Goal: Task Accomplishment & Management: Manage account settings

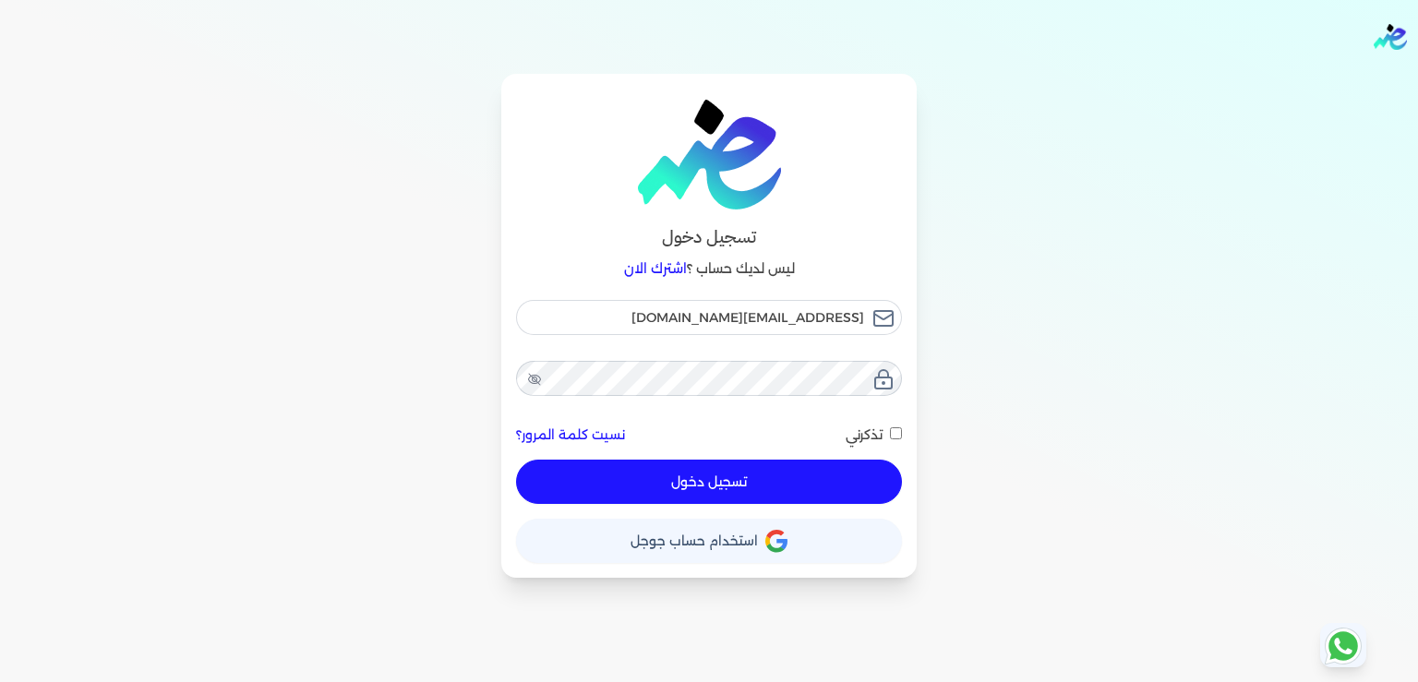
click at [717, 485] on button "تسجيل دخول" at bounding box center [709, 482] width 386 height 44
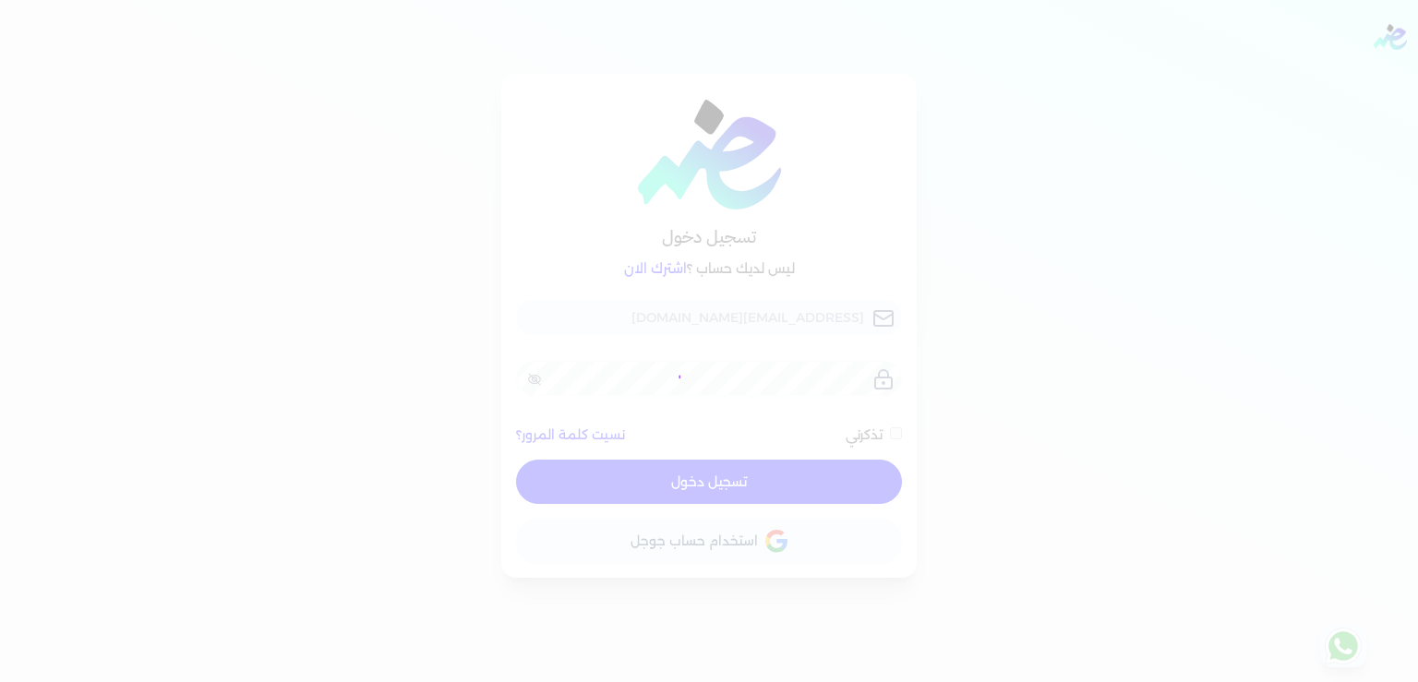
checkbox input "false"
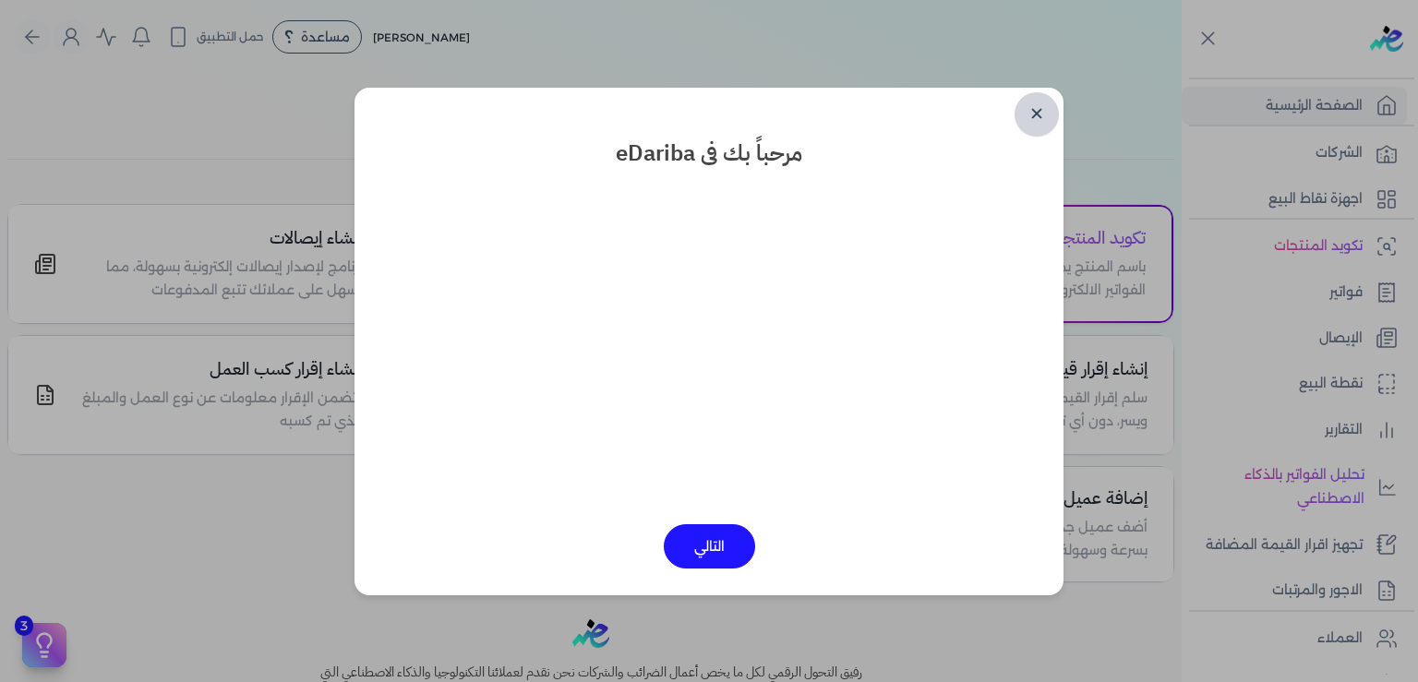
click at [1037, 114] on link "✕" at bounding box center [1036, 114] width 44 height 44
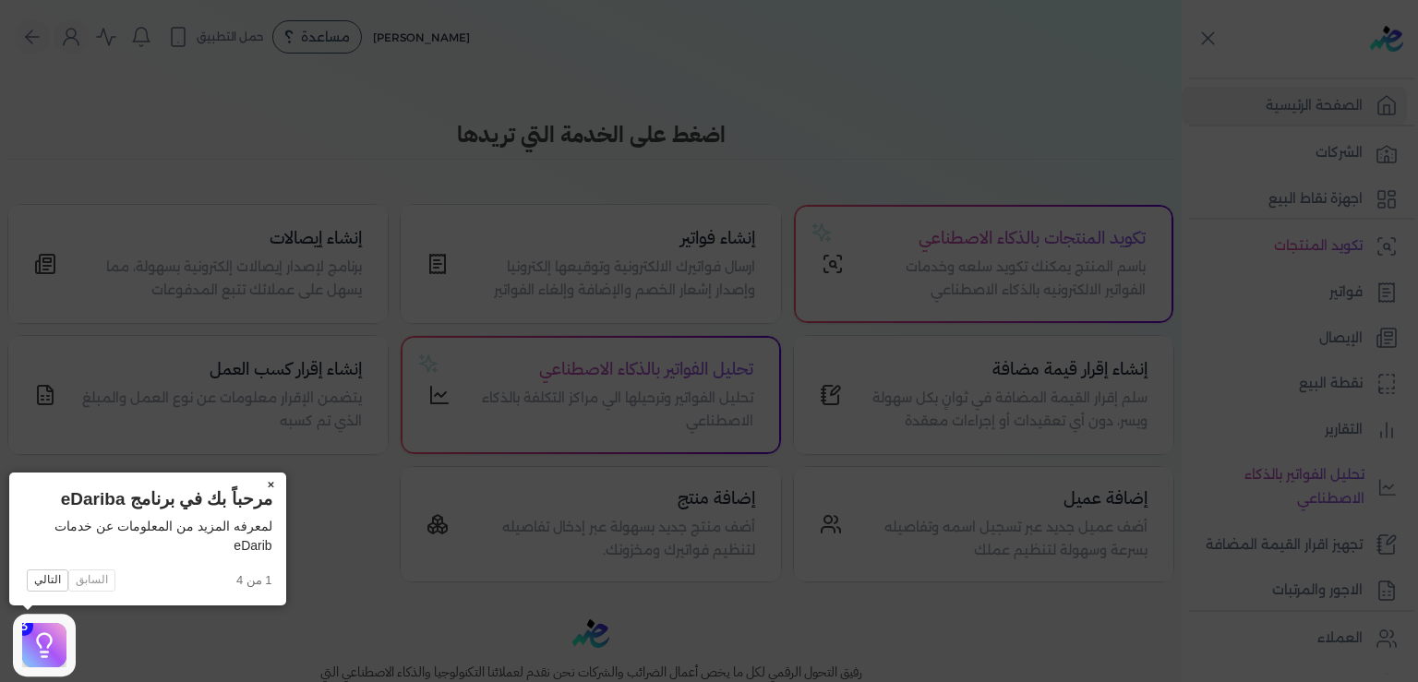
click at [271, 490] on button "×" at bounding box center [272, 486] width 30 height 26
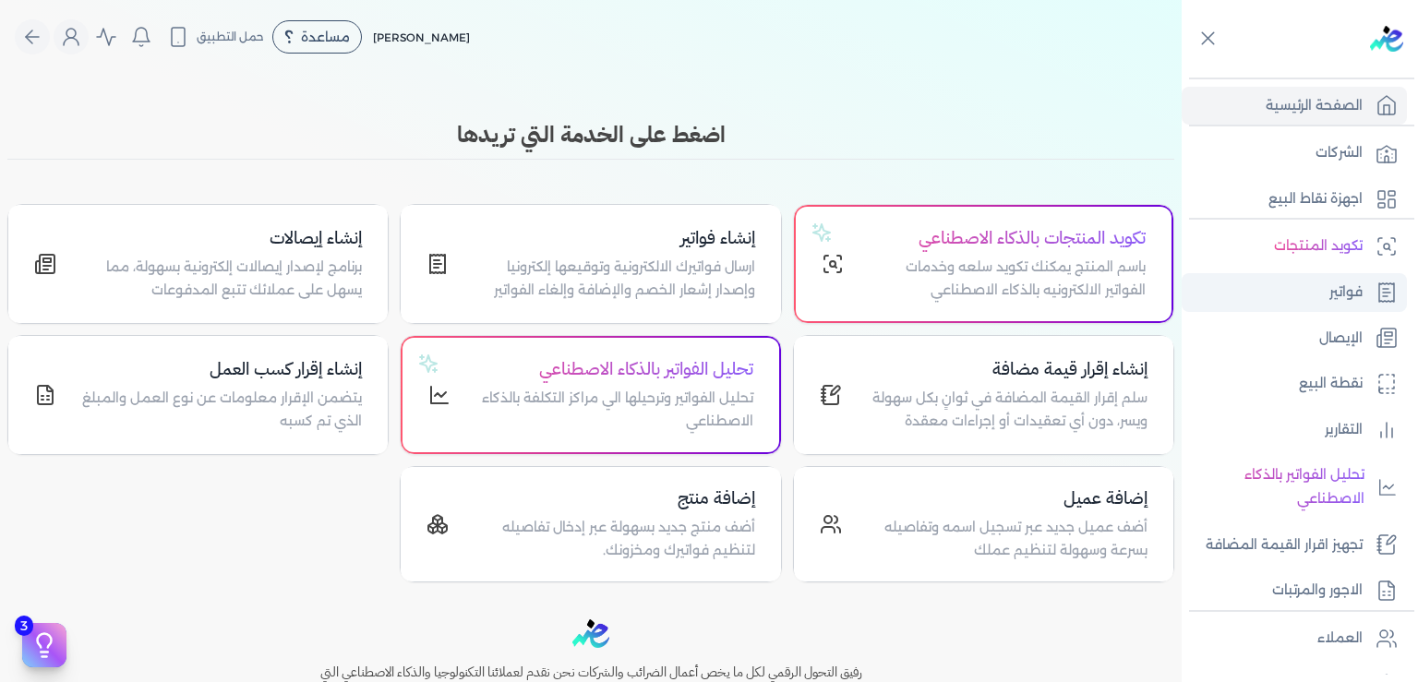
click at [1333, 295] on p "فواتير" at bounding box center [1345, 293] width 33 height 24
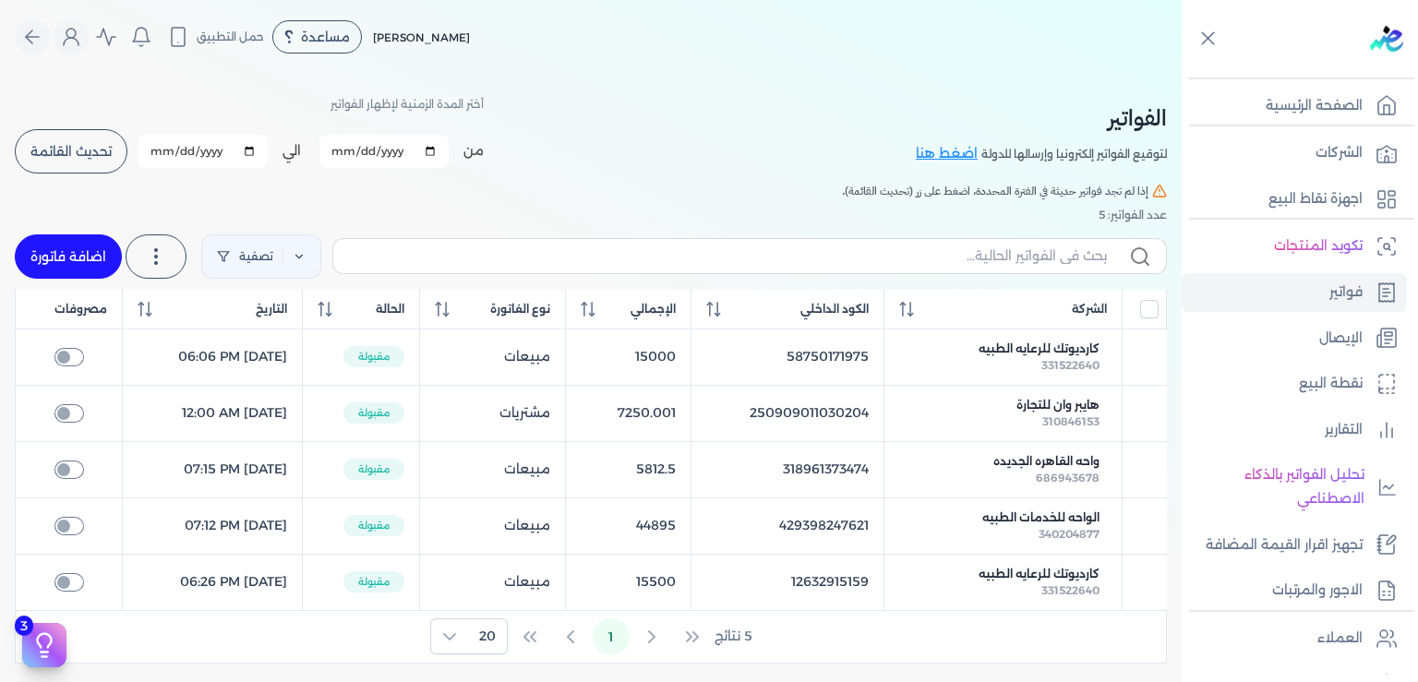
click at [226, 157] on input "[DATE]" at bounding box center [202, 151] width 129 height 33
click at [183, 154] on input "[DATE]" at bounding box center [202, 151] width 129 height 33
click at [174, 150] on input "[DATE]" at bounding box center [202, 151] width 129 height 33
type input "[DATE]"
click at [211, 155] on input "[DATE]" at bounding box center [202, 151] width 129 height 33
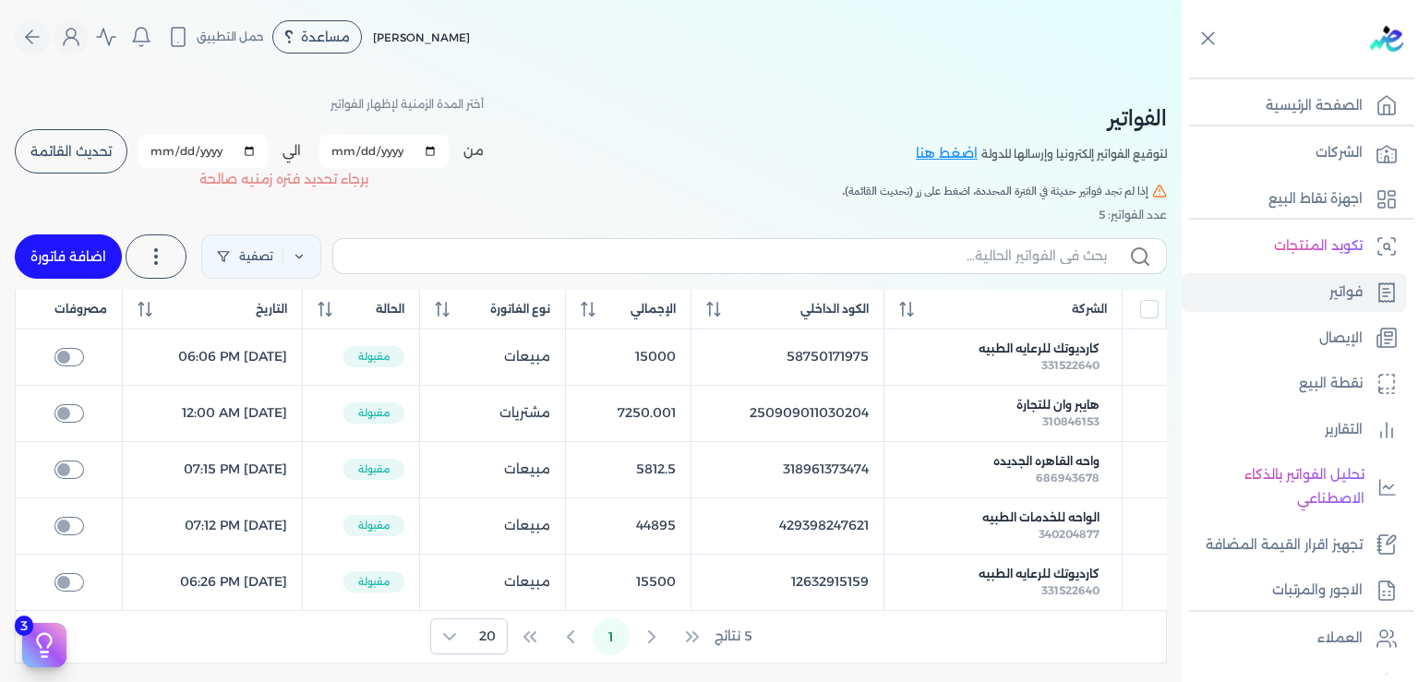
click at [210, 155] on input "[DATE]" at bounding box center [202, 151] width 129 height 33
click at [210, 153] on input "[DATE]" at bounding box center [202, 151] width 129 height 33
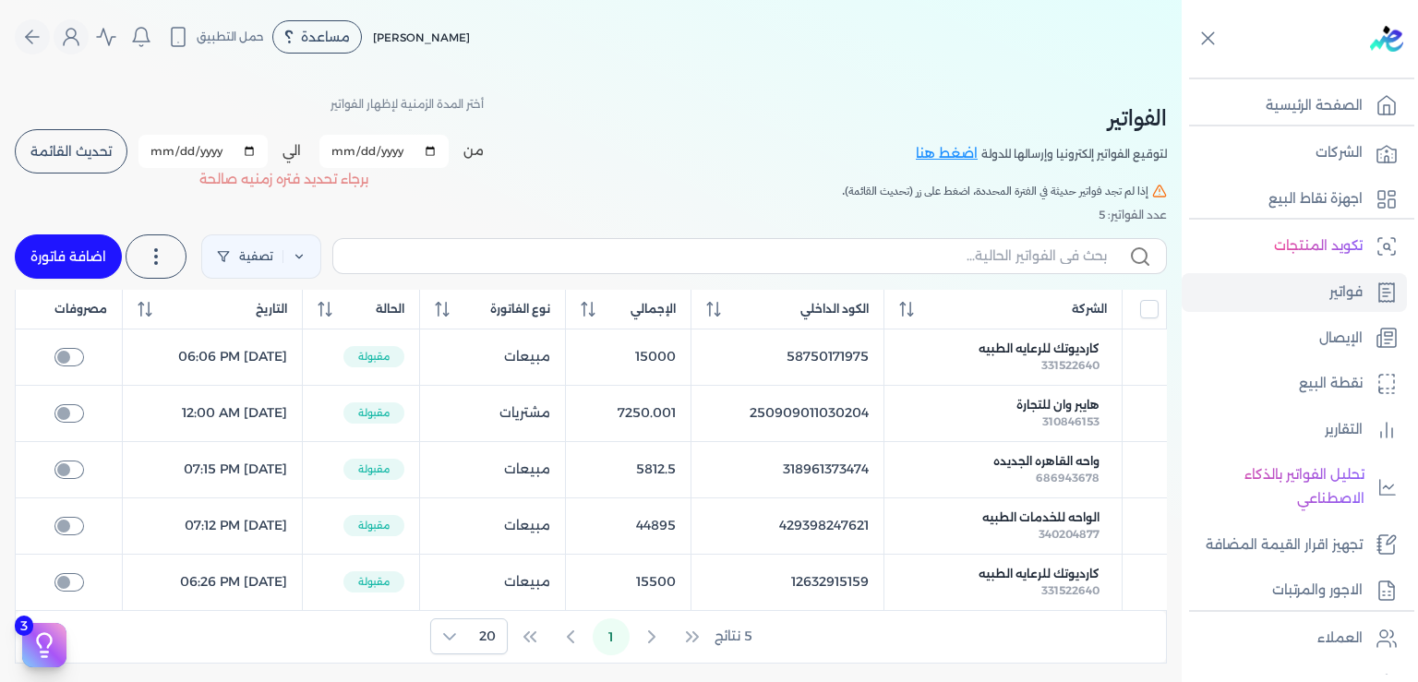
type input "[DATE]"
click at [94, 150] on span "تحديث القائمة" at bounding box center [70, 151] width 81 height 13
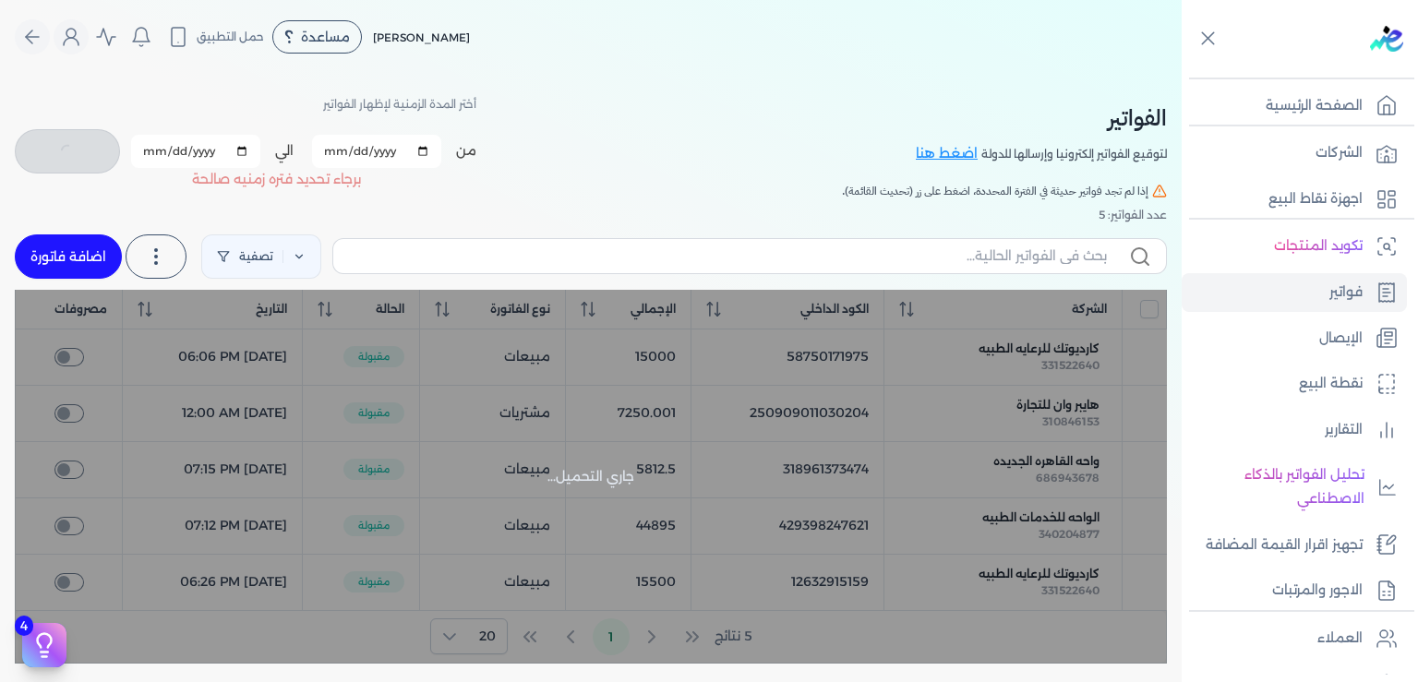
click at [94, 150] on div "من [DATE] الي [DATE] برجاء تحديد فتره زمنيه برجاء تحديد فتره زمنيه صالحة" at bounding box center [246, 151] width 462 height 48
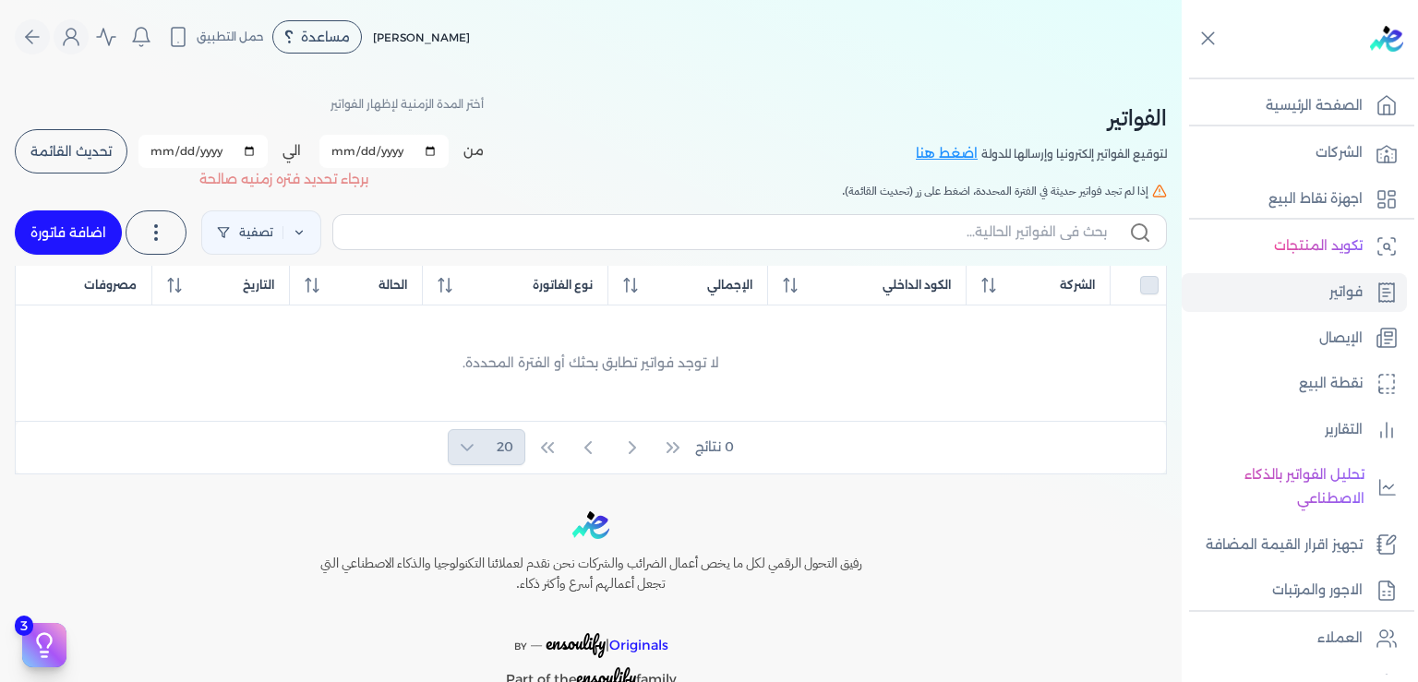
click at [94, 165] on button "تحديث القائمة" at bounding box center [71, 151] width 113 height 44
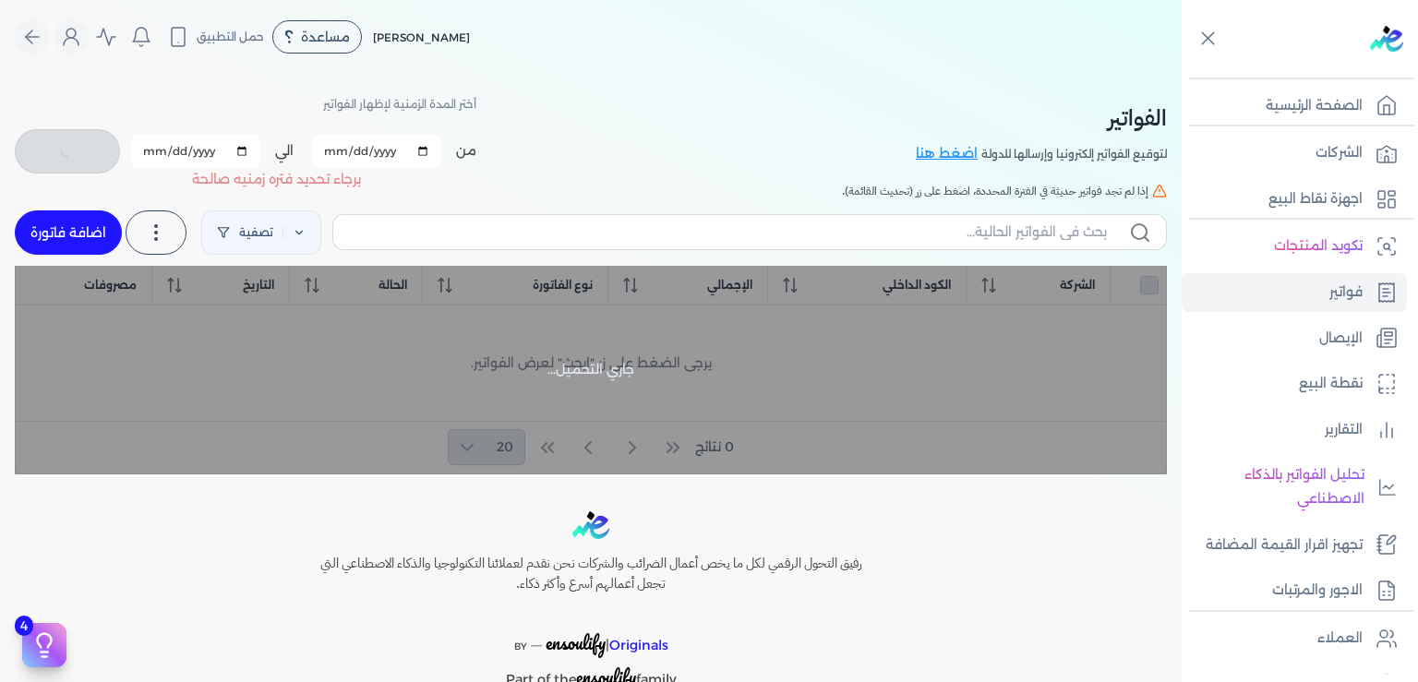
click at [94, 165] on div "من [DATE] الي [DATE] برجاء تحديد فتره زمنيه برجاء تحديد فتره زمنيه صالحة" at bounding box center [246, 151] width 462 height 48
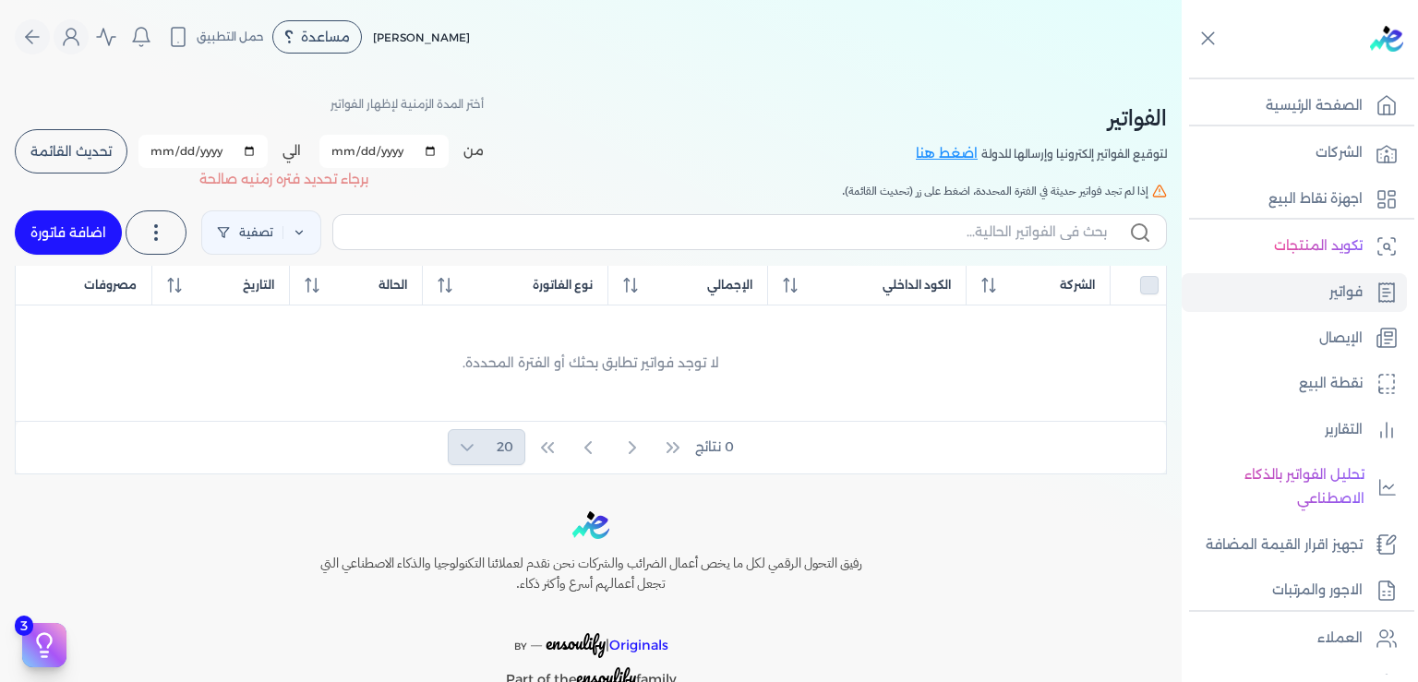
checkbox input "false"
click at [176, 156] on input "[DATE]" at bounding box center [202, 151] width 129 height 33
click at [192, 148] on input "الي" at bounding box center [202, 151] width 129 height 33
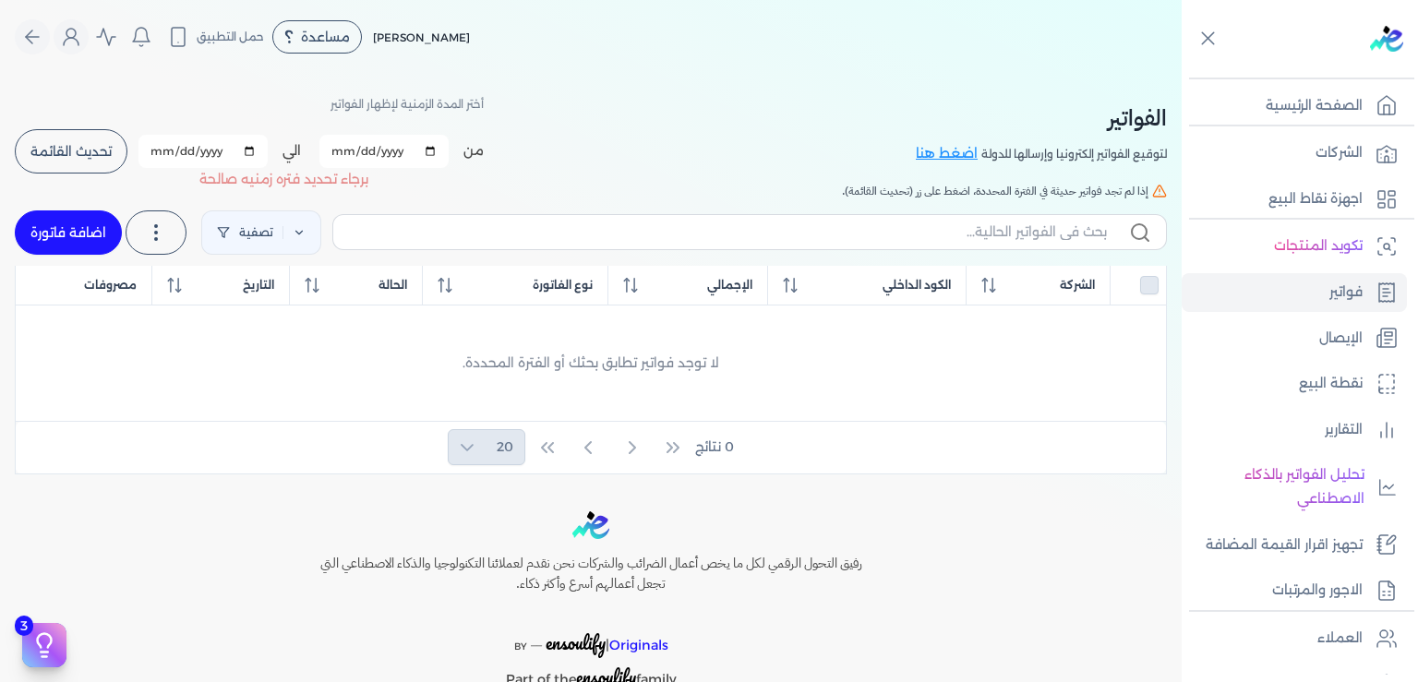
click at [192, 148] on input "الي" at bounding box center [202, 151] width 129 height 33
type input "[DATE]"
click at [72, 145] on span "تحديث القائمة" at bounding box center [70, 151] width 81 height 13
click at [72, 145] on div "من [DATE] الي [DATE] برجاء تحديد فتره زمنيه برجاء تحديد فتره زمنيه صالحة تحديث …" at bounding box center [249, 151] width 469 height 48
click at [72, 145] on span "تحديث القائمة" at bounding box center [70, 151] width 81 height 13
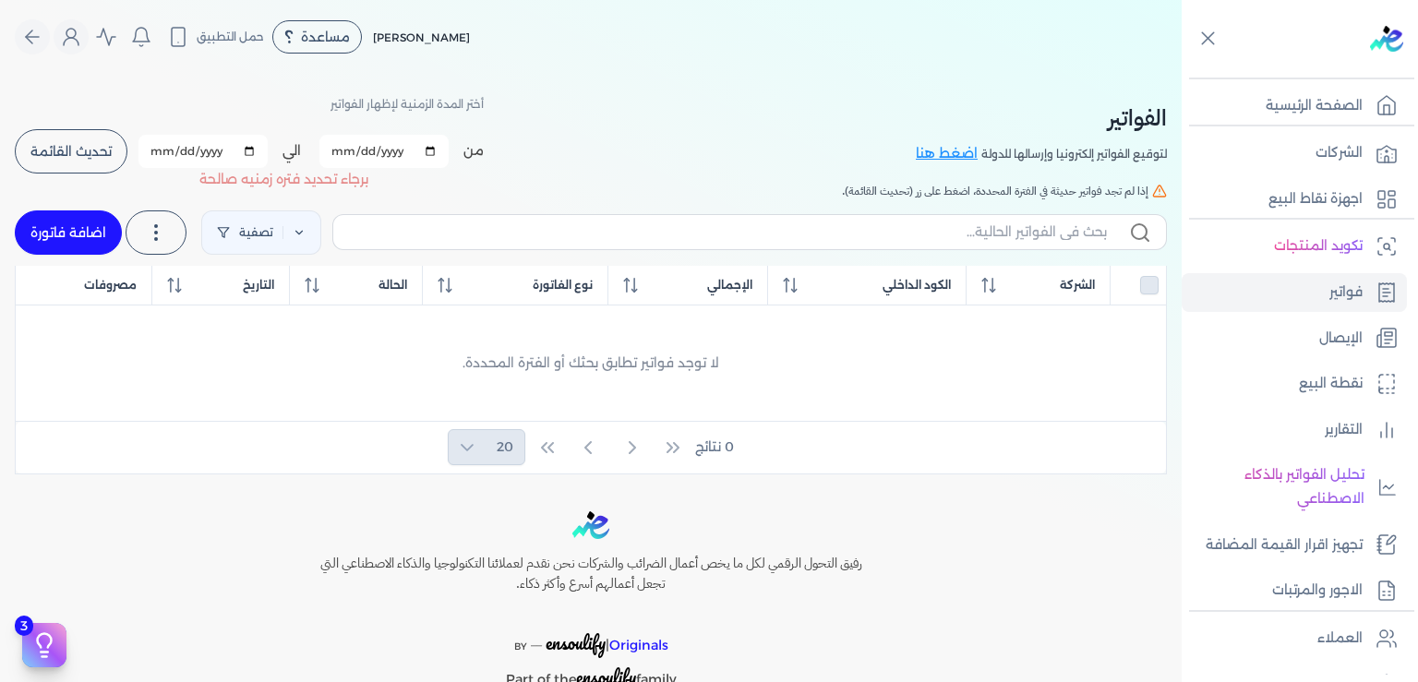
click at [72, 145] on div "من [DATE] الي [DATE] برجاء تحديد فتره زمنيه برجاء تحديد فتره زمنيه صالحة تحديث …" at bounding box center [249, 151] width 469 height 48
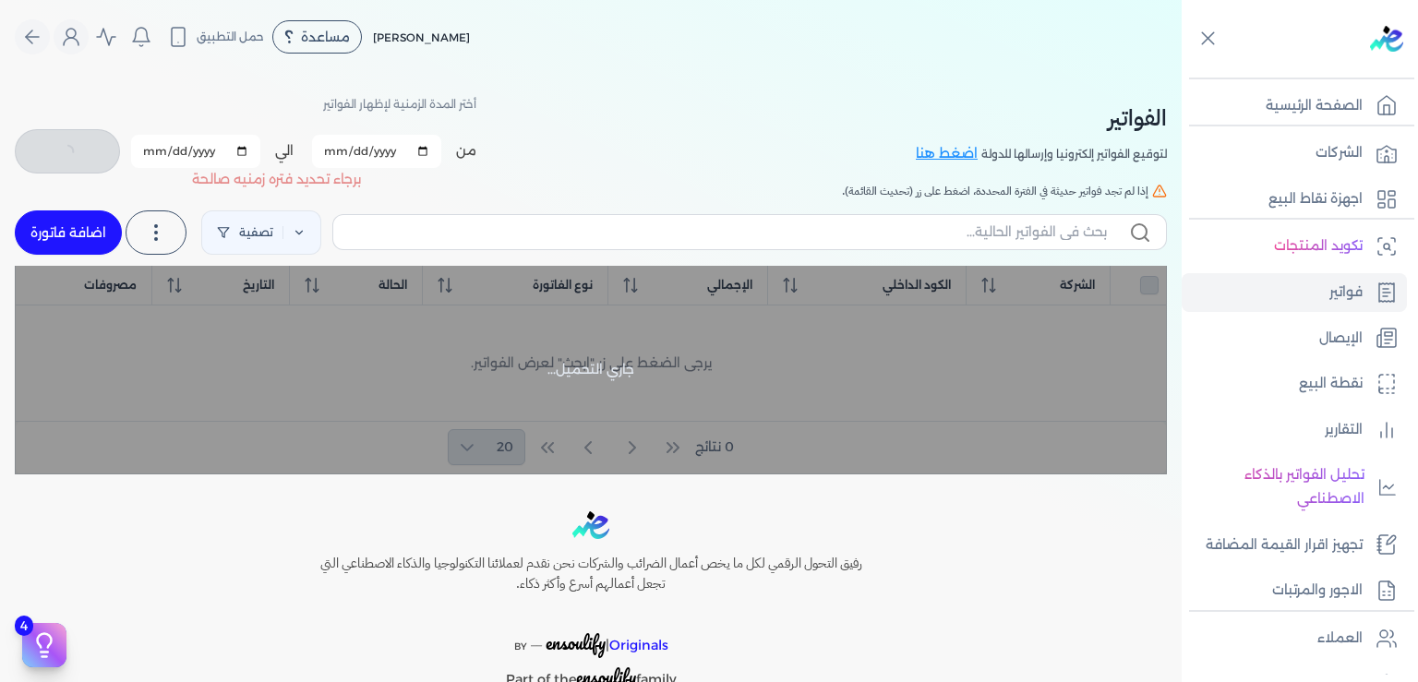
checkbox input "false"
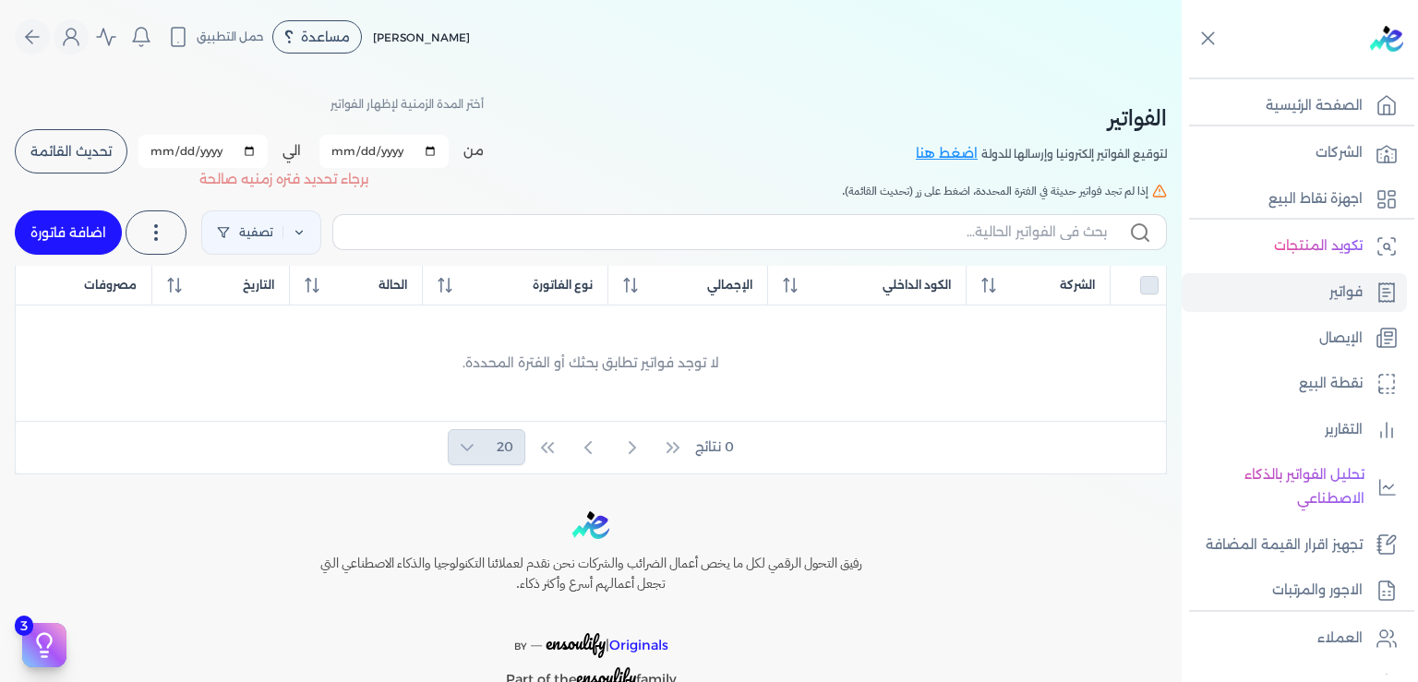
click at [342, 155] on input "[DATE]" at bounding box center [383, 151] width 129 height 33
type input "[DATE]"
click at [105, 230] on link "اضافة فاتورة" at bounding box center [68, 232] width 107 height 44
select select "EGP"
select select "B"
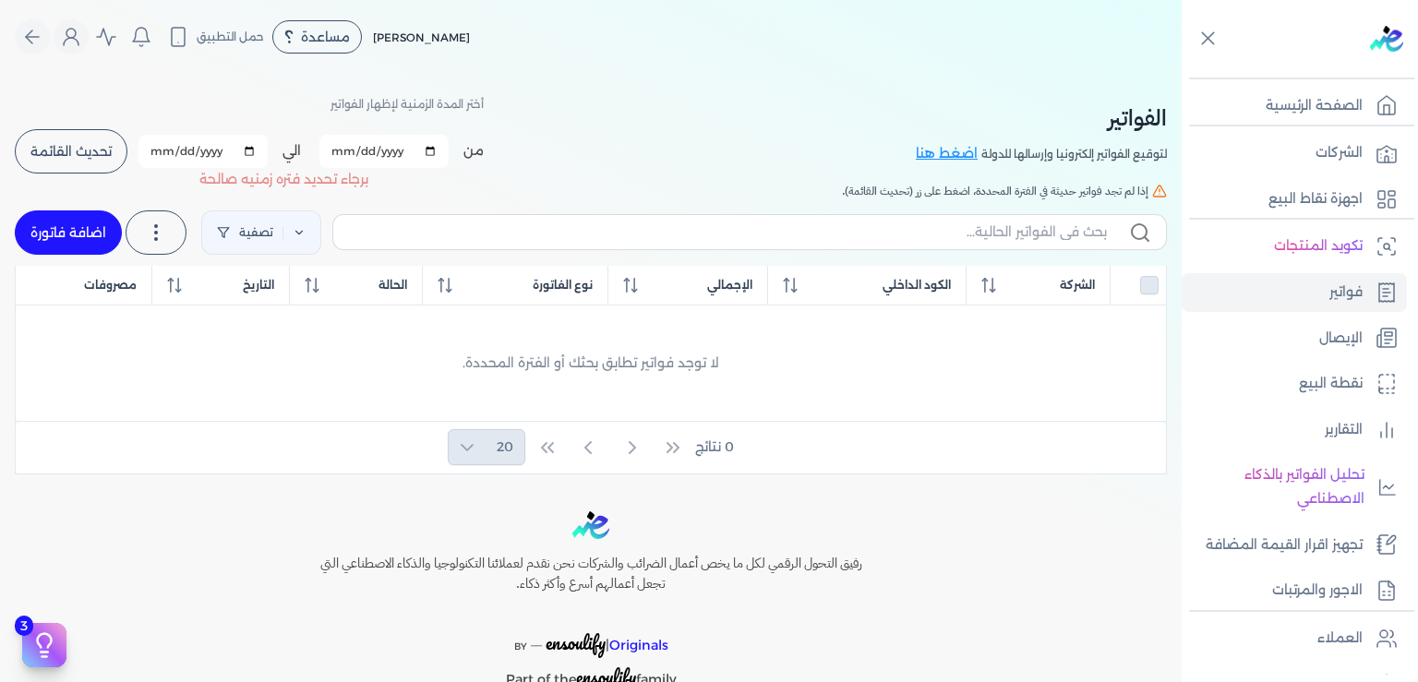
select select "EGS"
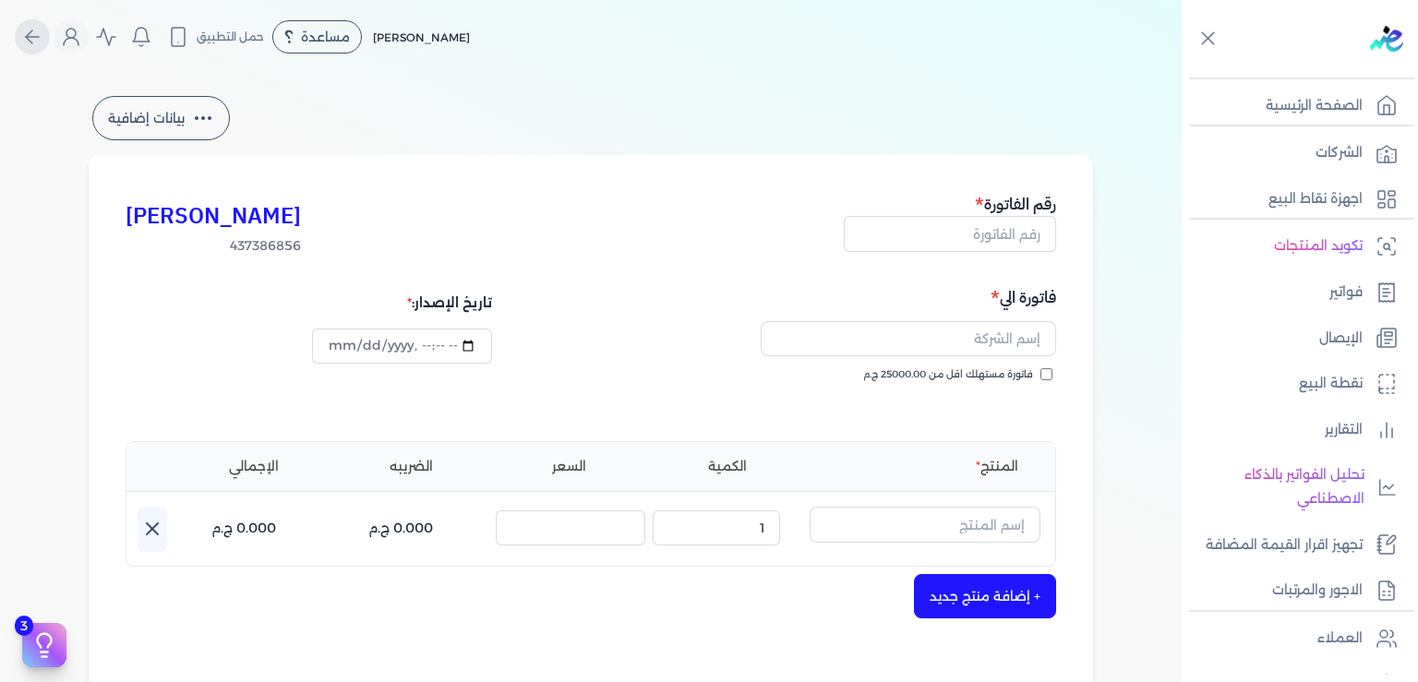
click at [43, 29] on icon "Global" at bounding box center [32, 37] width 22 height 22
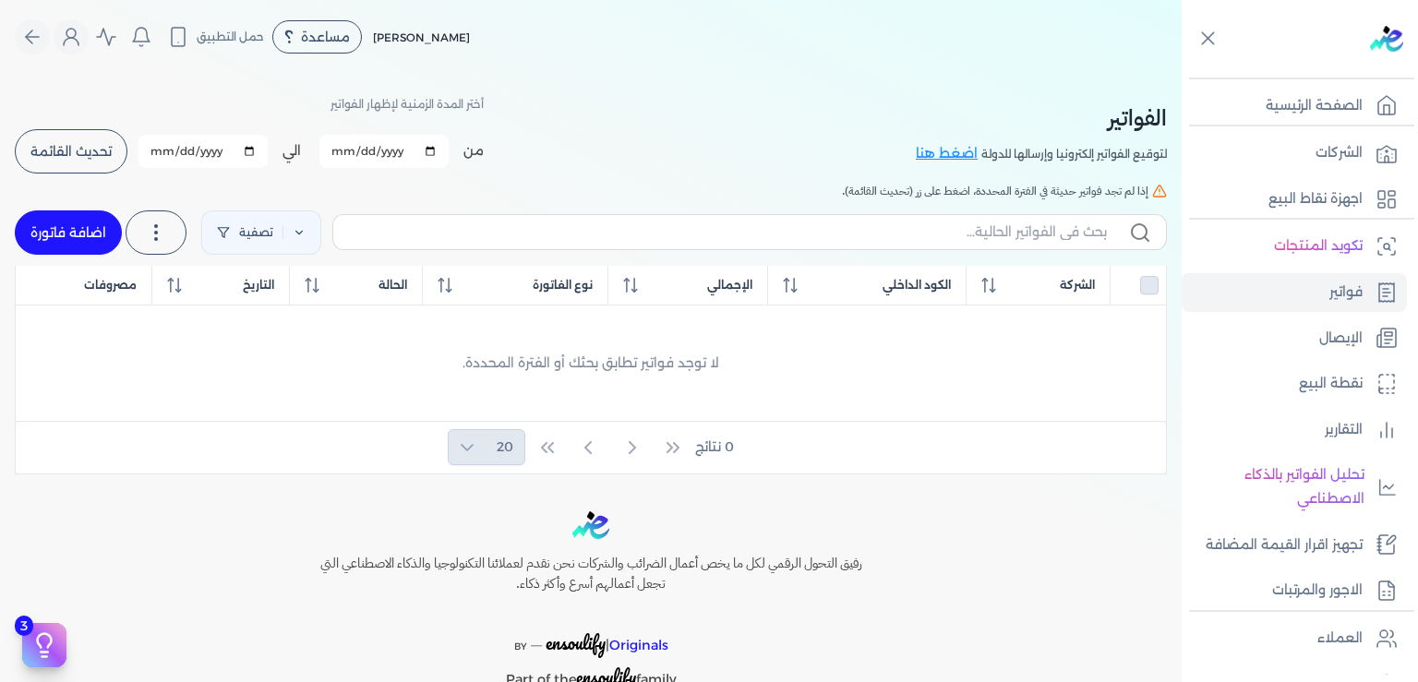
click at [87, 150] on span "تحديث القائمة" at bounding box center [70, 151] width 81 height 13
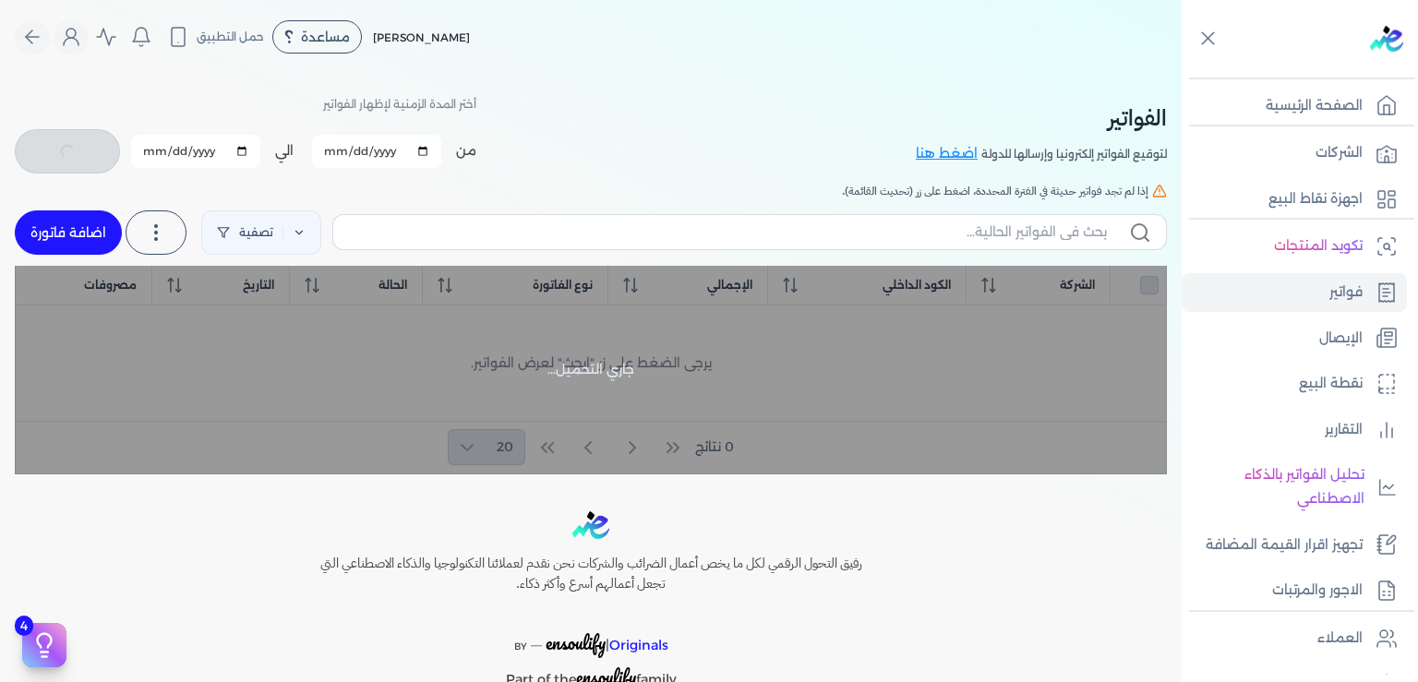
checkbox input "false"
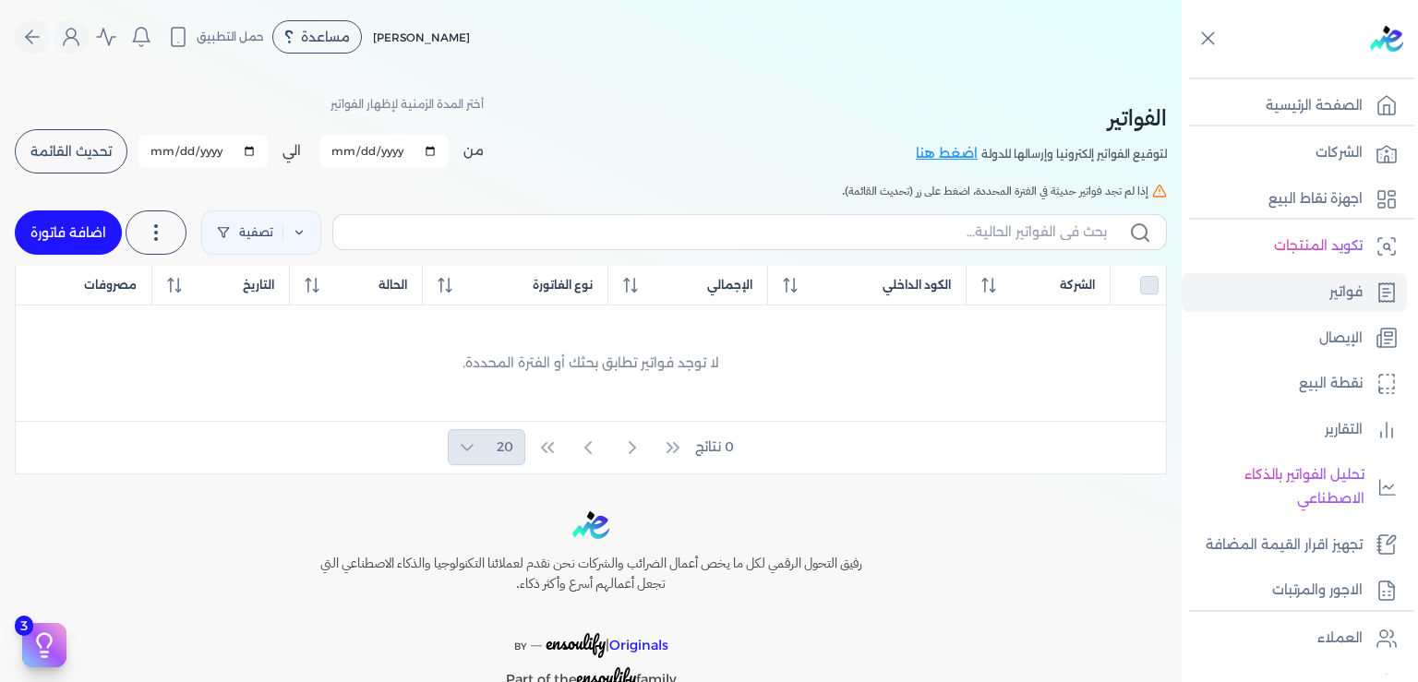
click at [179, 149] on input "[DATE]" at bounding box center [202, 151] width 129 height 33
type input "[DATE]"
click at [467, 194] on h5 "إذا لم تجد فواتير حديثة في الفترة المحددة، اضغط على زر (تحديث القائمة)." at bounding box center [591, 191] width 1152 height 17
click at [90, 146] on span "تحديث القائمة" at bounding box center [70, 151] width 81 height 13
click at [88, 146] on span "تحديث القائمة" at bounding box center [70, 151] width 81 height 13
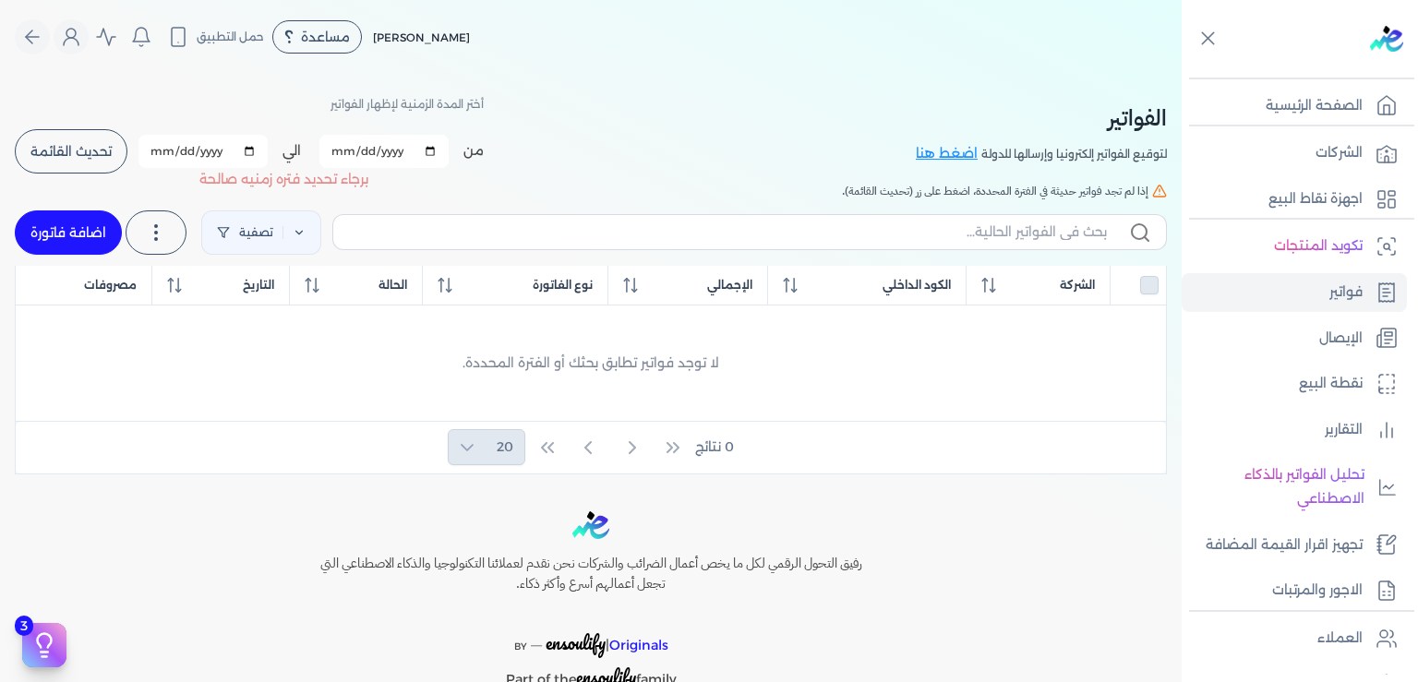
click at [88, 146] on div "من [DATE] الي [DATE] برجاء تحديد فتره زمنيه برجاء تحديد فتره زمنيه صالحة تحديث …" at bounding box center [249, 151] width 469 height 48
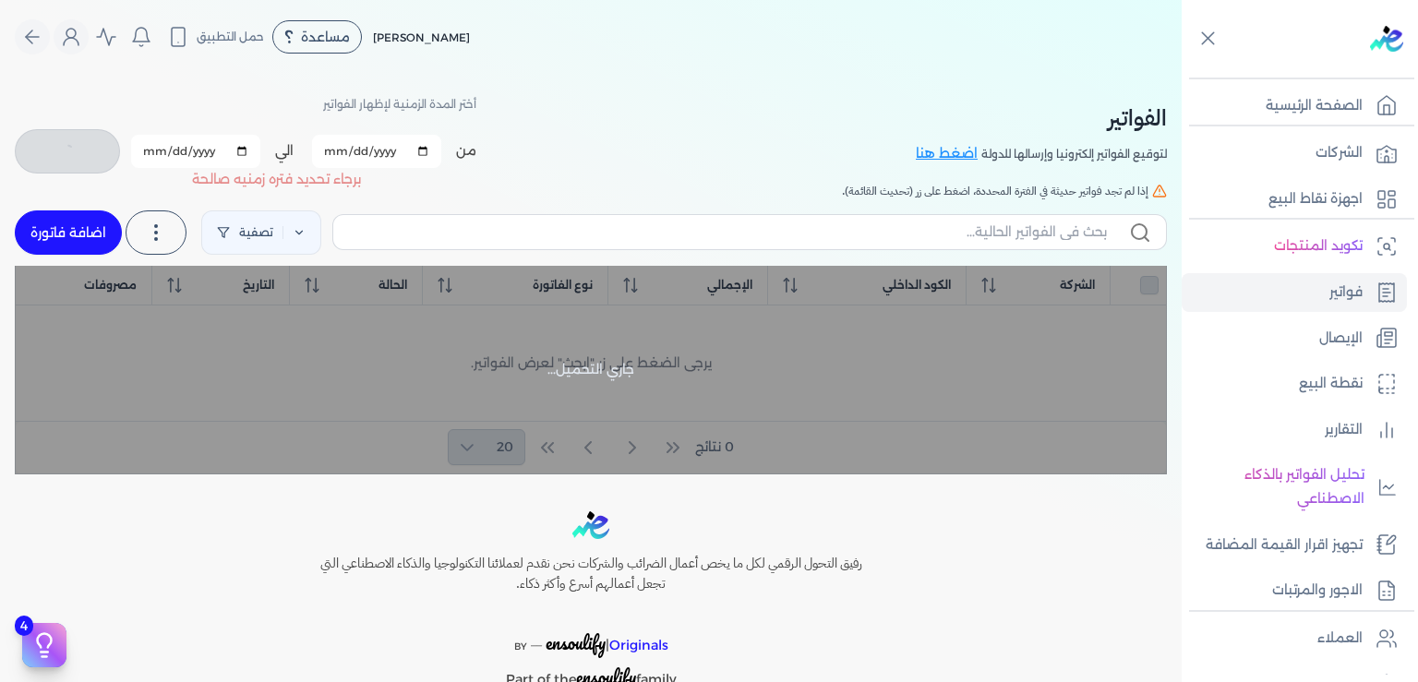
checkbox input "false"
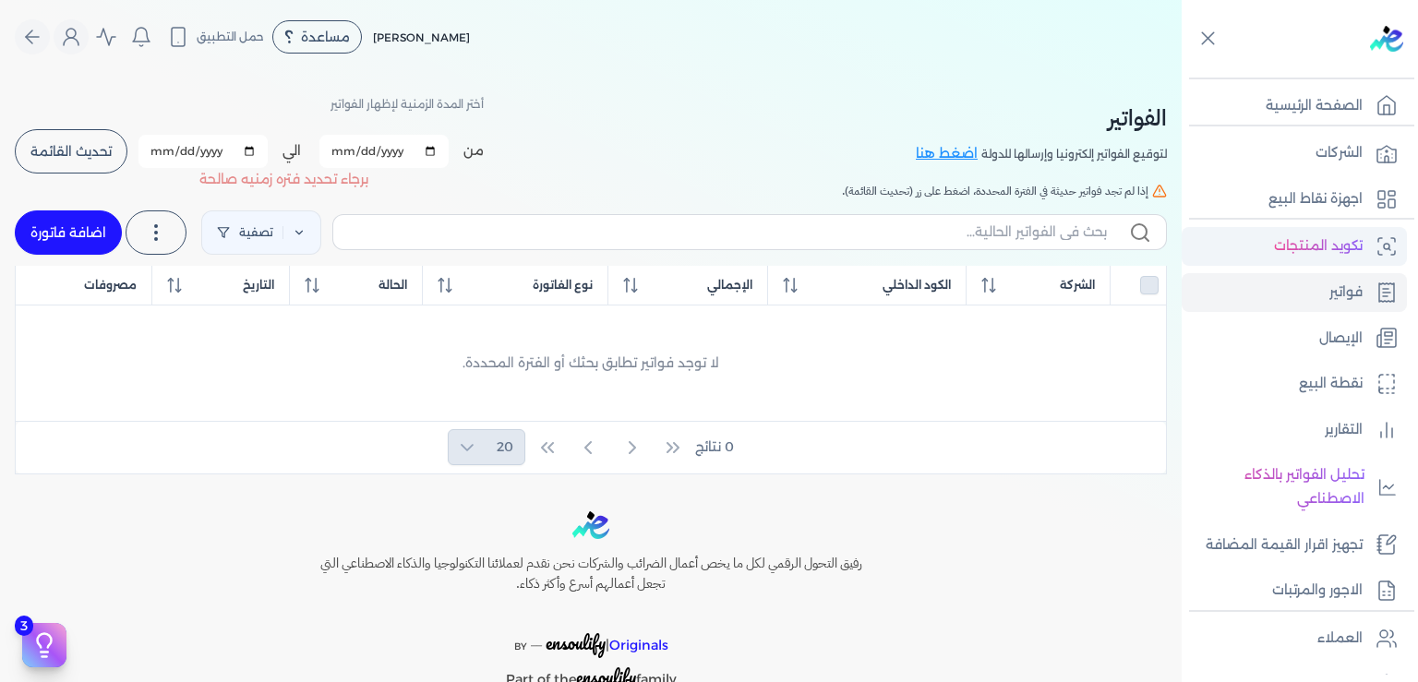
click at [1326, 253] on p "تكويد المنتجات" at bounding box center [1318, 246] width 89 height 24
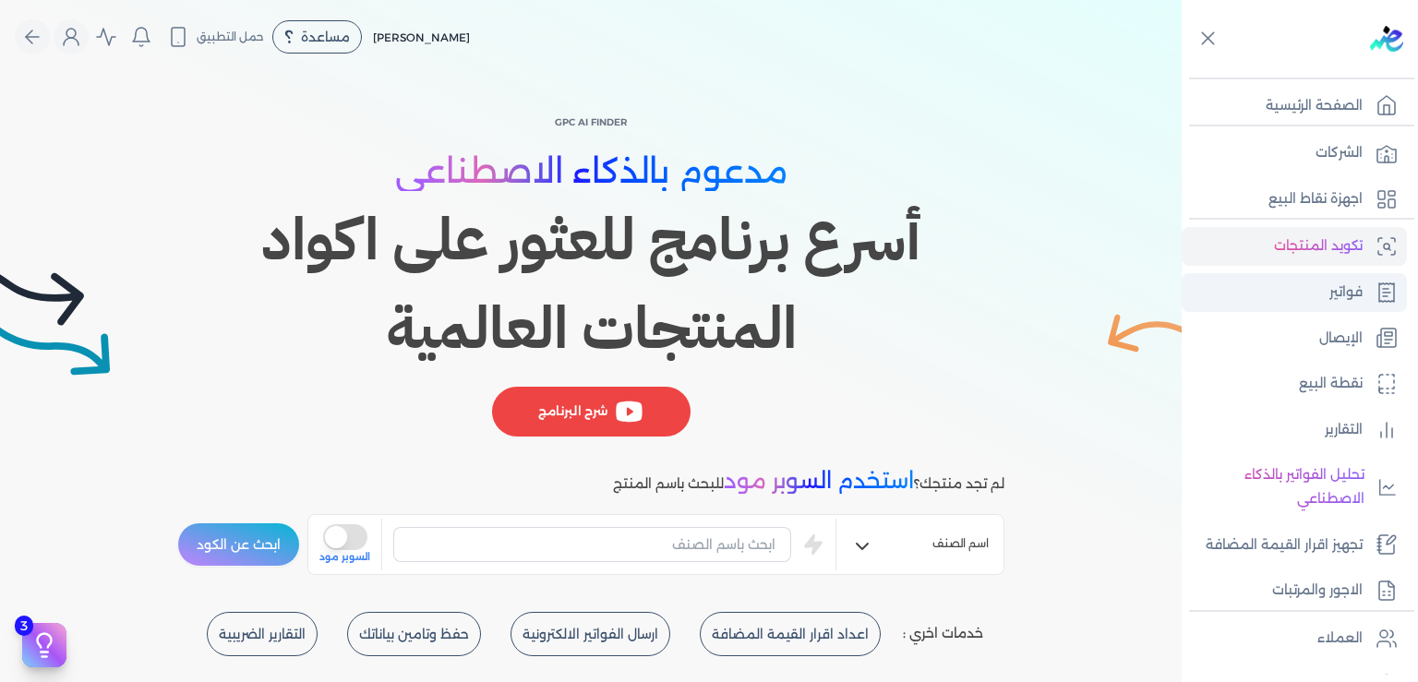
click at [1344, 297] on p "فواتير" at bounding box center [1345, 293] width 33 height 24
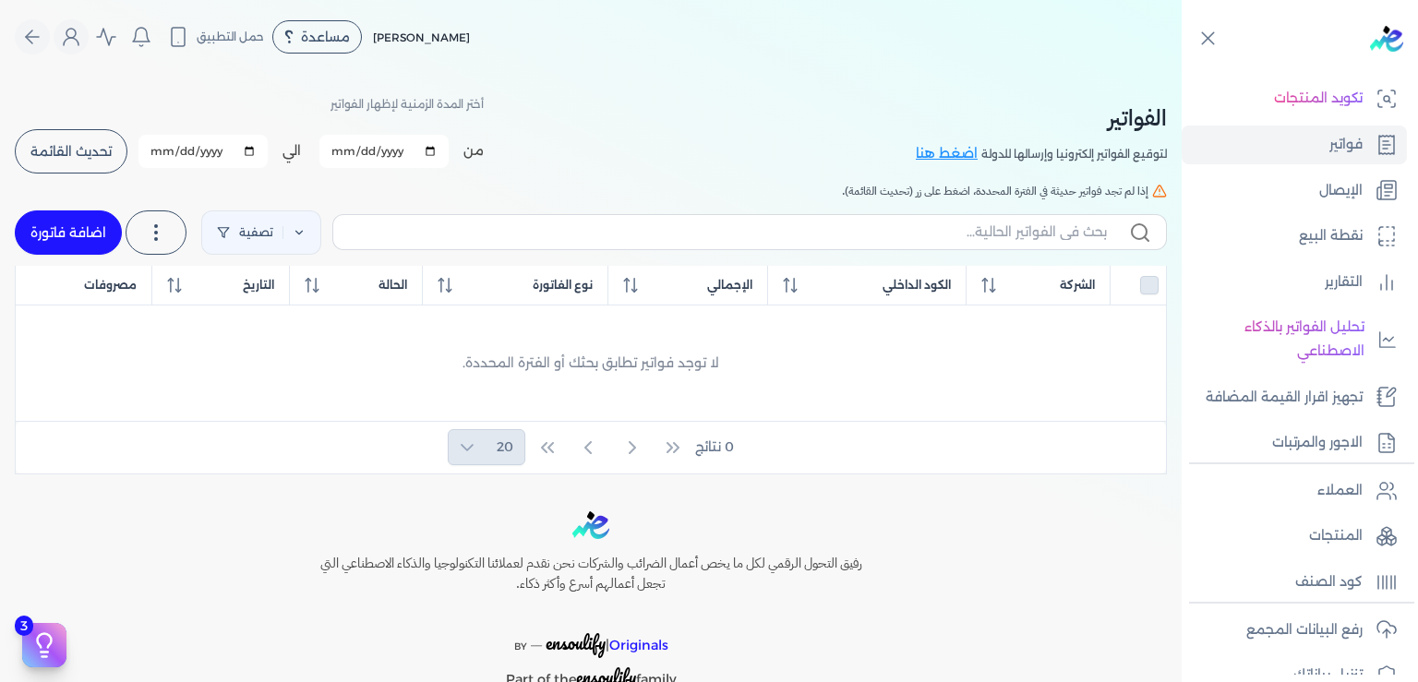
scroll to position [120, 0]
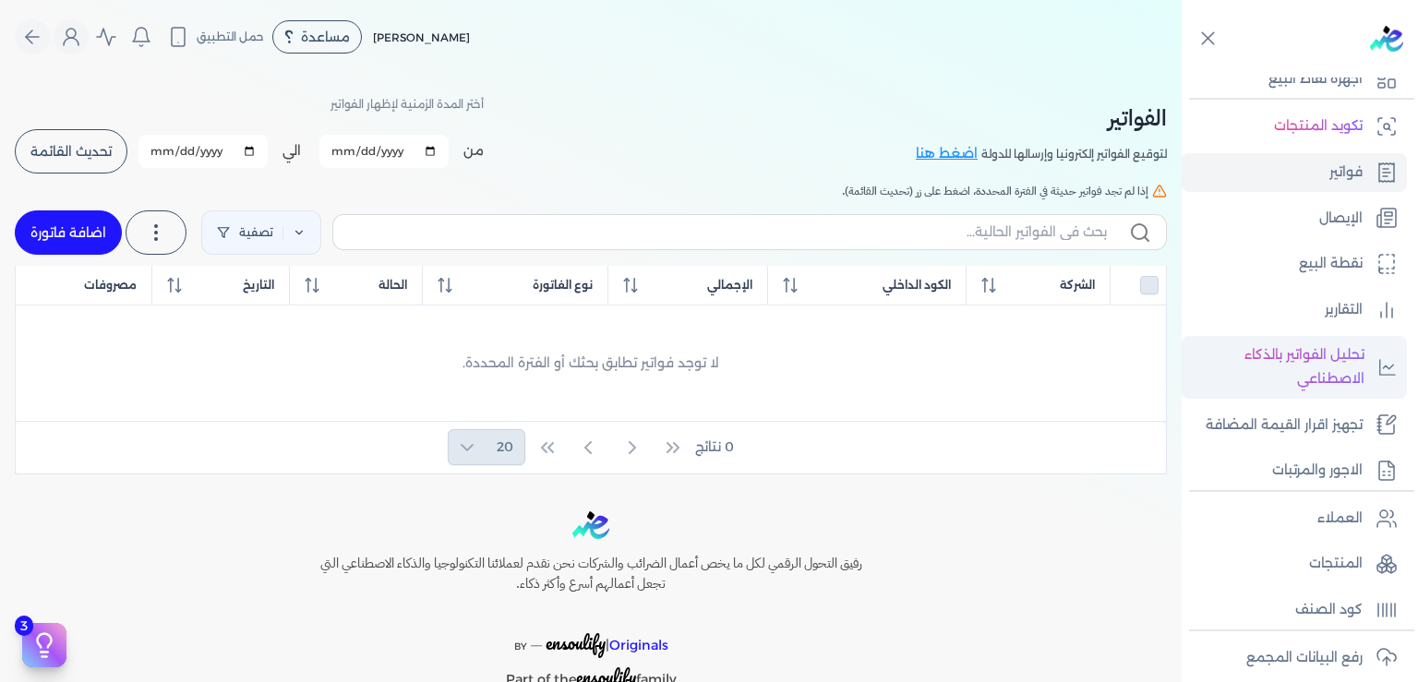
click at [1313, 360] on p "تحليل الفواتير بالذكاء الاصطناعي" at bounding box center [1278, 366] width 174 height 47
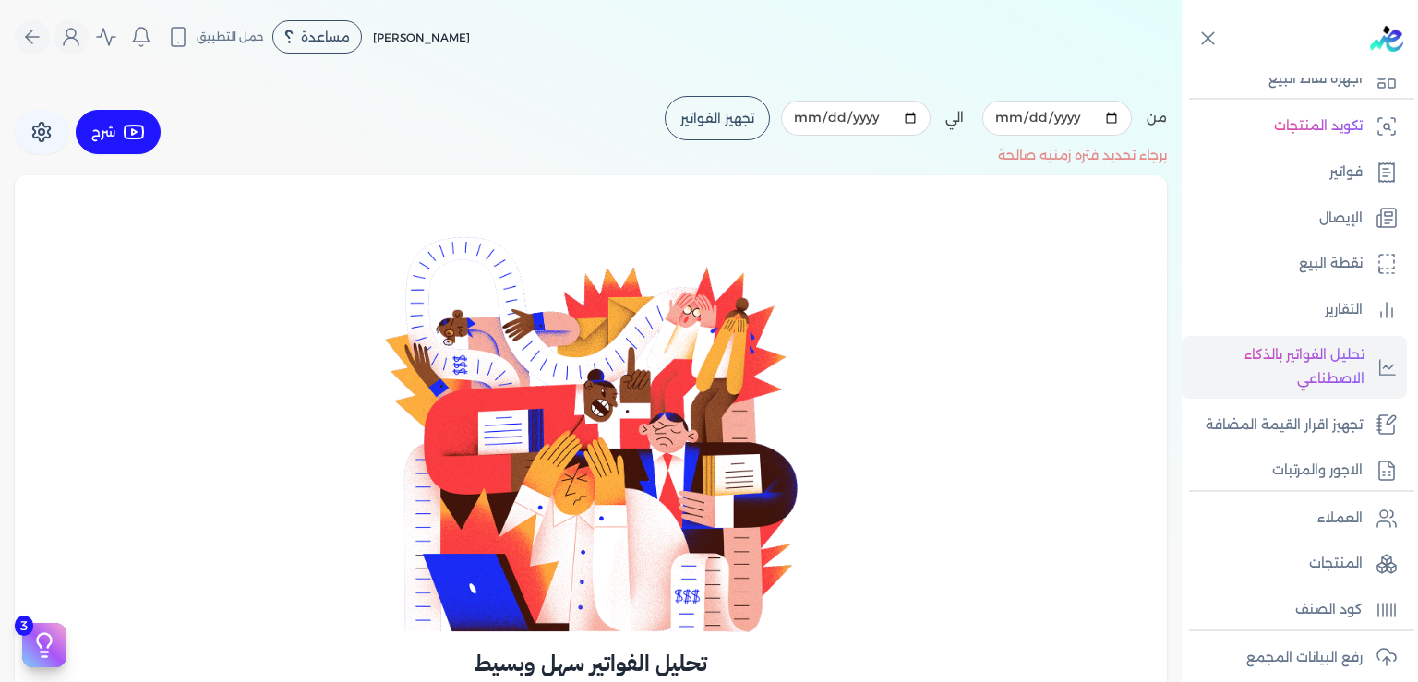
scroll to position [336, 0]
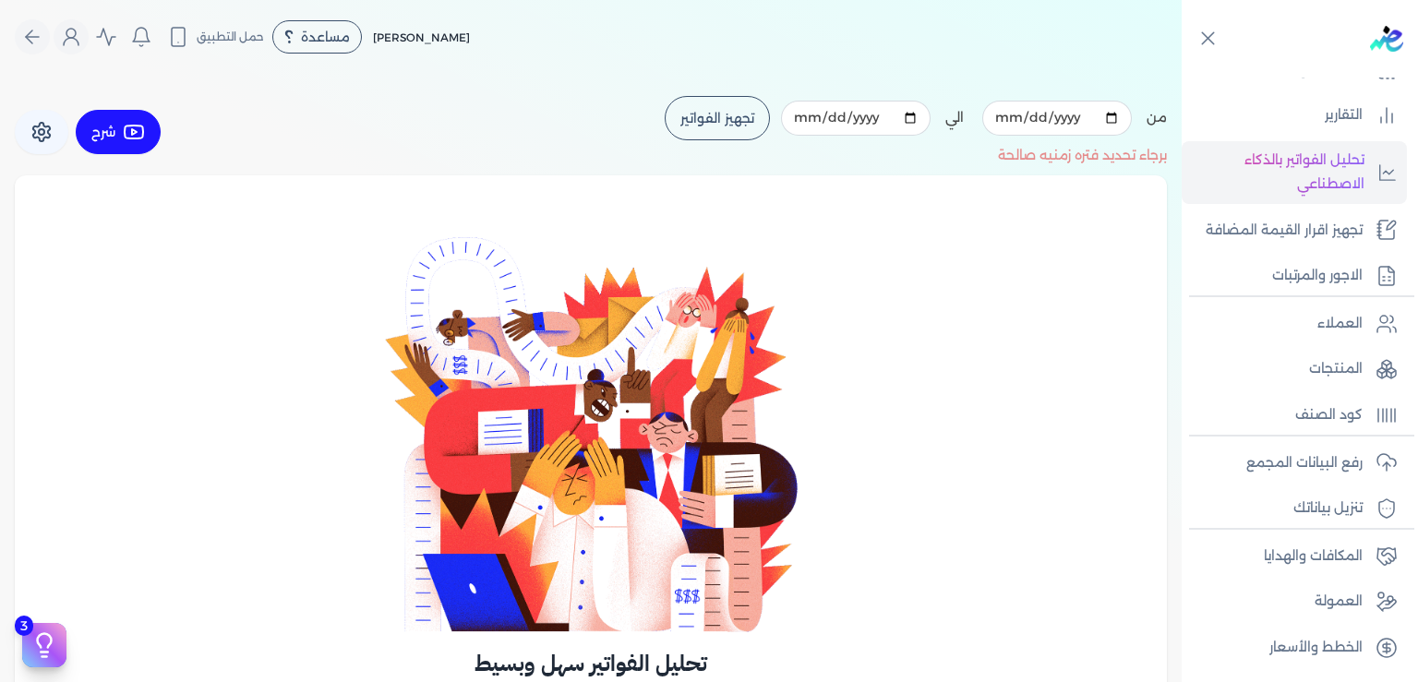
click at [700, 500] on img at bounding box center [591, 433] width 414 height 399
click at [674, 466] on img at bounding box center [591, 433] width 414 height 399
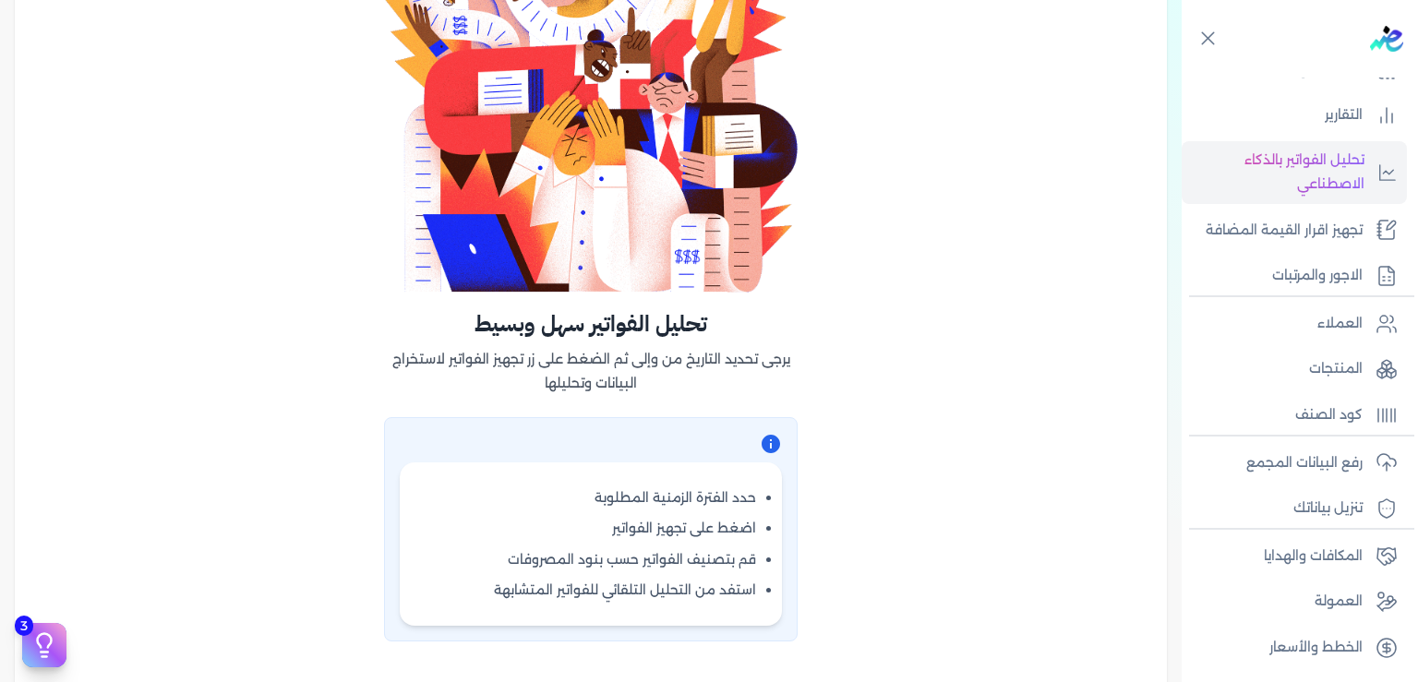
scroll to position [0, 0]
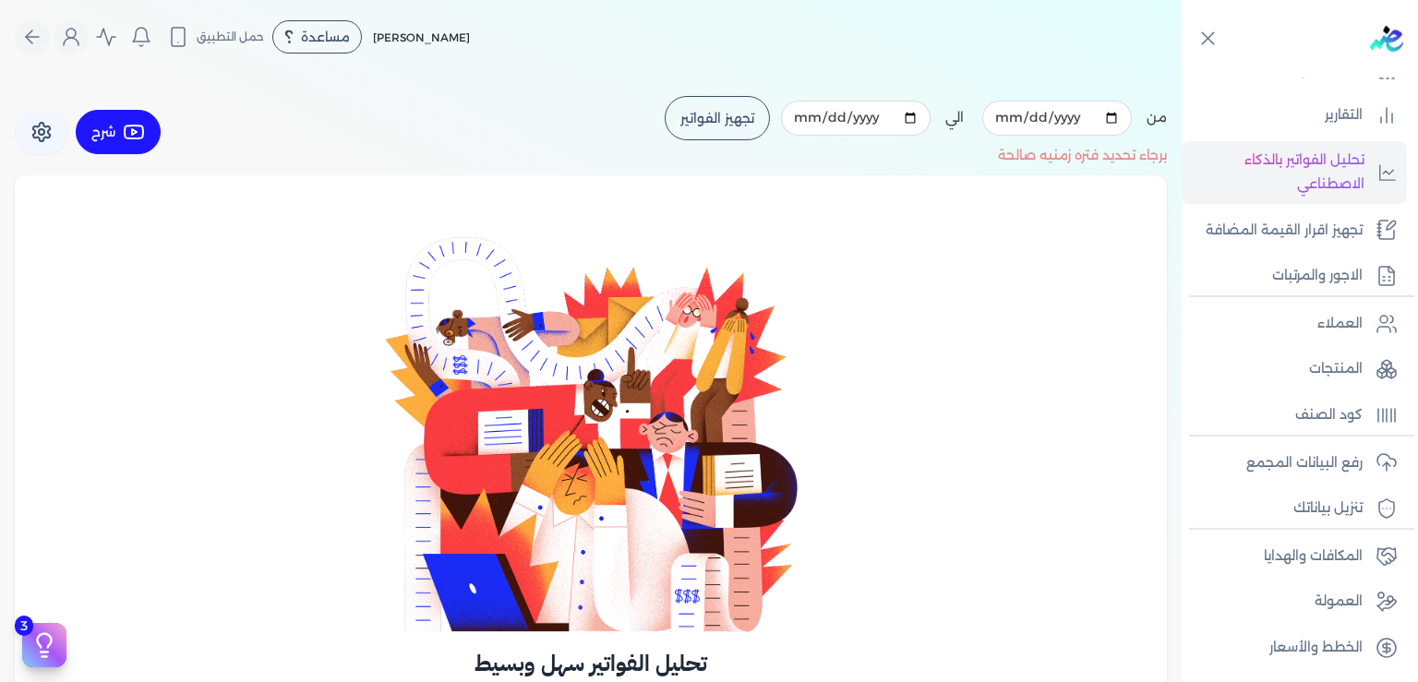
click at [758, 127] on button "تجهيز الفواتير" at bounding box center [717, 118] width 105 height 44
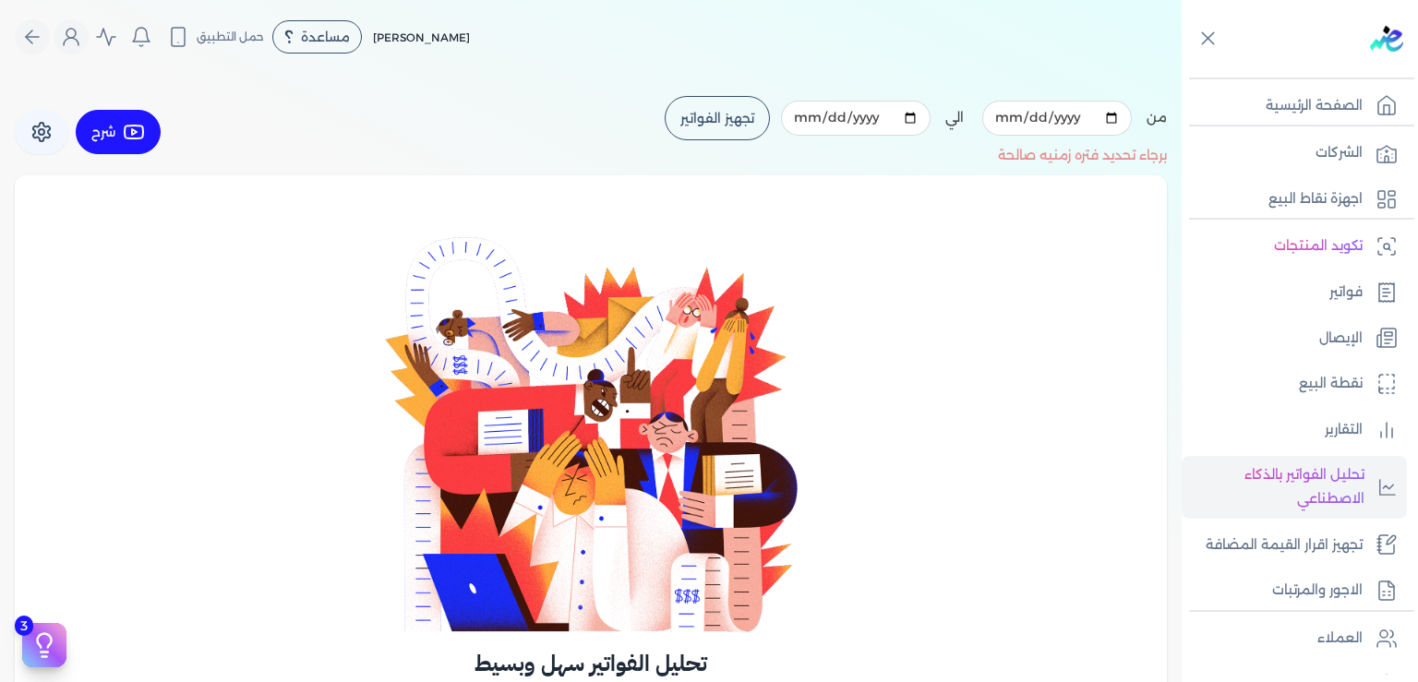
scroll to position [336, 0]
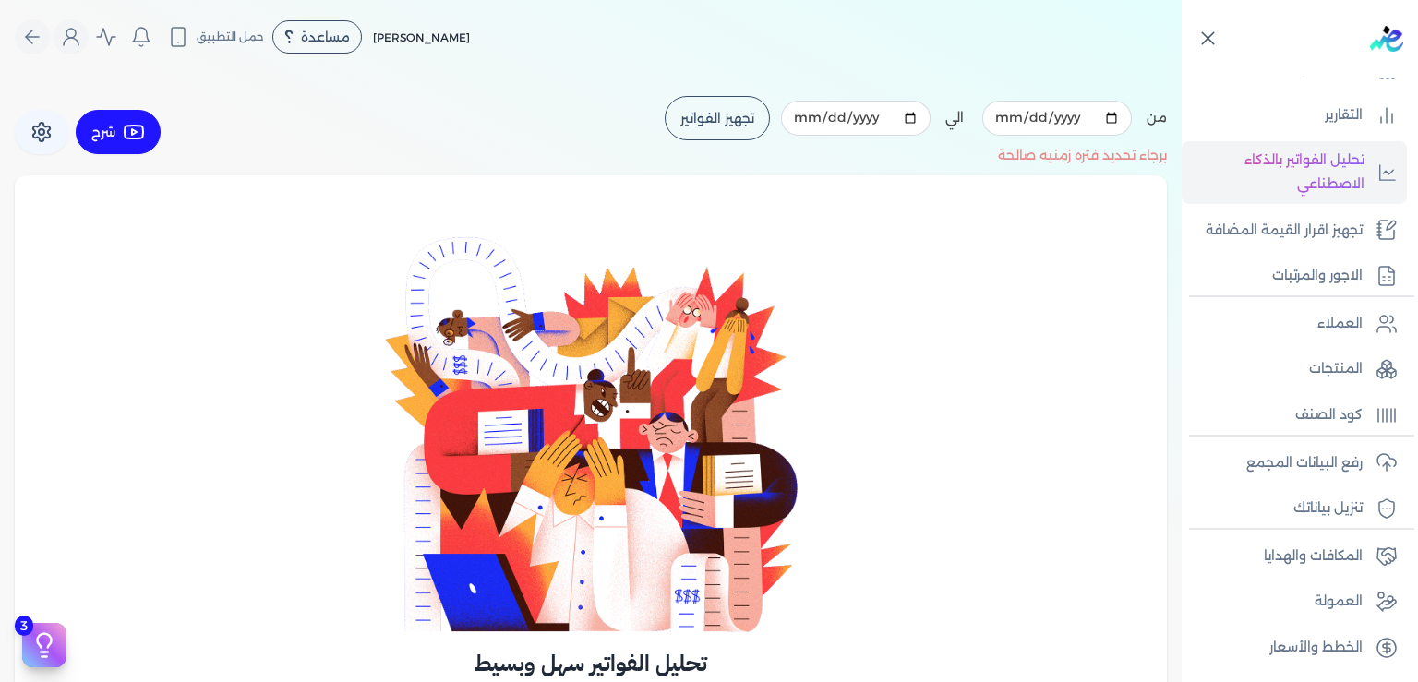
click at [1208, 39] on icon at bounding box center [1208, 39] width 12 height 12
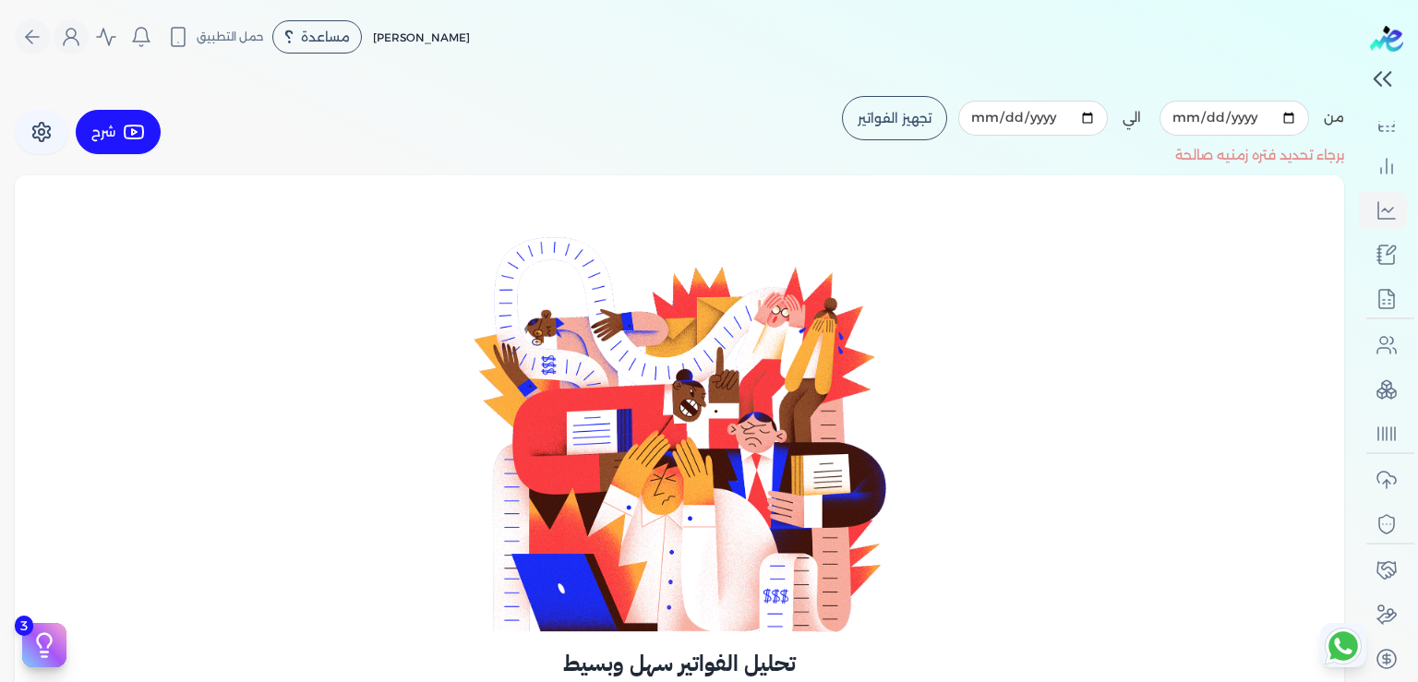
scroll to position [295, 0]
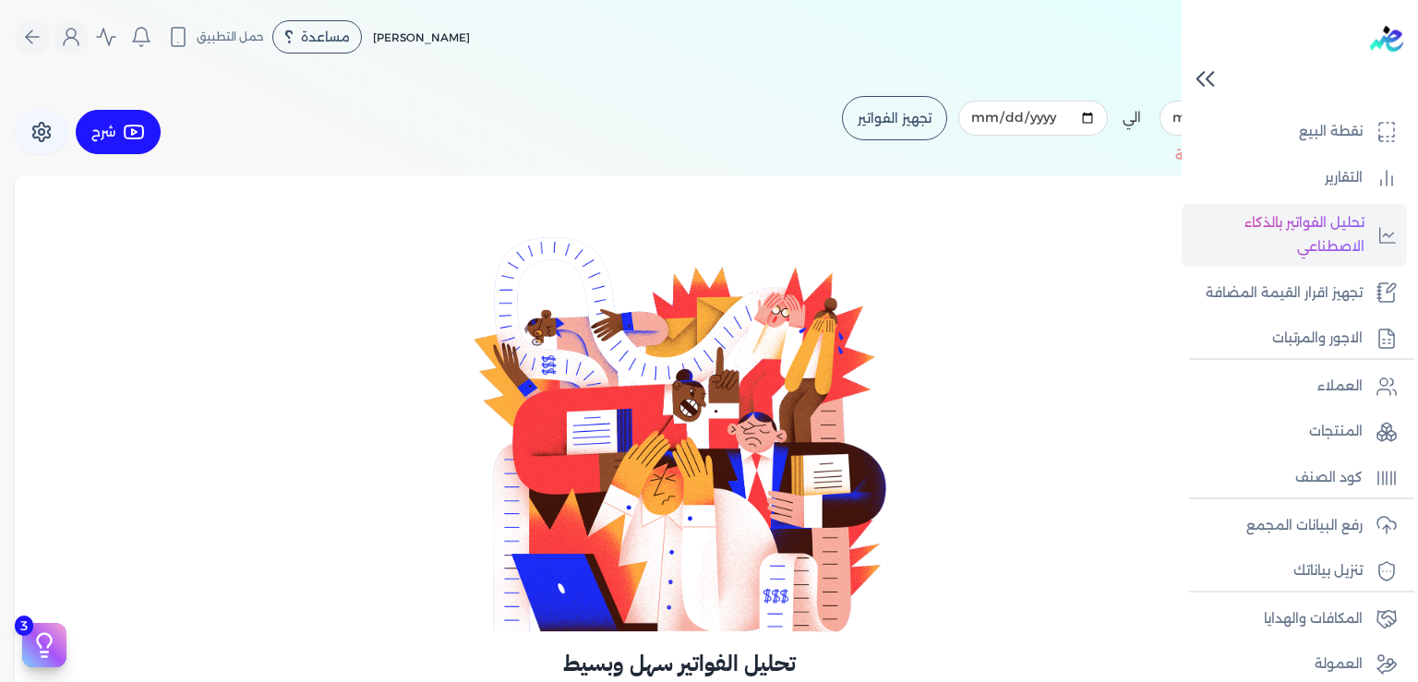
click at [1217, 79] on icon at bounding box center [1205, 79] width 32 height 32
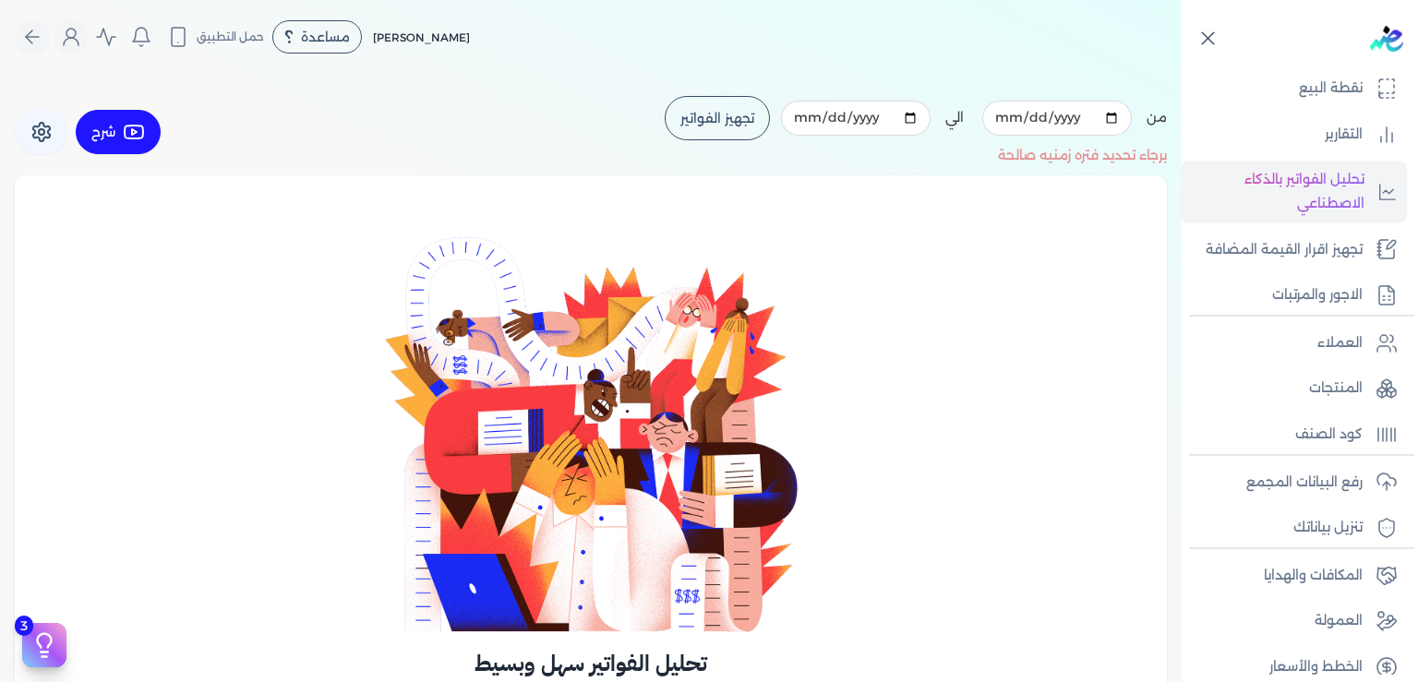
scroll to position [0, 0]
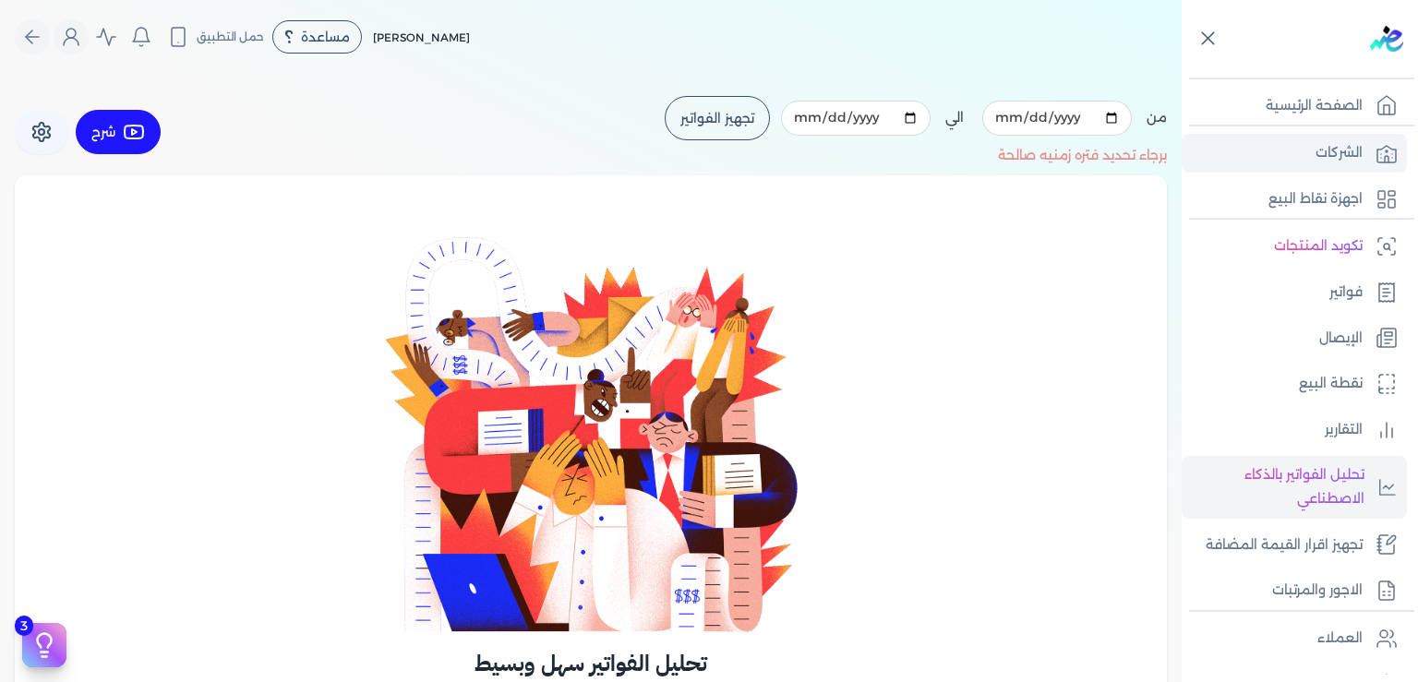
click at [1347, 147] on p "الشركات" at bounding box center [1338, 153] width 47 height 24
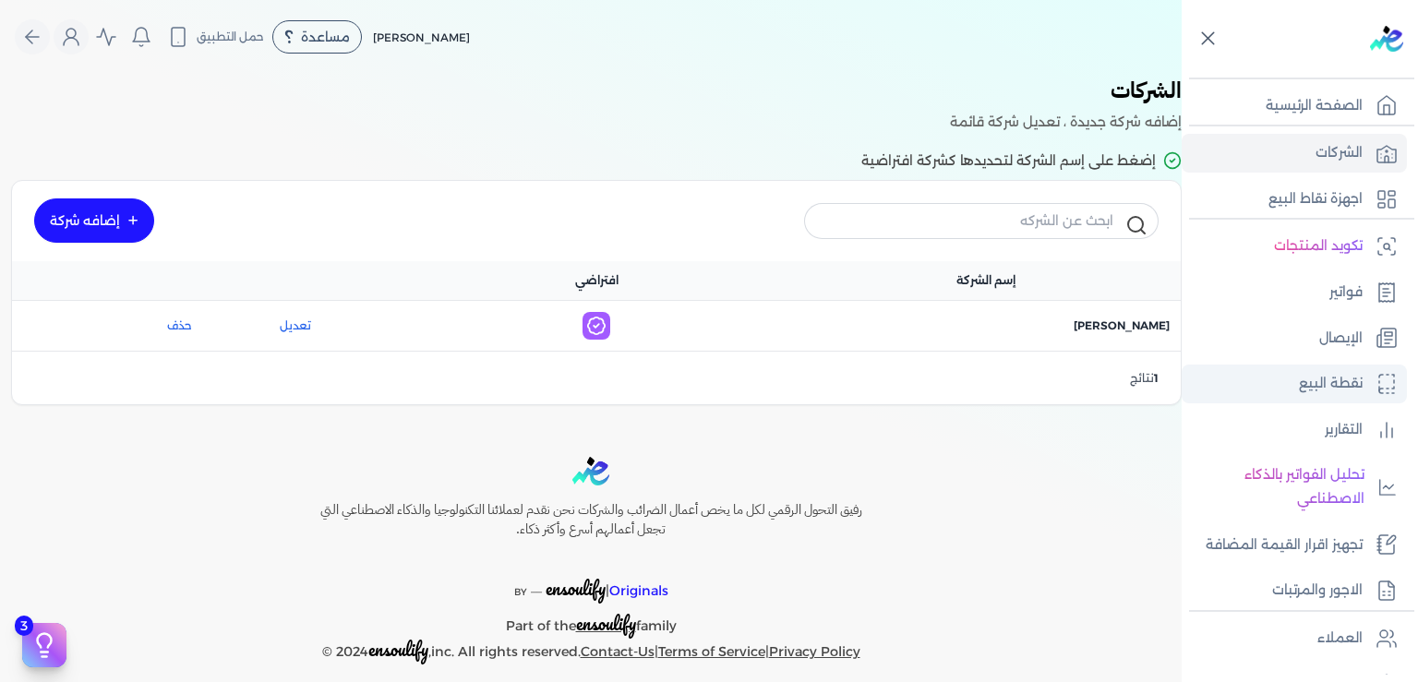
click at [1333, 381] on p "نقطة البيع" at bounding box center [1331, 384] width 64 height 24
select select
select select "EGP"
select select "EGS"
select select "B"
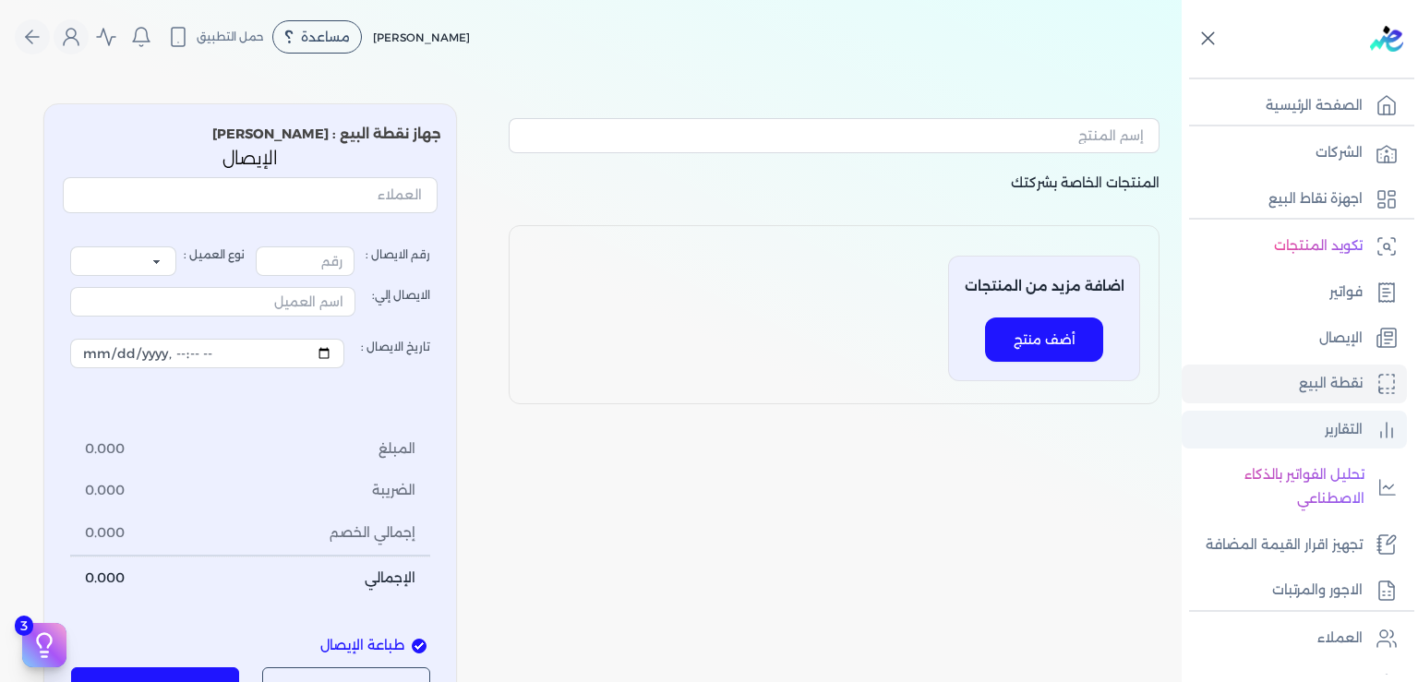
click at [1337, 427] on p "التقارير" at bounding box center [1344, 430] width 38 height 24
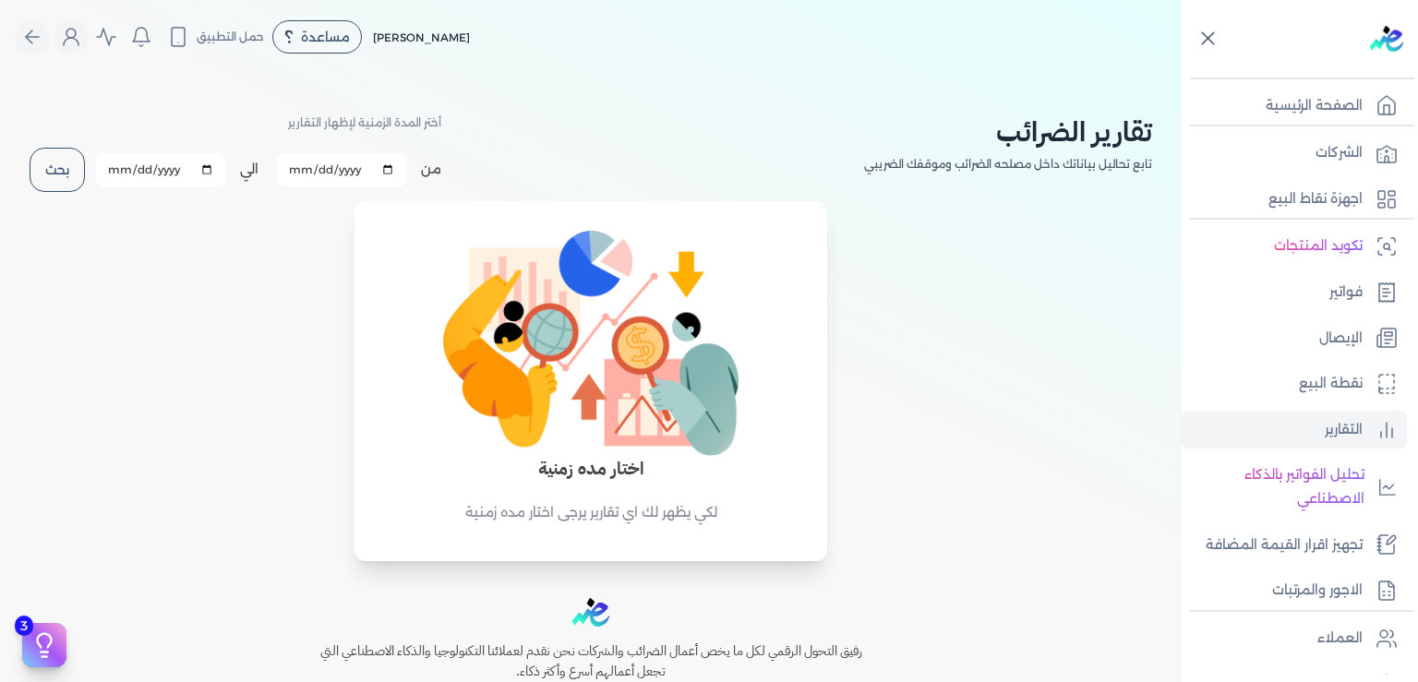
click at [102, 168] on div "من [DATE] الي [DATE] برجاء تحديد فتره زمنيه برجاء تحديد فتره زمنيه صالحة بحث" at bounding box center [236, 170] width 412 height 48
click at [76, 164] on button "بحث" at bounding box center [57, 170] width 55 height 44
click at [1340, 338] on p "الإيصال" at bounding box center [1340, 339] width 43 height 24
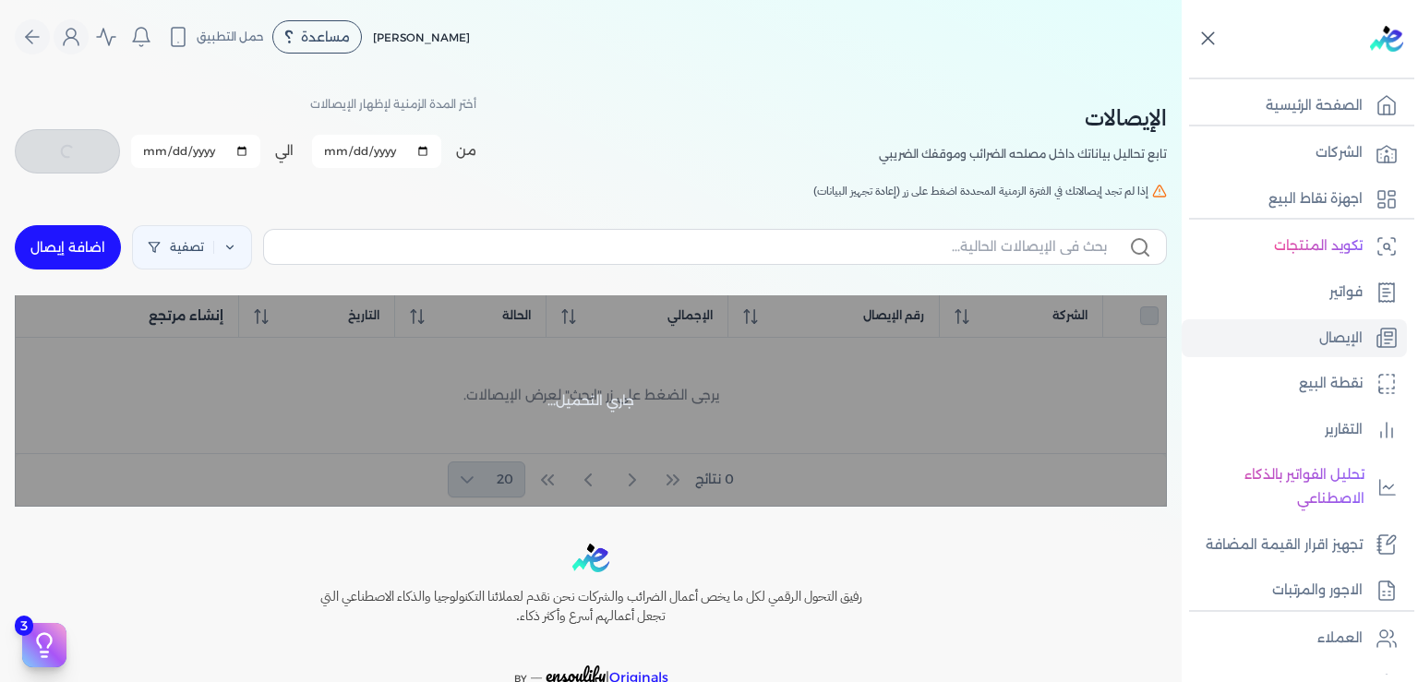
checkbox input "false"
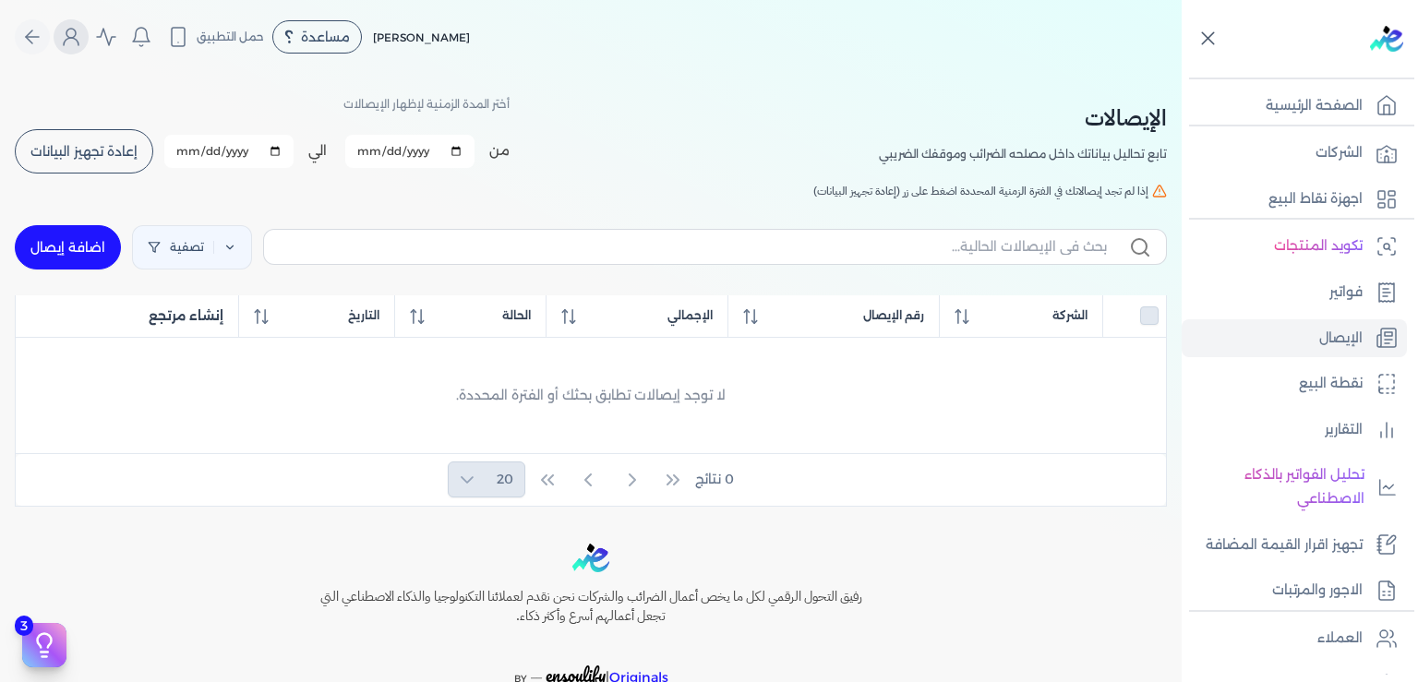
click at [82, 39] on icon "Global" at bounding box center [71, 37] width 22 height 22
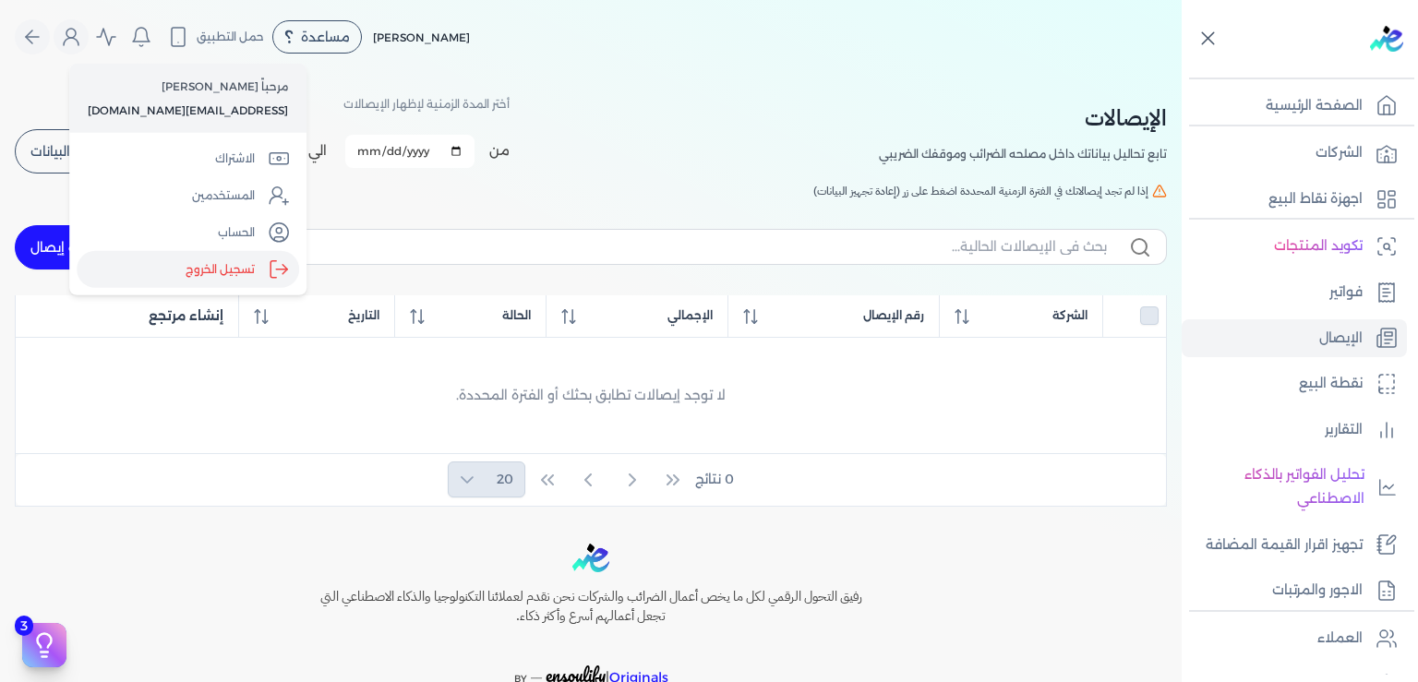
click at [198, 277] on label "تسجيل الخروج" at bounding box center [188, 269] width 222 height 37
click at [1181, 74] on input "Close" at bounding box center [1181, 74] width 0 height 0
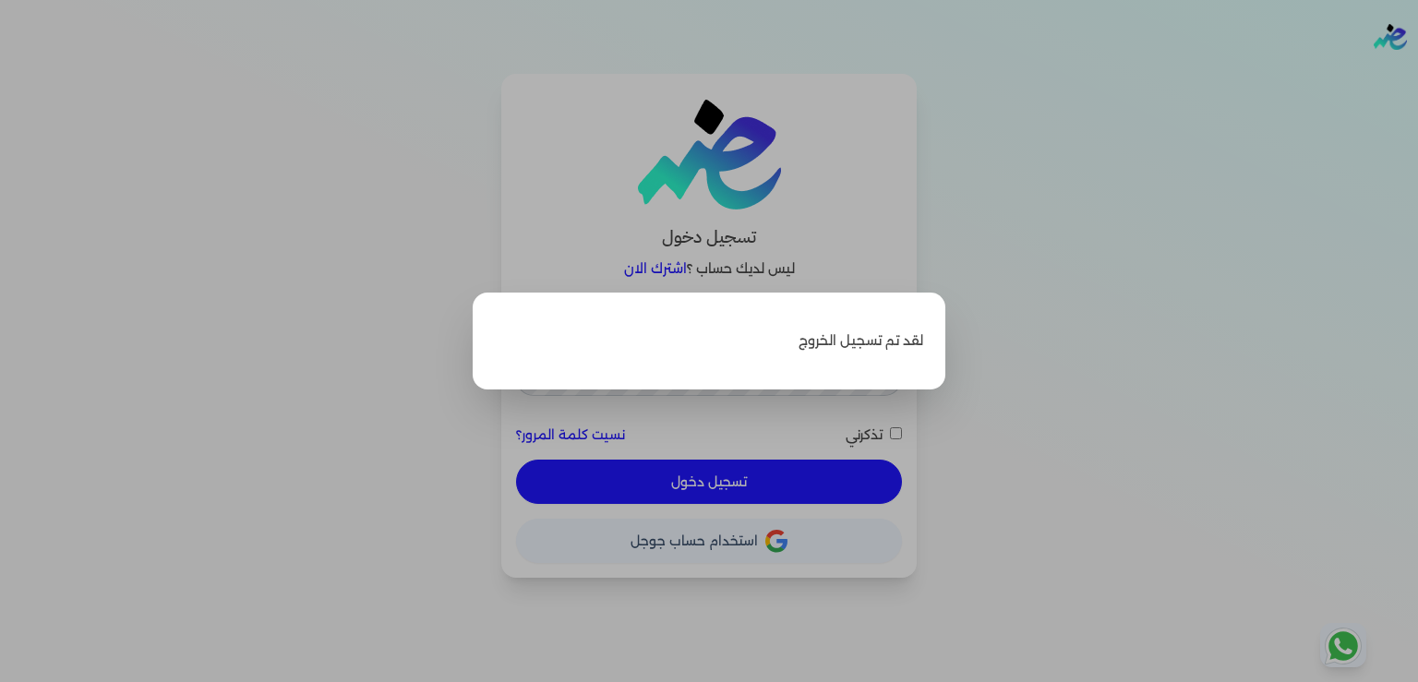
click at [1118, 401] on label "Close" at bounding box center [709, 341] width 1418 height 682
click at [1417, 74] on input "Close" at bounding box center [1418, 74] width 0 height 0
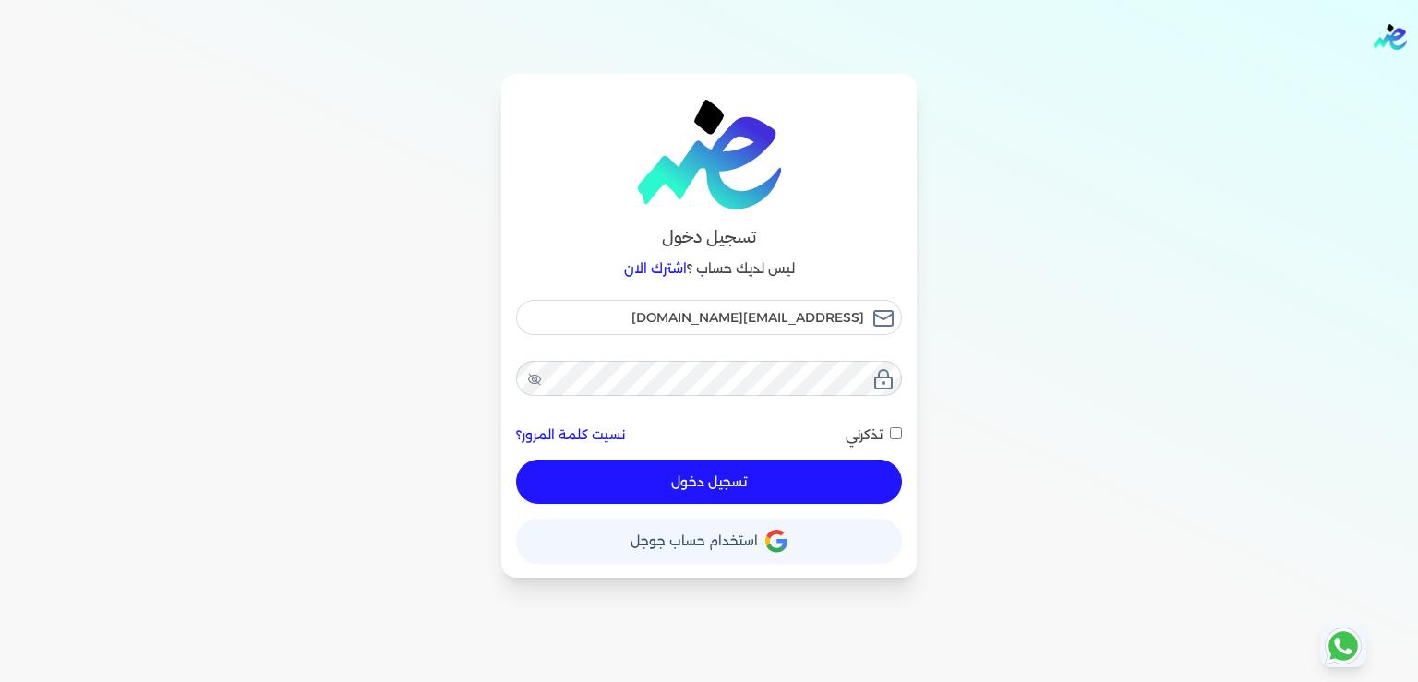
click at [751, 478] on button "تسجيل دخول" at bounding box center [709, 482] width 386 height 44
checkbox input "false"
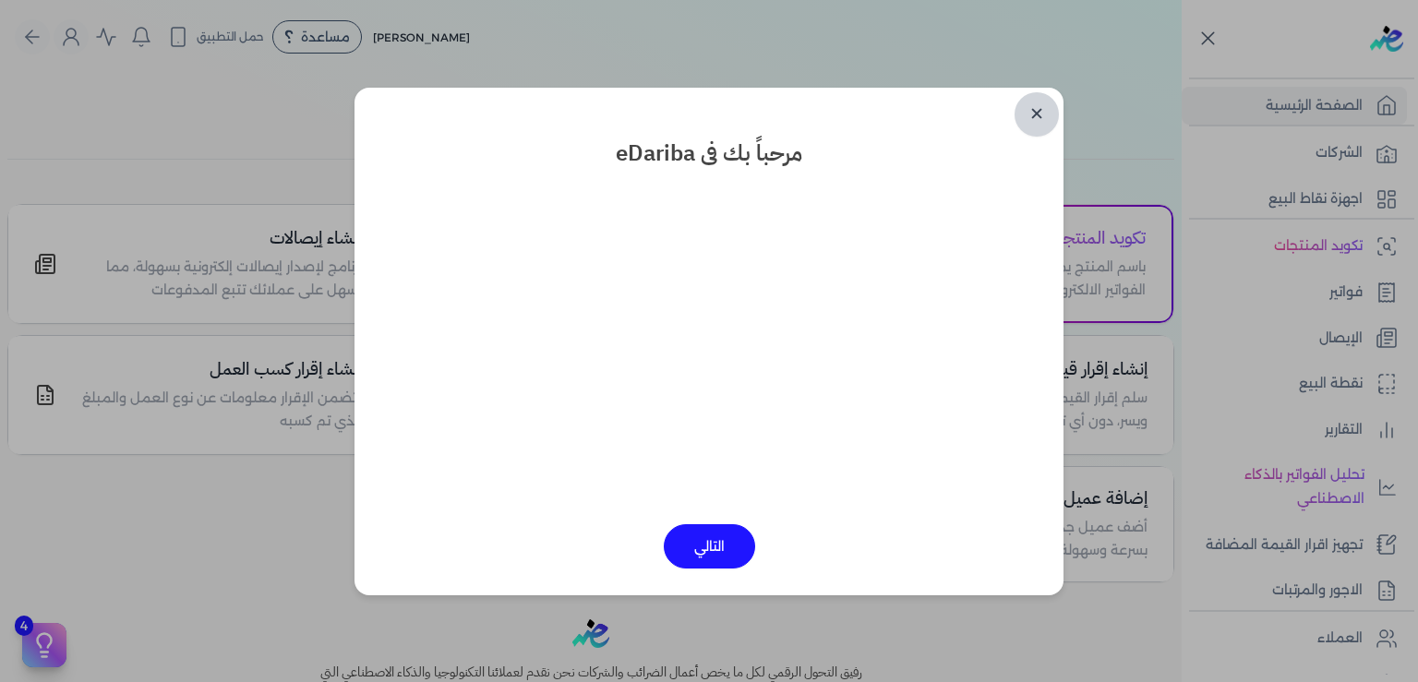
click at [1043, 121] on link "✕" at bounding box center [1036, 114] width 44 height 44
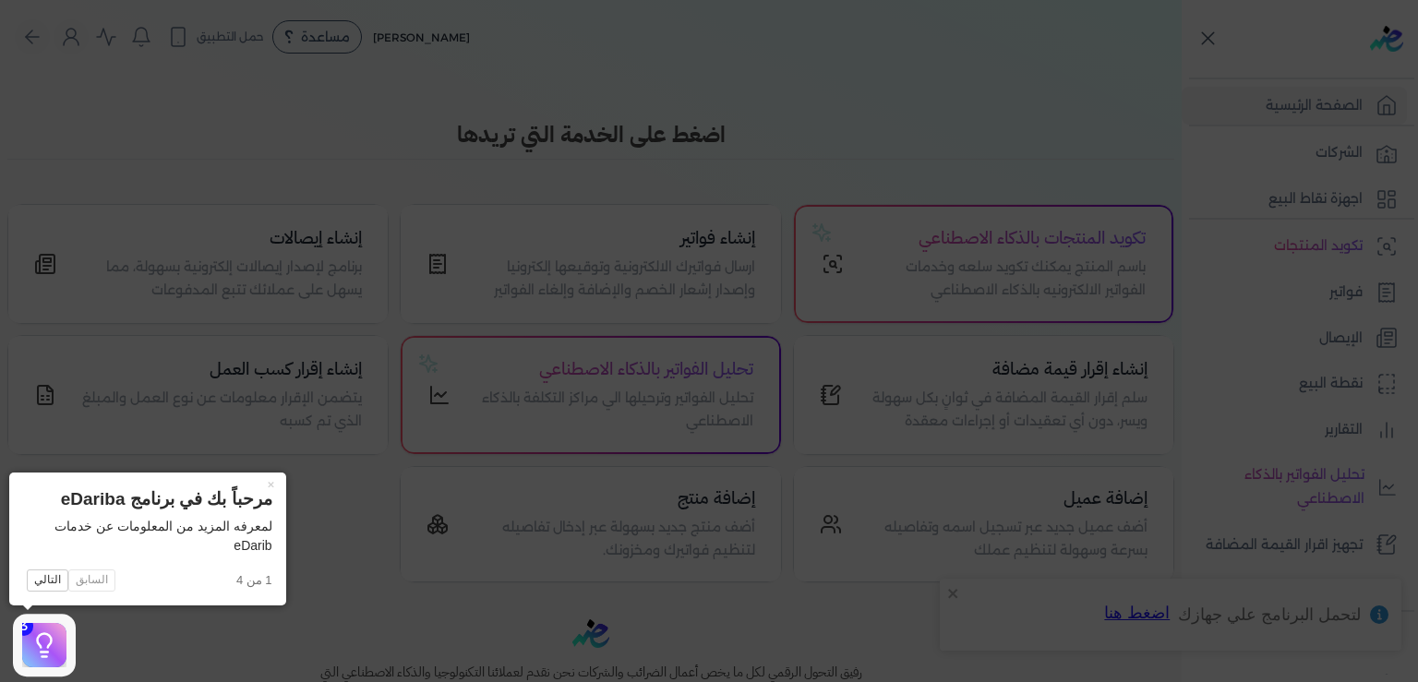
click at [978, 97] on icon at bounding box center [709, 341] width 1418 height 682
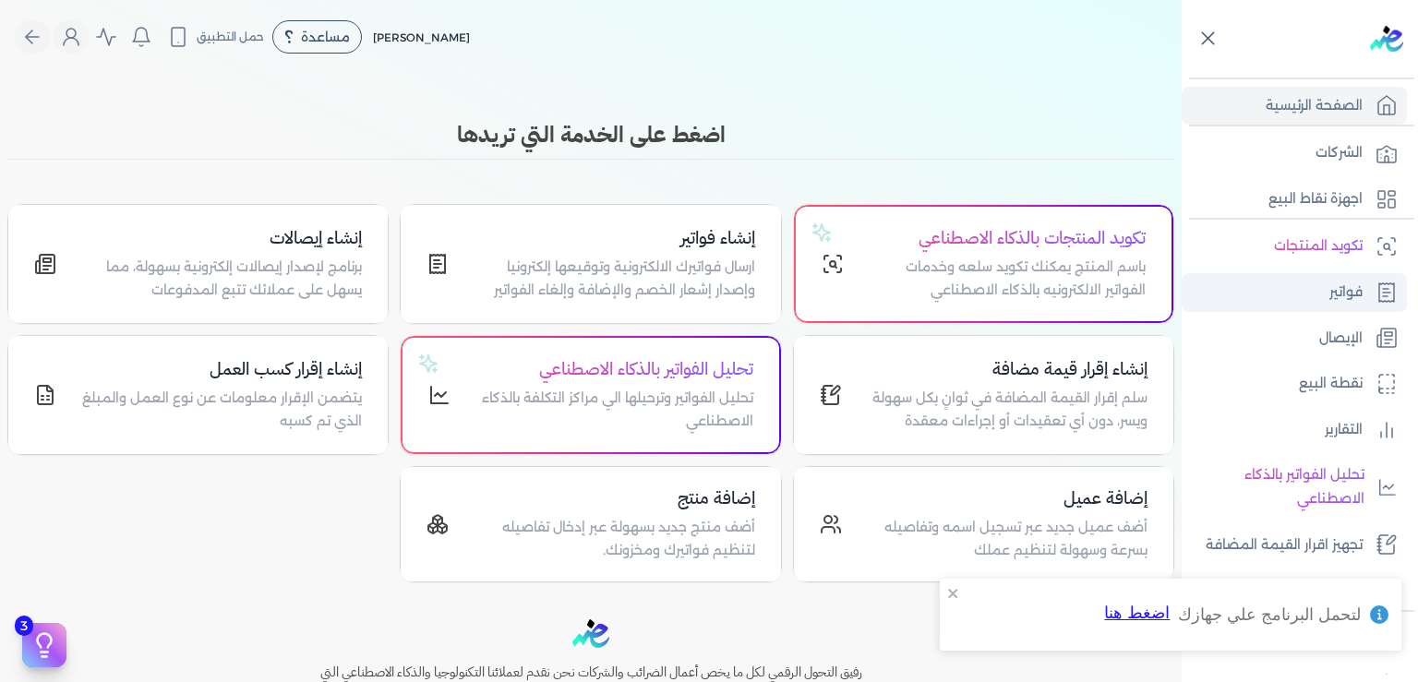
click at [1346, 297] on p "فواتير" at bounding box center [1345, 293] width 33 height 24
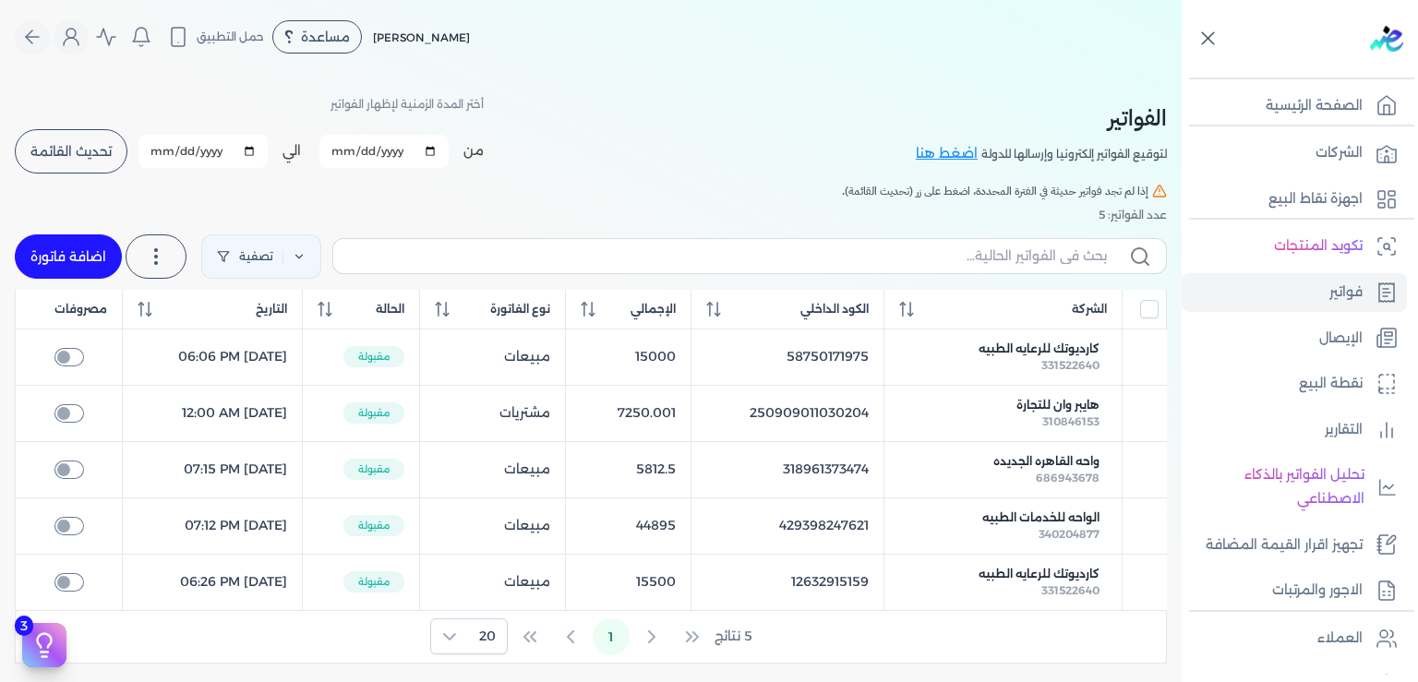
click at [351, 150] on input "[DATE]" at bounding box center [383, 151] width 129 height 33
type input "[DATE]"
click at [685, 139] on div "الفواتير لتوقيع الفواتير إلكترونيا وإرسالها للدولة اضغط هنا أختر المدة الزمنية …" at bounding box center [591, 133] width 1152 height 83
click at [87, 153] on span "تحديث القائمة" at bounding box center [70, 151] width 81 height 13
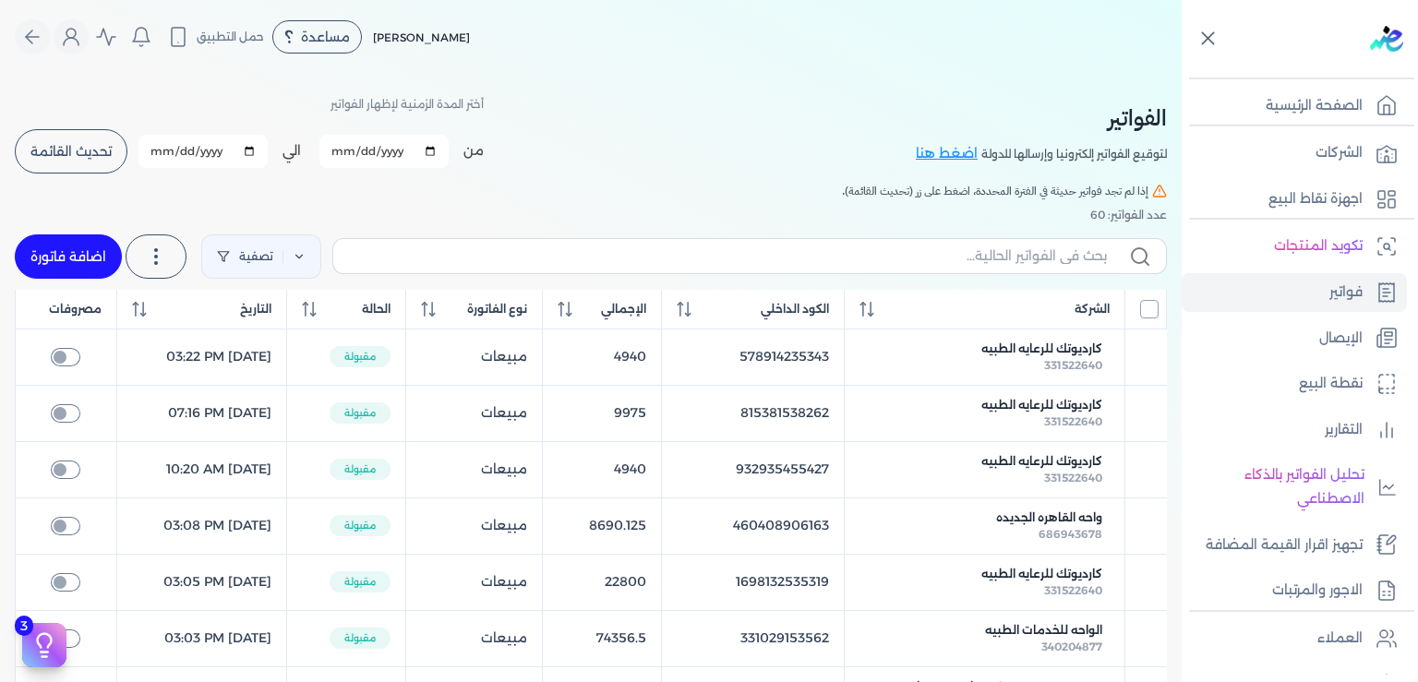
click at [1145, 305] on input "All items unselected" at bounding box center [1149, 309] width 18 height 18
checkbox input "true"
click at [167, 249] on icon at bounding box center [156, 257] width 22 height 22
click at [306, 255] on icon at bounding box center [299, 256] width 13 height 13
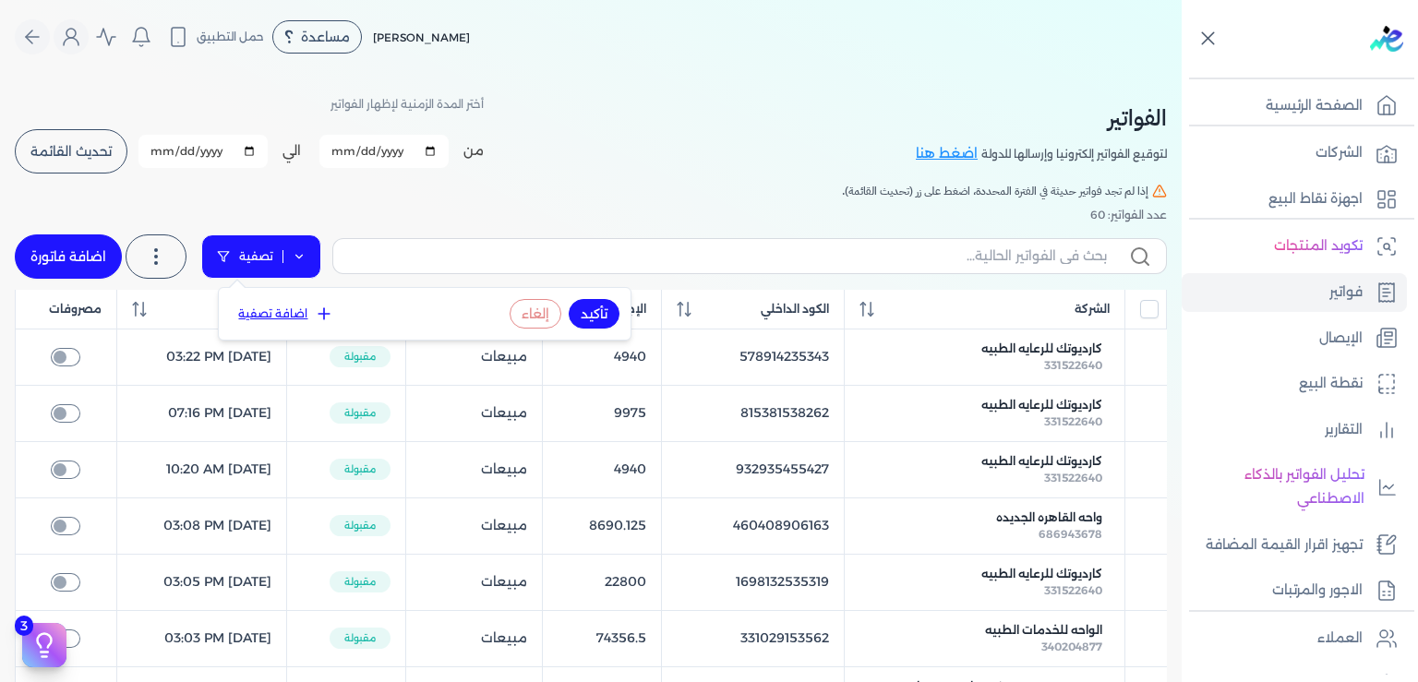
click at [306, 255] on icon at bounding box center [299, 256] width 13 height 13
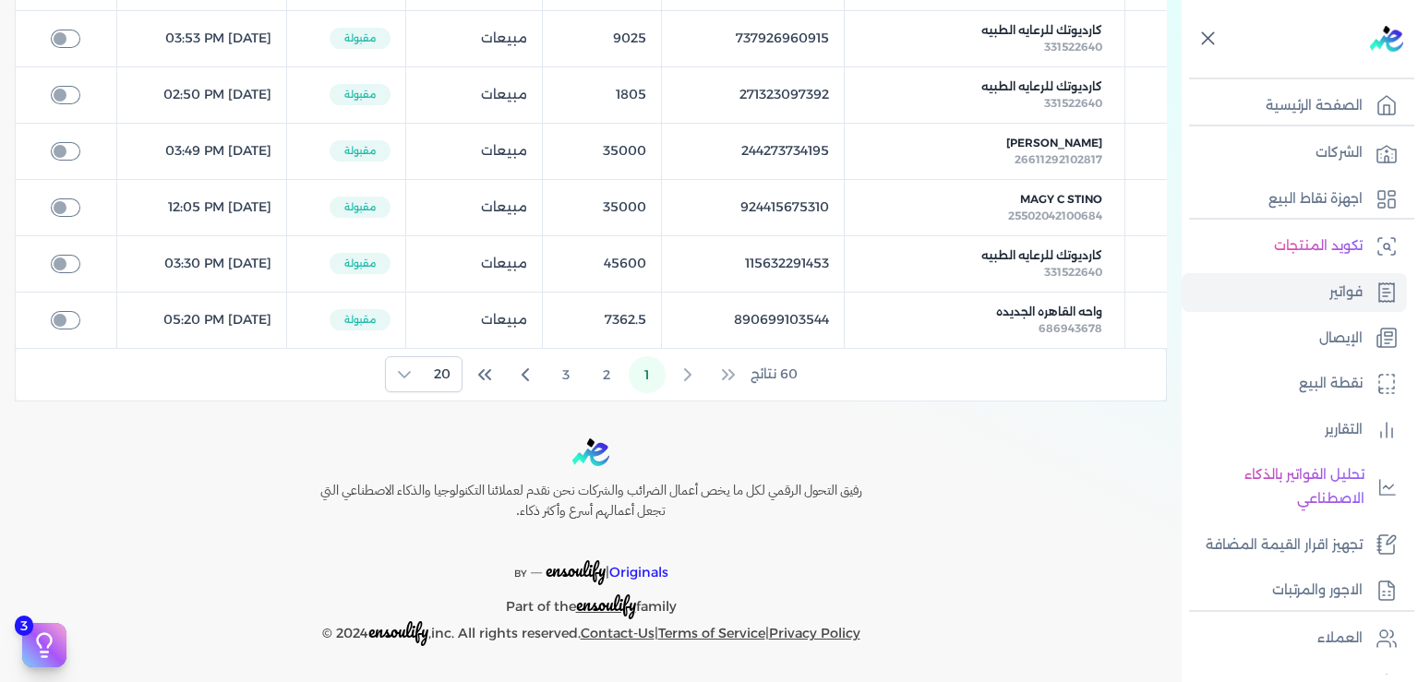
scroll to position [1161, 0]
click at [410, 384] on div at bounding box center [404, 374] width 37 height 34
click at [449, 484] on span "100" at bounding box center [442, 488] width 23 height 19
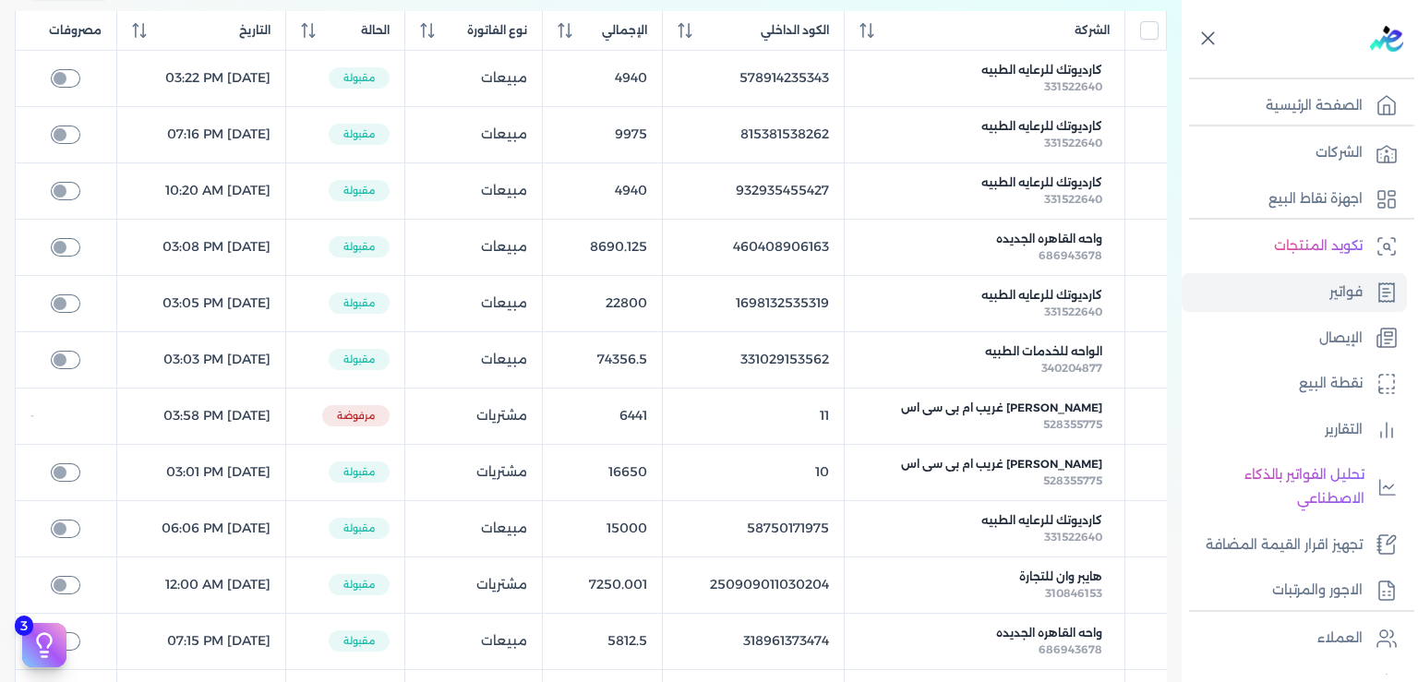
scroll to position [0, 0]
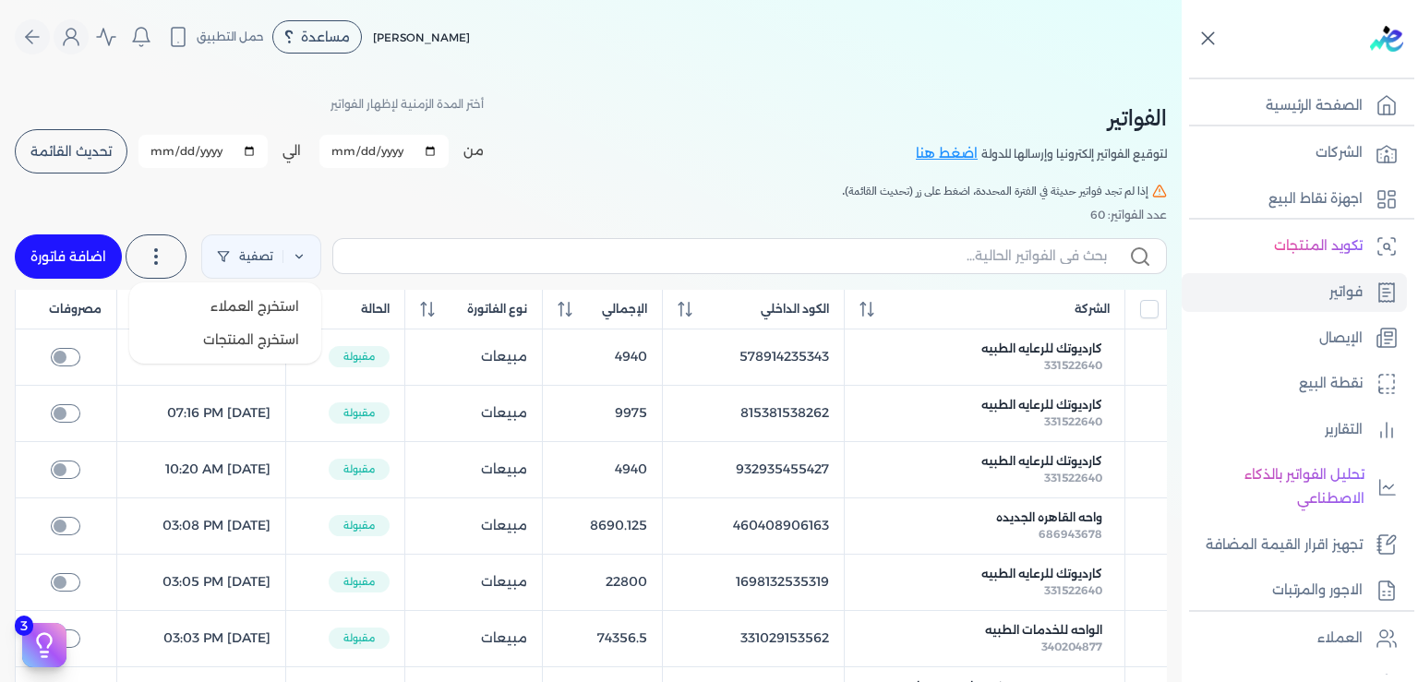
click at [161, 253] on icon at bounding box center [156, 257] width 22 height 22
click at [294, 308] on span "استخرج العملاء" at bounding box center [254, 306] width 89 height 18
click at [269, 340] on span "استخرج المنتجات" at bounding box center [251, 339] width 96 height 18
click at [288, 307] on span "استخرج العملاء" at bounding box center [254, 306] width 89 height 18
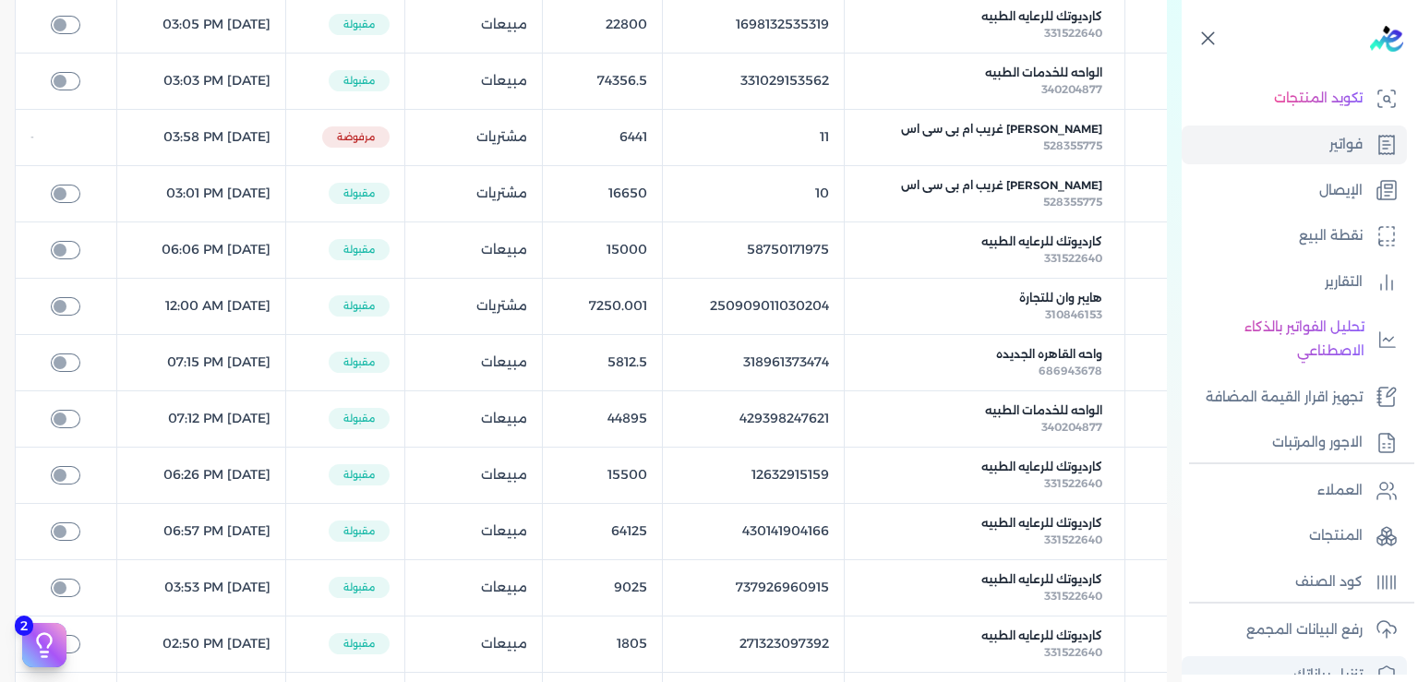
scroll to position [56, 0]
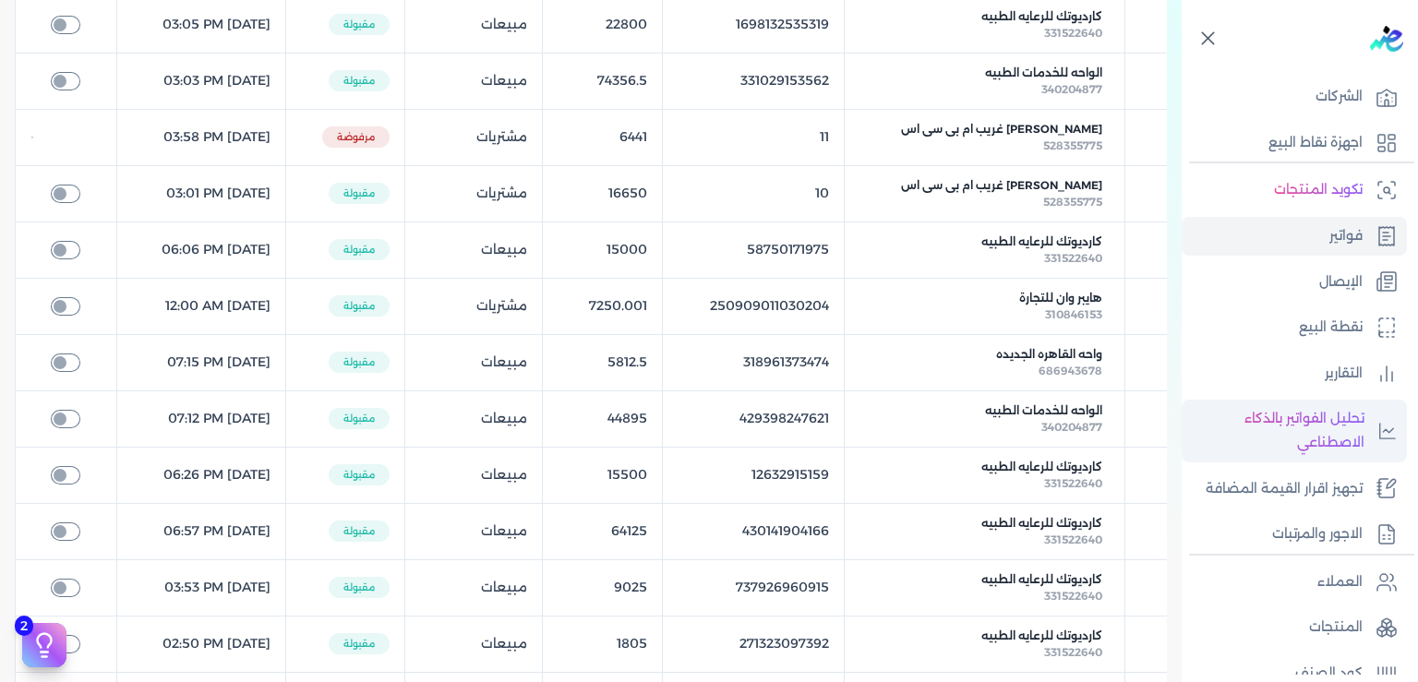
click at [1322, 410] on p "تحليل الفواتير بالذكاء الاصطناعي" at bounding box center [1278, 430] width 174 height 47
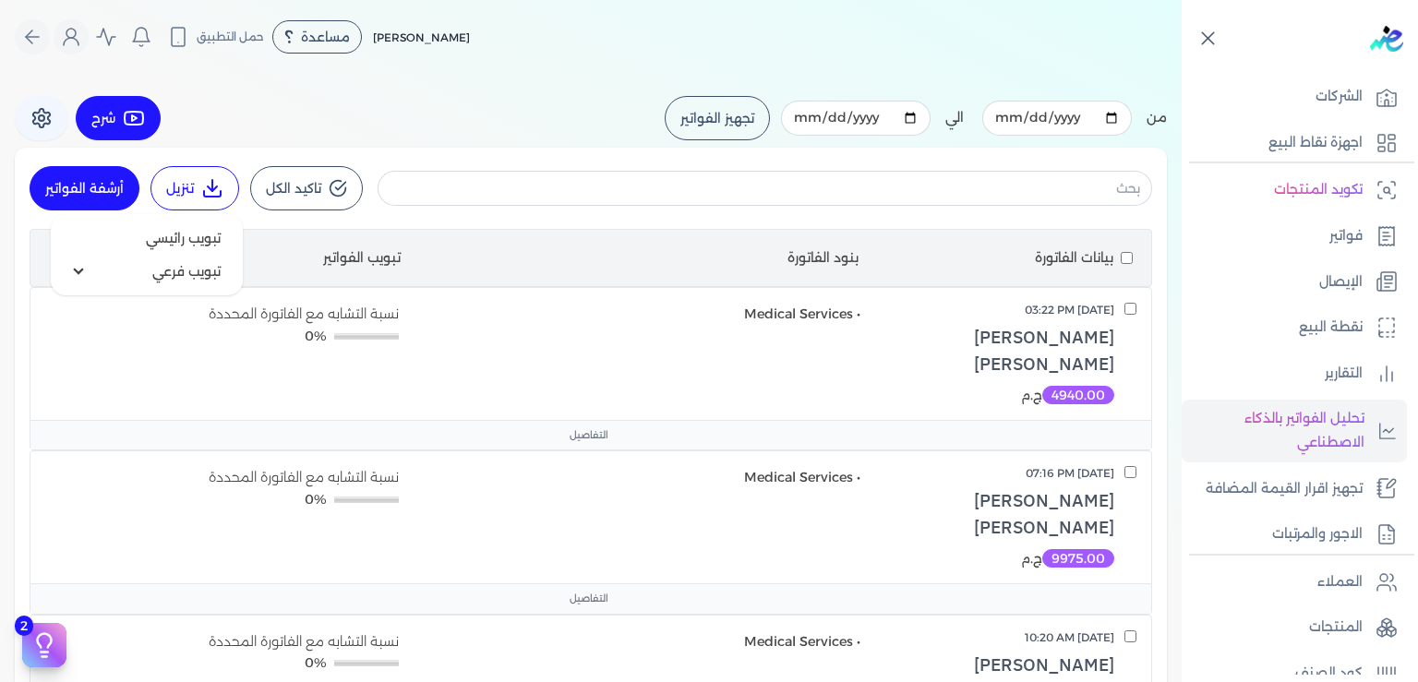
click at [223, 182] on icon at bounding box center [212, 188] width 22 height 22
click at [107, 268] on summary "تبويب فرعي" at bounding box center [146, 271] width 177 height 33
click at [221, 242] on button "تبويب رائيسي" at bounding box center [146, 238] width 177 height 33
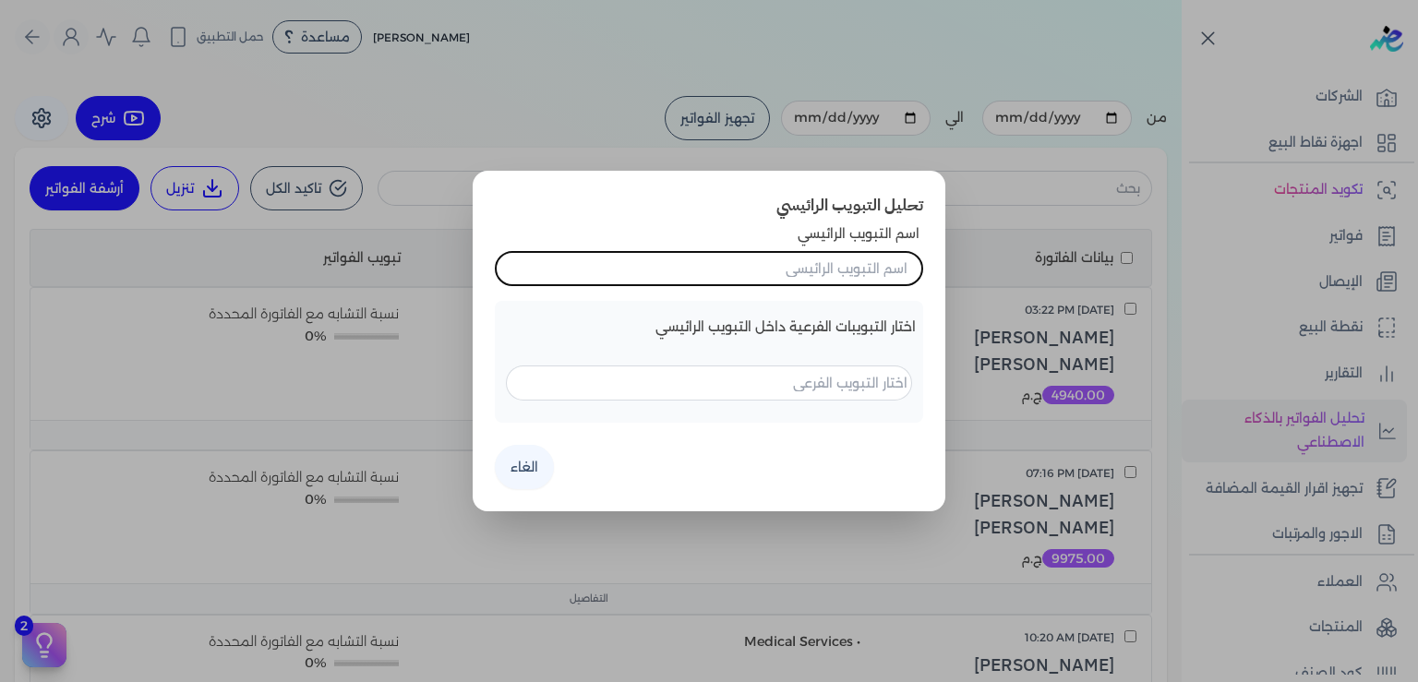
click at [534, 477] on button "الغاء" at bounding box center [524, 467] width 59 height 44
click at [521, 474] on button "الغاء" at bounding box center [524, 467] width 59 height 44
click at [522, 458] on button "الغاء" at bounding box center [524, 467] width 59 height 44
click at [582, 89] on dialog "تحليل التبويب الرائيسي اسم التبويب الرائيسي اختار التبويبات الفرعية داخل التبوي…" at bounding box center [709, 341] width 1418 height 682
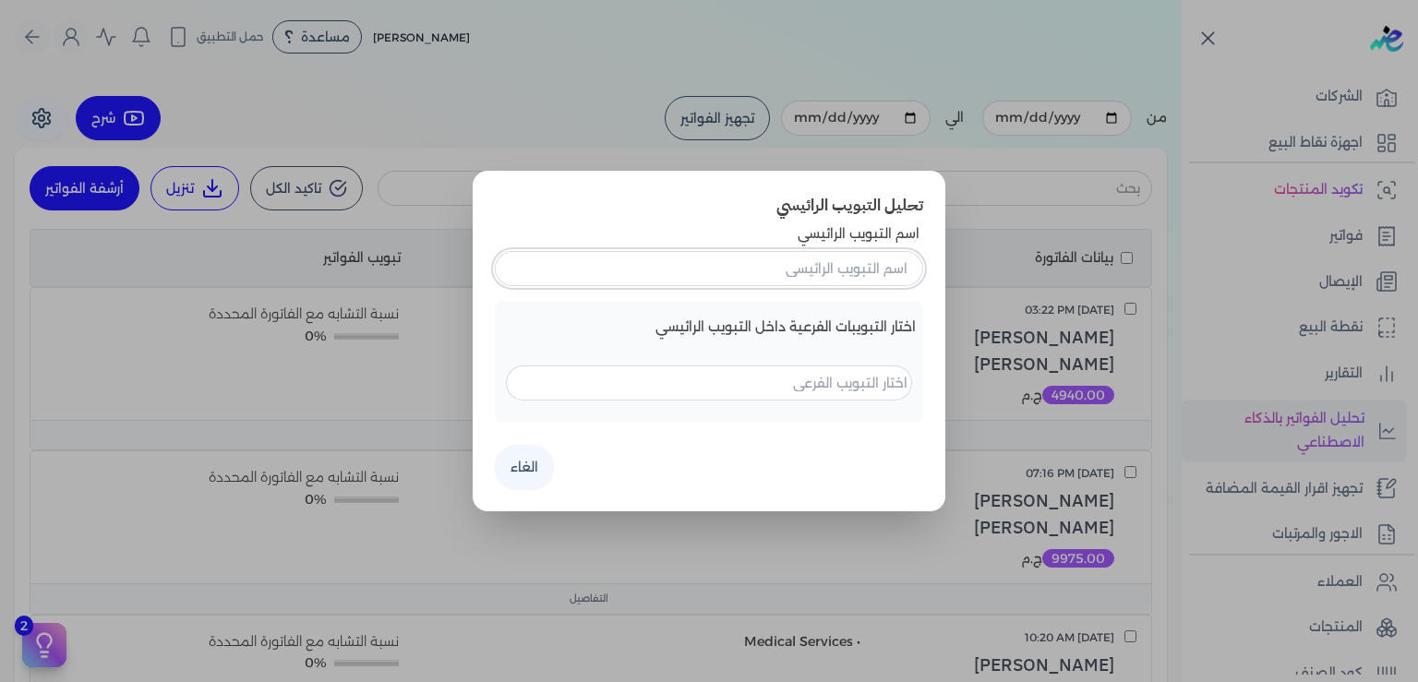
click at [808, 269] on input "اسم التبويب الرائيسي" at bounding box center [709, 268] width 428 height 35
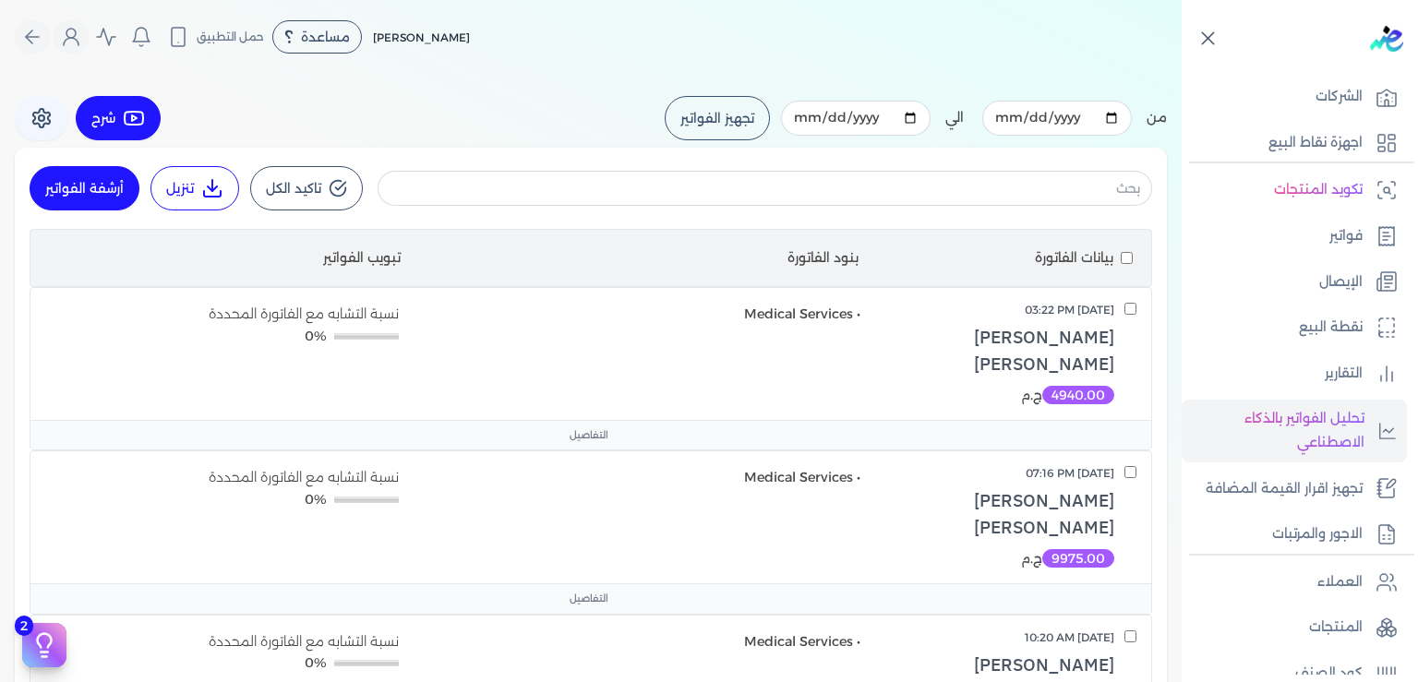
click at [345, 188] on icon at bounding box center [338, 188] width 18 height 18
click at [221, 186] on icon at bounding box center [212, 188] width 22 height 22
click at [195, 263] on summary "تبويب فرعي" at bounding box center [146, 271] width 177 height 33
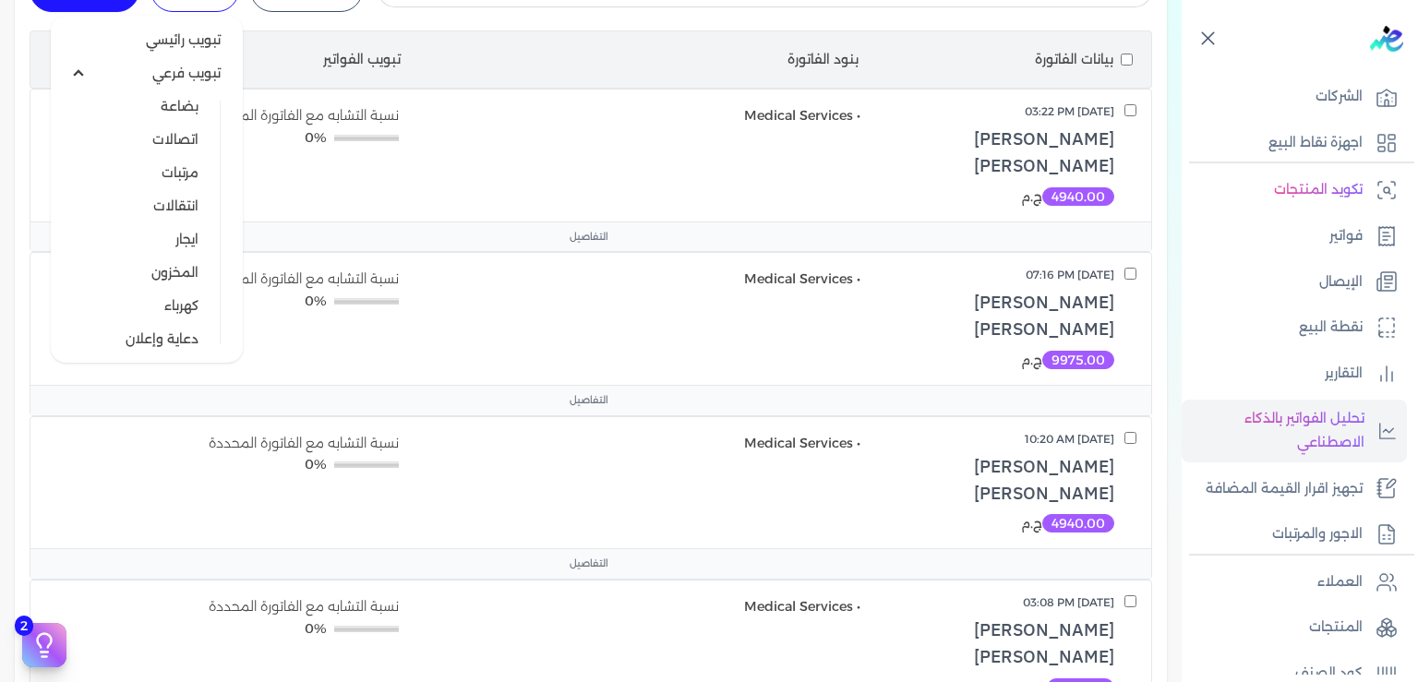
scroll to position [92, 0]
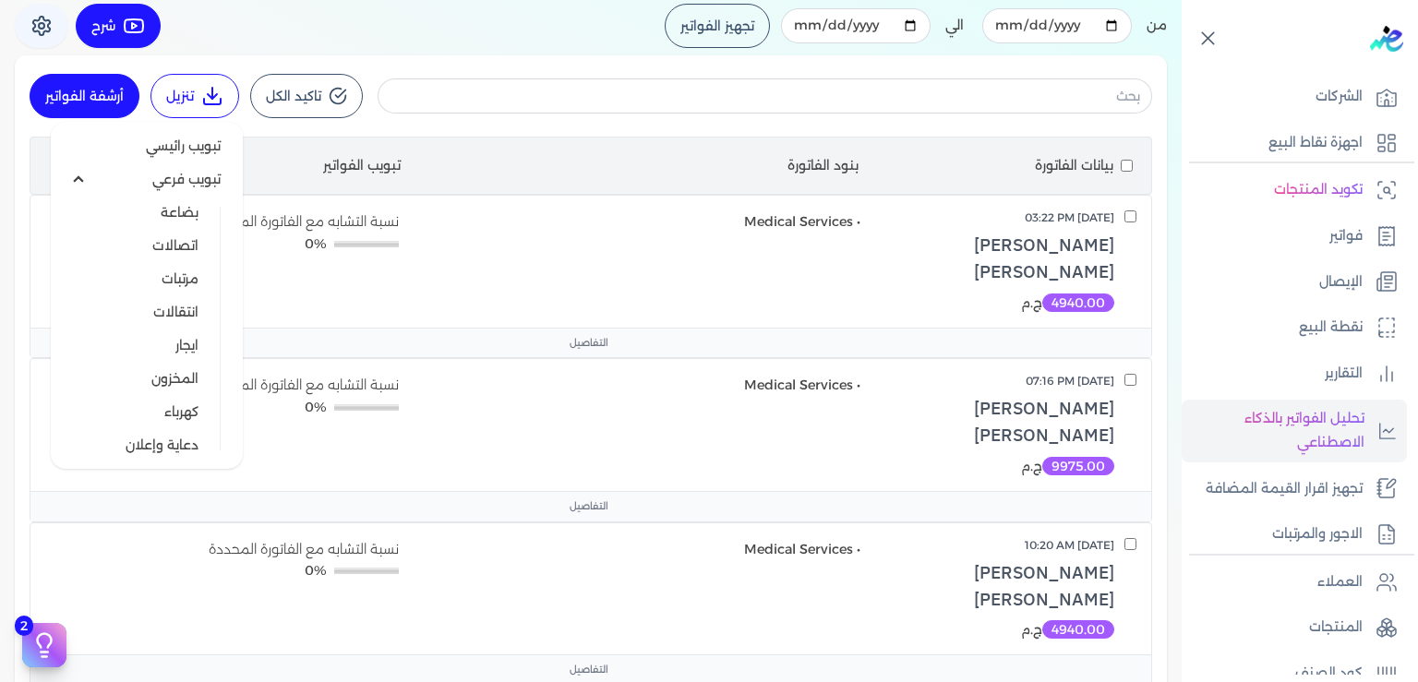
click at [97, 172] on summary "تبويب فرعي" at bounding box center [146, 178] width 177 height 33
click at [223, 96] on icon at bounding box center [212, 96] width 22 height 22
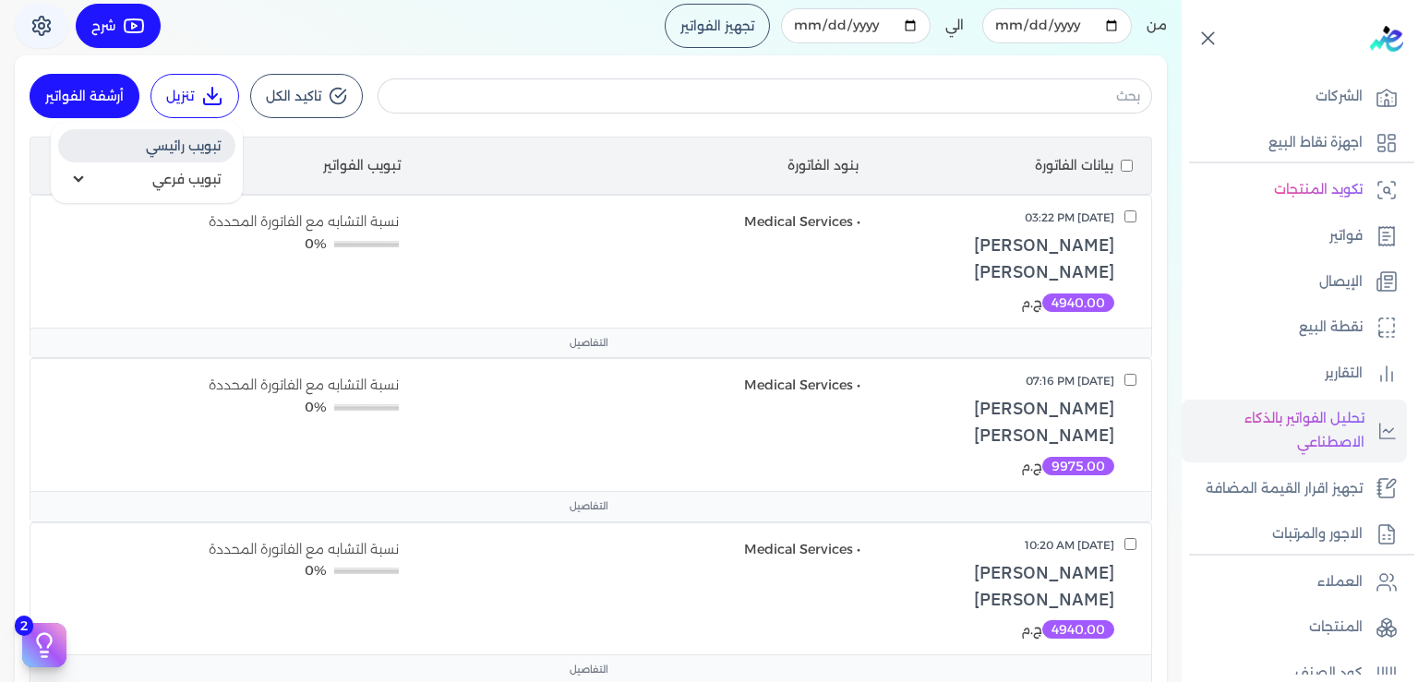
click at [189, 144] on button "تبويب رائيسي" at bounding box center [146, 145] width 177 height 33
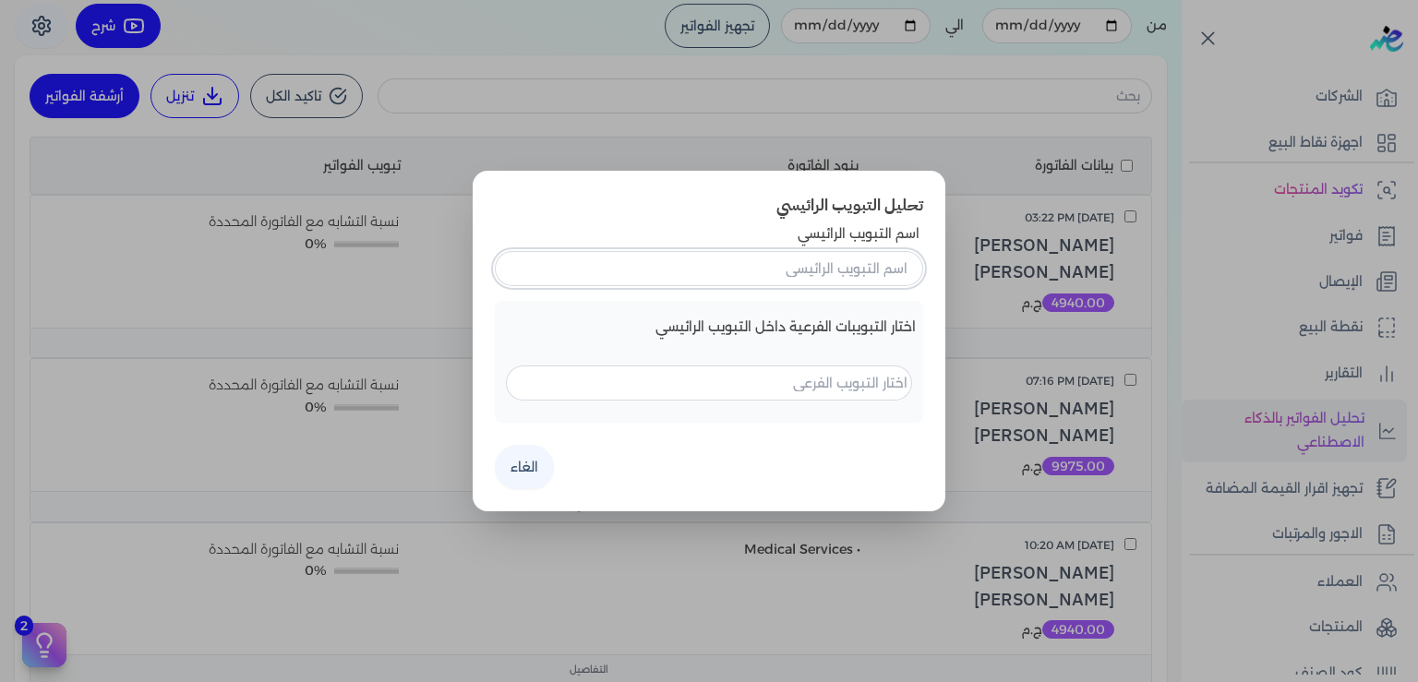
click at [792, 267] on input "اسم التبويب الرائيسي" at bounding box center [709, 268] width 428 height 35
type input "1"
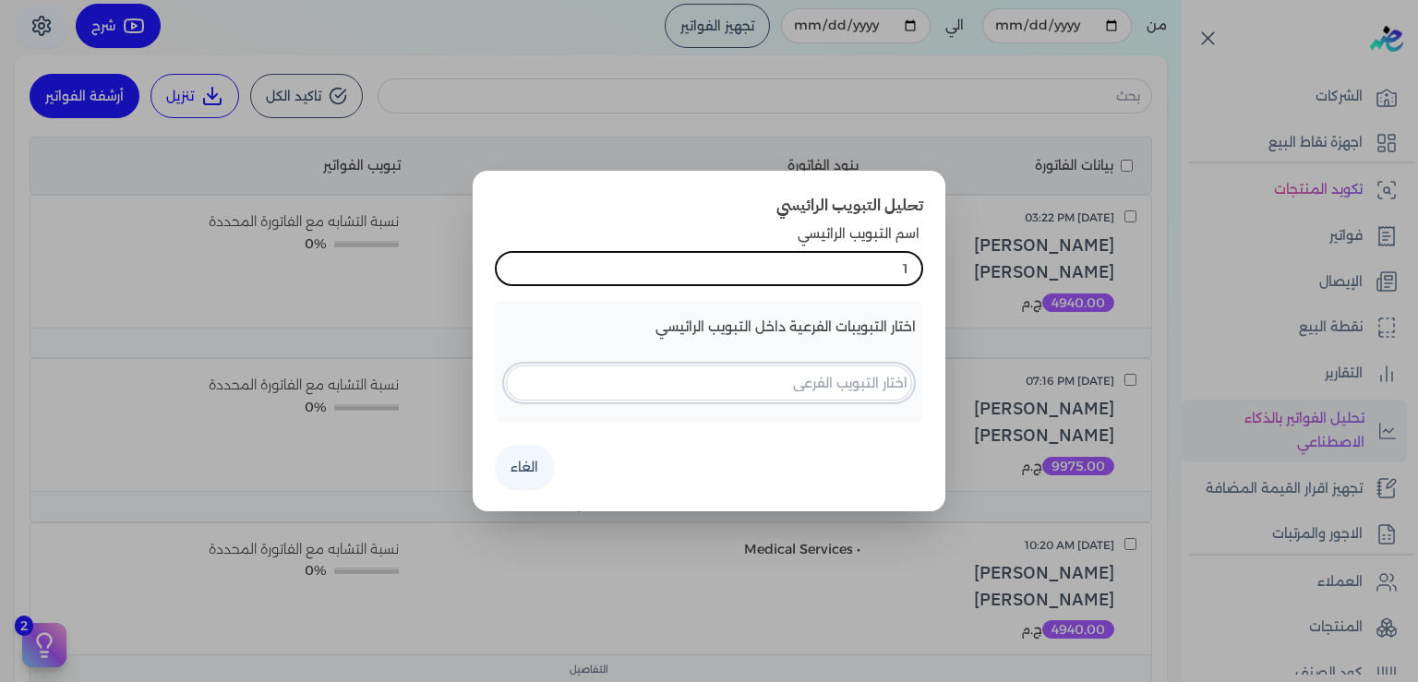
click at [799, 377] on input "text" at bounding box center [709, 383] width 406 height 35
click at [567, 212] on h3 "تحليل التبويب الرائيسي" at bounding box center [709, 205] width 428 height 24
click at [837, 390] on input "text" at bounding box center [709, 383] width 406 height 35
drag, startPoint x: 511, startPoint y: 485, endPoint x: 510, endPoint y: 523, distance: 38.8
click at [553, 392] on input "text" at bounding box center [709, 383] width 406 height 35
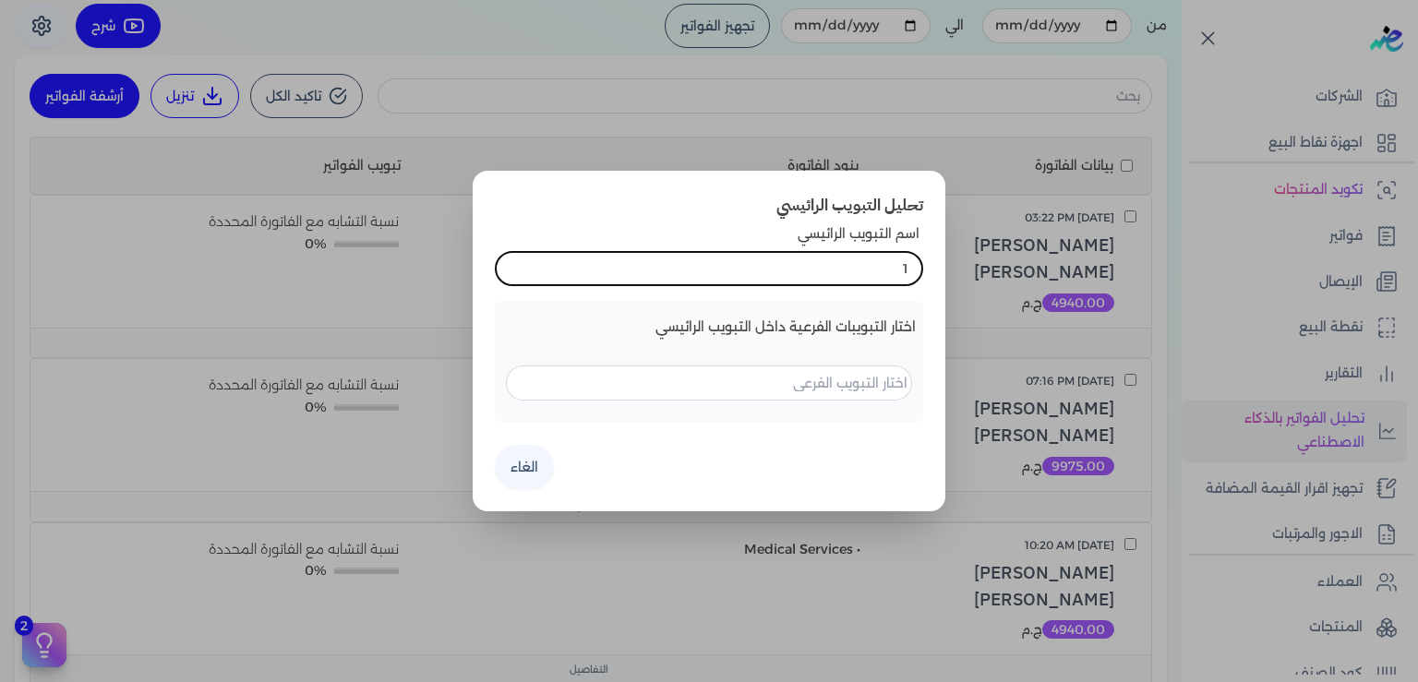
drag, startPoint x: 508, startPoint y: 498, endPoint x: 508, endPoint y: 534, distance: 36.0
click at [566, 382] on input "text" at bounding box center [709, 383] width 406 height 35
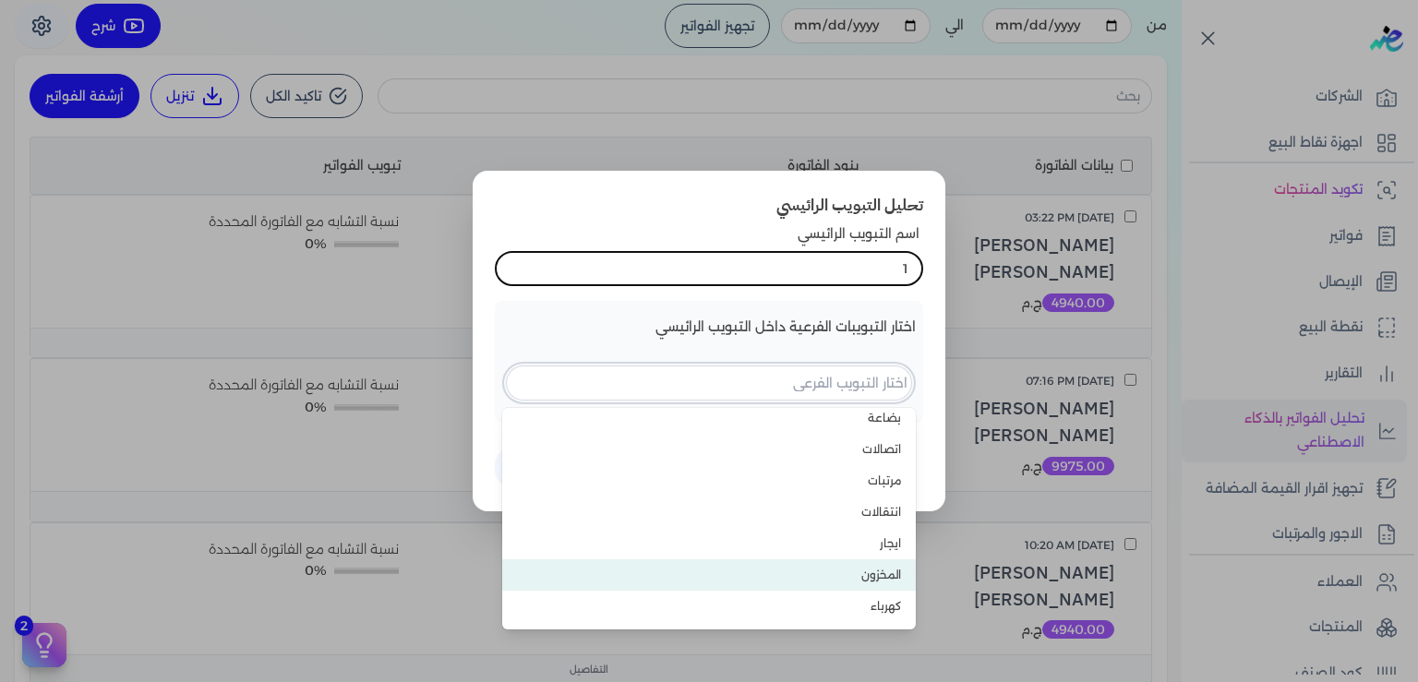
scroll to position [0, 0]
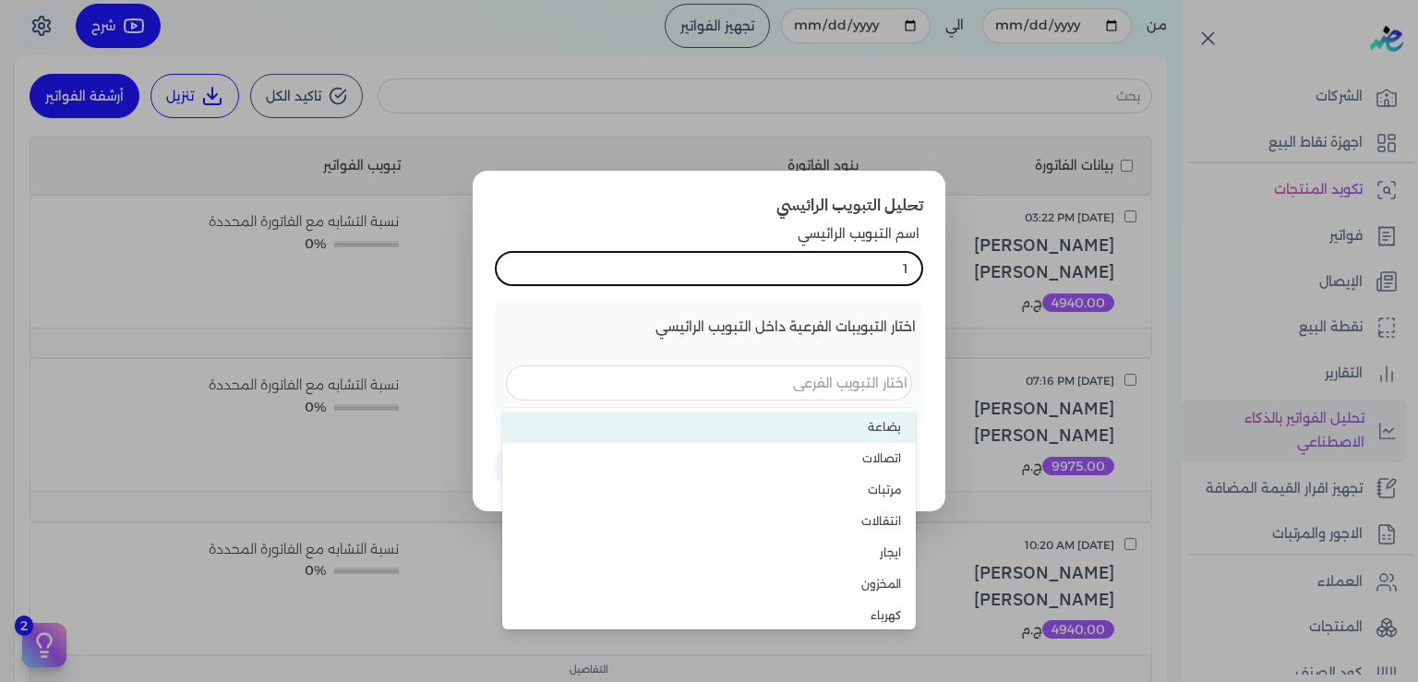
click at [892, 423] on span "بضاعة" at bounding box center [884, 427] width 33 height 14
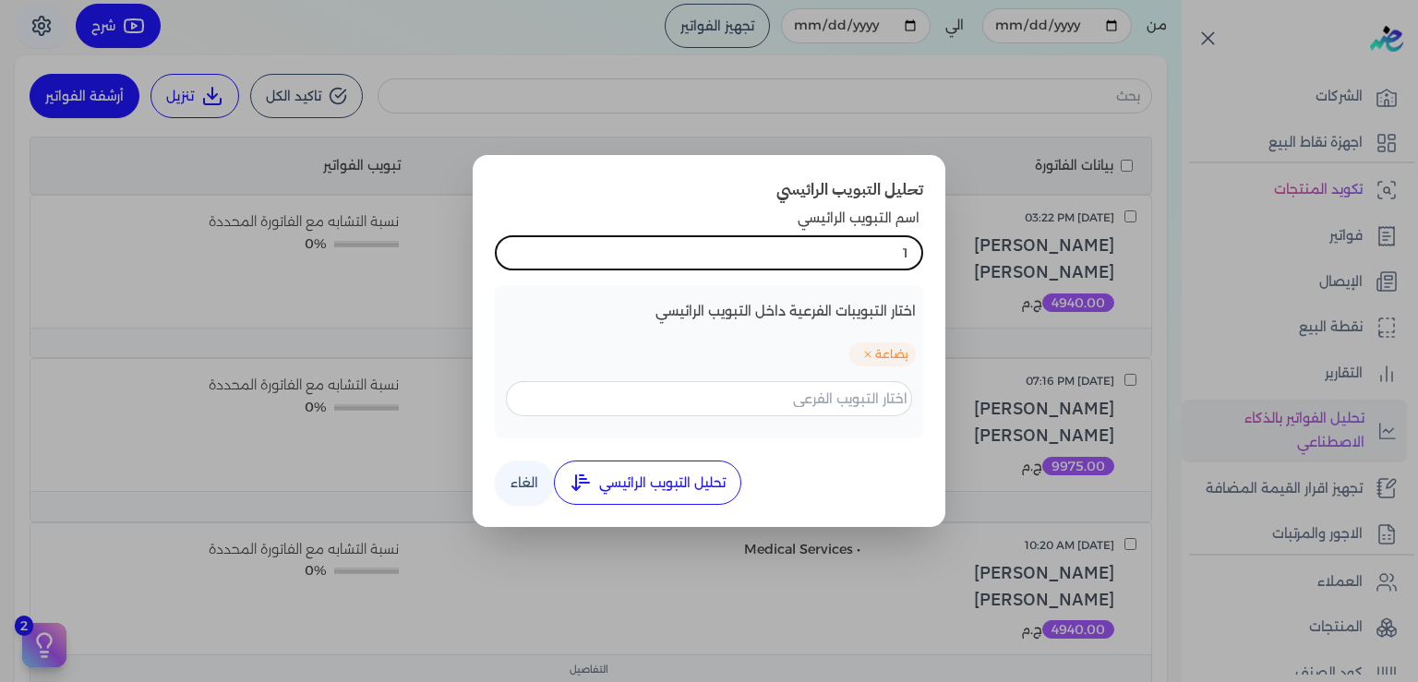
click at [770, 349] on div "بضاعة" at bounding box center [767, 354] width 295 height 24
click at [652, 487] on button "تحليل التبويب الرائيسي" at bounding box center [647, 483] width 187 height 44
click at [530, 482] on button "الغاء" at bounding box center [524, 483] width 59 height 44
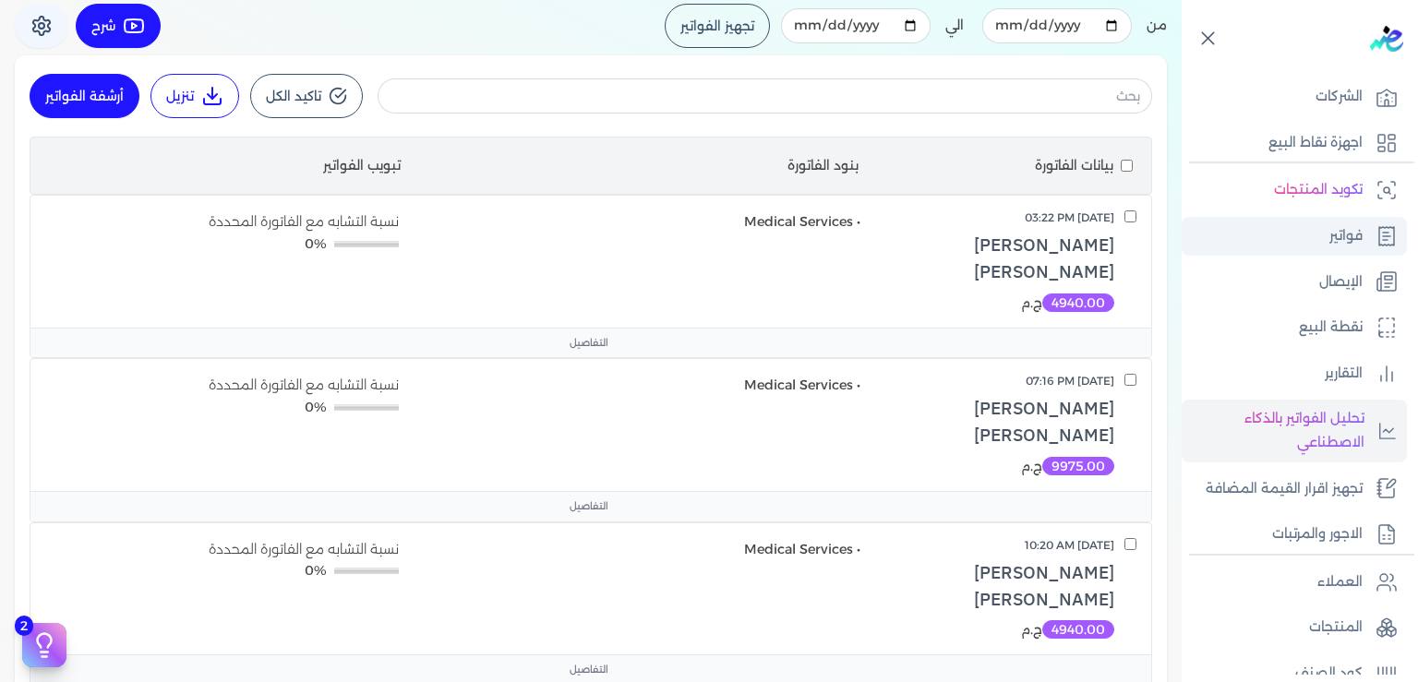
click at [1342, 241] on p "فواتير" at bounding box center [1345, 236] width 33 height 24
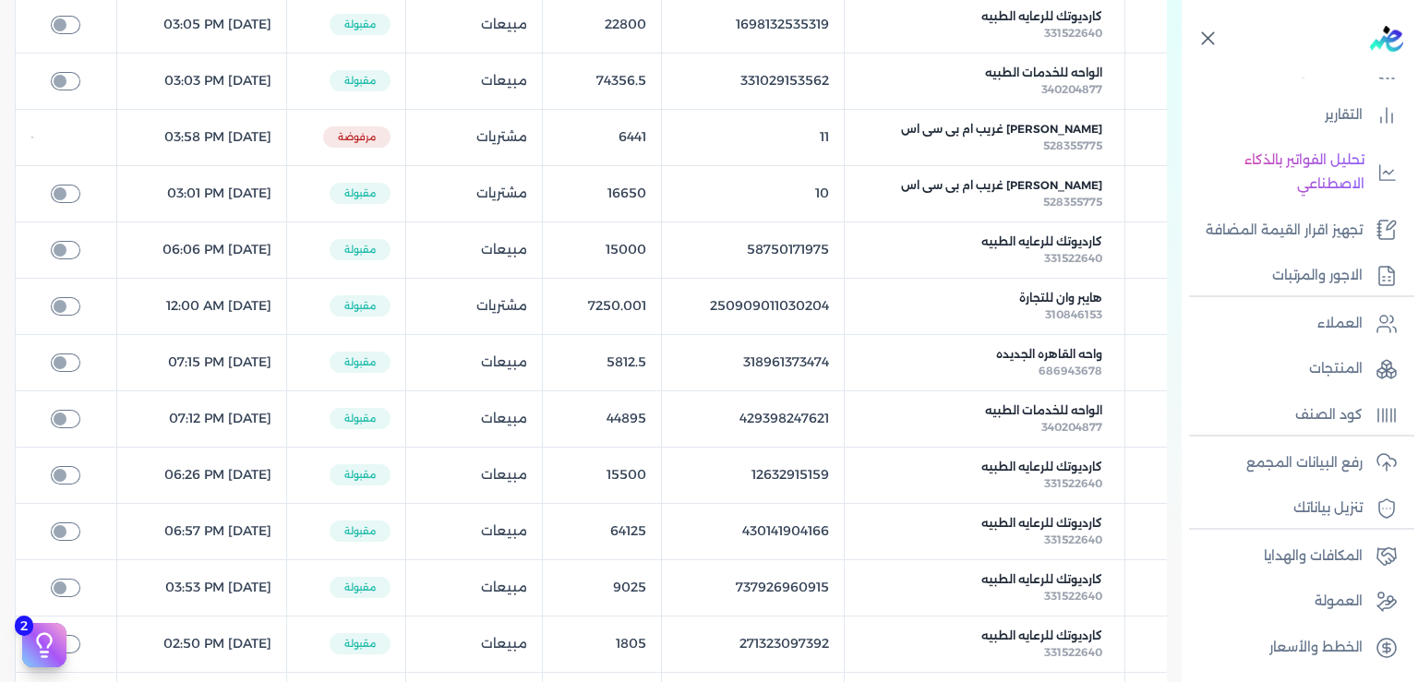
scroll to position [336, 0]
click at [1313, 515] on p "تنزيل بياناتك" at bounding box center [1327, 509] width 69 height 24
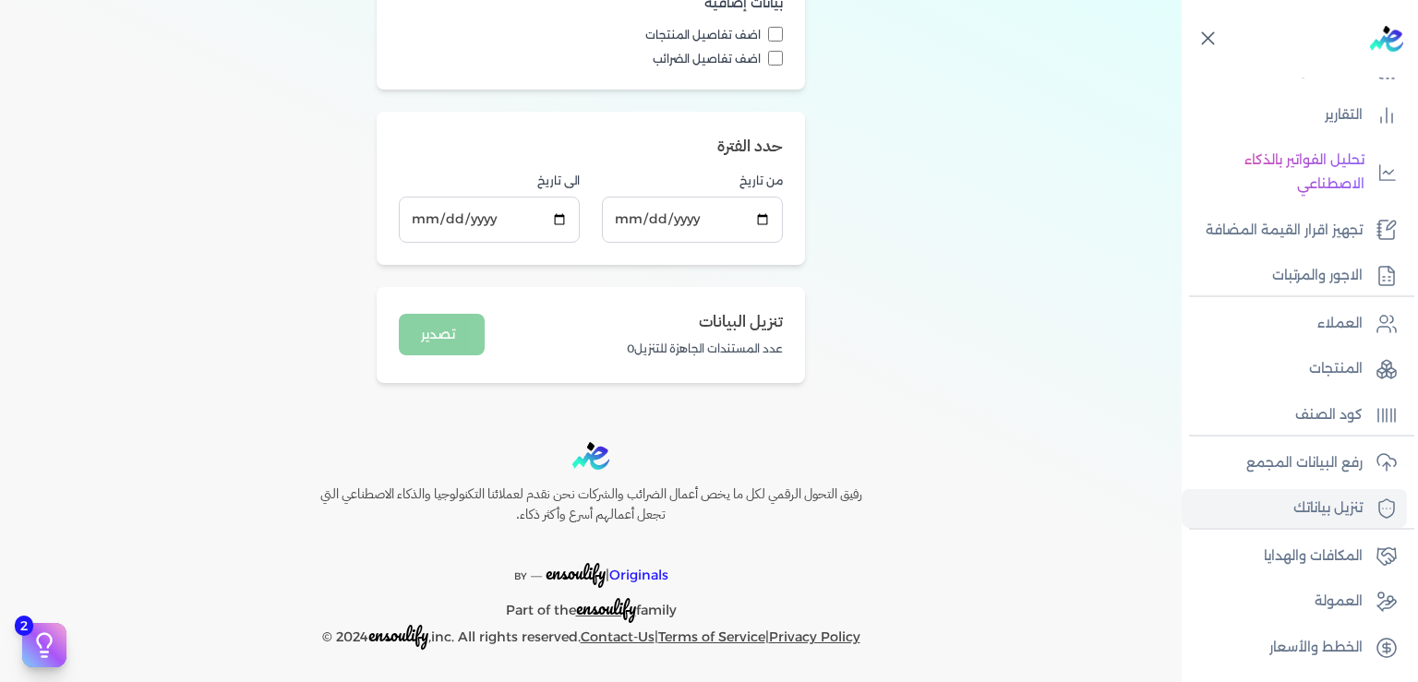
scroll to position [188, 0]
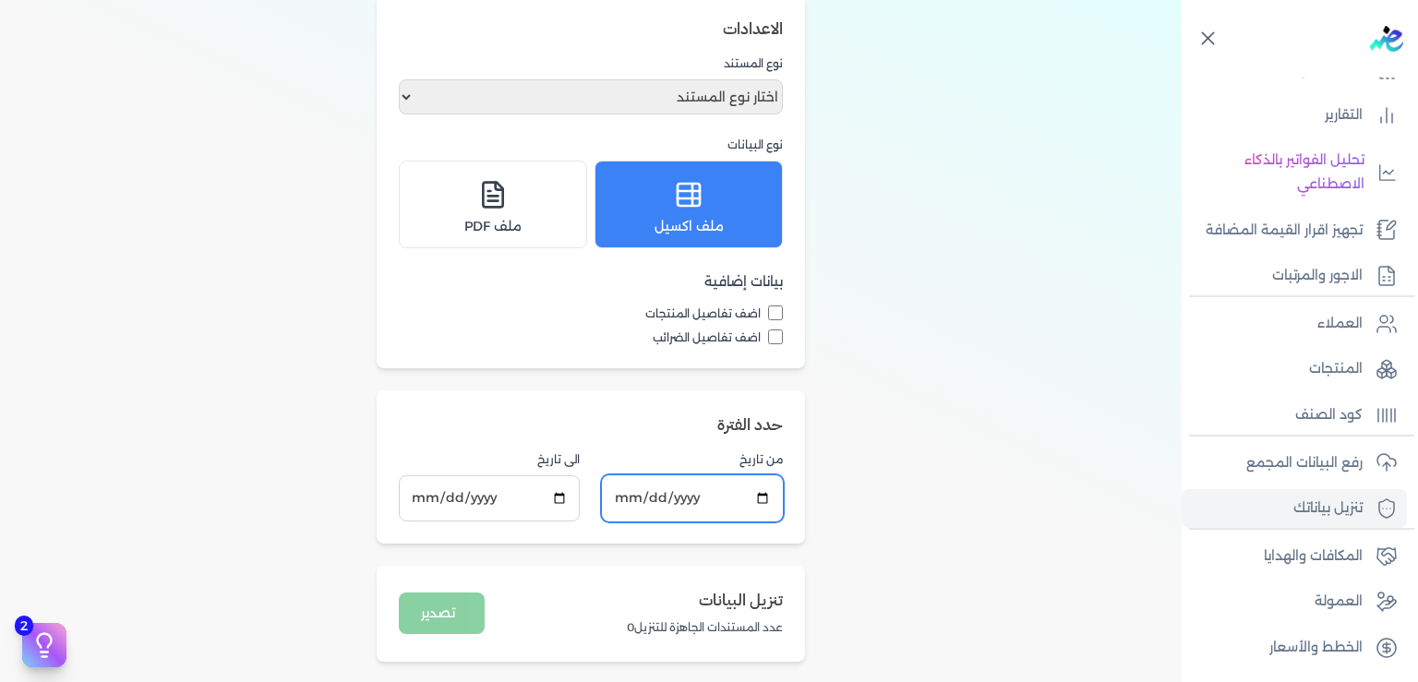
click at [624, 498] on input "[DATE]" at bounding box center [692, 497] width 181 height 45
click at [960, 190] on div "تنزيل البيانات تحميل جميع الفواتير والإيصالات الموجودة في مصلحة الضرائب الاعداد…" at bounding box center [590, 285] width 1181 height 798
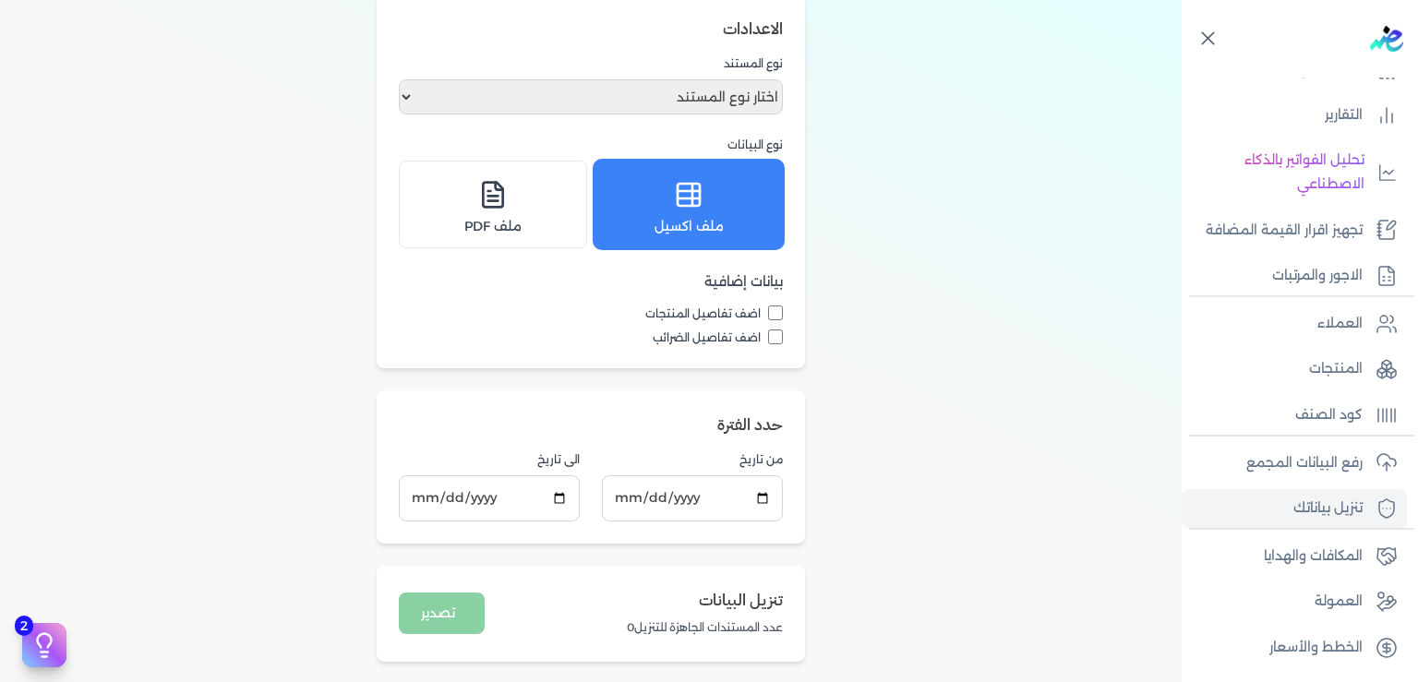
click at [698, 212] on div "ملف اكسيل" at bounding box center [688, 205] width 164 height 64
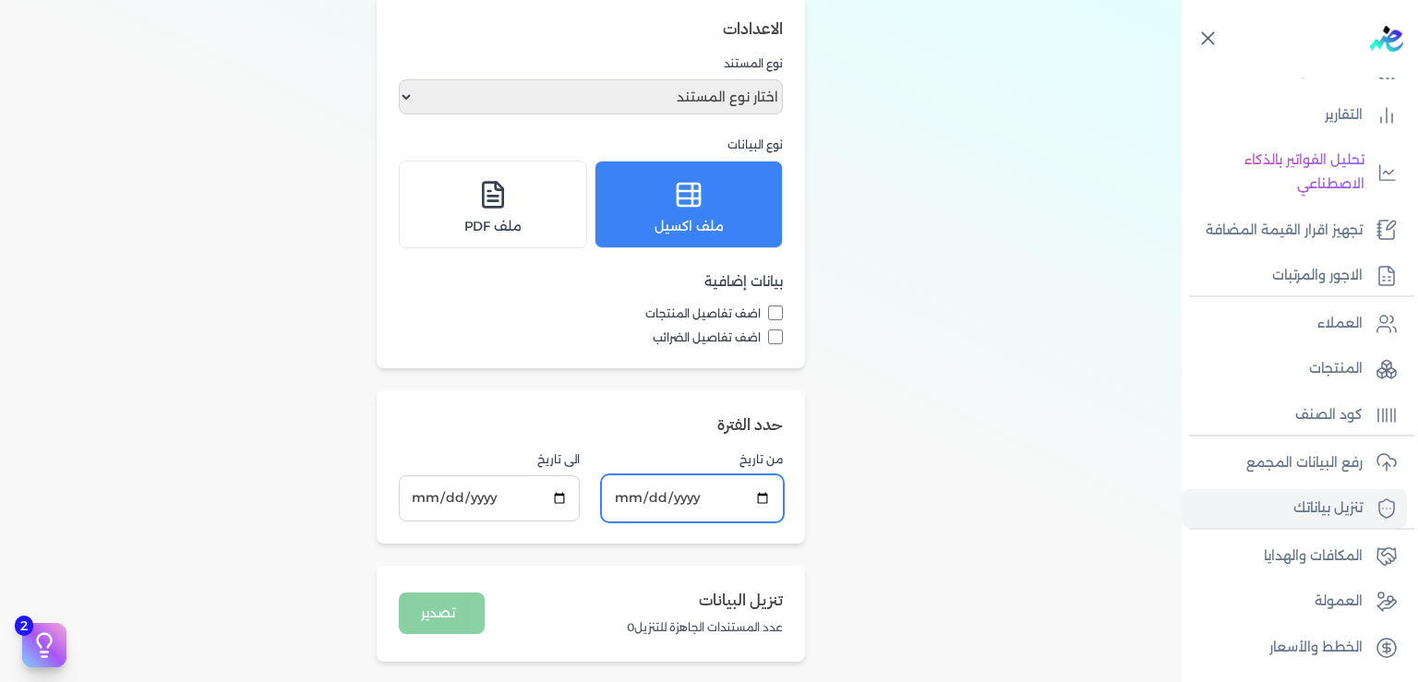
click at [633, 490] on input "[DATE]" at bounding box center [692, 497] width 181 height 45
click at [630, 497] on input "[DATE]" at bounding box center [692, 497] width 181 height 45
type input "[DATE]"
click at [896, 466] on div "تنزيل البيانات تحميل جميع الفواتير والإيصالات الموجودة في مصلحة الضرائب الاعداد…" at bounding box center [590, 285] width 1181 height 798
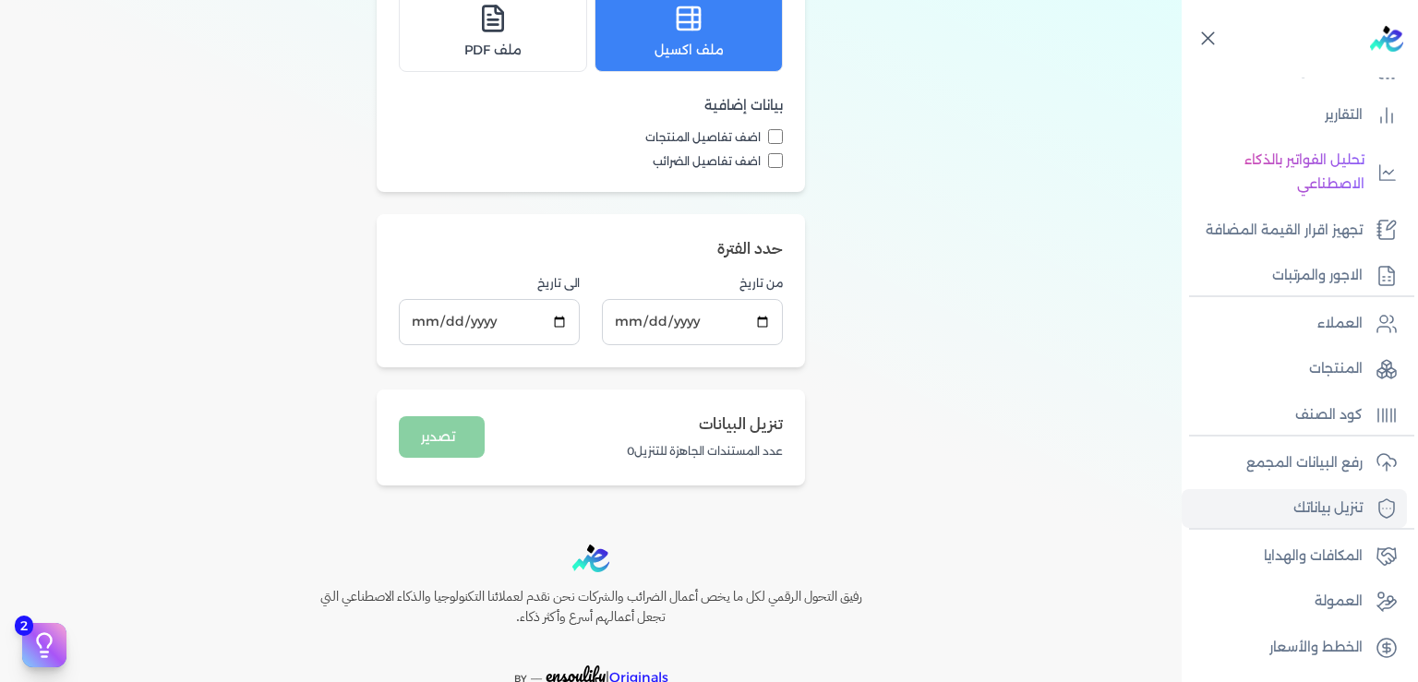
scroll to position [467, 0]
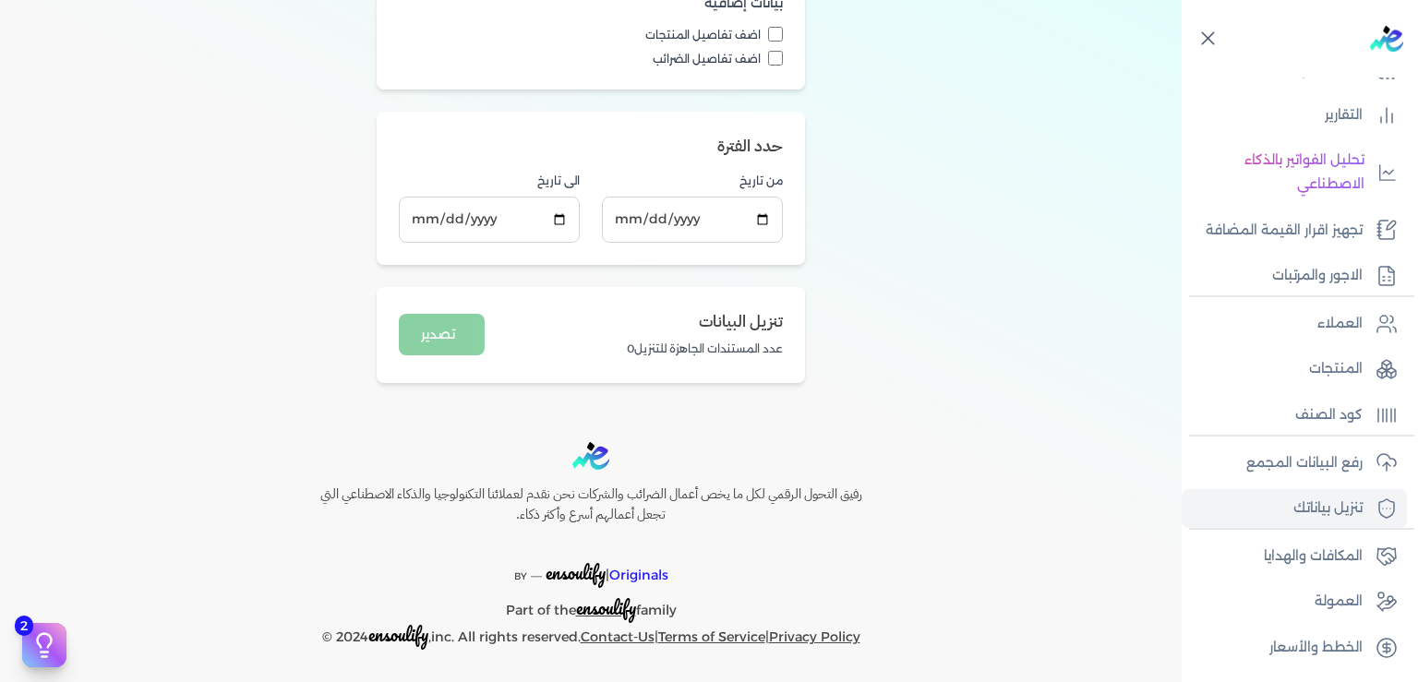
click at [783, 36] on input "اضف تفاصيل المنتجات" at bounding box center [775, 34] width 15 height 15
checkbox input "true"
click at [783, 54] on input "اضف تفاصيل الضرائب" at bounding box center [775, 58] width 15 height 15
checkbox input "true"
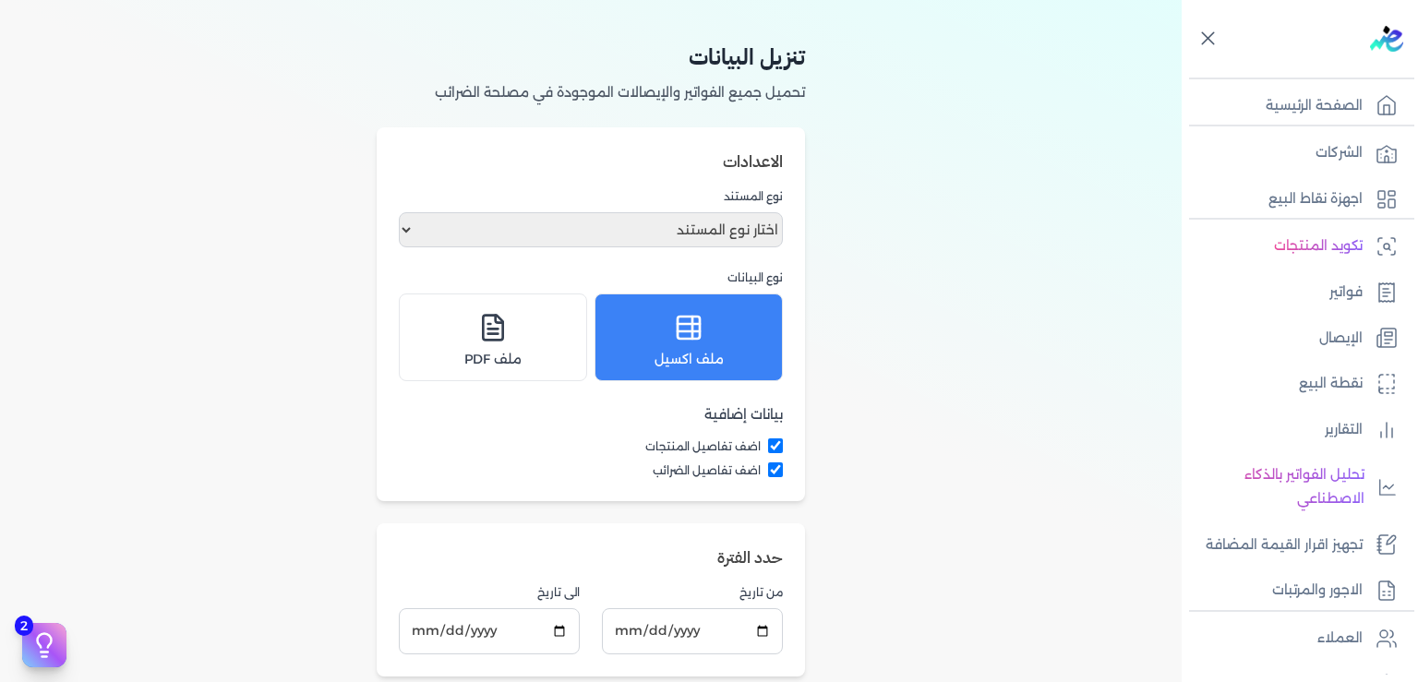
scroll to position [0, 0]
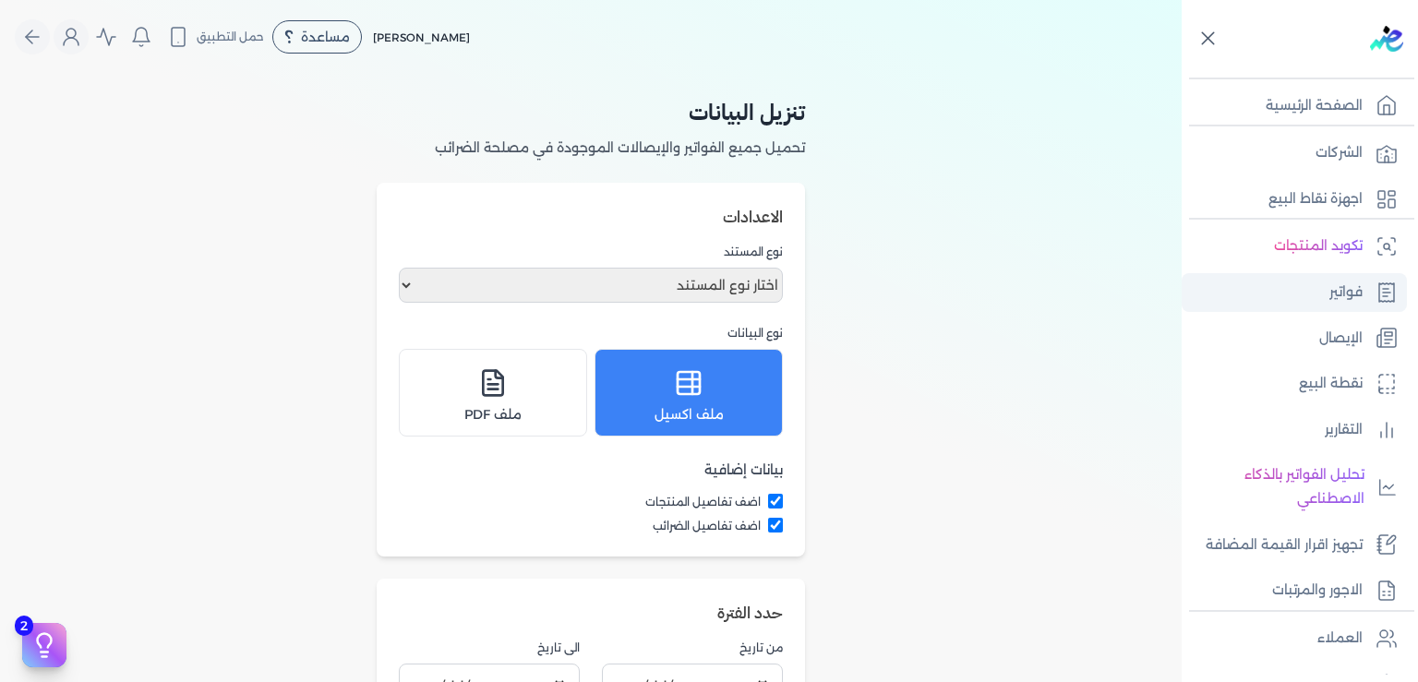
click at [1348, 294] on p "فواتير" at bounding box center [1345, 293] width 33 height 24
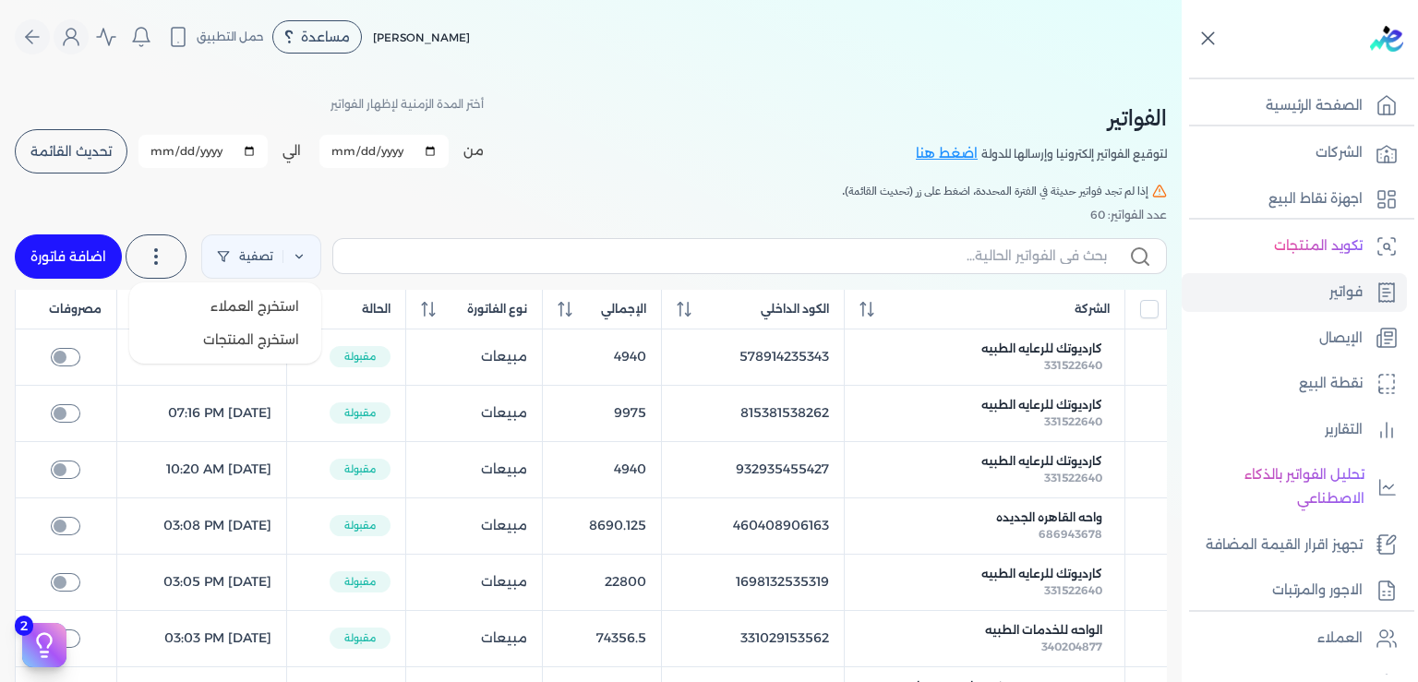
click at [167, 260] on icon at bounding box center [156, 257] width 22 height 22
click at [699, 168] on div "الفواتير لتوقيع الفواتير إلكترونيا وإرسالها للدولة اضغط هنا أختر المدة الزمنية …" at bounding box center [591, 133] width 1152 height 83
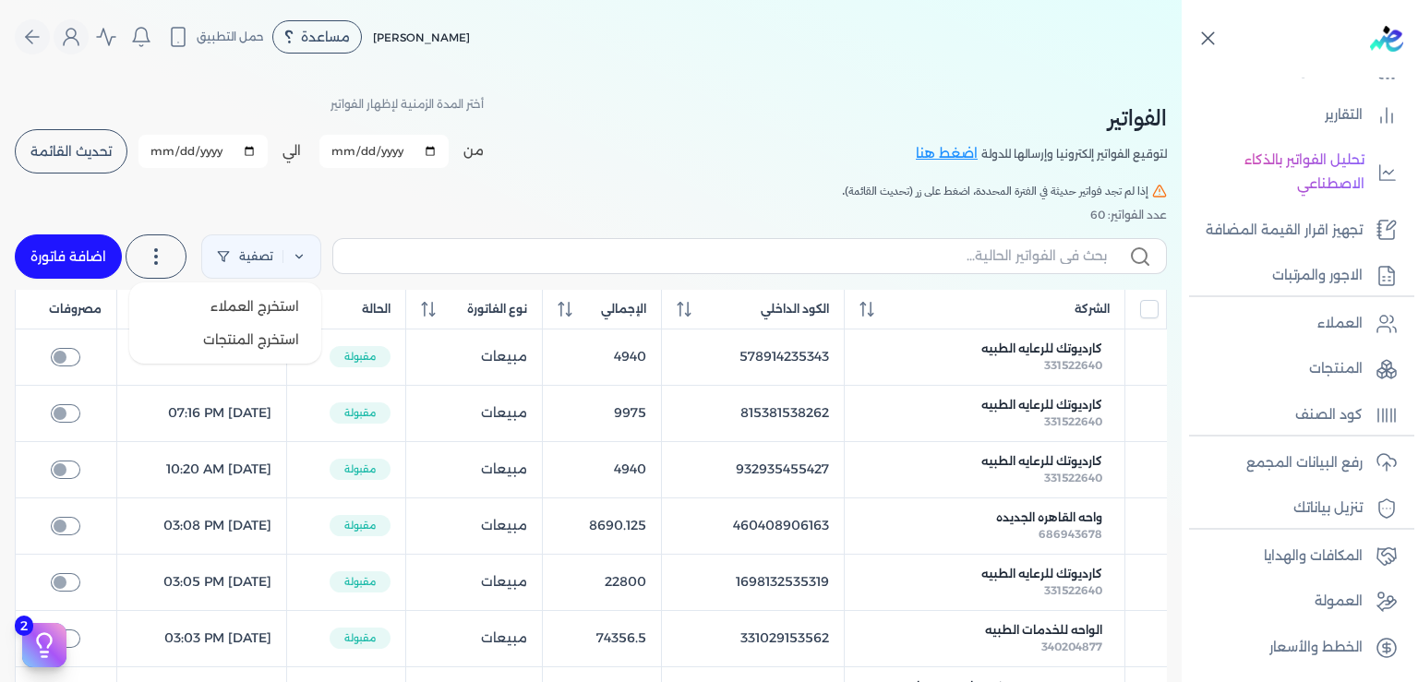
click at [162, 252] on icon at bounding box center [156, 257] width 22 height 22
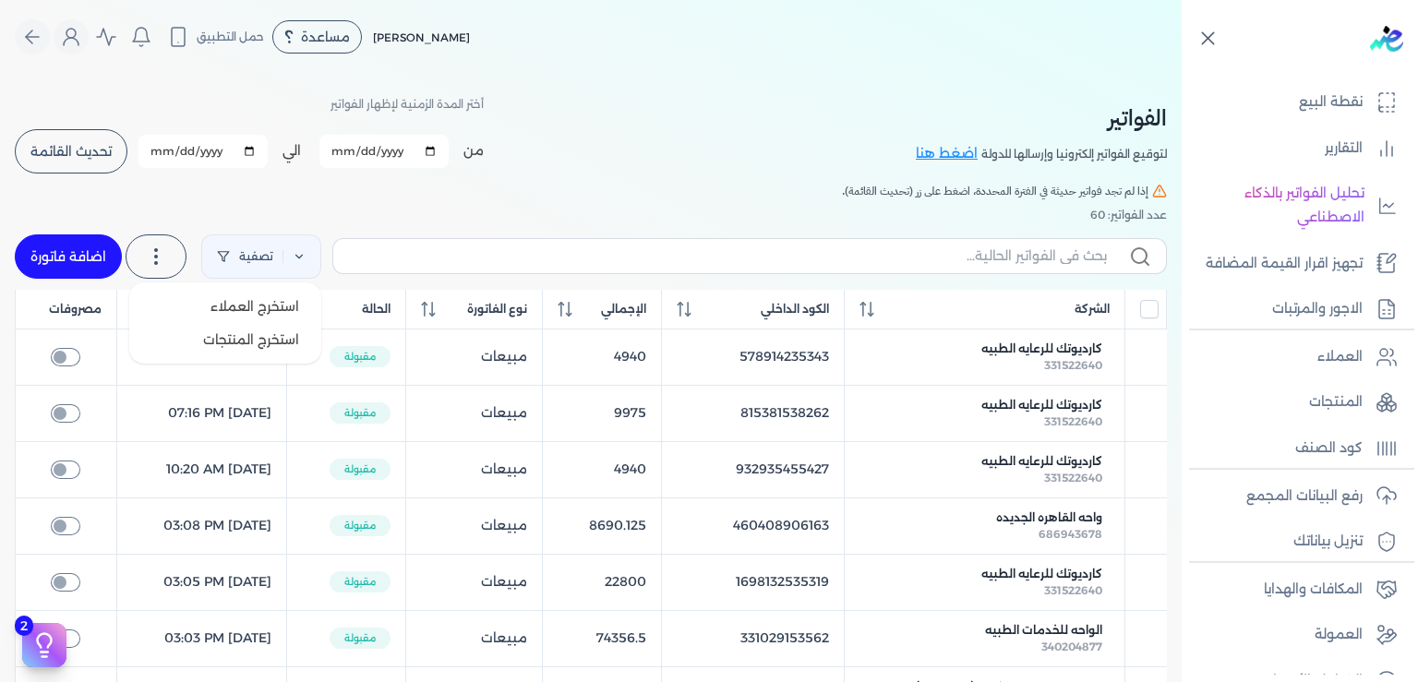
scroll to position [270, 0]
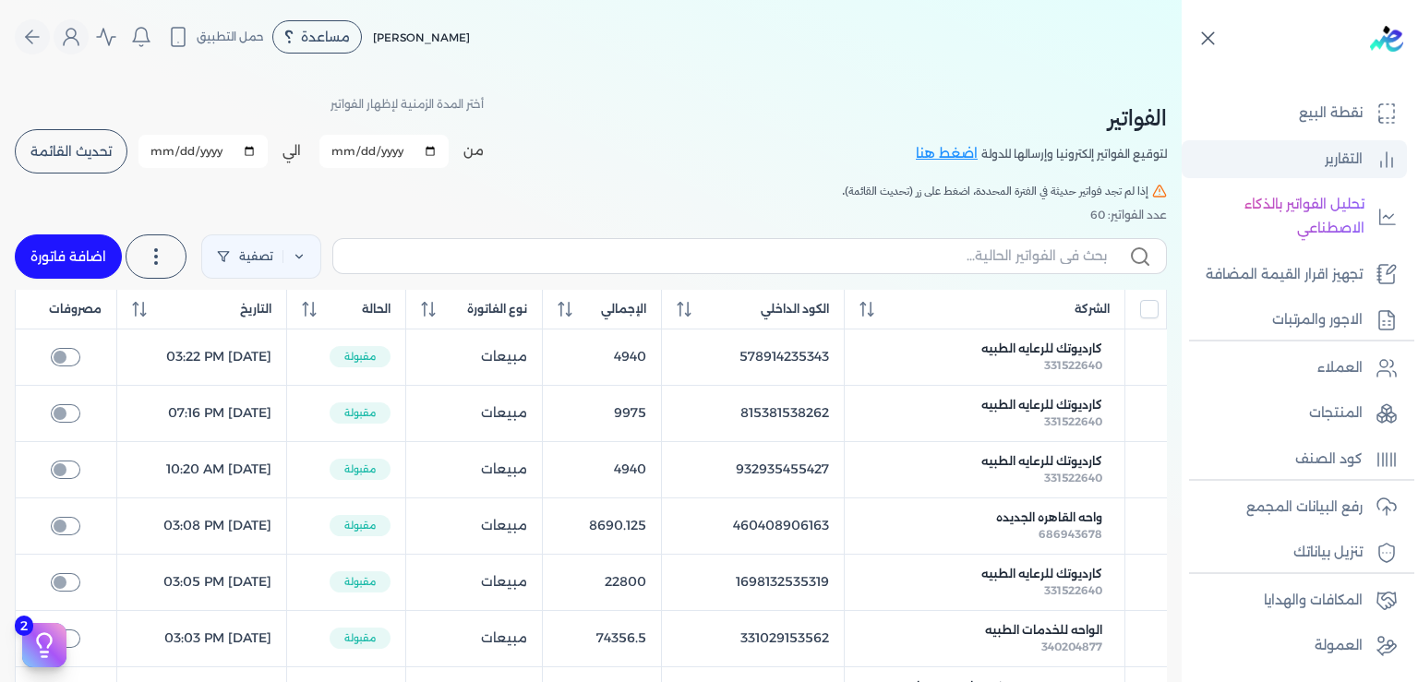
click at [1344, 162] on p "التقارير" at bounding box center [1344, 160] width 38 height 24
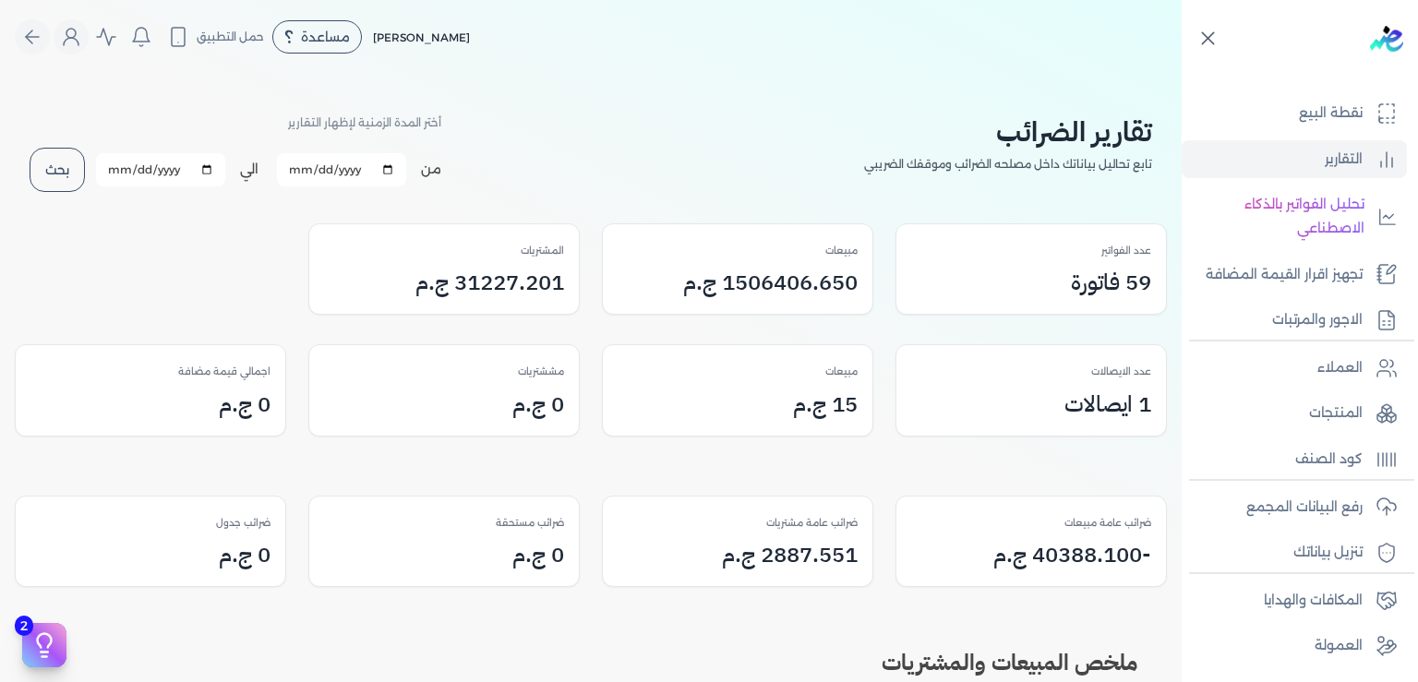
click at [78, 163] on button "بحث" at bounding box center [57, 170] width 55 height 44
click at [762, 282] on h3 "1506406.650 ج.م" at bounding box center [770, 282] width 174 height 33
click at [733, 282] on h3 "1506406.650 ج.م" at bounding box center [770, 282] width 174 height 33
click at [770, 281] on h3 "1506406.650 ج.م" at bounding box center [770, 282] width 174 height 33
click at [1055, 556] on h3 "-40388.100 ج.م" at bounding box center [1072, 554] width 158 height 33
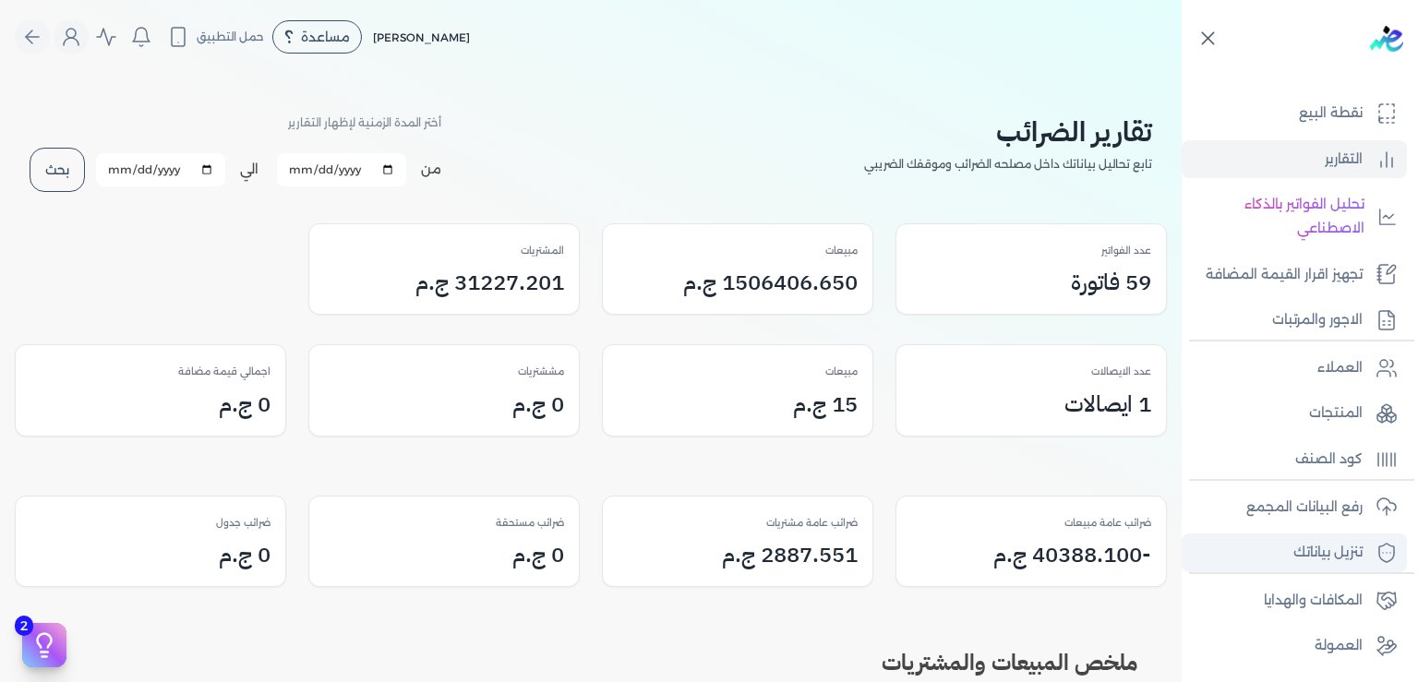
click at [1327, 565] on p "تنزيل بياناتك" at bounding box center [1327, 553] width 69 height 24
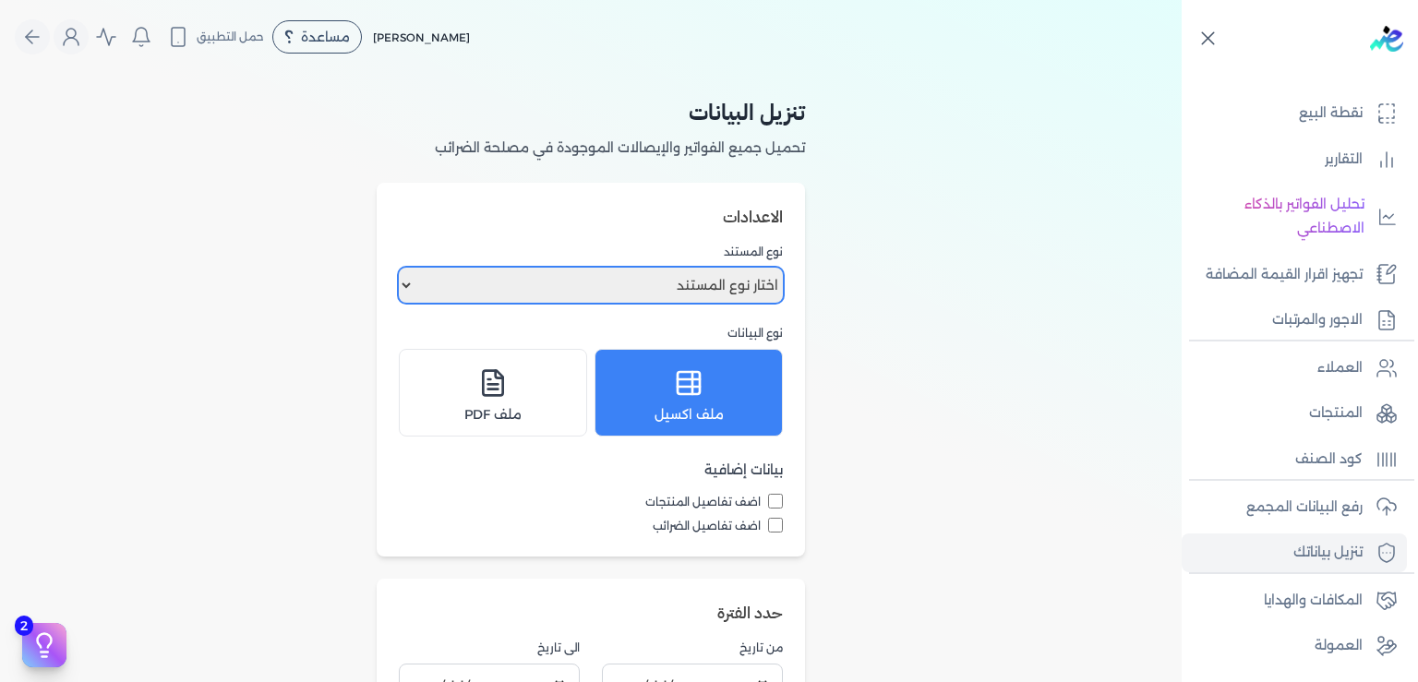
select select "invoices"
click option "فواتير" at bounding box center [0, 0] width 0 height 0
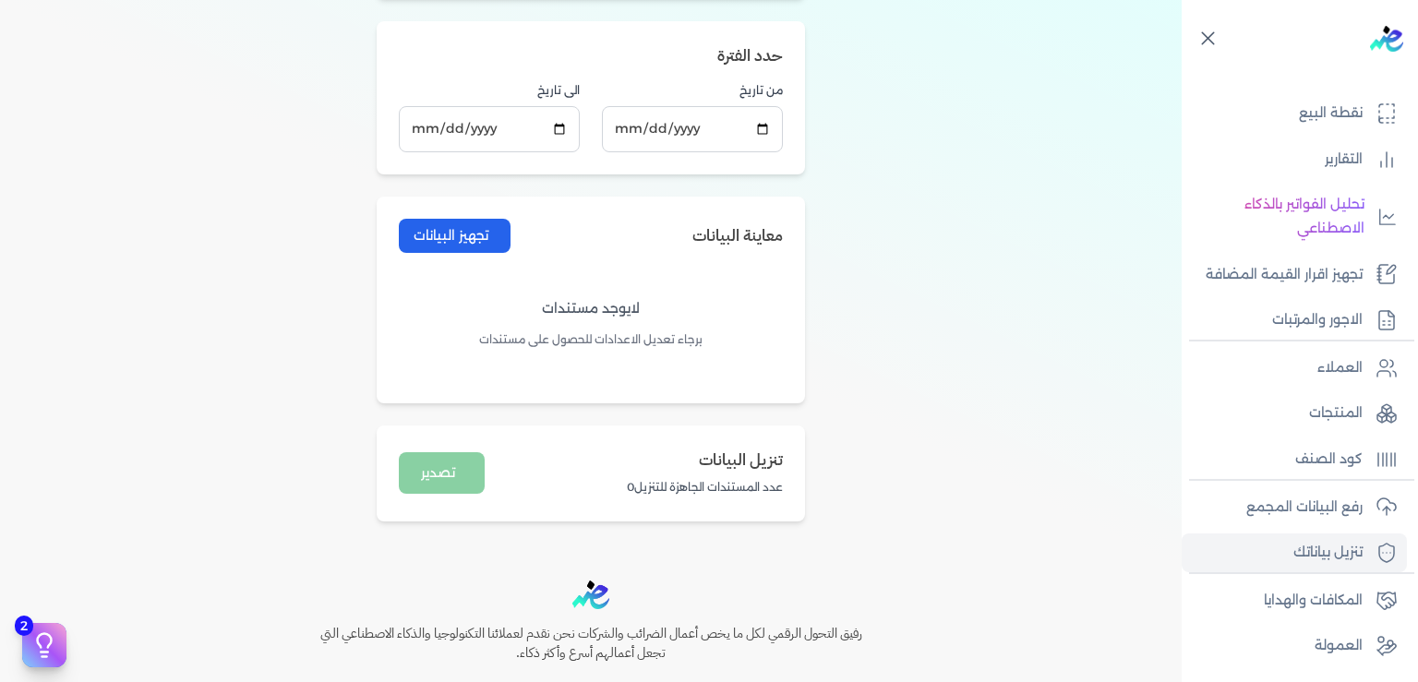
scroll to position [279, 0]
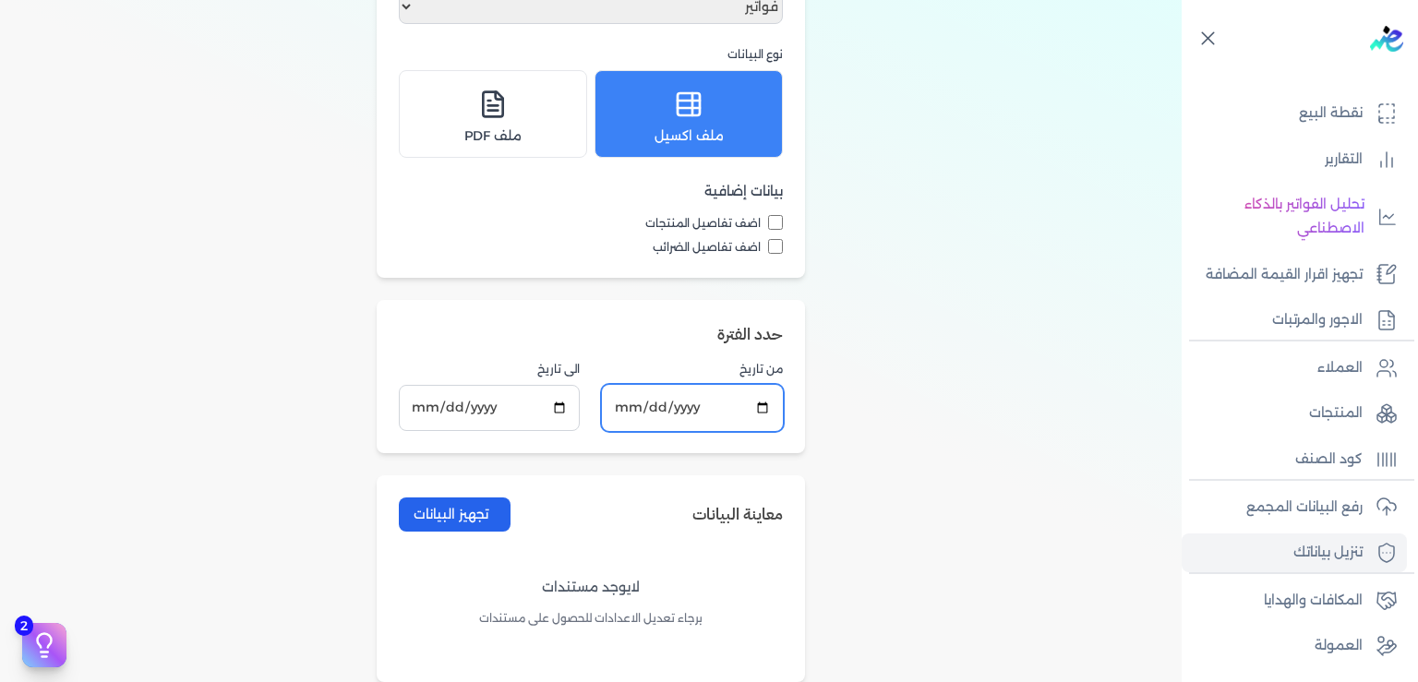
click at [626, 397] on input "[DATE]" at bounding box center [692, 407] width 181 height 45
click at [633, 403] on input "[DATE]" at bounding box center [692, 407] width 181 height 45
type input "[DATE]"
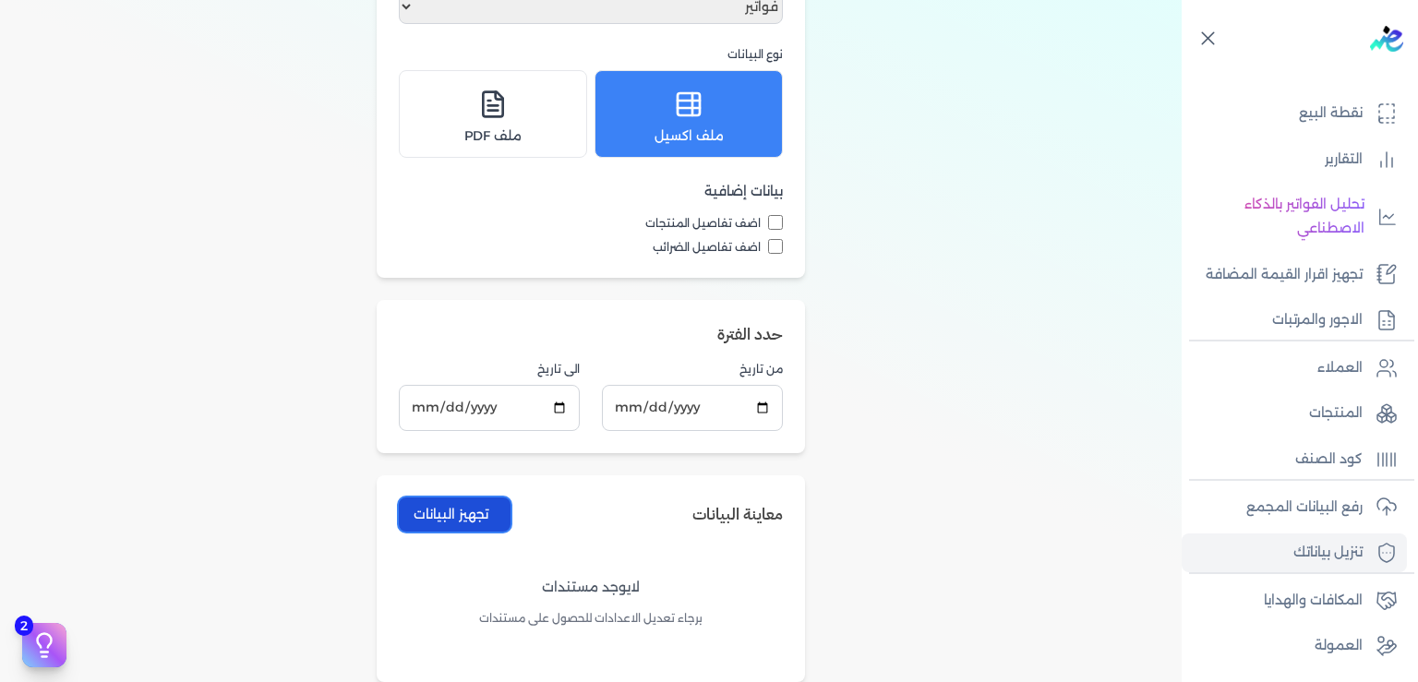
click at [488, 521] on button "تجهيز البيانات" at bounding box center [455, 515] width 112 height 34
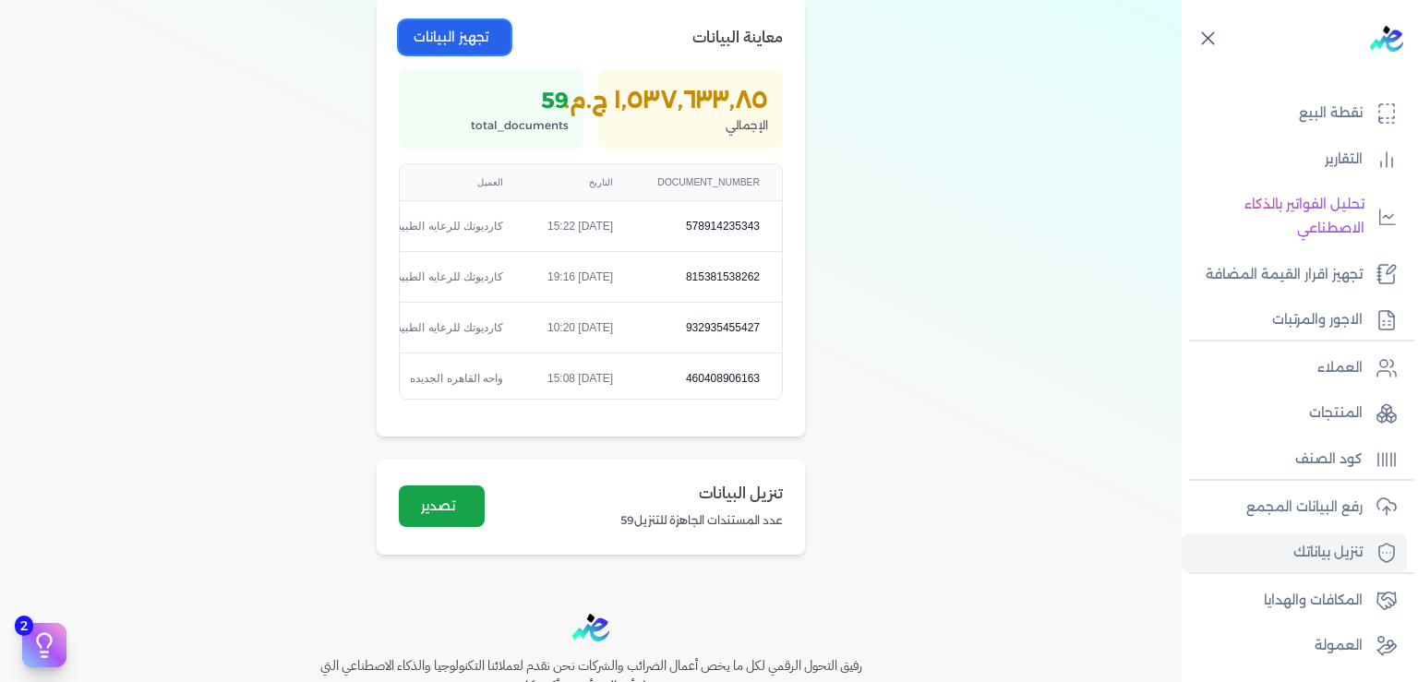
scroll to position [837, 0]
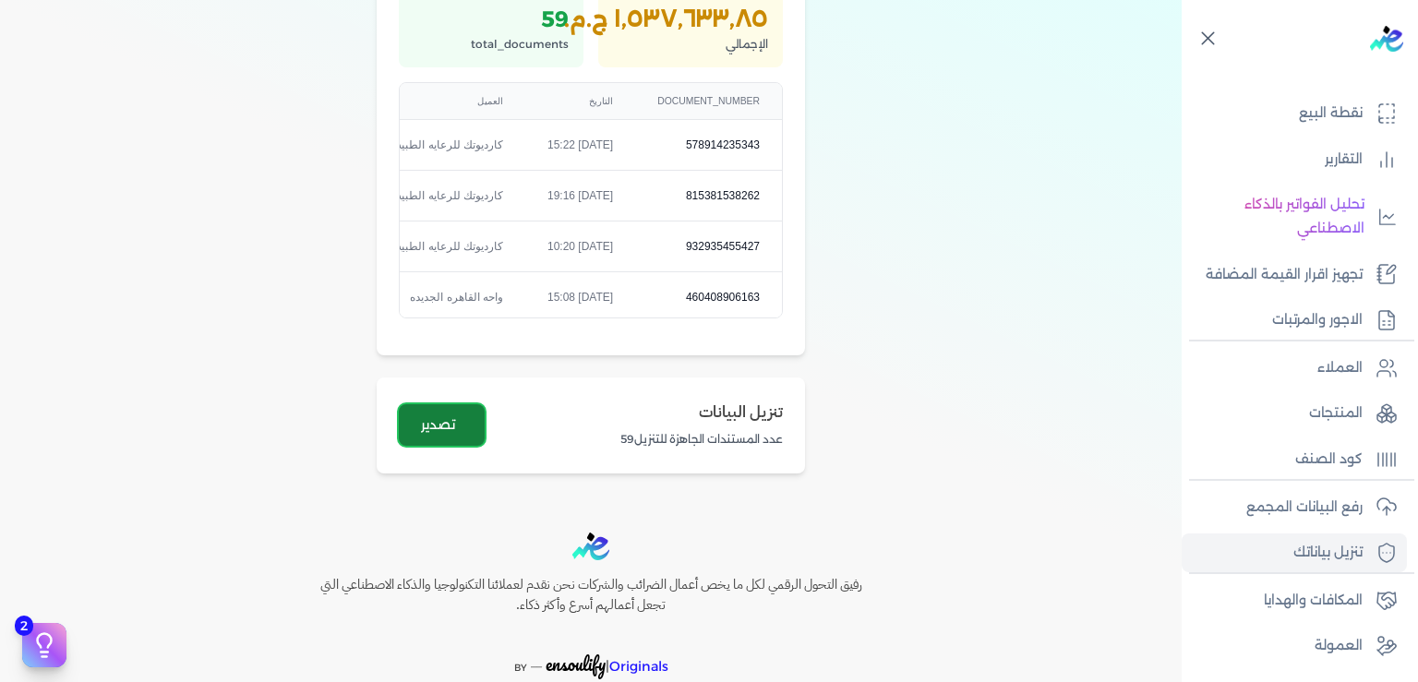
click at [452, 420] on button "تصدير" at bounding box center [442, 425] width 86 height 42
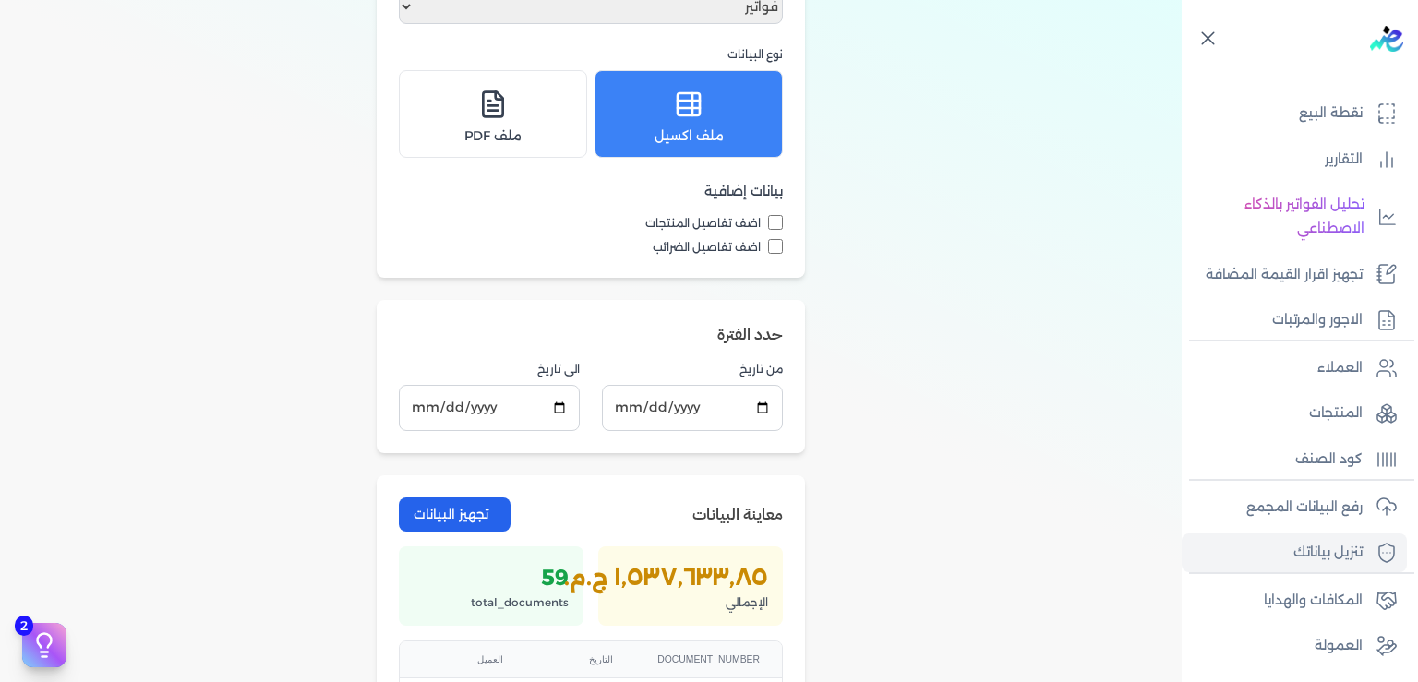
scroll to position [0, 0]
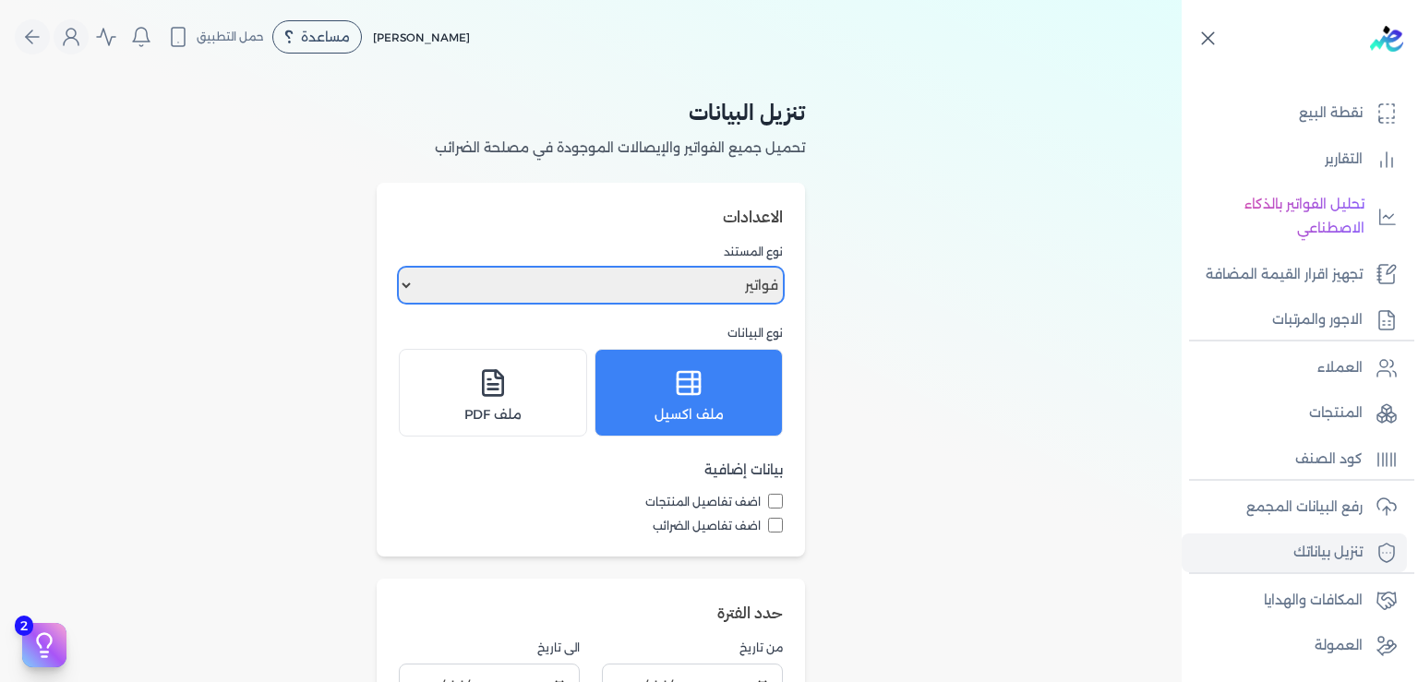
click at [399, 268] on select "اختار نوع المستند فواتير الإيصالات" at bounding box center [591, 285] width 384 height 35
select select "receipts"
click option "الإيصالات" at bounding box center [0, 0] width 0 height 0
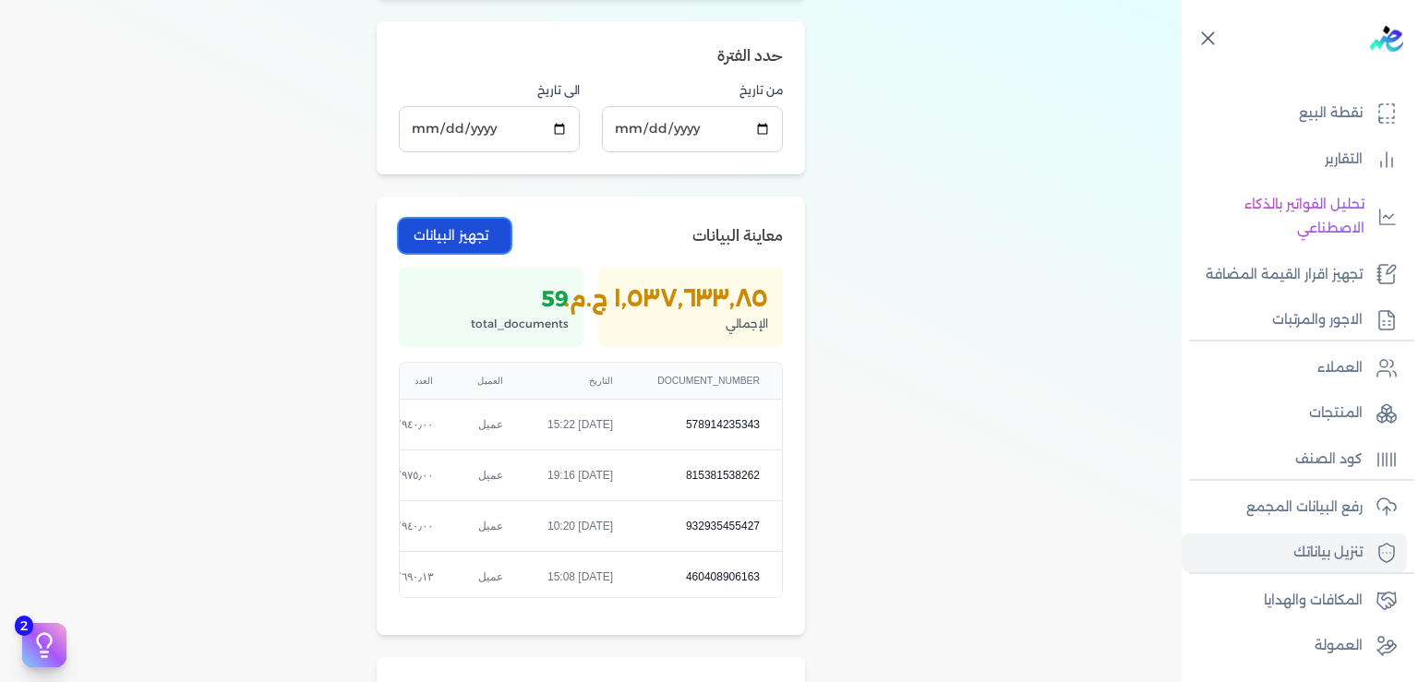
click at [471, 224] on button "تجهيز البيانات" at bounding box center [455, 236] width 112 height 34
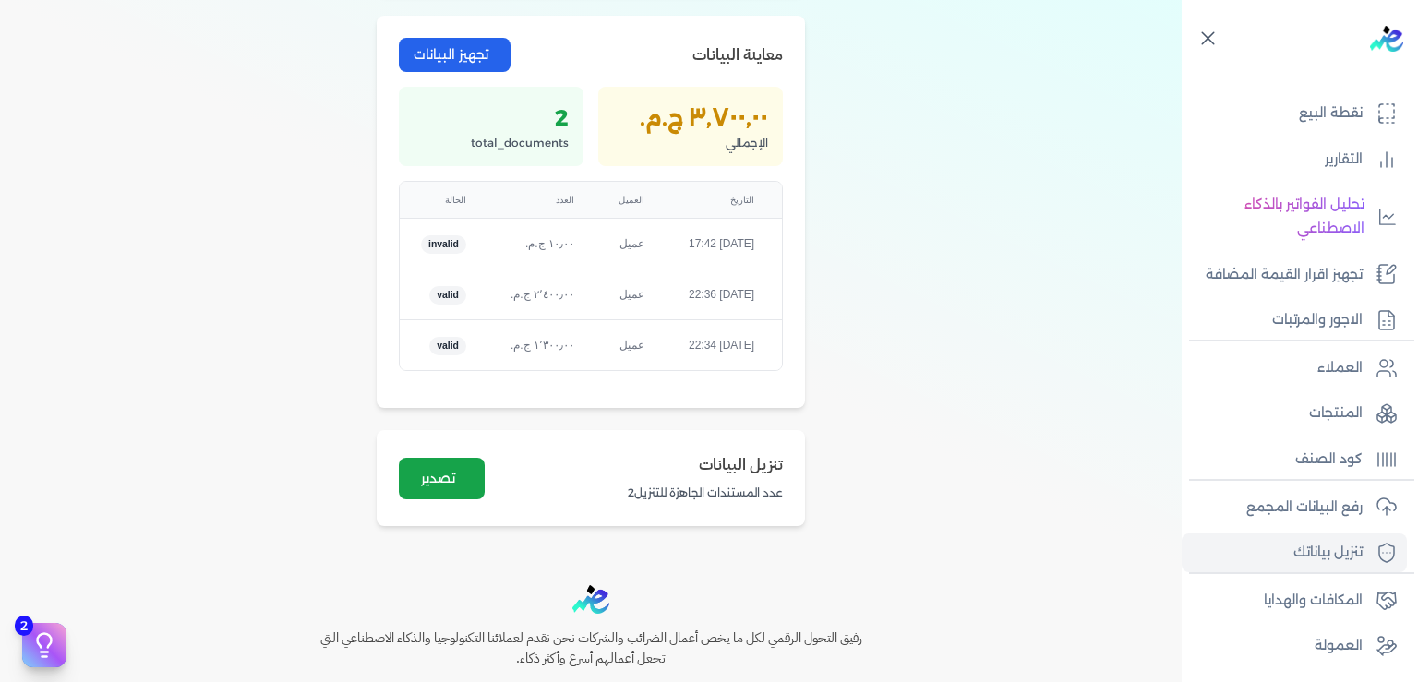
scroll to position [618, 0]
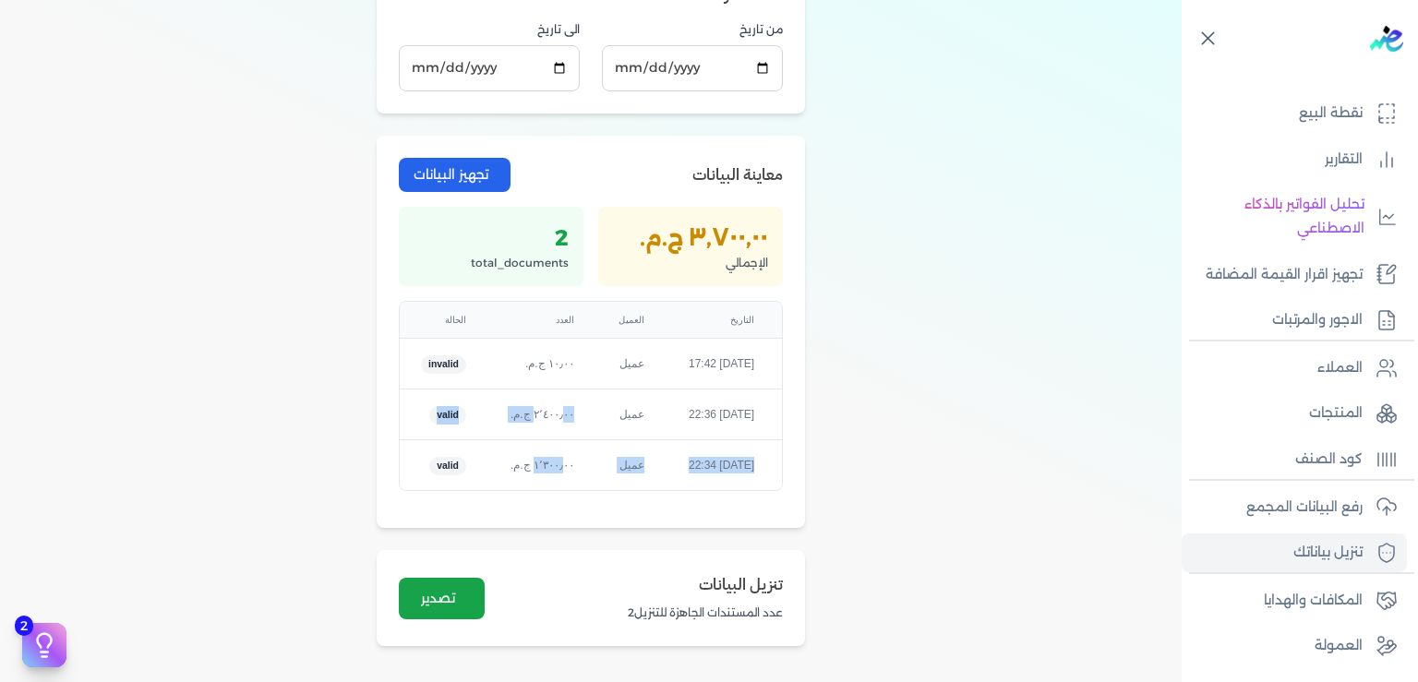
drag, startPoint x: 563, startPoint y: 404, endPoint x: 565, endPoint y: 491, distance: 86.8
click at [565, 491] on div "document_number التاريخ العميل العدد الحالة 1 [DATE] 17:42 عميل ‏١٠٫٠٠ ج.م.‏ in…" at bounding box center [591, 396] width 384 height 191
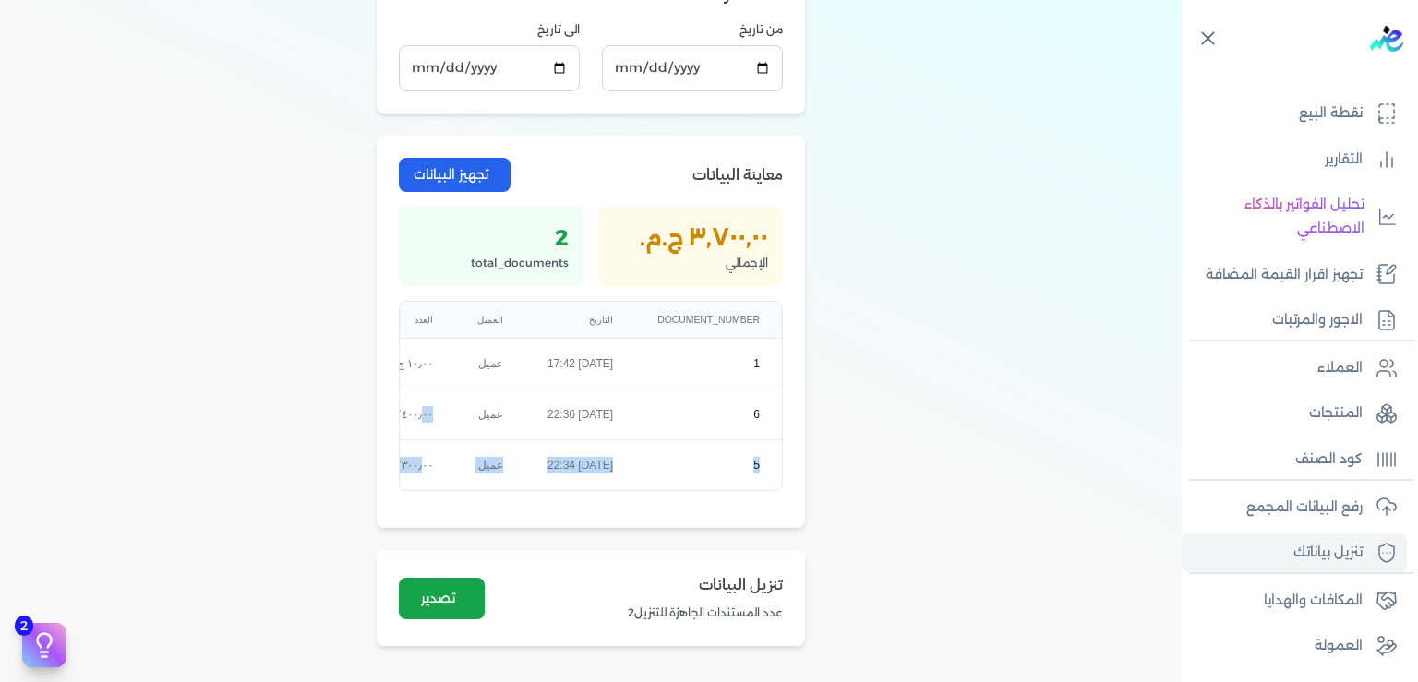
scroll to position [0, -144]
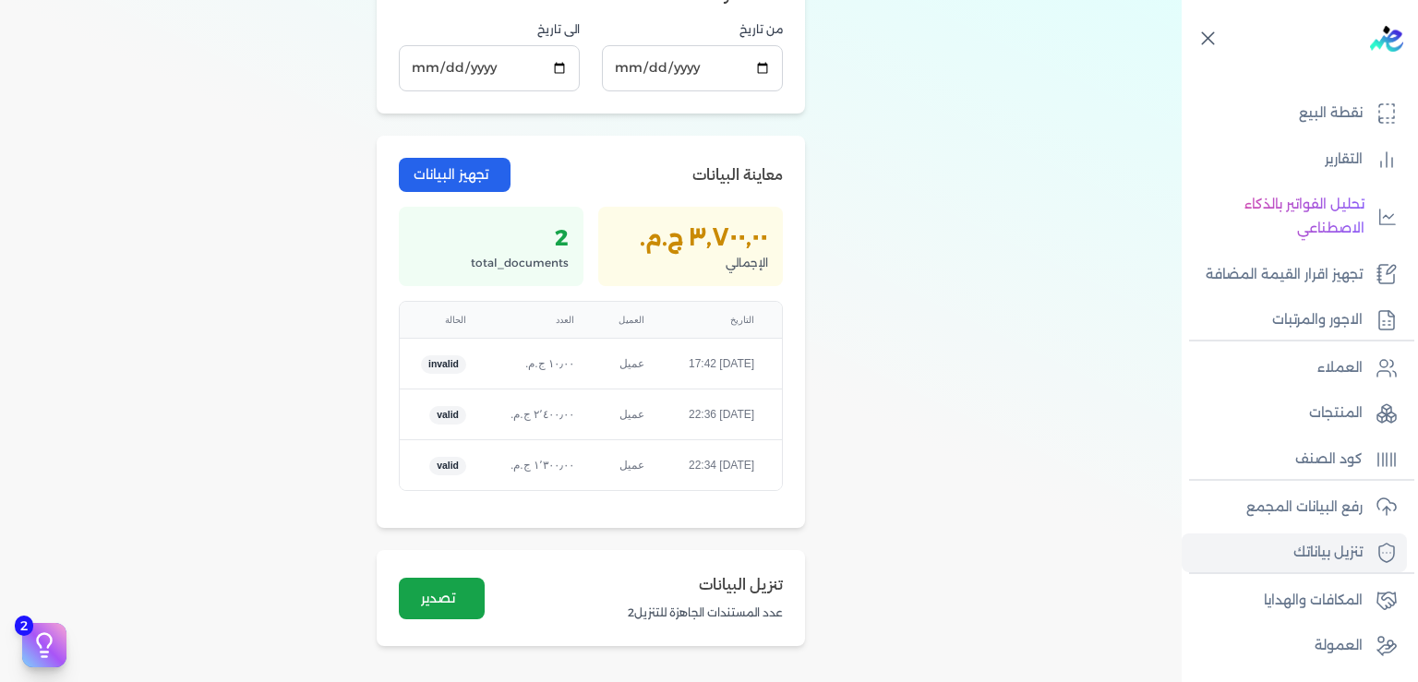
click at [948, 368] on div "تنزيل البيانات تحميل جميع الفواتير والإيصالات الموجودة في مصلحة الضرائب الاعداد…" at bounding box center [590, 61] width 1181 height 1213
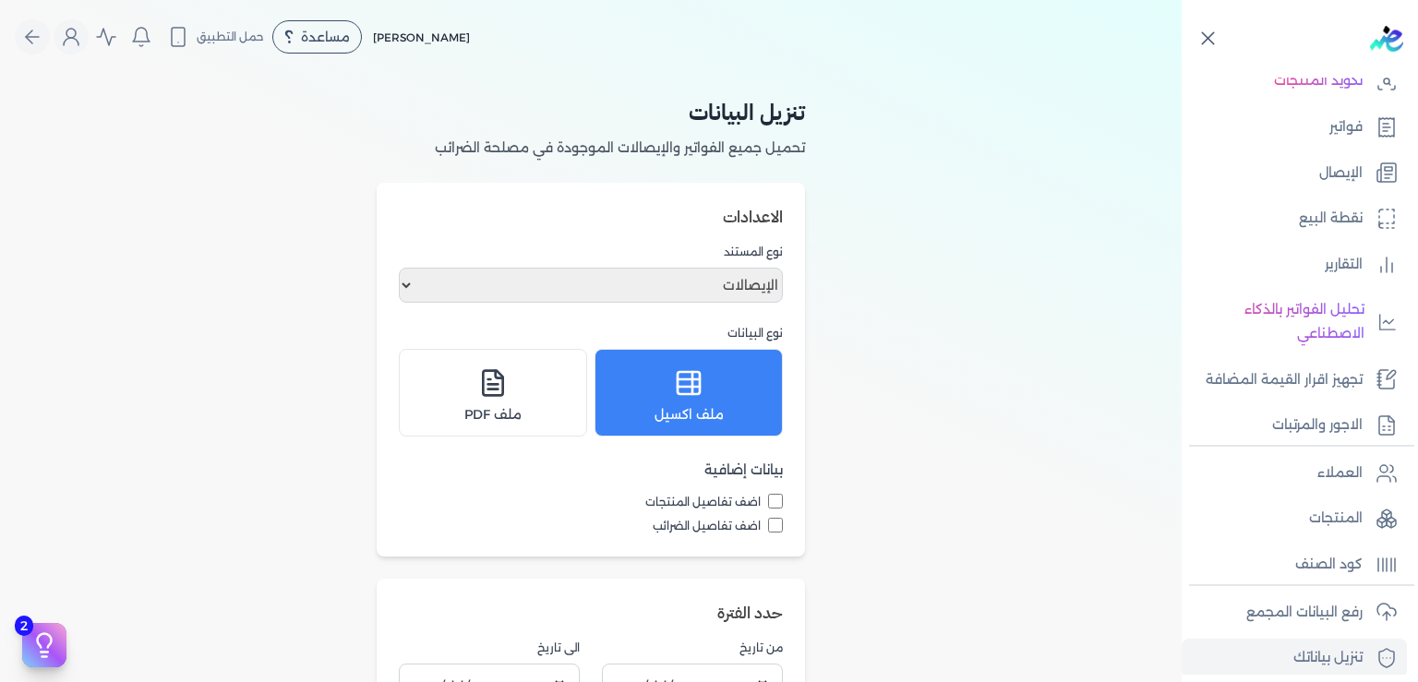
scroll to position [115, 0]
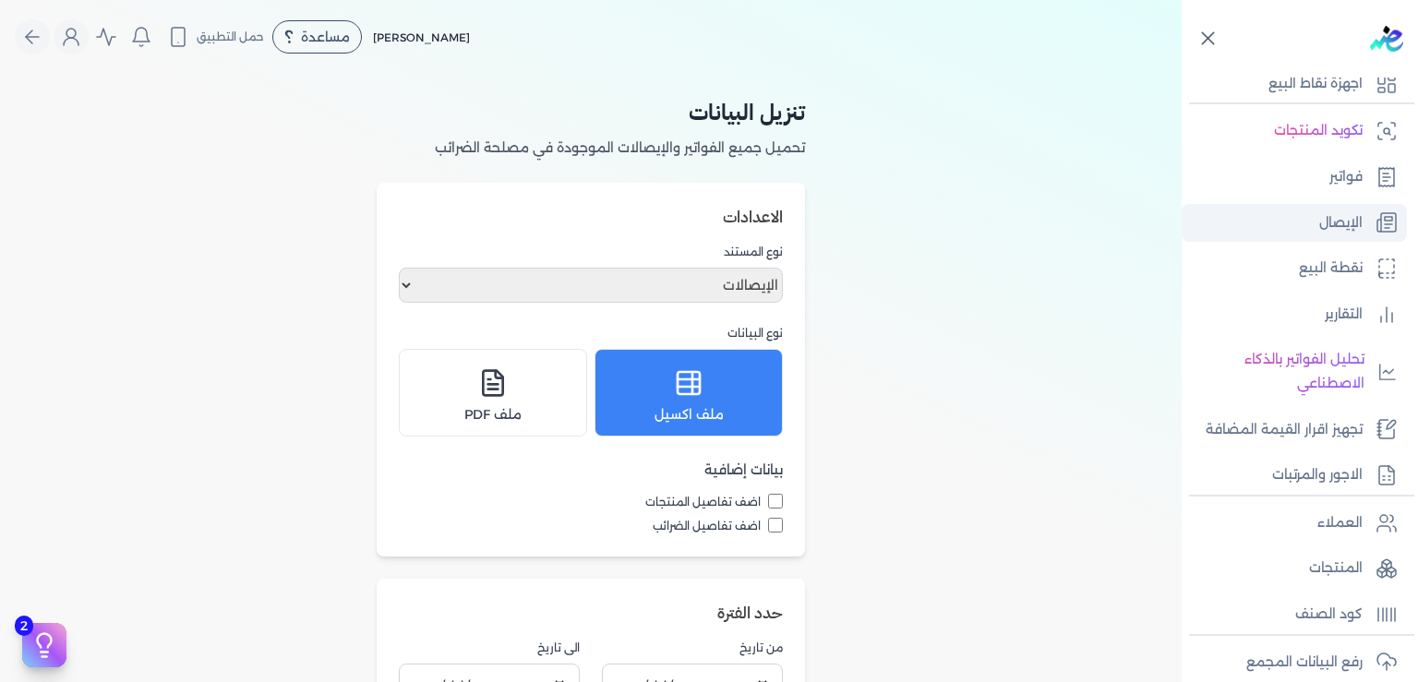
click at [1335, 211] on p "الإيصال" at bounding box center [1340, 223] width 43 height 24
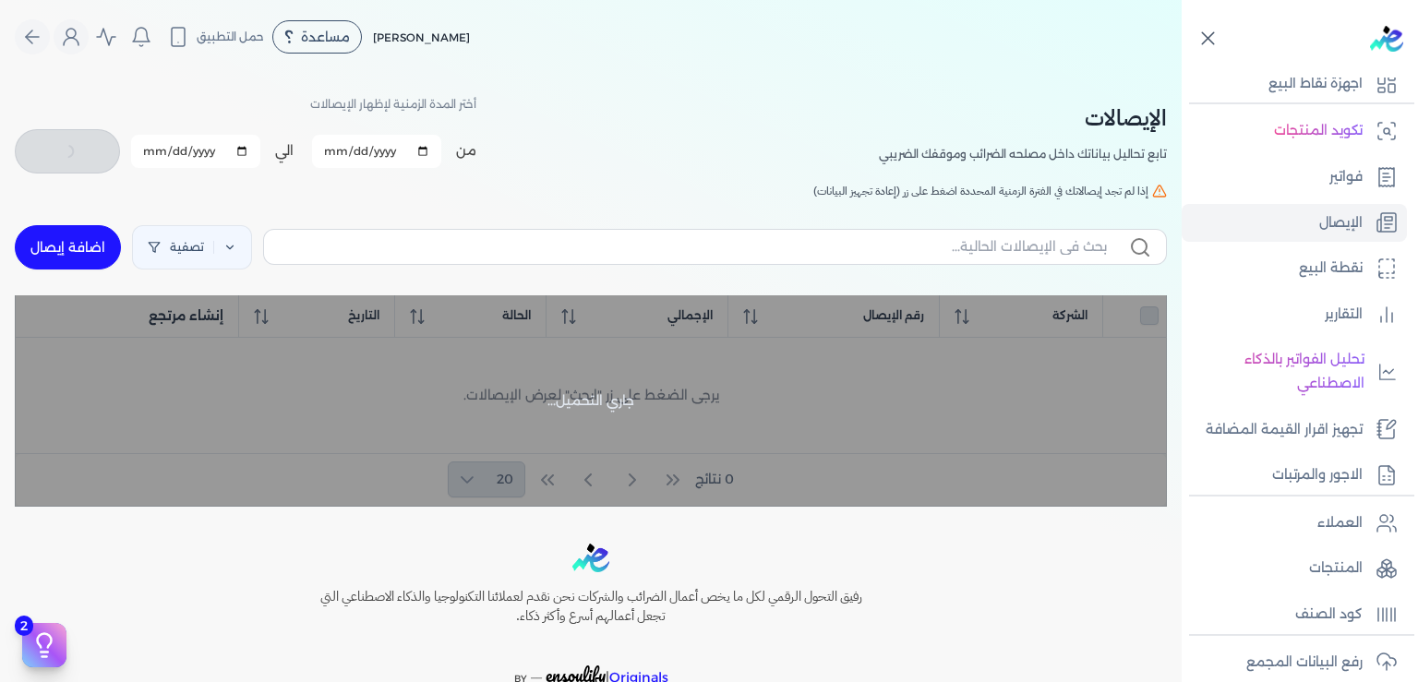
click at [86, 246] on link "اضافة إيصال" at bounding box center [68, 247] width 106 height 44
select select "EGP"
select select "EGS"
select select "B"
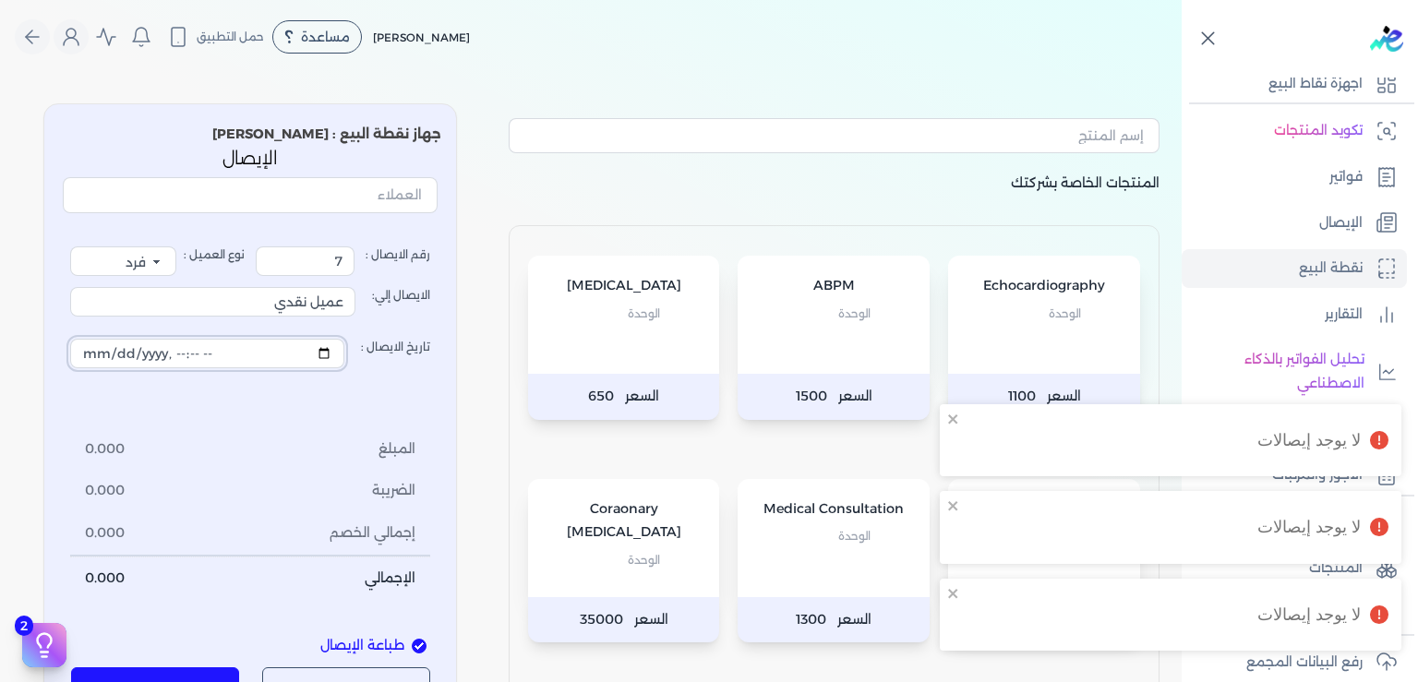
click at [290, 357] on input "تاريخ الايصال :" at bounding box center [207, 354] width 274 height 30
type input "[DATE]T20:02:43"
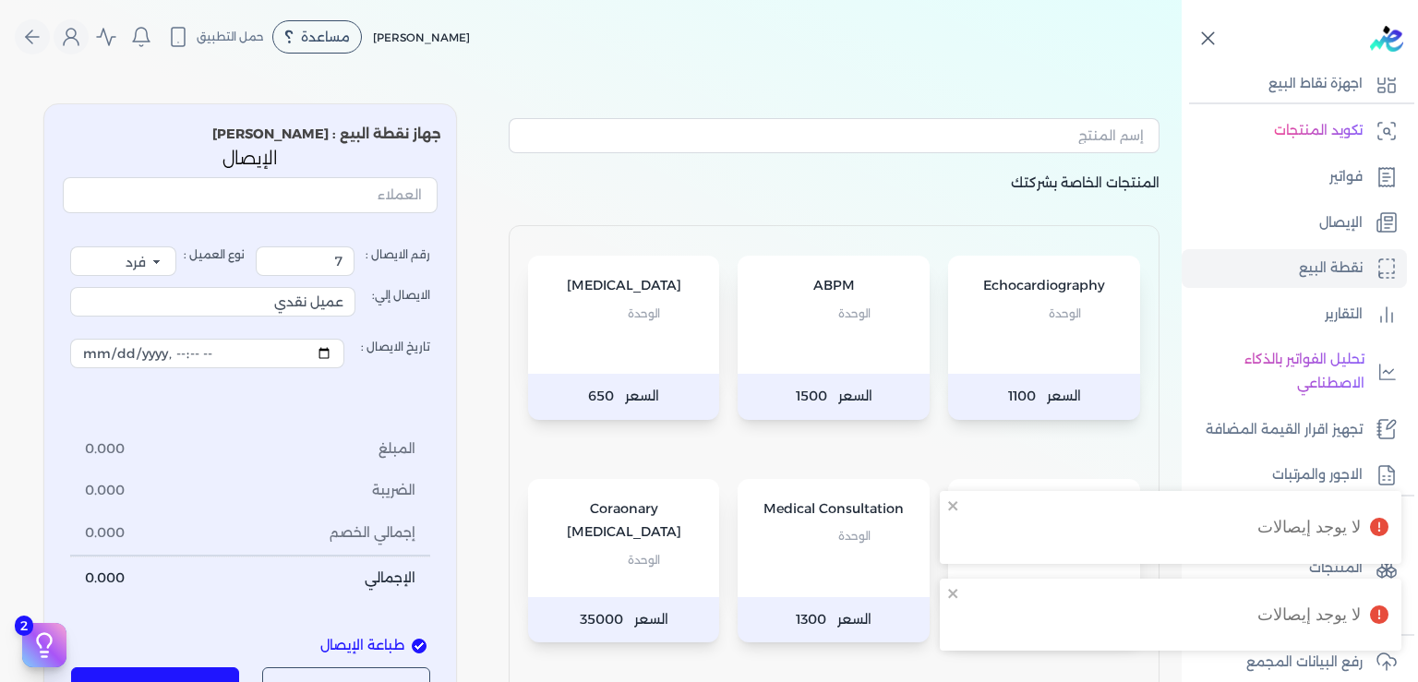
click at [857, 542] on span "الوحدة" at bounding box center [854, 536] width 32 height 24
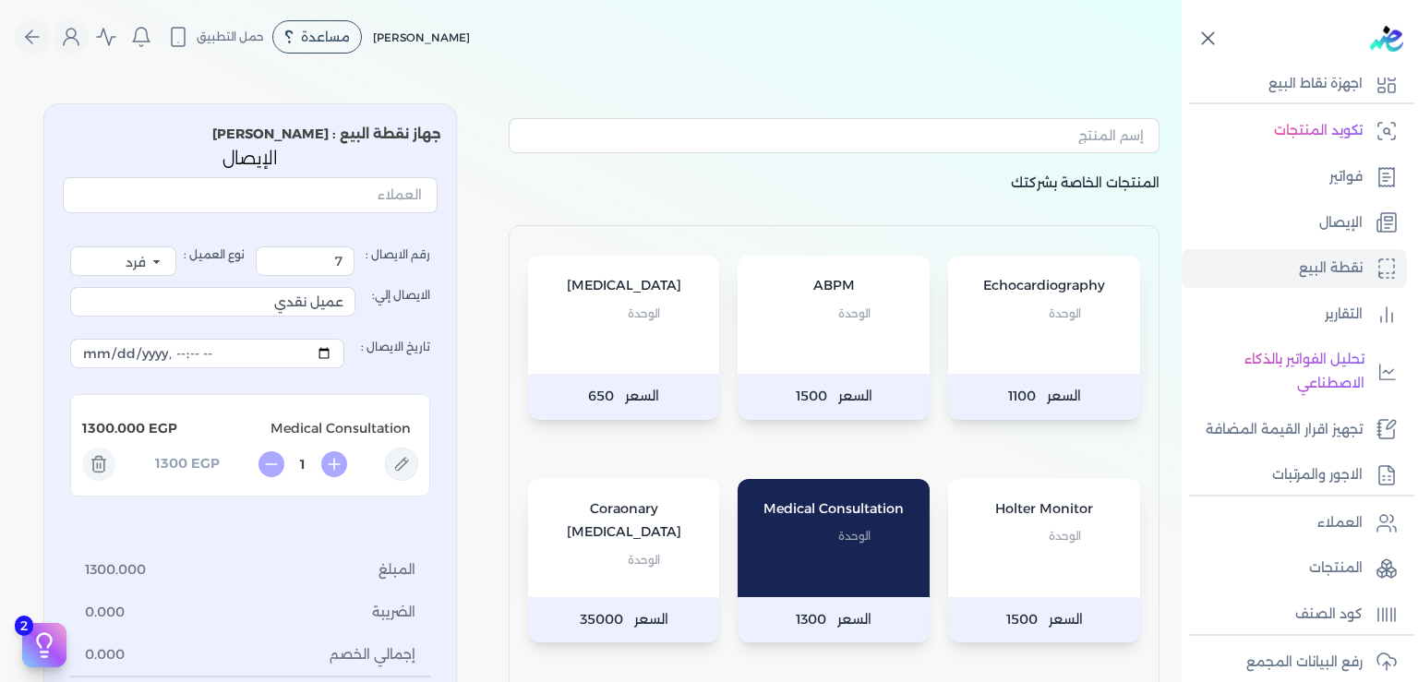
click at [1042, 335] on div "Echocardiography الوحدة" at bounding box center [1044, 315] width 192 height 118
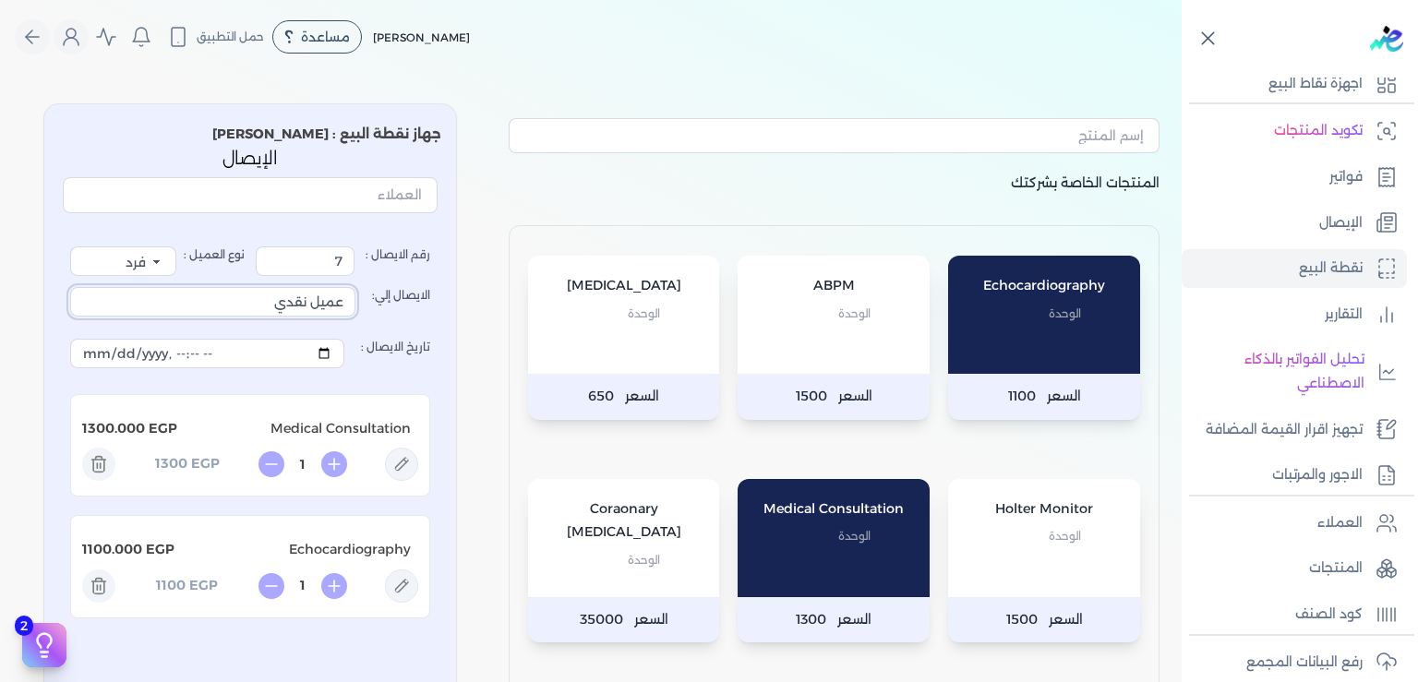
drag, startPoint x: 272, startPoint y: 302, endPoint x: 445, endPoint y: 313, distance: 173.0
click at [355, 313] on input "عميل نقدي" at bounding box center [212, 302] width 285 height 30
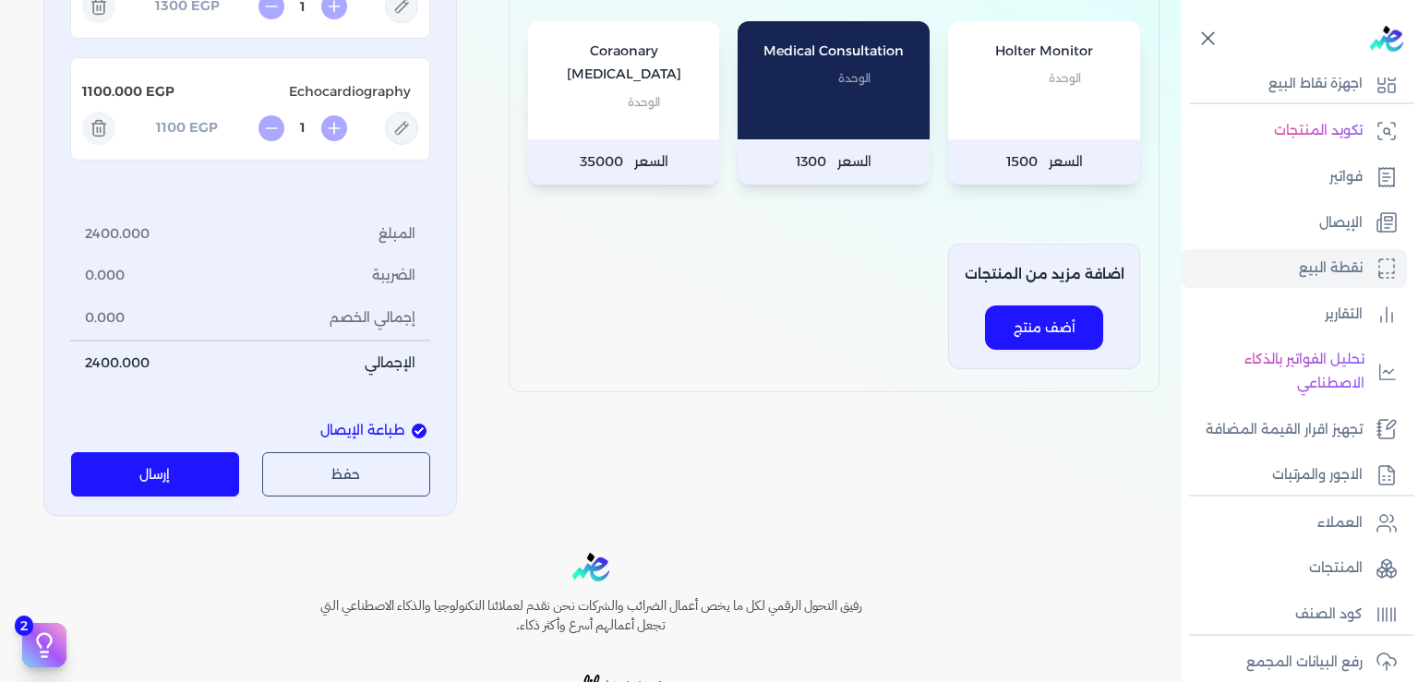
scroll to position [557, 0]
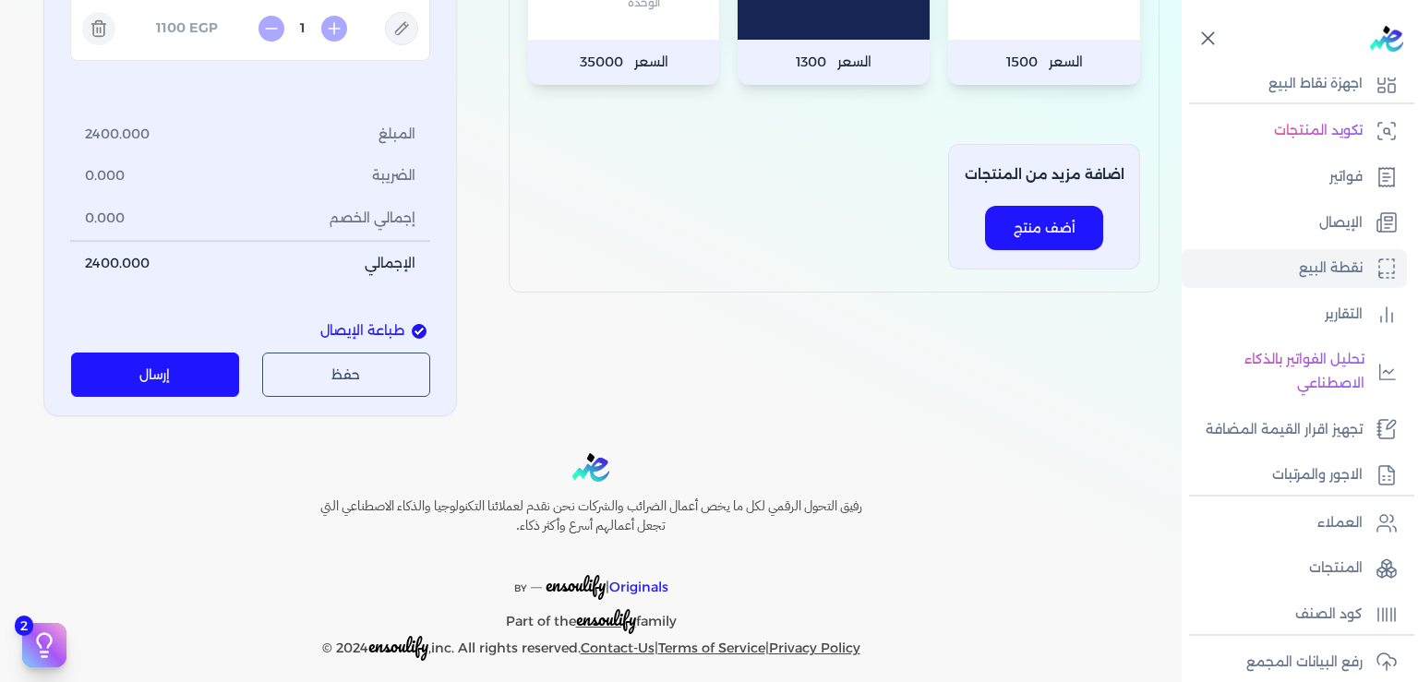
type input "[PERSON_NAME]"
click at [162, 378] on button "إرسال" at bounding box center [155, 375] width 169 height 44
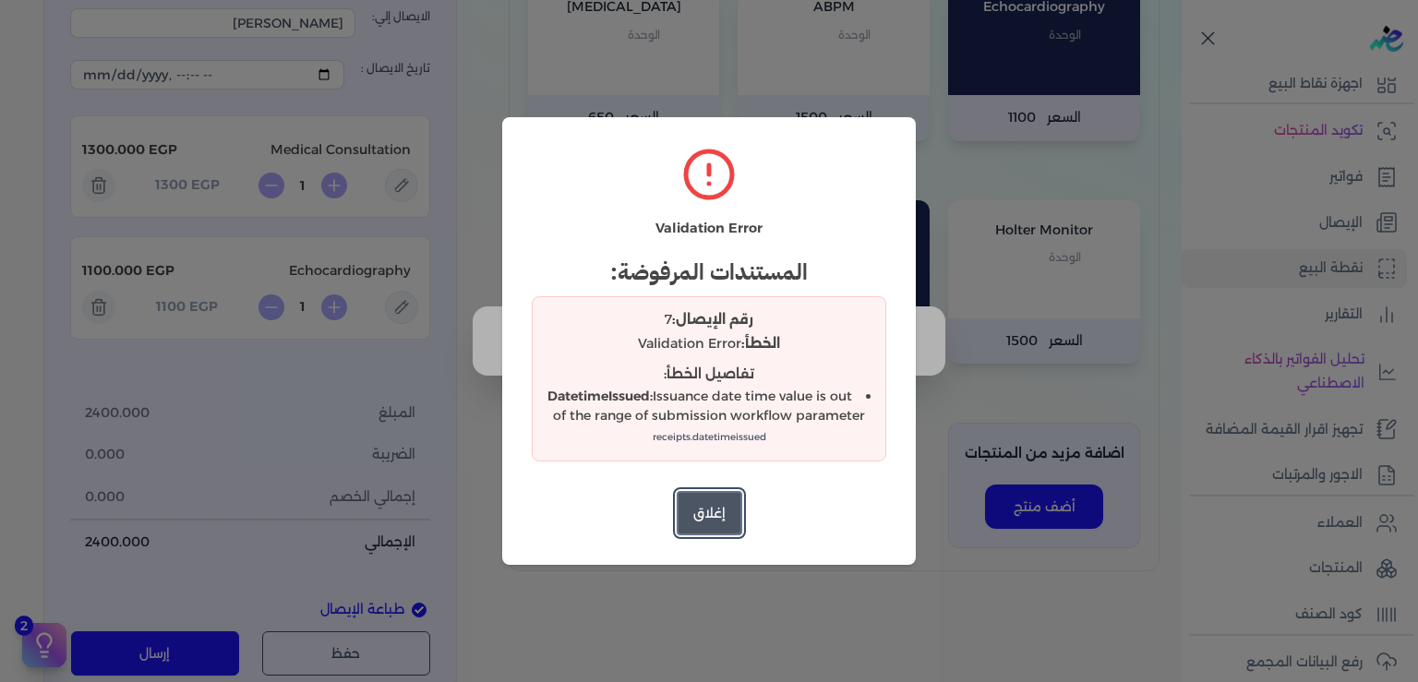
click at [721, 509] on button "إغلاق" at bounding box center [710, 513] width 66 height 44
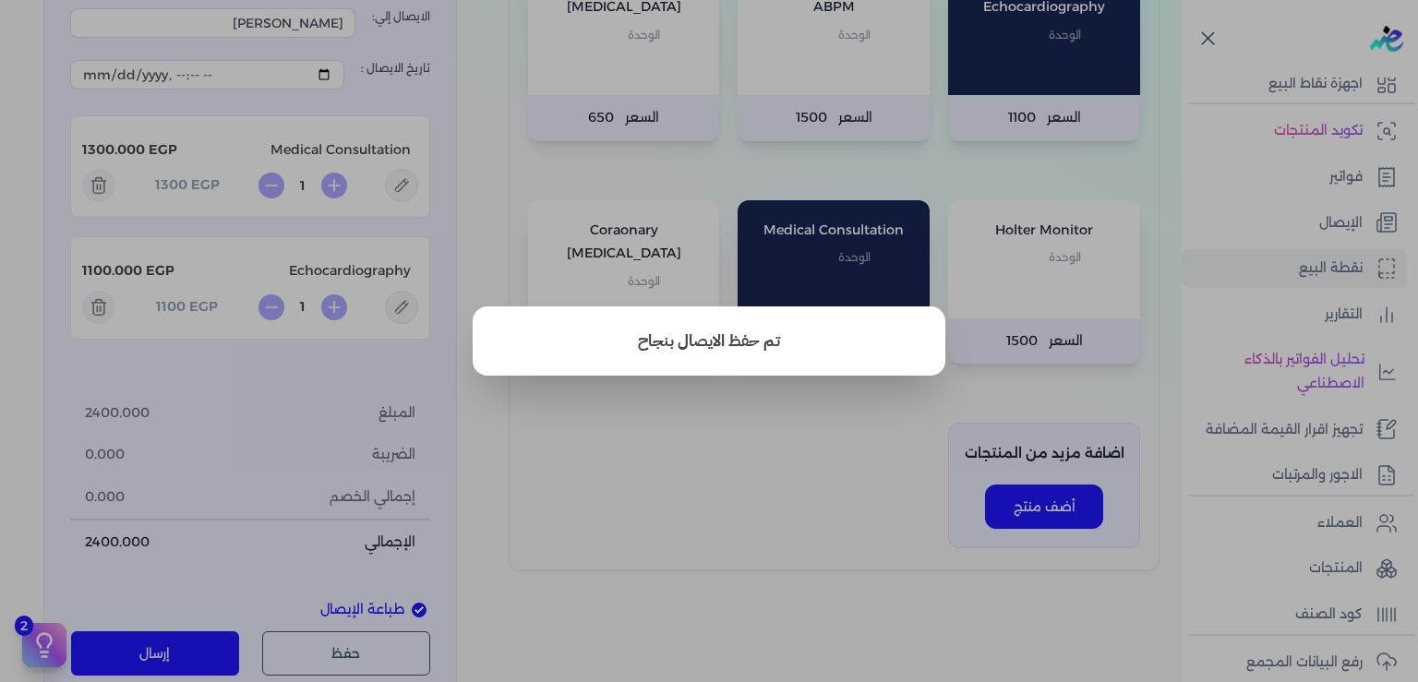
click at [732, 470] on button "close" at bounding box center [709, 341] width 1418 height 682
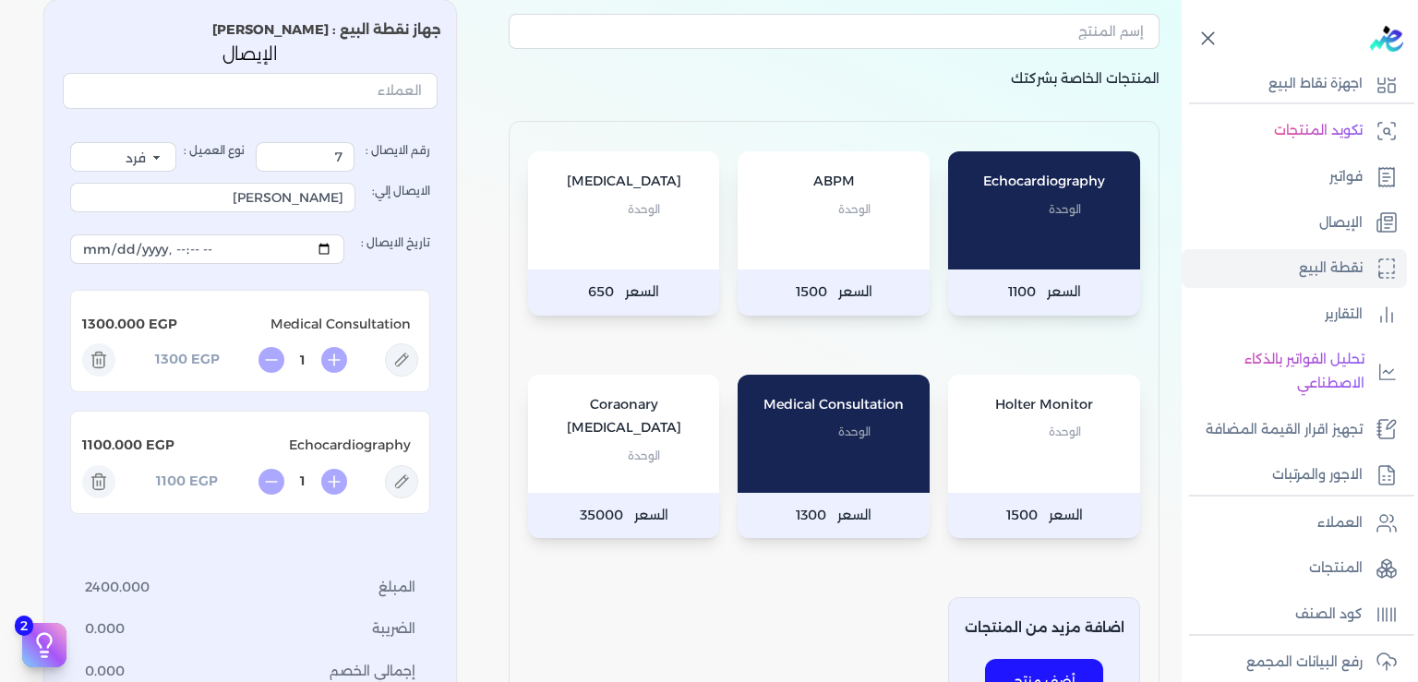
scroll to position [0, 0]
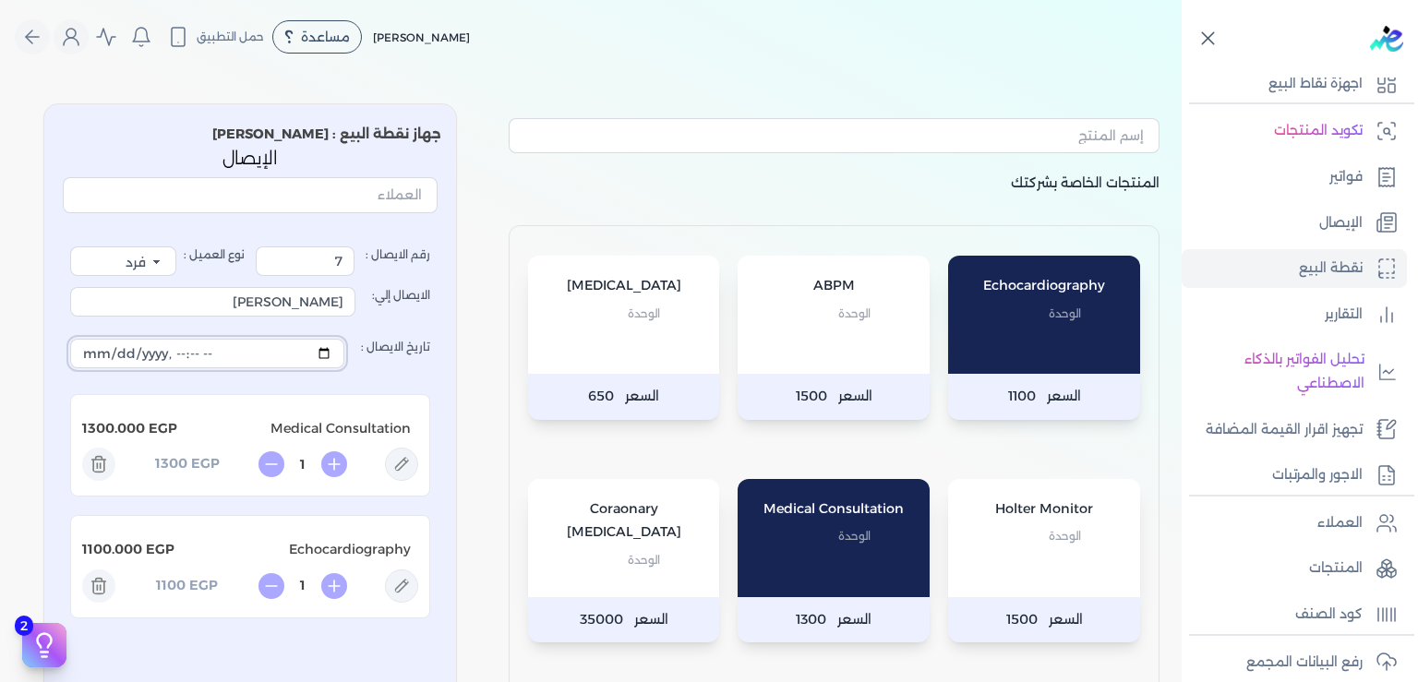
click at [301, 352] on input "تاريخ الايصال :" at bounding box center [207, 354] width 274 height 30
type input "[DATE]T20:02:43"
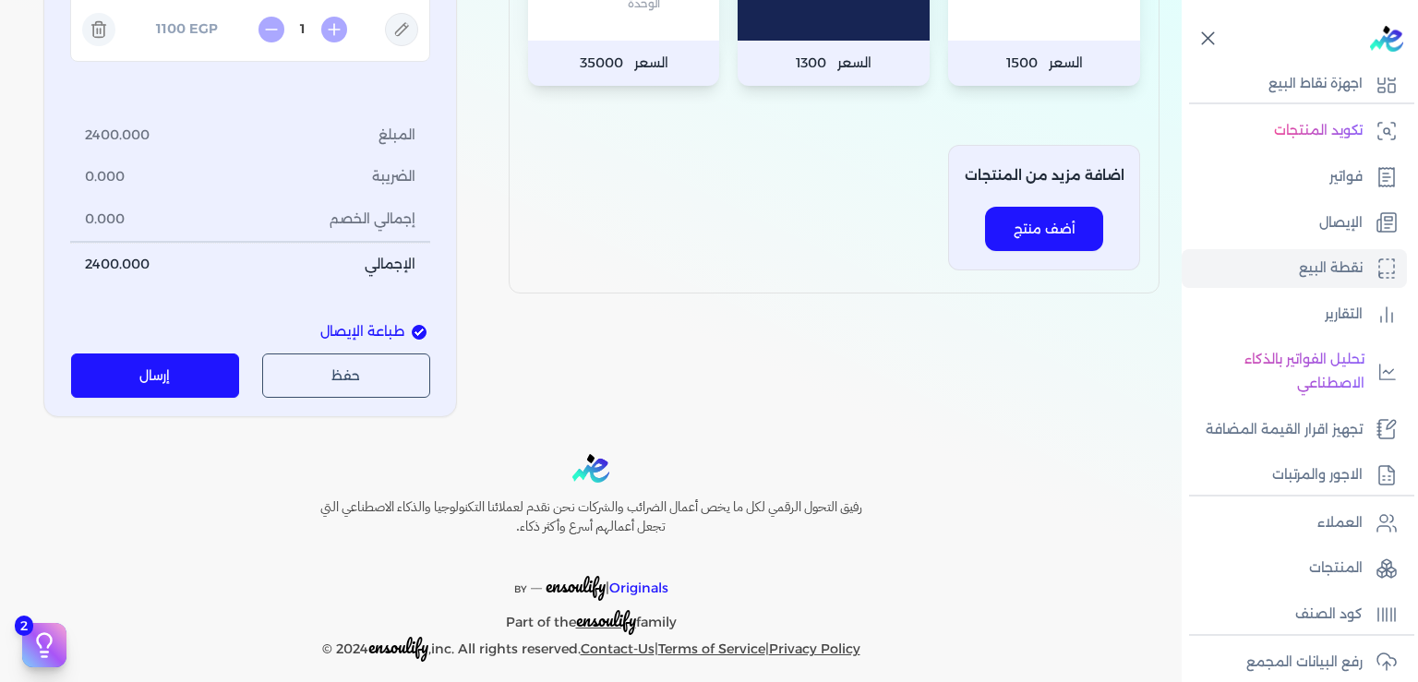
scroll to position [557, 0]
click at [198, 364] on button "إرسال" at bounding box center [155, 375] width 169 height 44
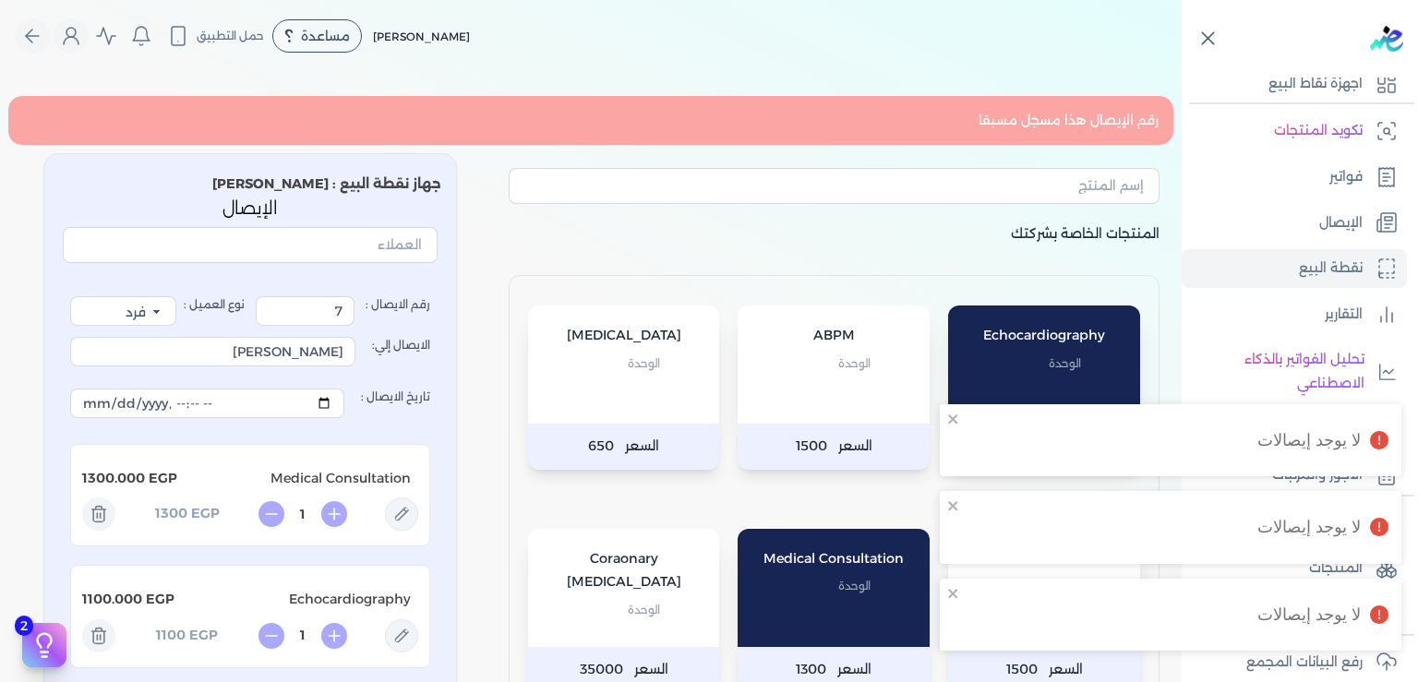
scroll to position [0, 0]
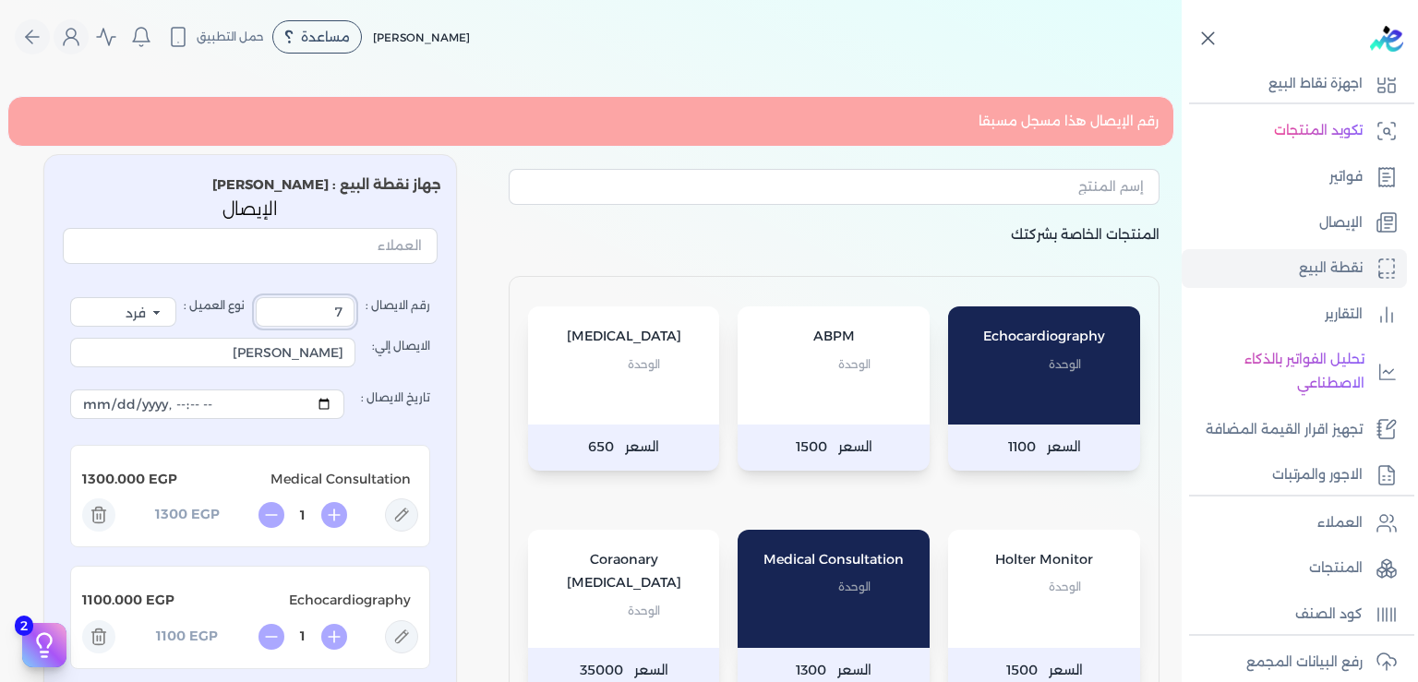
click at [349, 302] on input "7" at bounding box center [305, 312] width 99 height 30
drag, startPoint x: 349, startPoint y: 318, endPoint x: 388, endPoint y: 321, distance: 38.9
click at [354, 321] on input "7" at bounding box center [305, 312] width 99 height 30
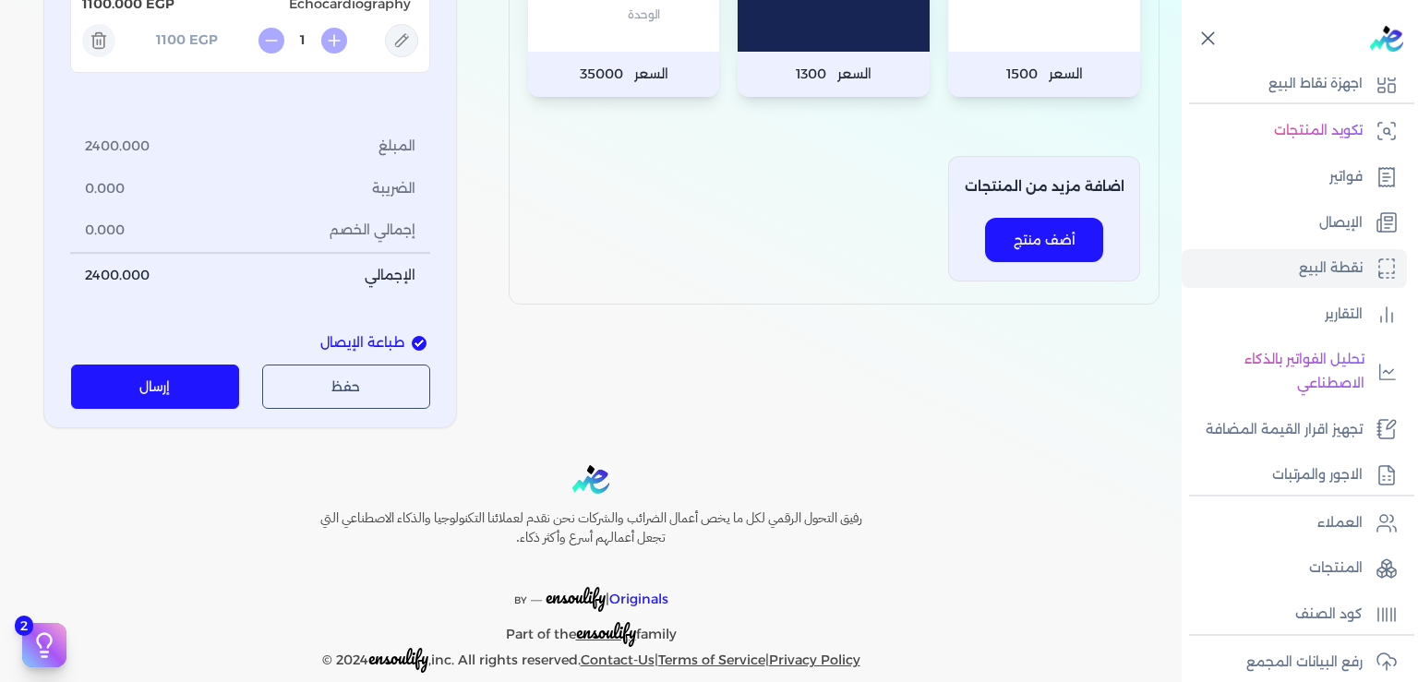
scroll to position [620, 0]
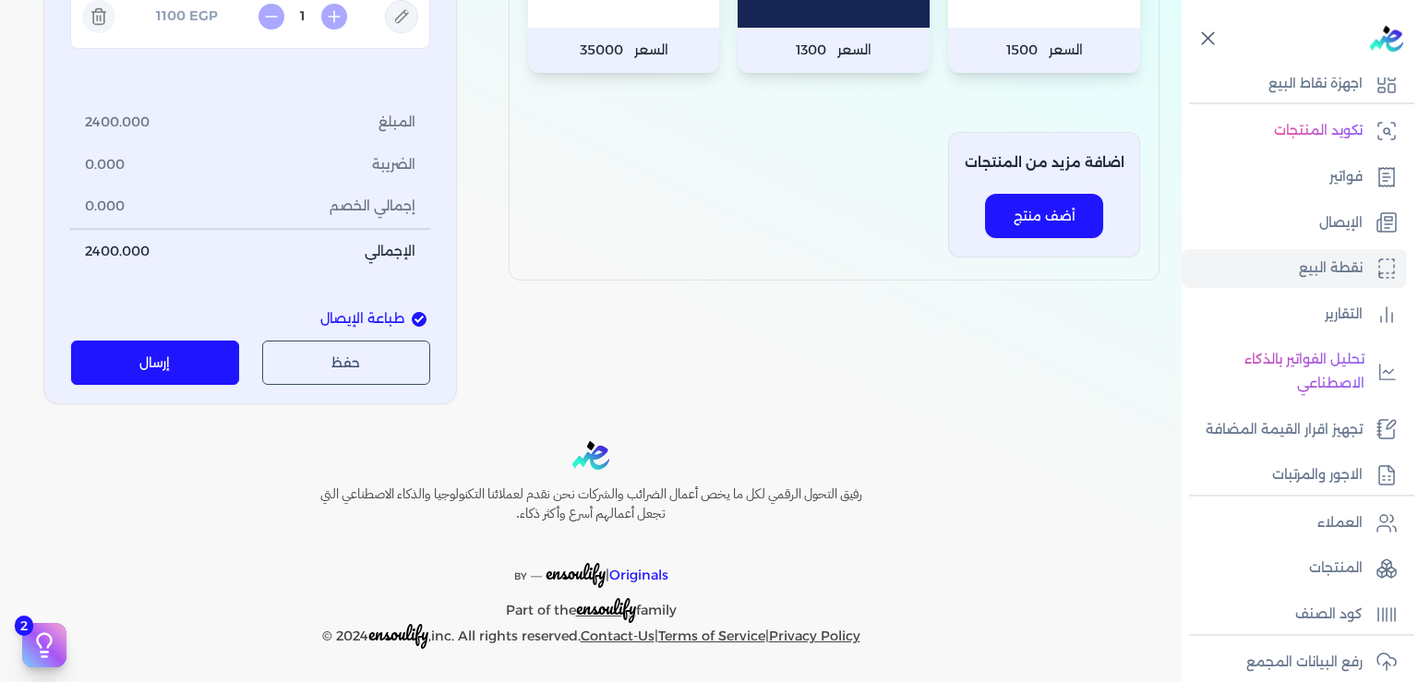
type input "8"
click at [185, 355] on button "إرسال" at bounding box center [155, 363] width 169 height 44
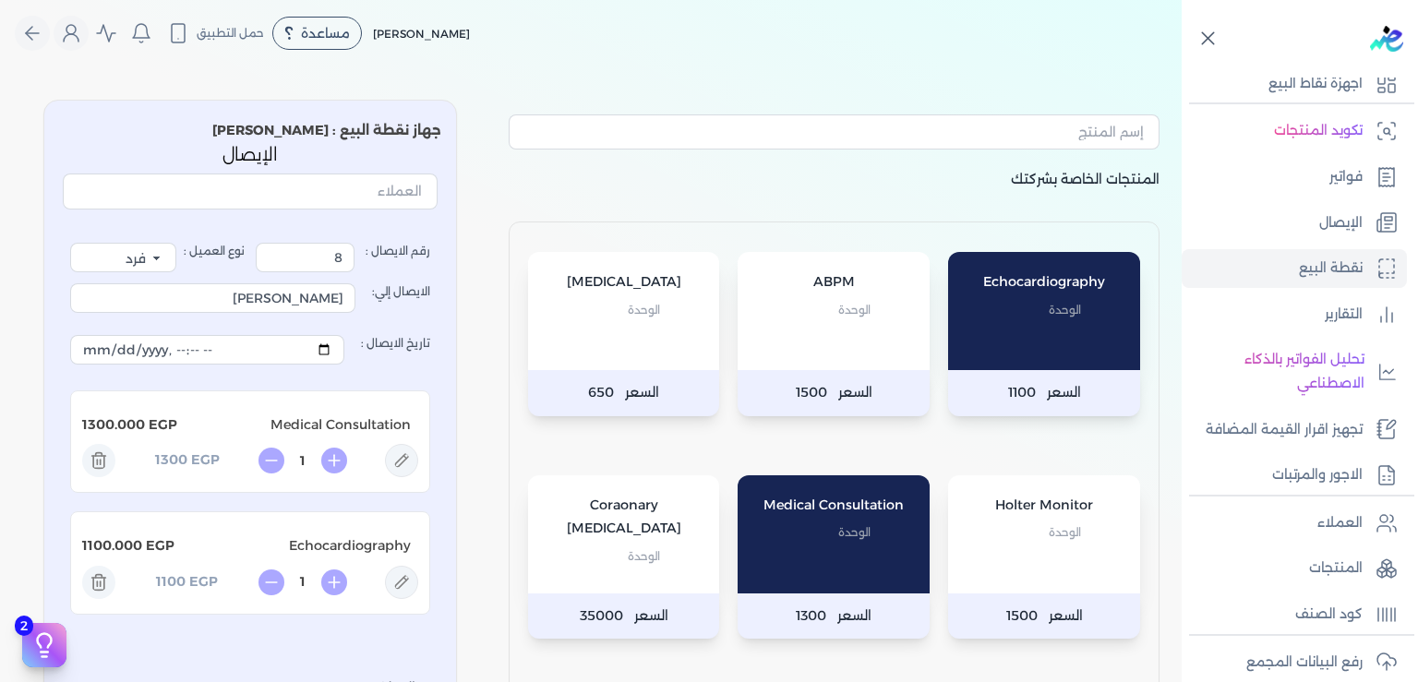
scroll to position [0, 0]
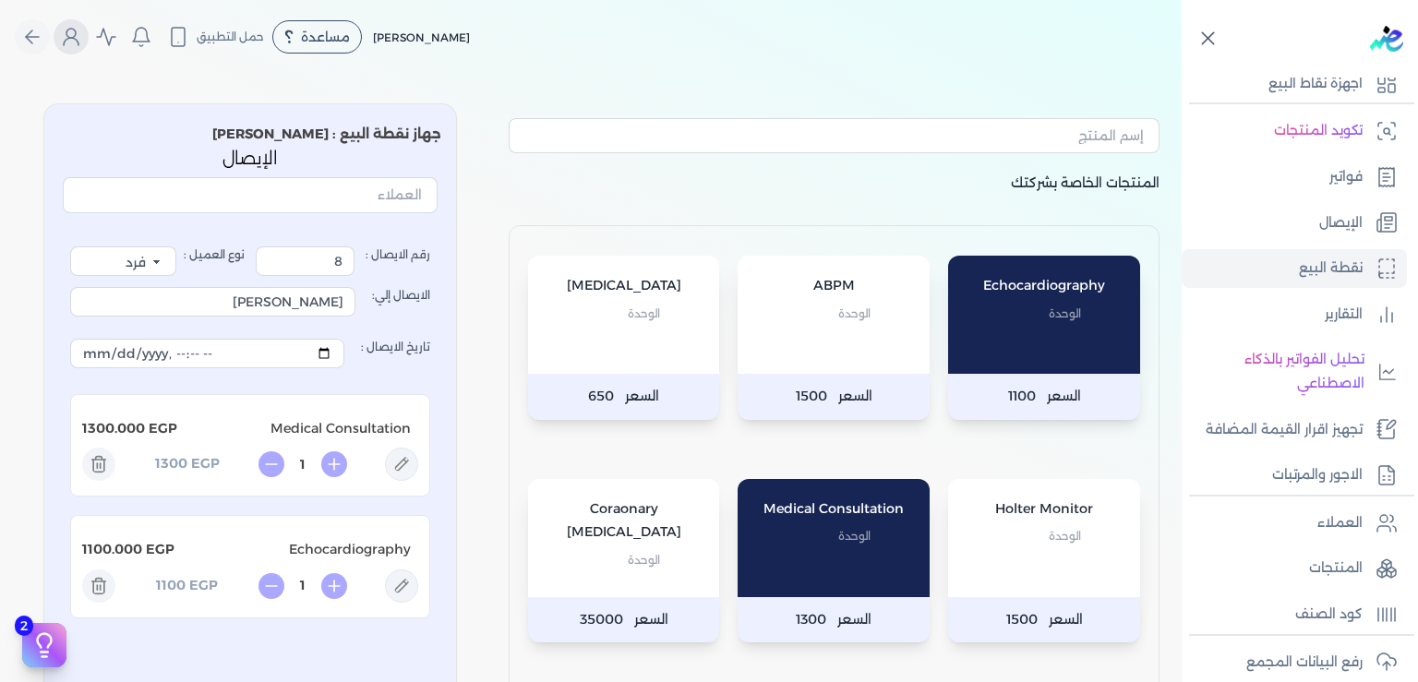
click at [82, 34] on icon "Global" at bounding box center [71, 37] width 22 height 22
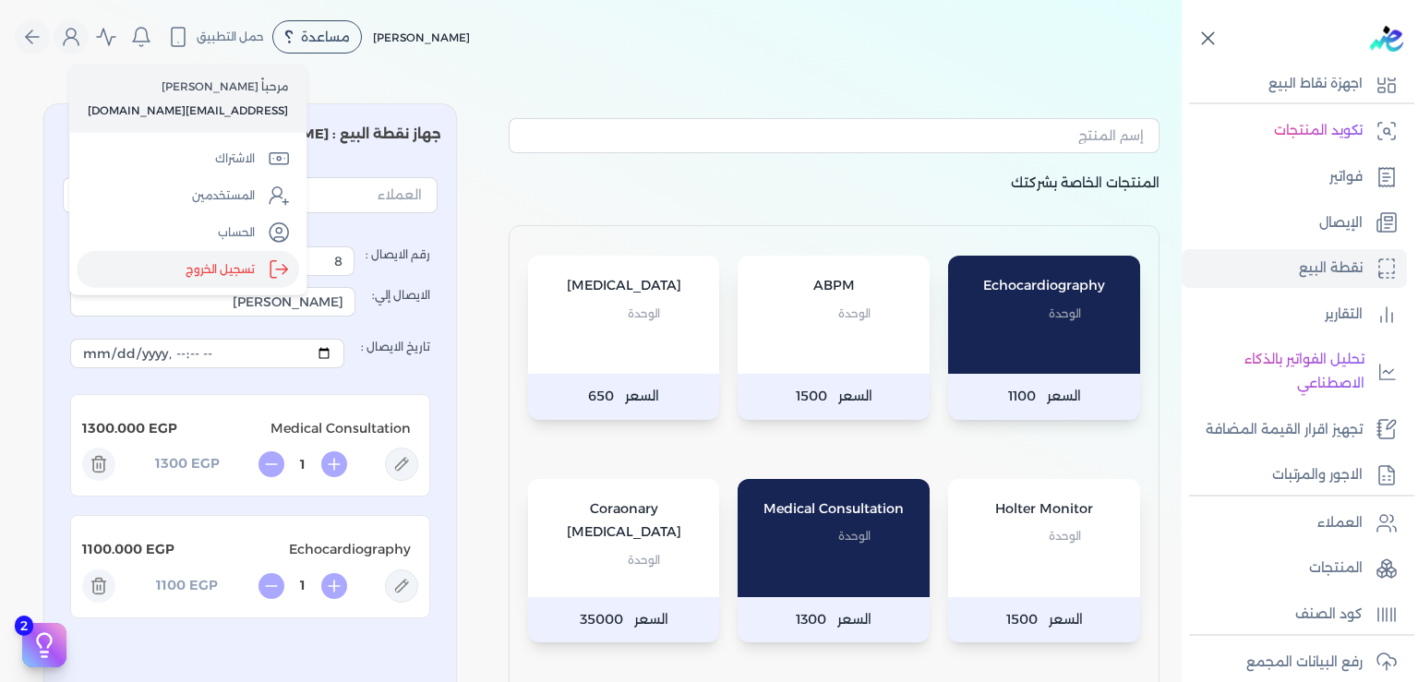
click at [227, 271] on label "تسجيل الخروج" at bounding box center [188, 269] width 222 height 37
click at [1181, 74] on input "Close" at bounding box center [1181, 74] width 0 height 0
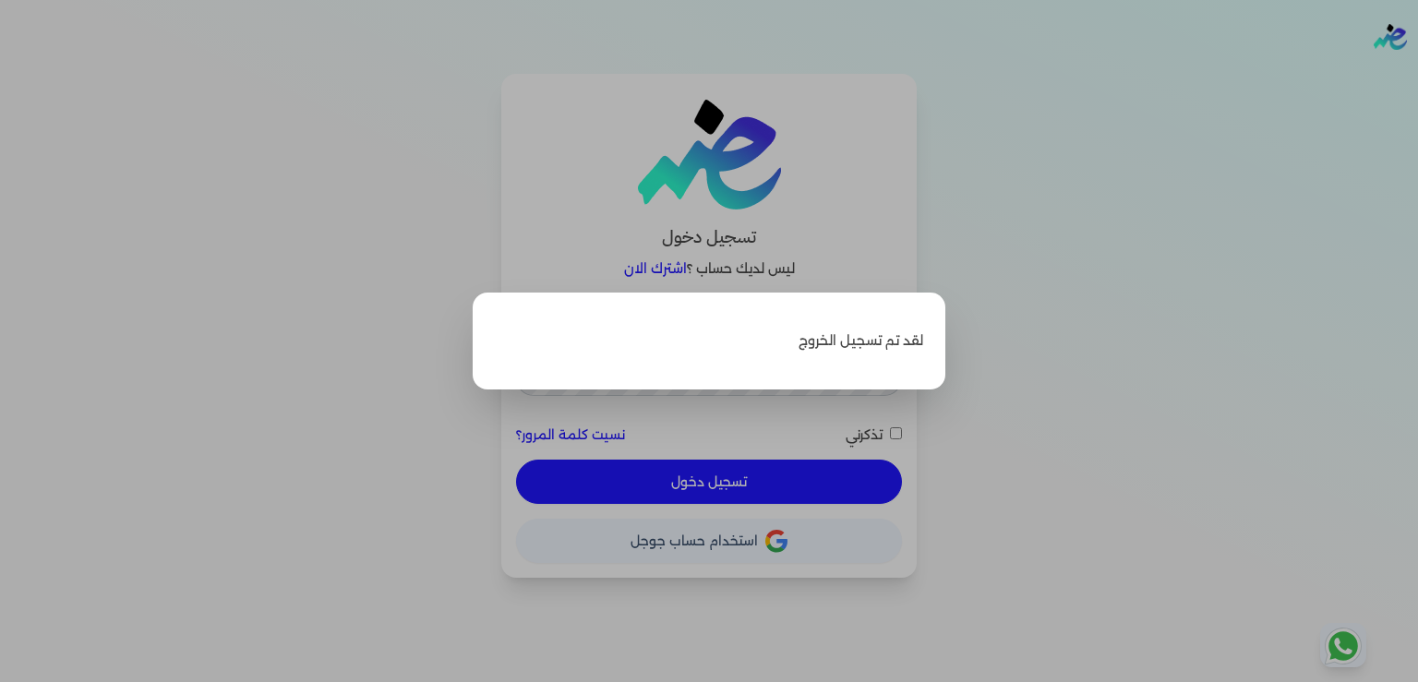
type input "[EMAIL_ADDRESS][DOMAIN_NAME]"
click at [1168, 282] on label "Close" at bounding box center [709, 341] width 1418 height 682
click at [1417, 74] on input "Close" at bounding box center [1418, 74] width 0 height 0
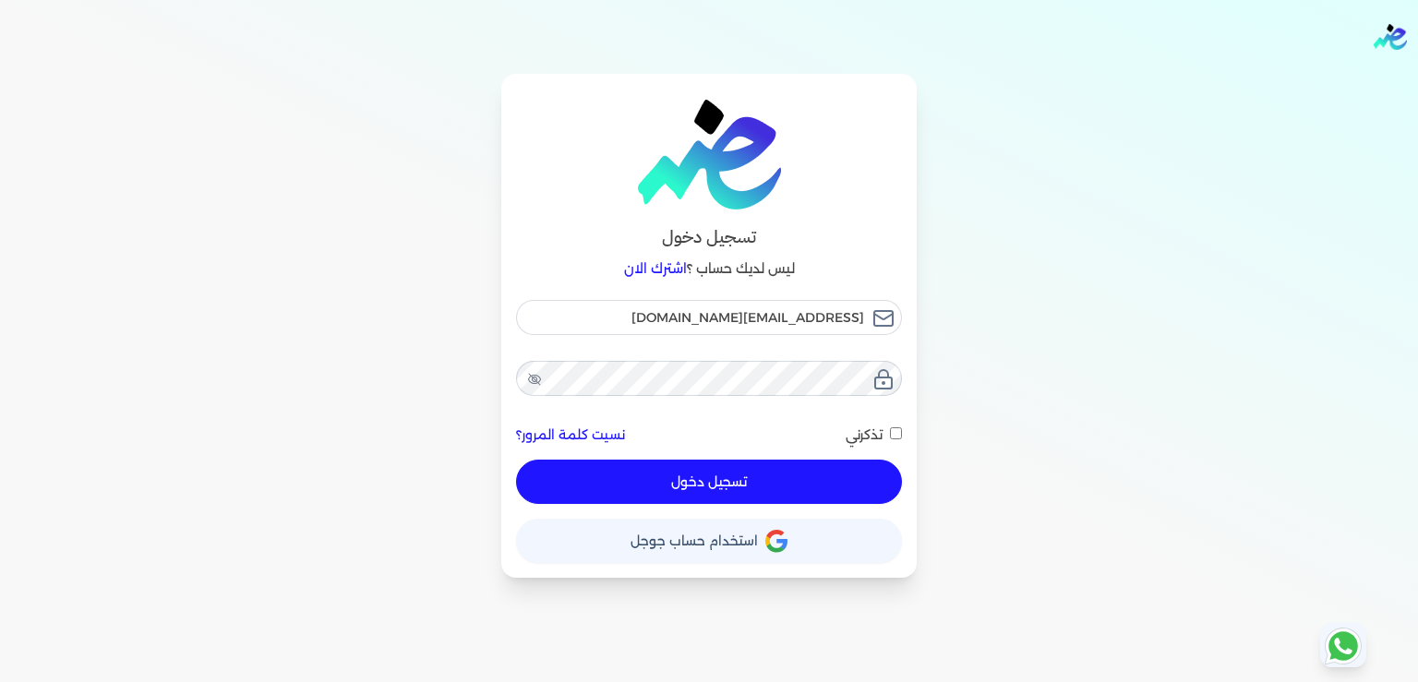
click at [782, 483] on button "تسجيل دخول" at bounding box center [709, 482] width 386 height 44
checkbox input "false"
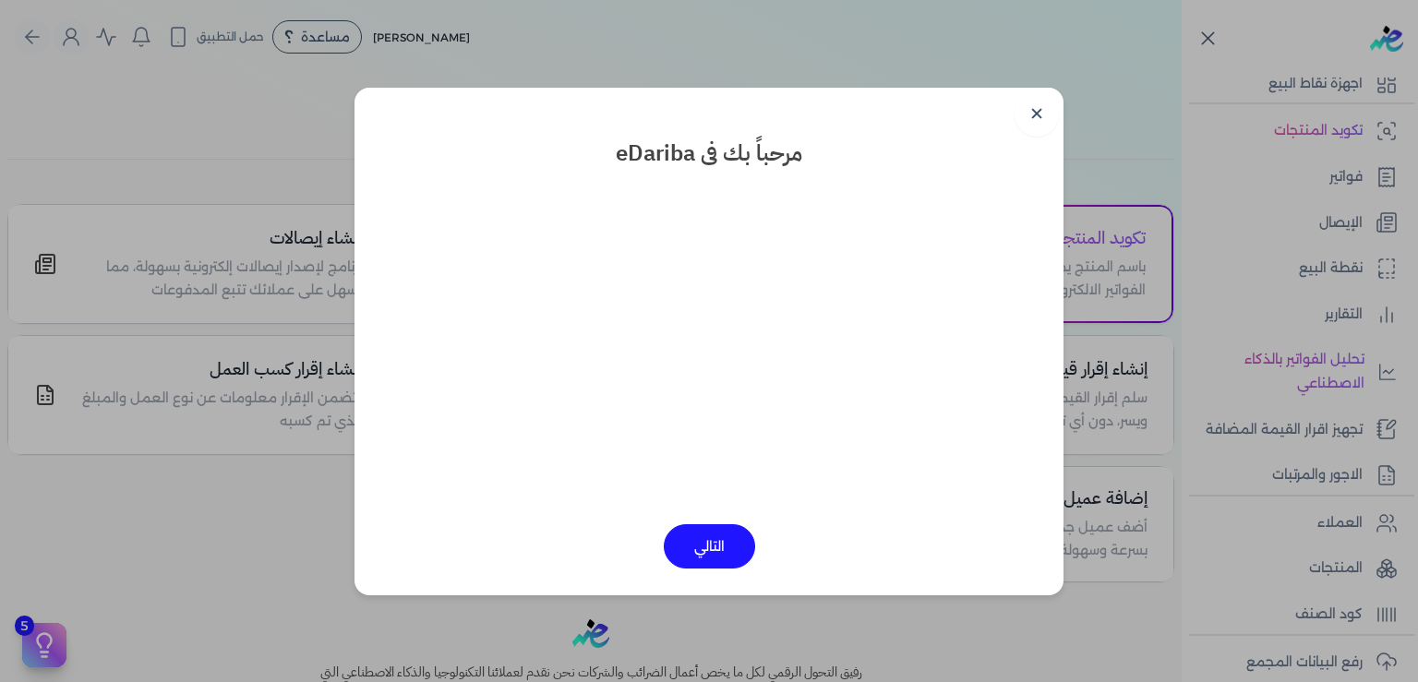
scroll to position [115, 0]
click at [1033, 116] on link "✕" at bounding box center [1036, 114] width 44 height 44
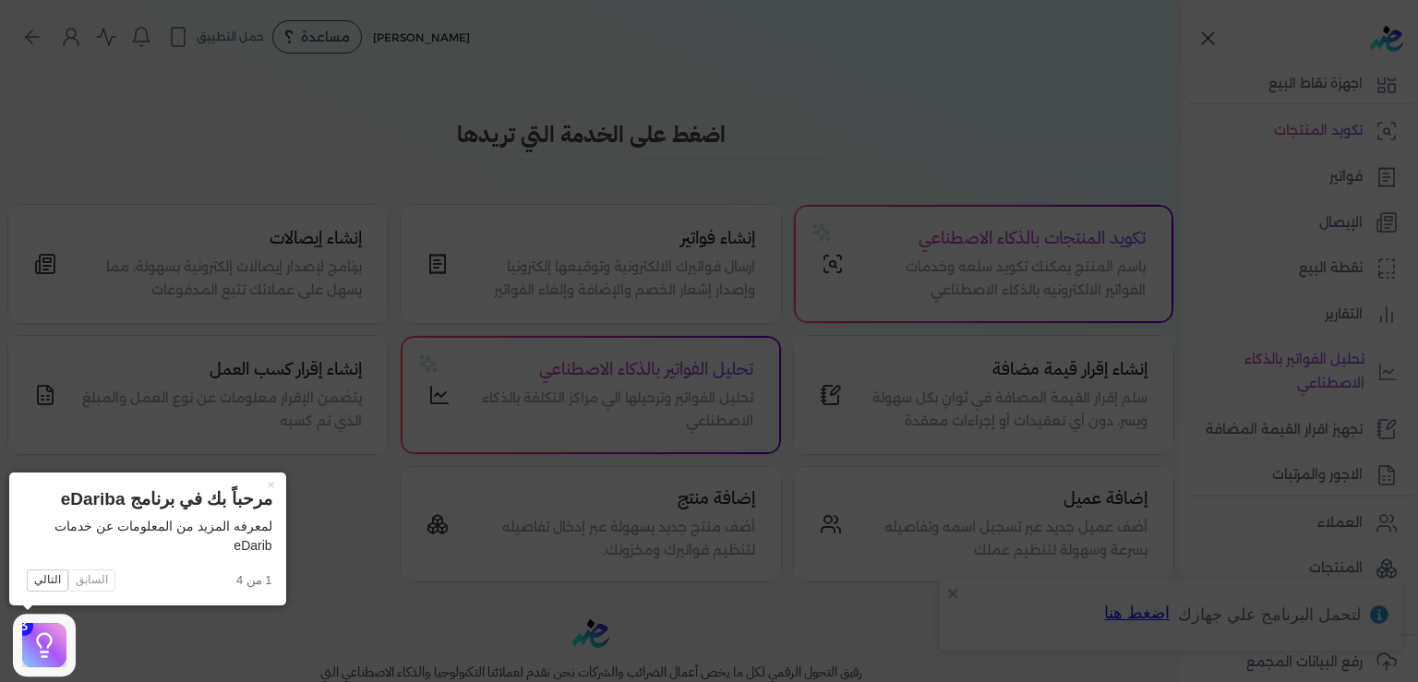
click at [989, 121] on icon at bounding box center [709, 341] width 1418 height 682
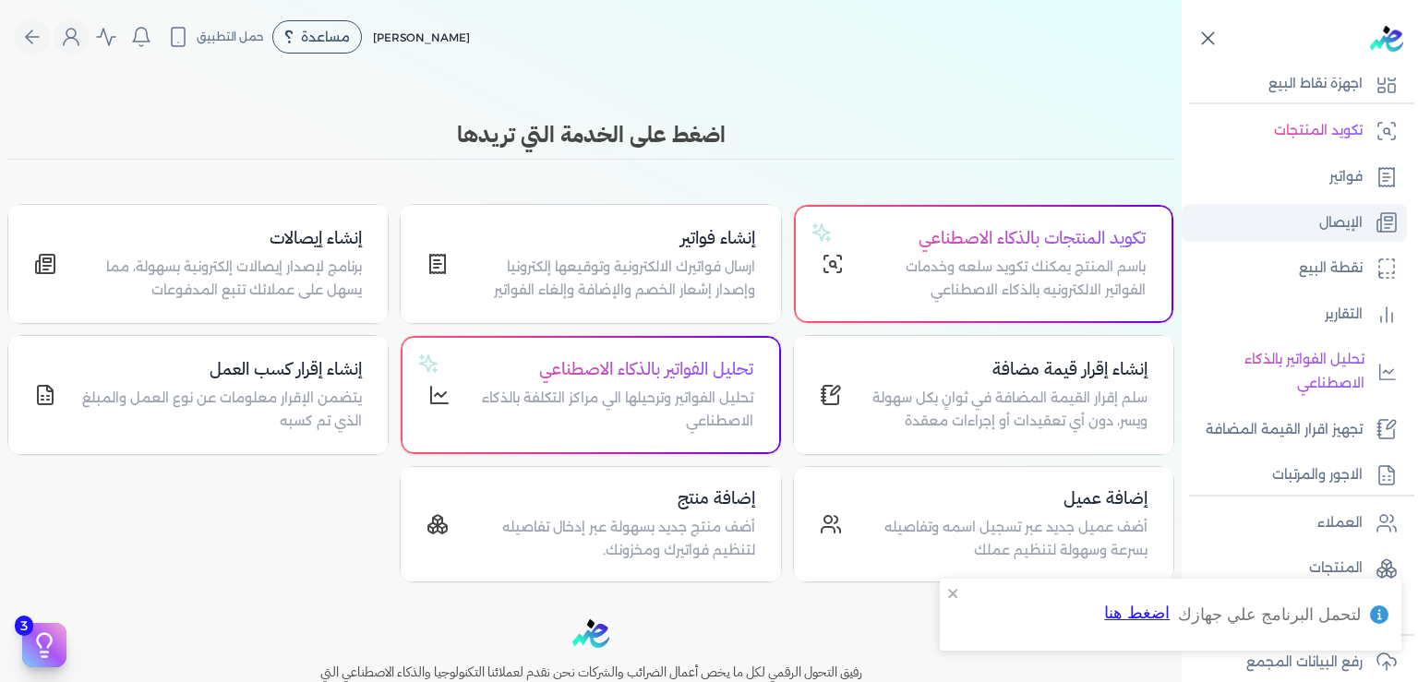
click at [1338, 234] on link "الإيصال" at bounding box center [1293, 223] width 225 height 39
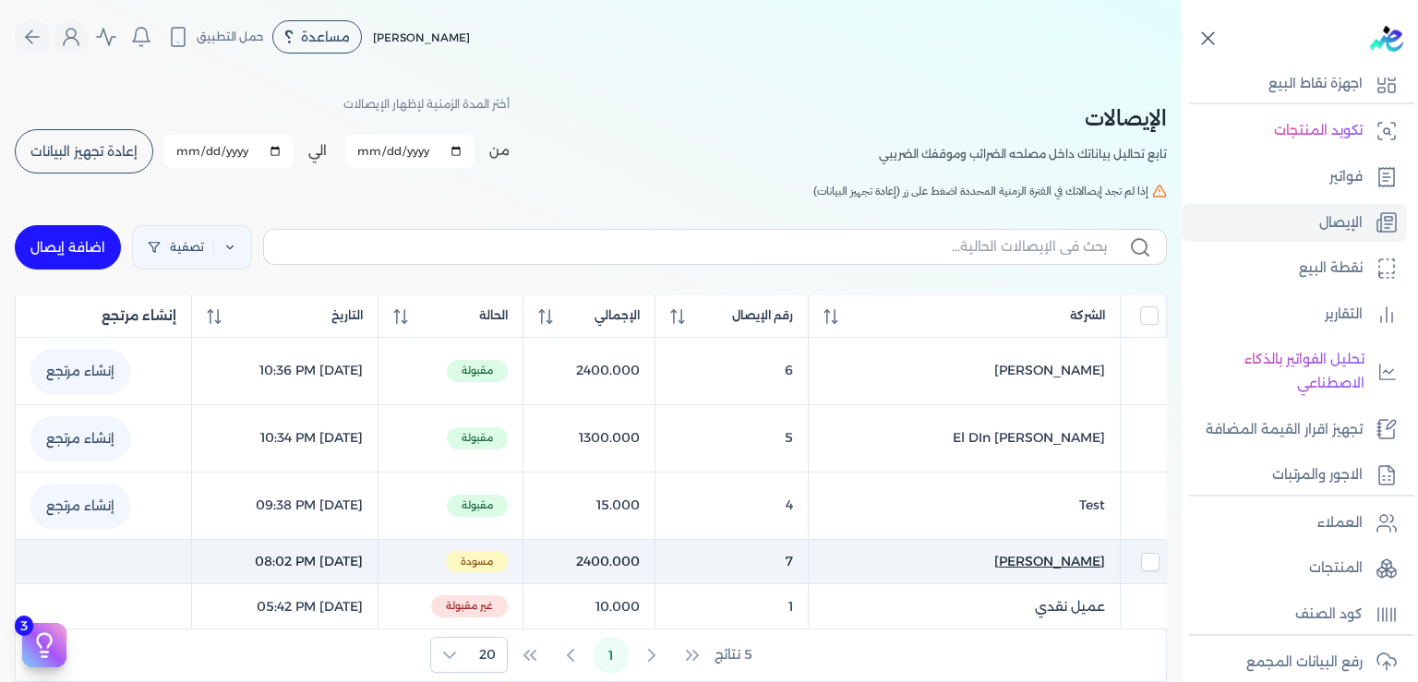
click at [1031, 559] on span "[PERSON_NAME]" at bounding box center [1049, 561] width 111 height 19
select select "EGP"
select select "EGS"
select select "B"
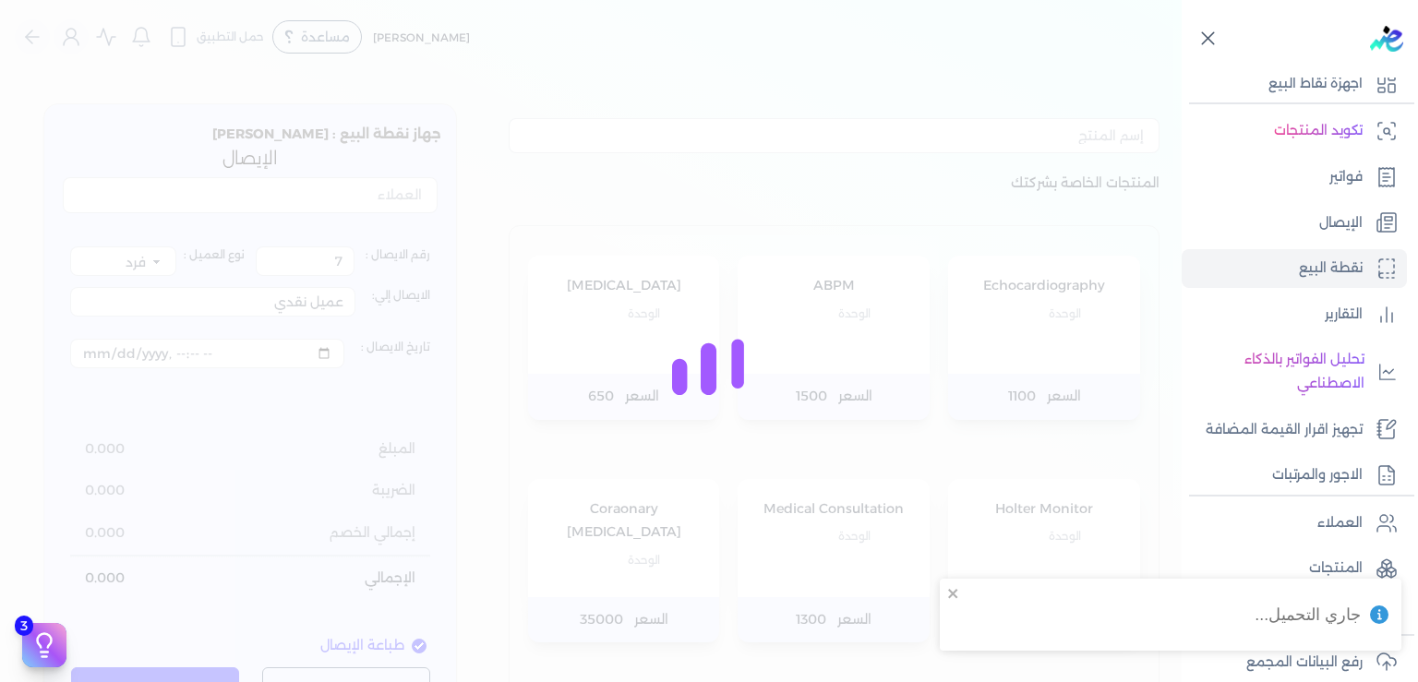
type input "[PERSON_NAME]"
type input "[DATE]T20:02:43"
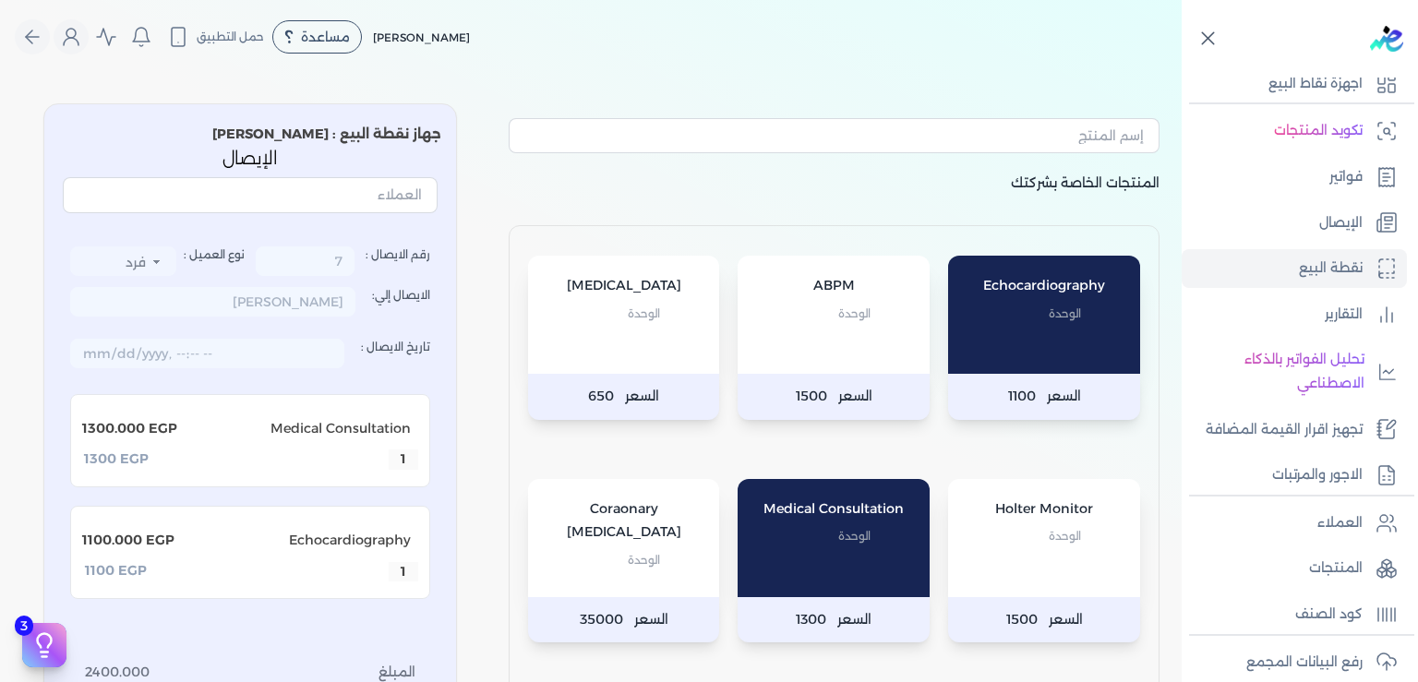
scroll to position [279, 0]
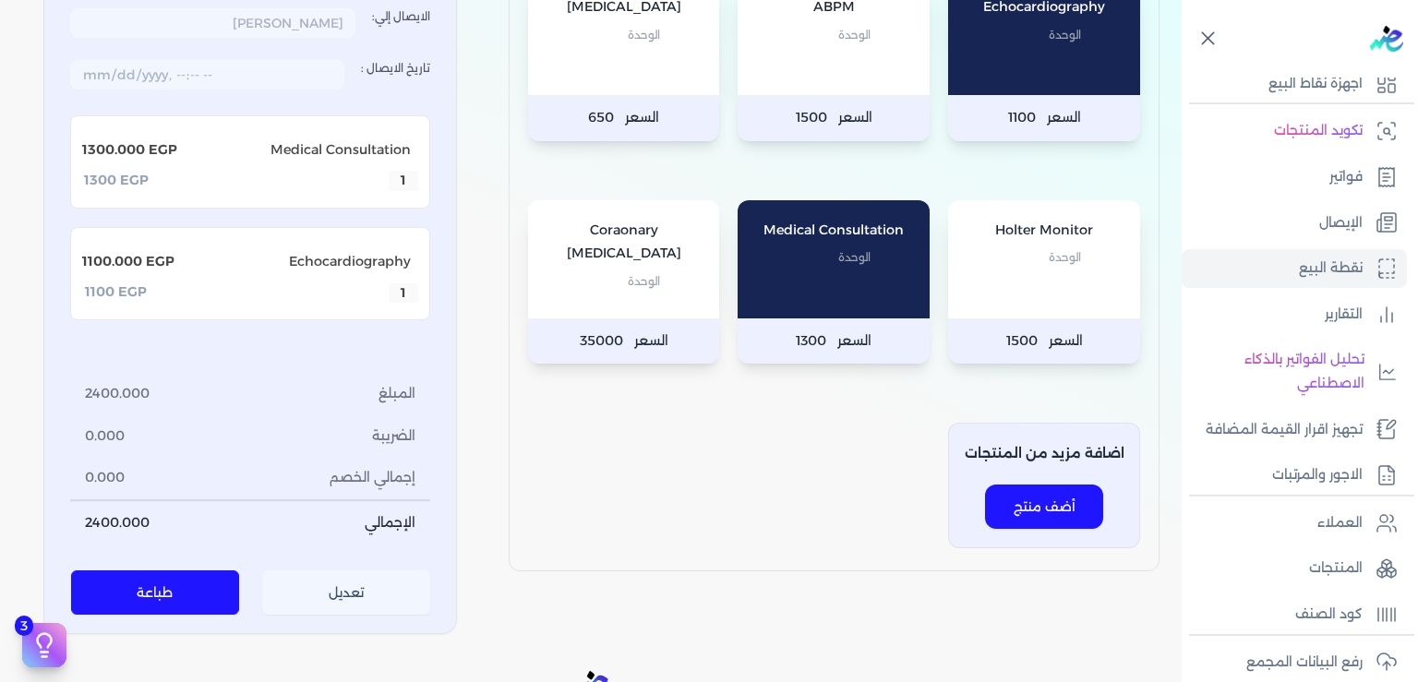
click at [353, 603] on button "تعديل" at bounding box center [346, 592] width 169 height 44
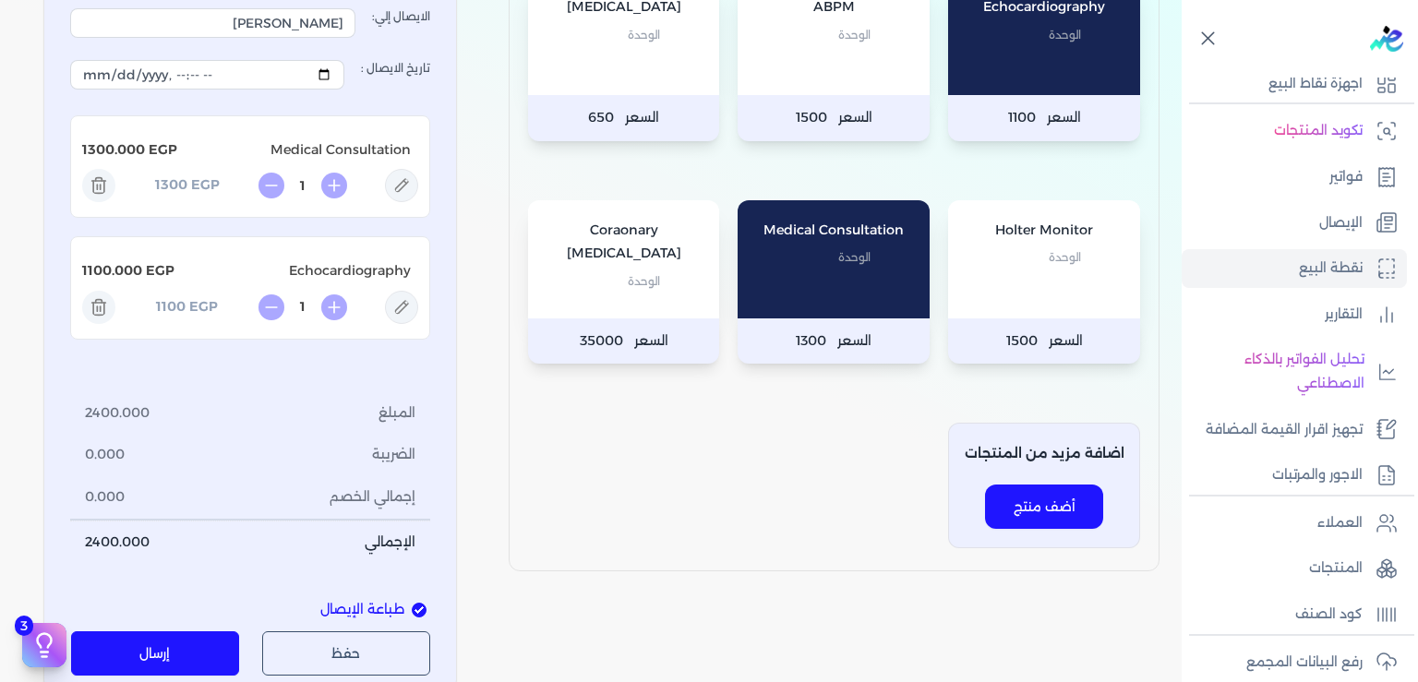
click at [186, 659] on button "إرسال" at bounding box center [155, 653] width 169 height 44
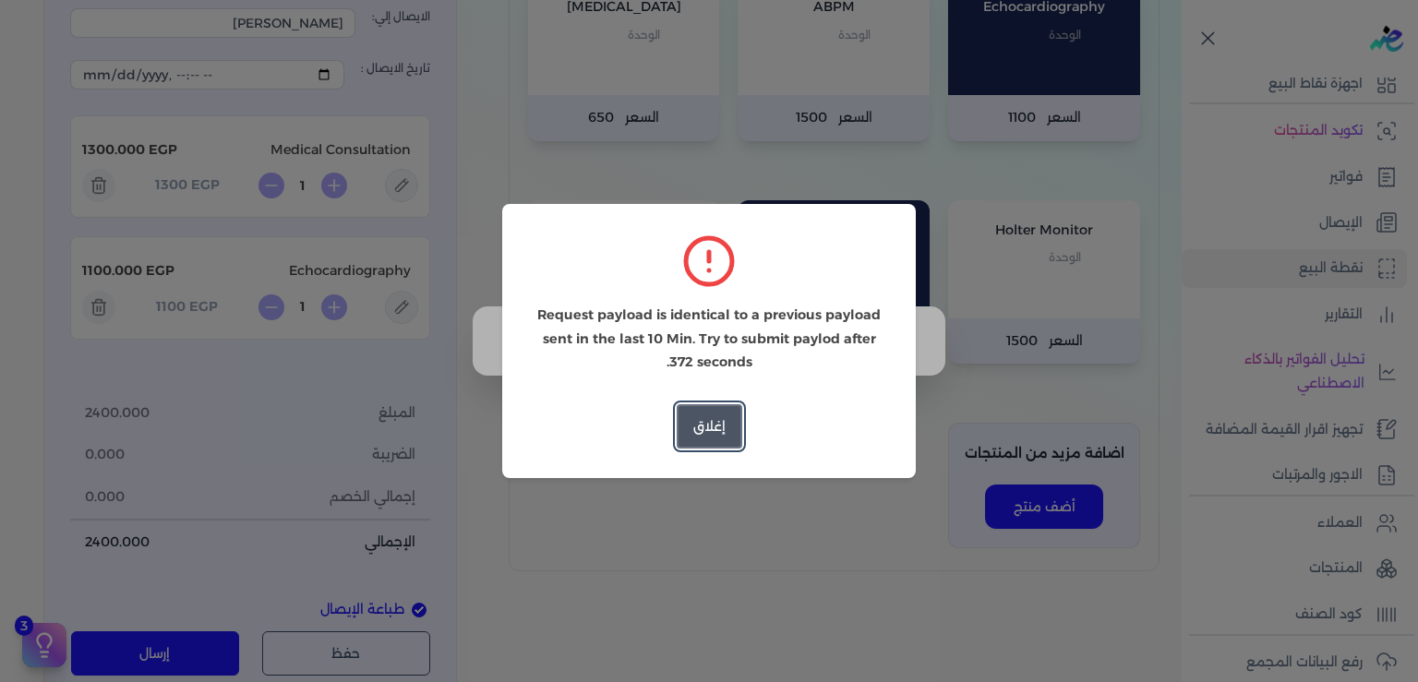
click at [703, 432] on button "إغلاق" at bounding box center [710, 426] width 66 height 44
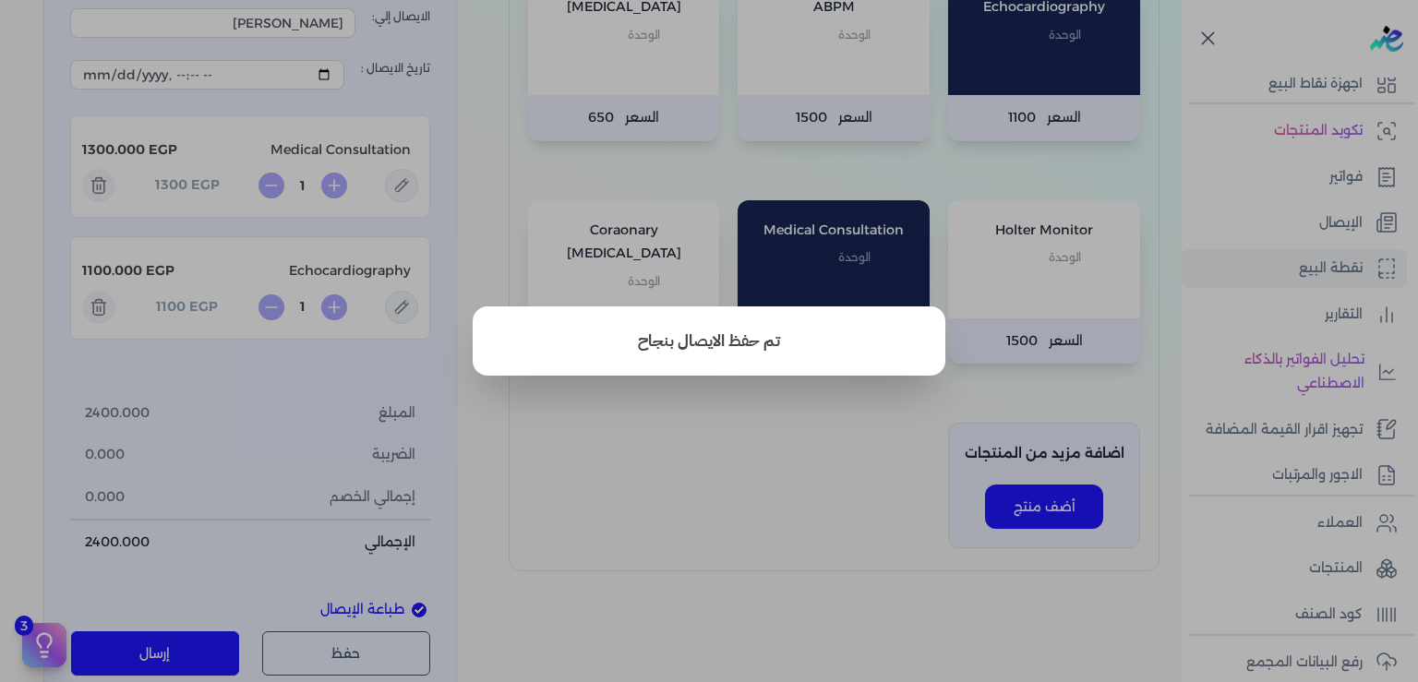
click at [706, 498] on button "close" at bounding box center [709, 341] width 1418 height 682
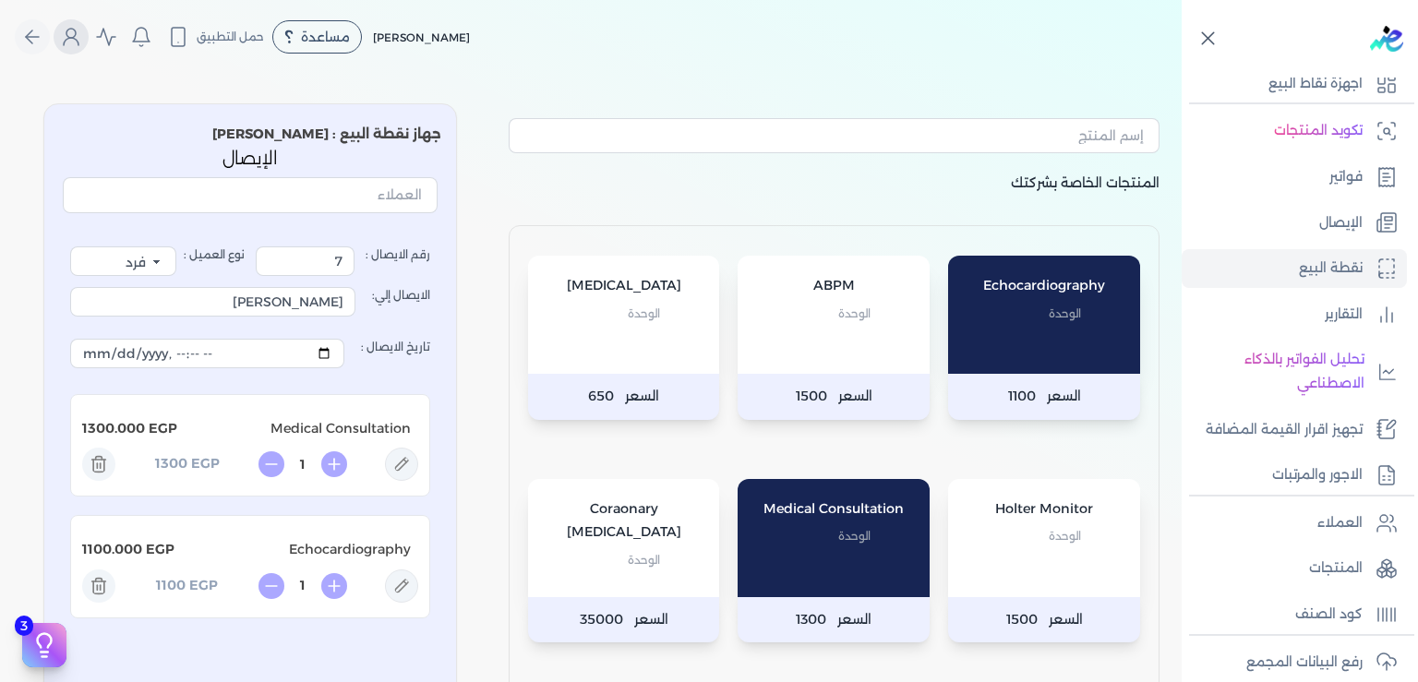
click at [82, 41] on icon "Global" at bounding box center [71, 37] width 22 height 22
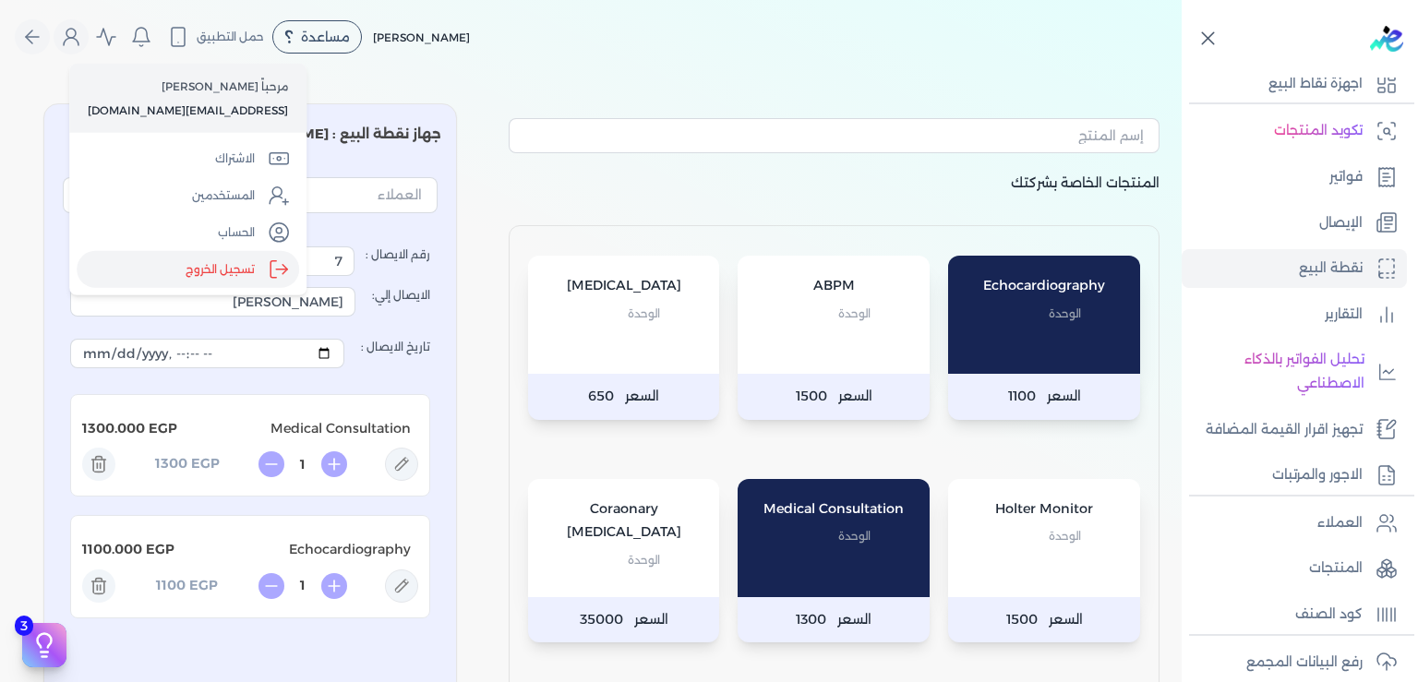
click at [220, 272] on label "تسجيل الخروج" at bounding box center [188, 269] width 222 height 37
click at [1181, 74] on input "Close" at bounding box center [1181, 74] width 0 height 0
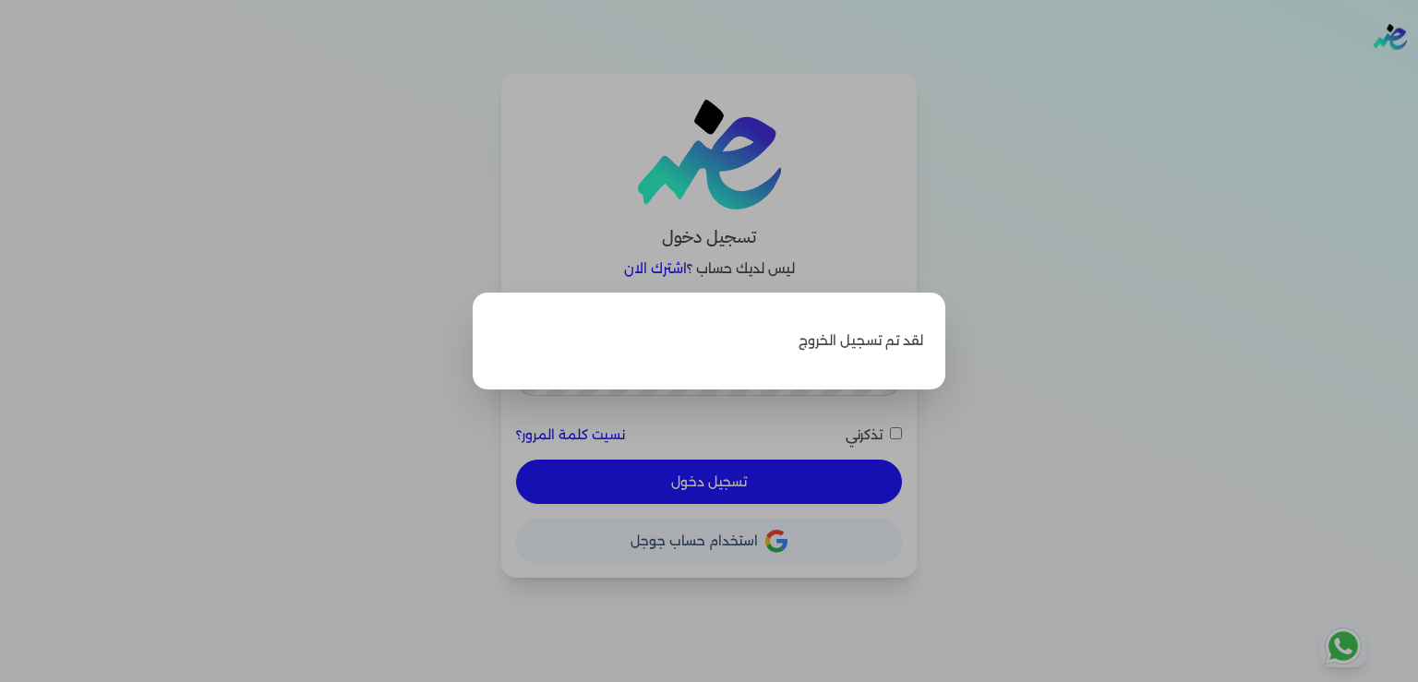
click at [832, 357] on p "لقد تم تسجيل الخروج" at bounding box center [709, 342] width 428 height 54
click at [1100, 383] on label "Close" at bounding box center [709, 341] width 1418 height 682
click at [1417, 74] on input "Close" at bounding box center [1418, 74] width 0 height 0
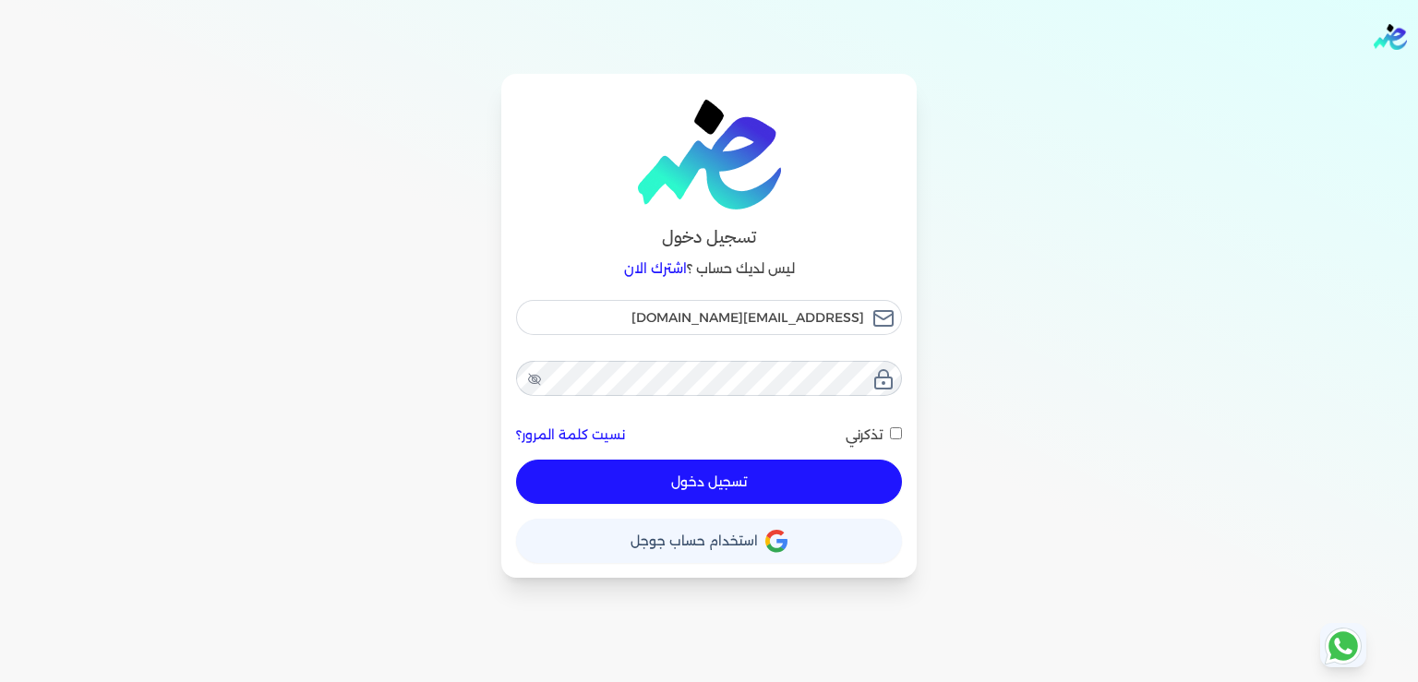
click at [696, 487] on button "تسجيل دخول" at bounding box center [709, 482] width 386 height 44
checkbox input "false"
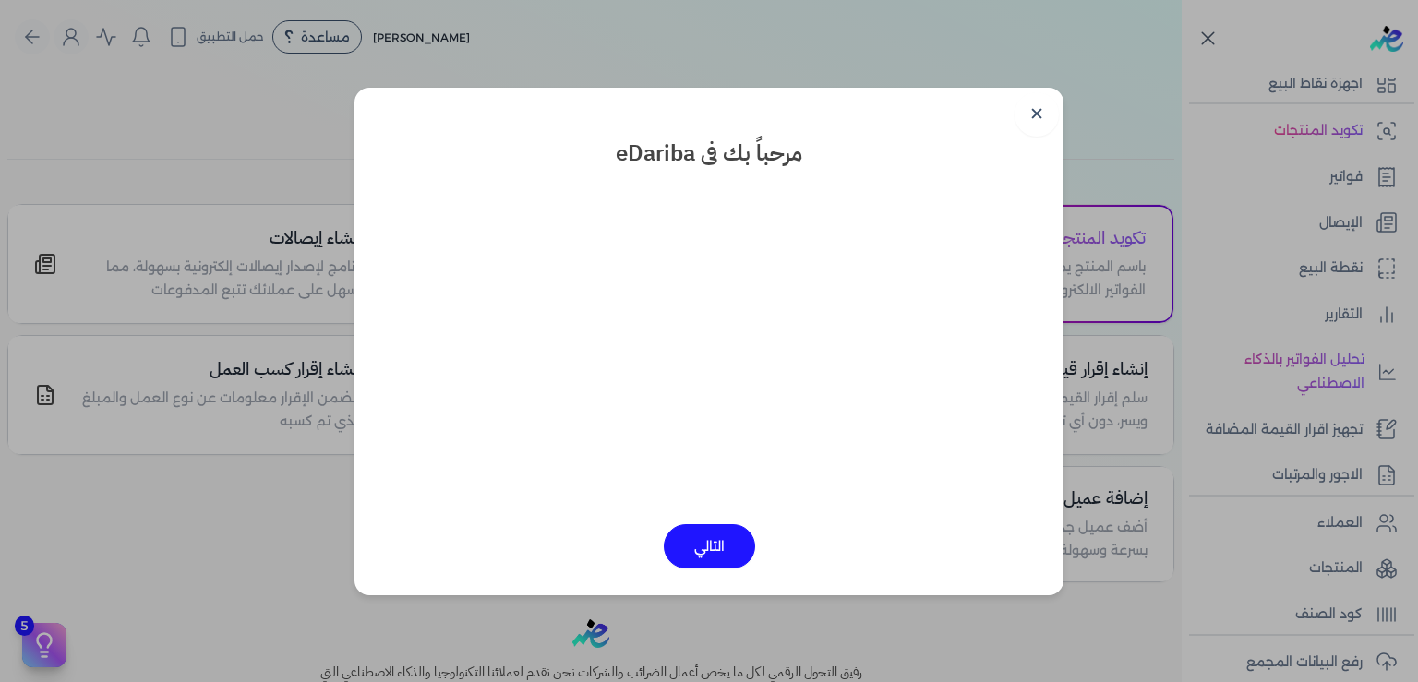
scroll to position [115, 0]
click at [1032, 116] on link "✕" at bounding box center [1036, 114] width 44 height 44
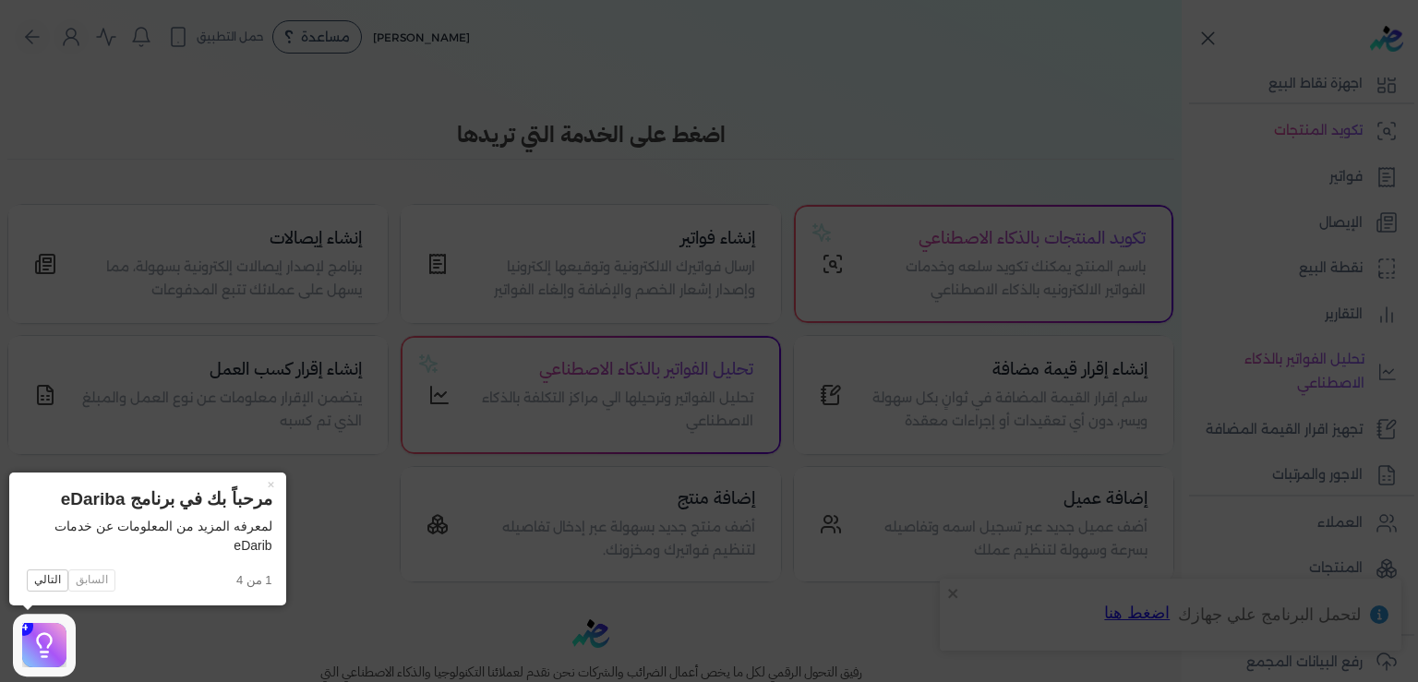
click at [377, 591] on icon at bounding box center [709, 341] width 1418 height 682
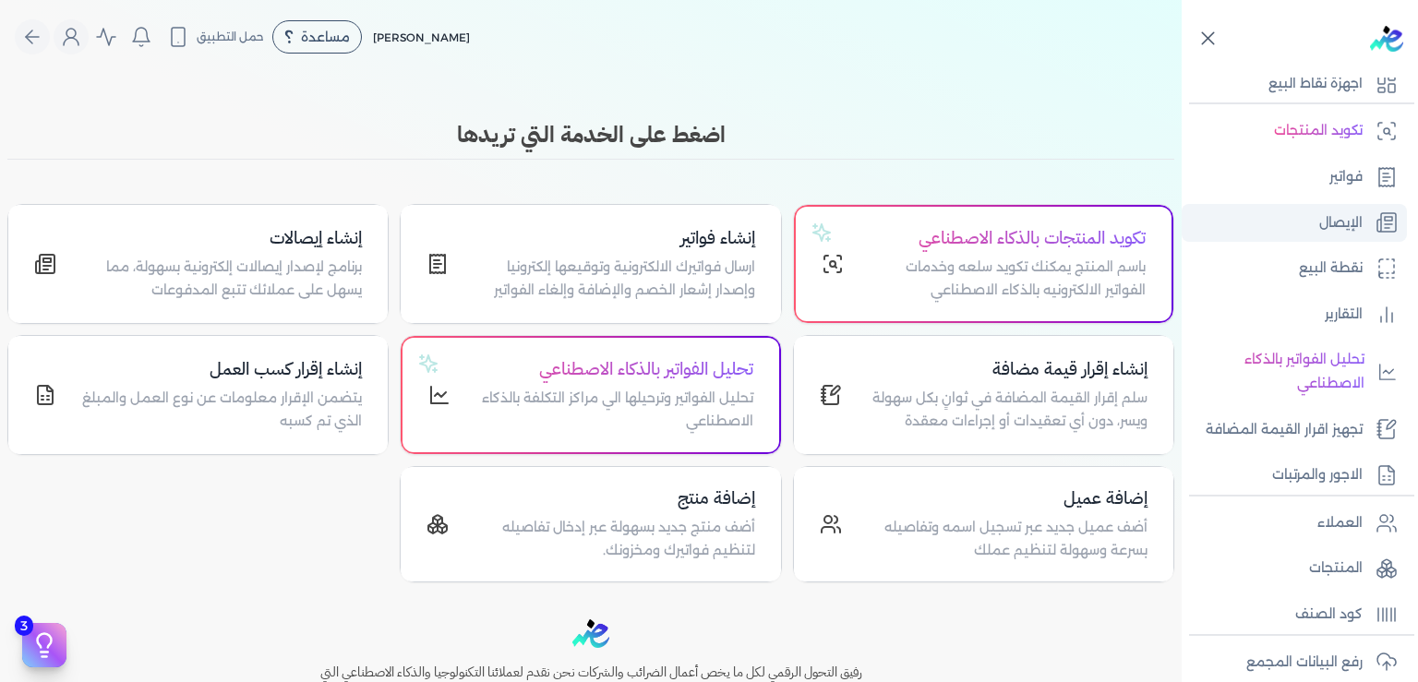
click at [1341, 226] on p "الإيصال" at bounding box center [1340, 223] width 43 height 24
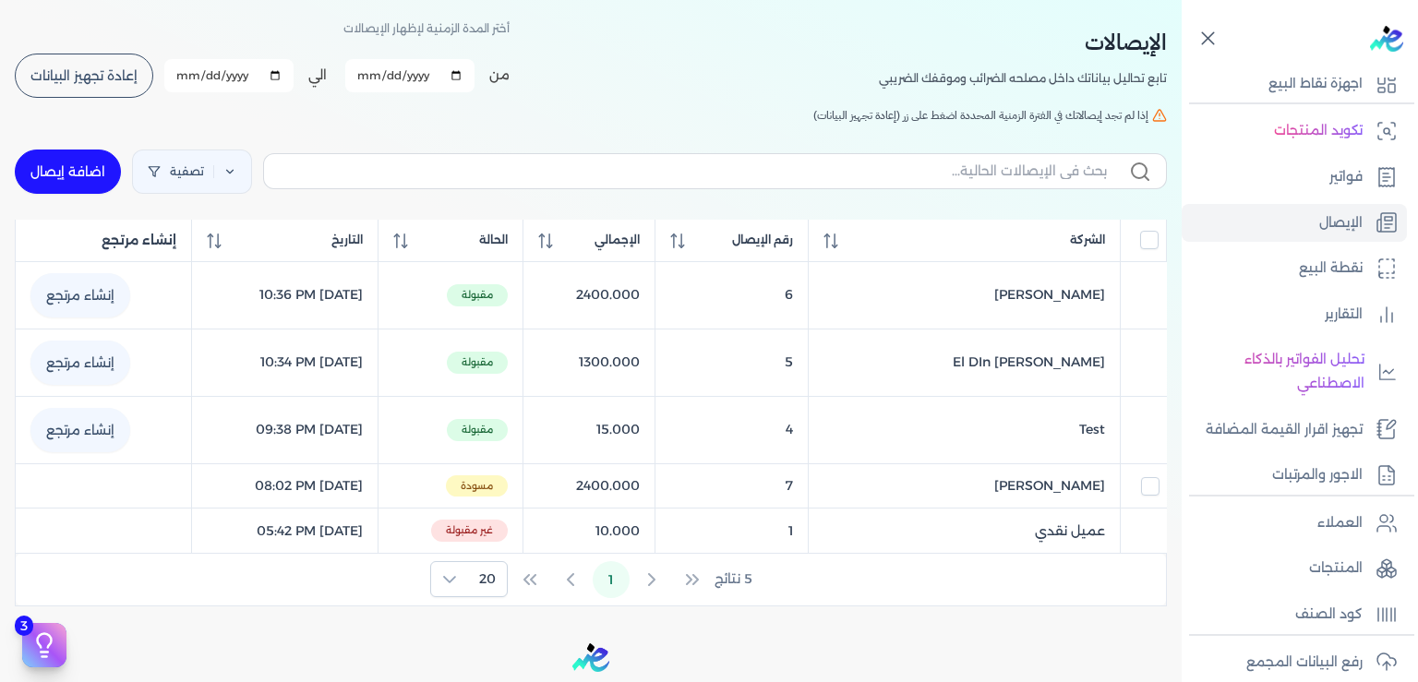
scroll to position [277, 0]
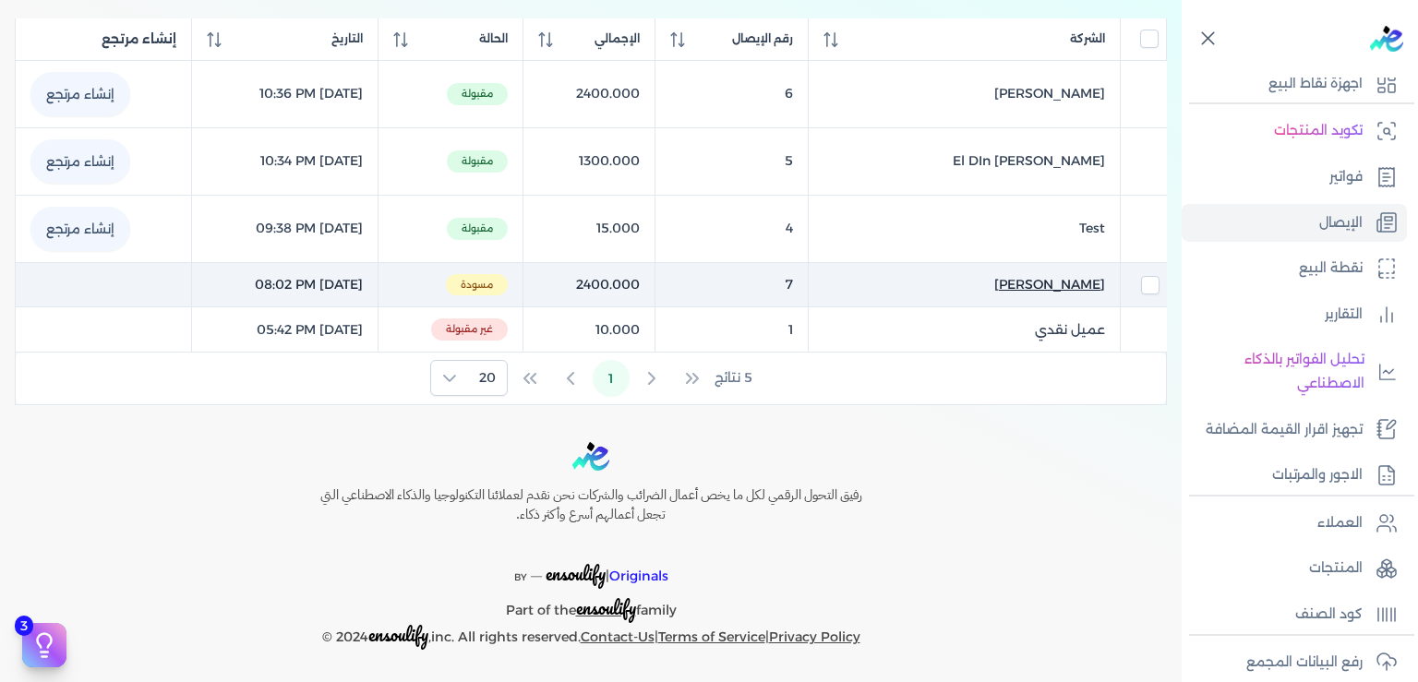
click at [1065, 286] on span "[PERSON_NAME]" at bounding box center [1049, 284] width 111 height 19
select select "EGP"
select select "EGS"
select select "B"
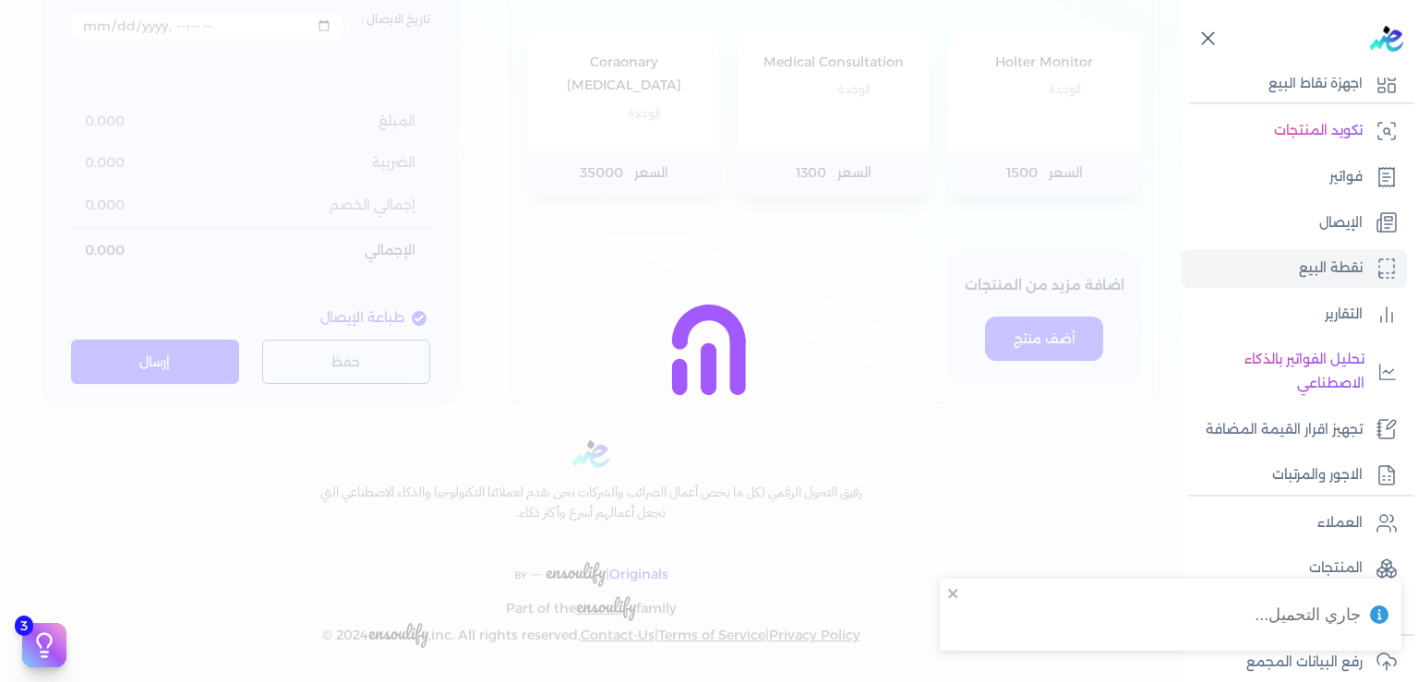
type input "[PERSON_NAME]"
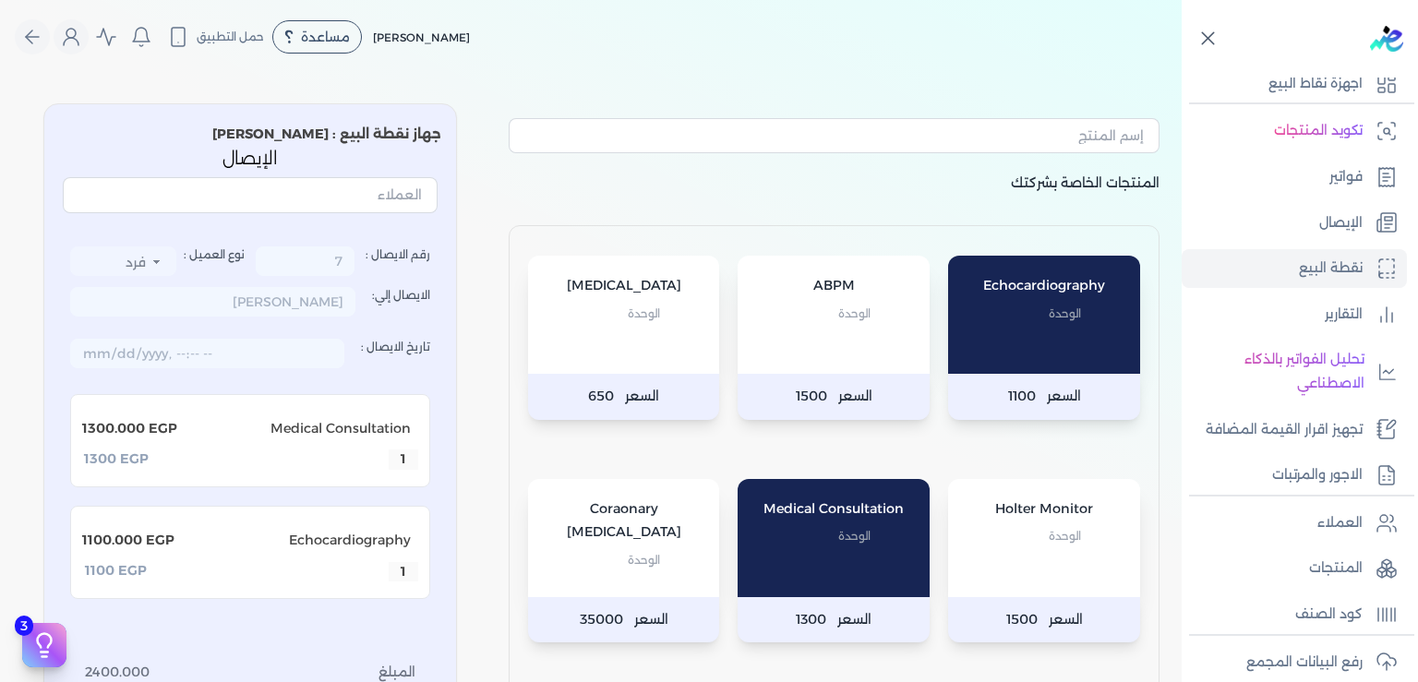
scroll to position [279, 0]
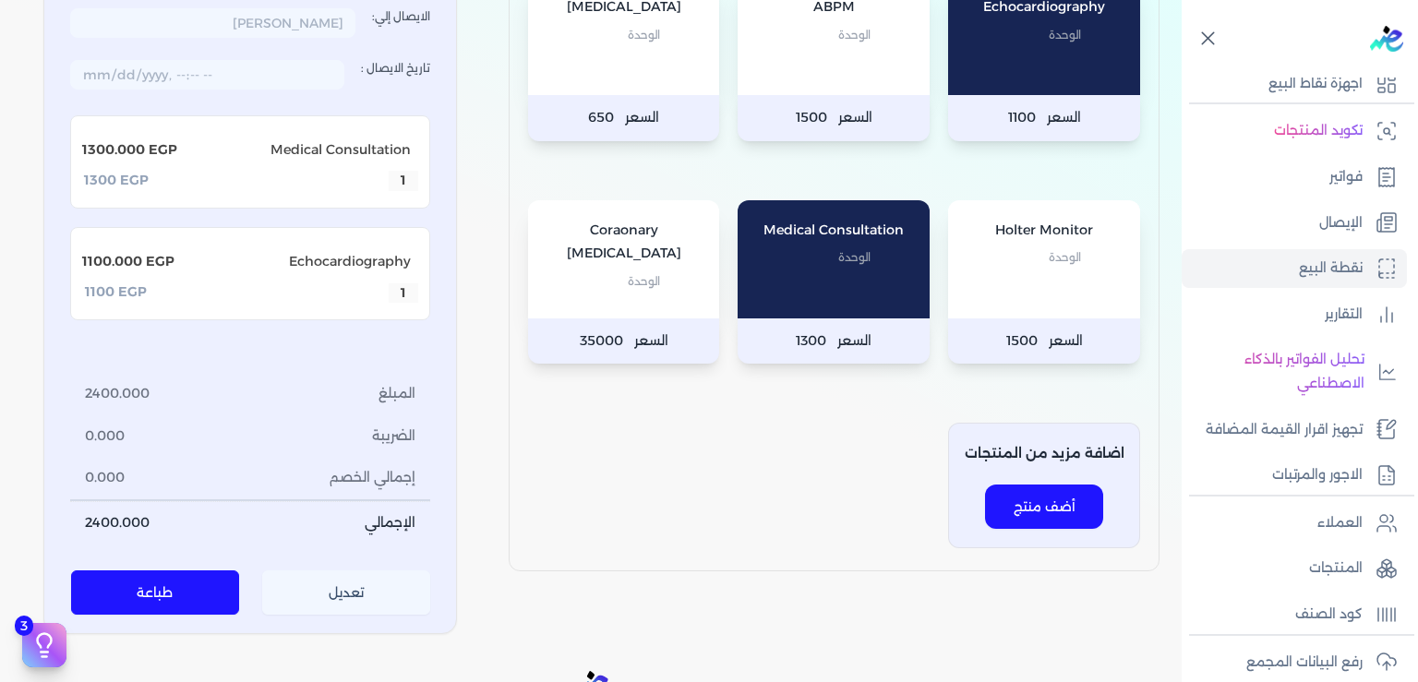
click at [373, 594] on button "تعديل" at bounding box center [346, 592] width 169 height 44
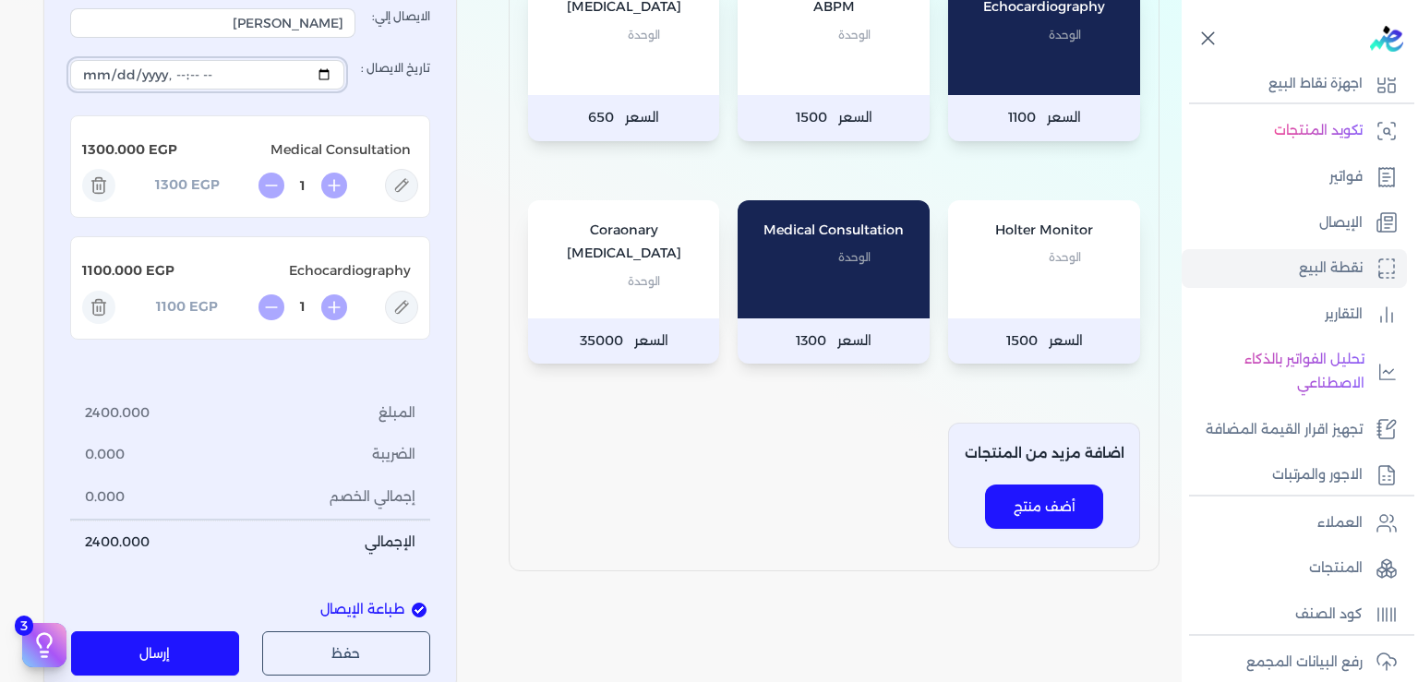
click at [221, 77] on input "تاريخ الايصال :" at bounding box center [207, 75] width 274 height 30
click at [176, 648] on button "إرسال" at bounding box center [155, 653] width 169 height 44
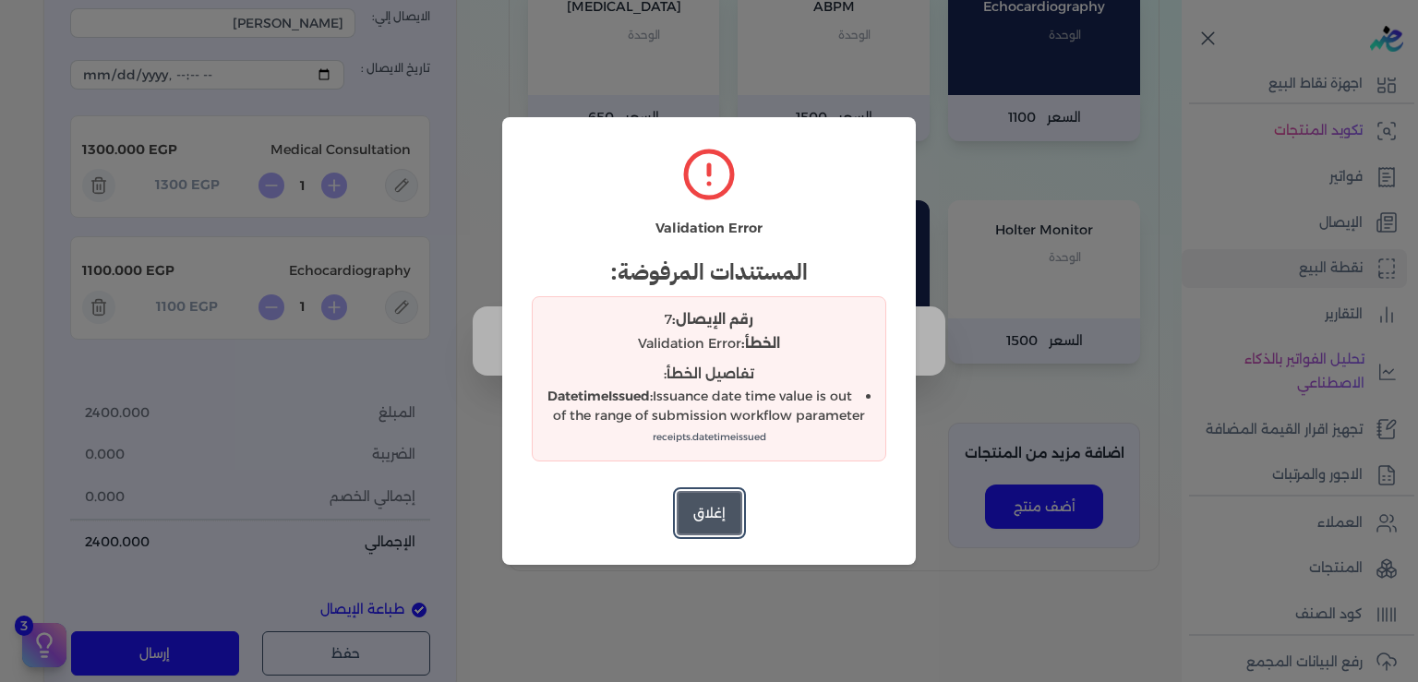
click at [717, 524] on button "إغلاق" at bounding box center [710, 513] width 66 height 44
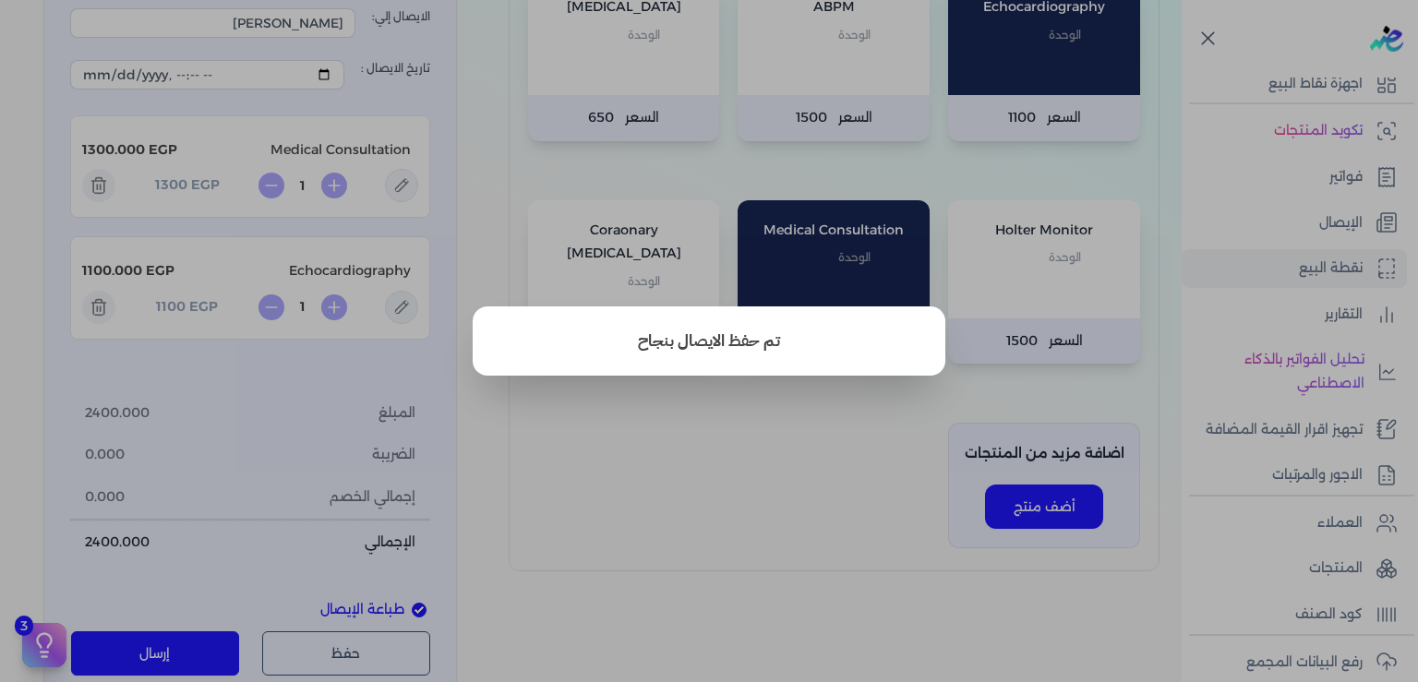
click at [690, 463] on button "close" at bounding box center [709, 341] width 1418 height 682
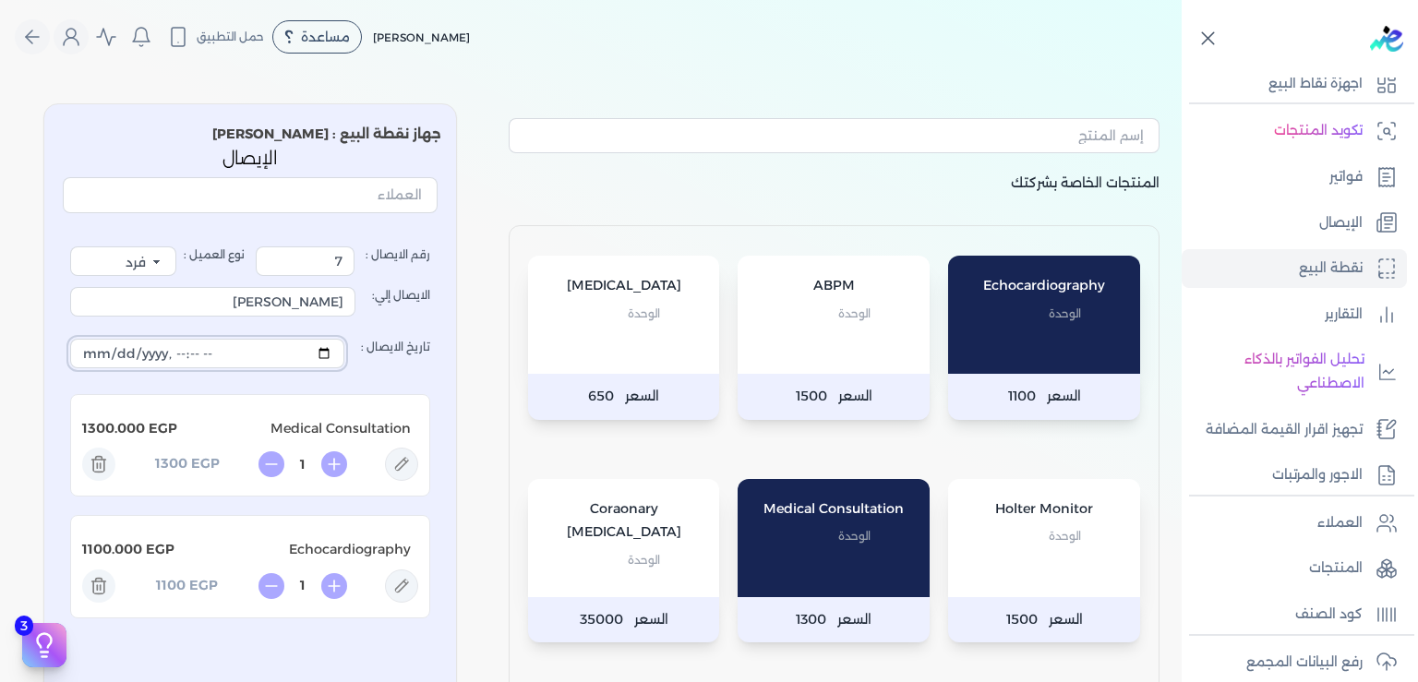
click at [300, 354] on input "تاريخ الايصال :" at bounding box center [207, 354] width 274 height 30
type input "[DATE]T20:00:43"
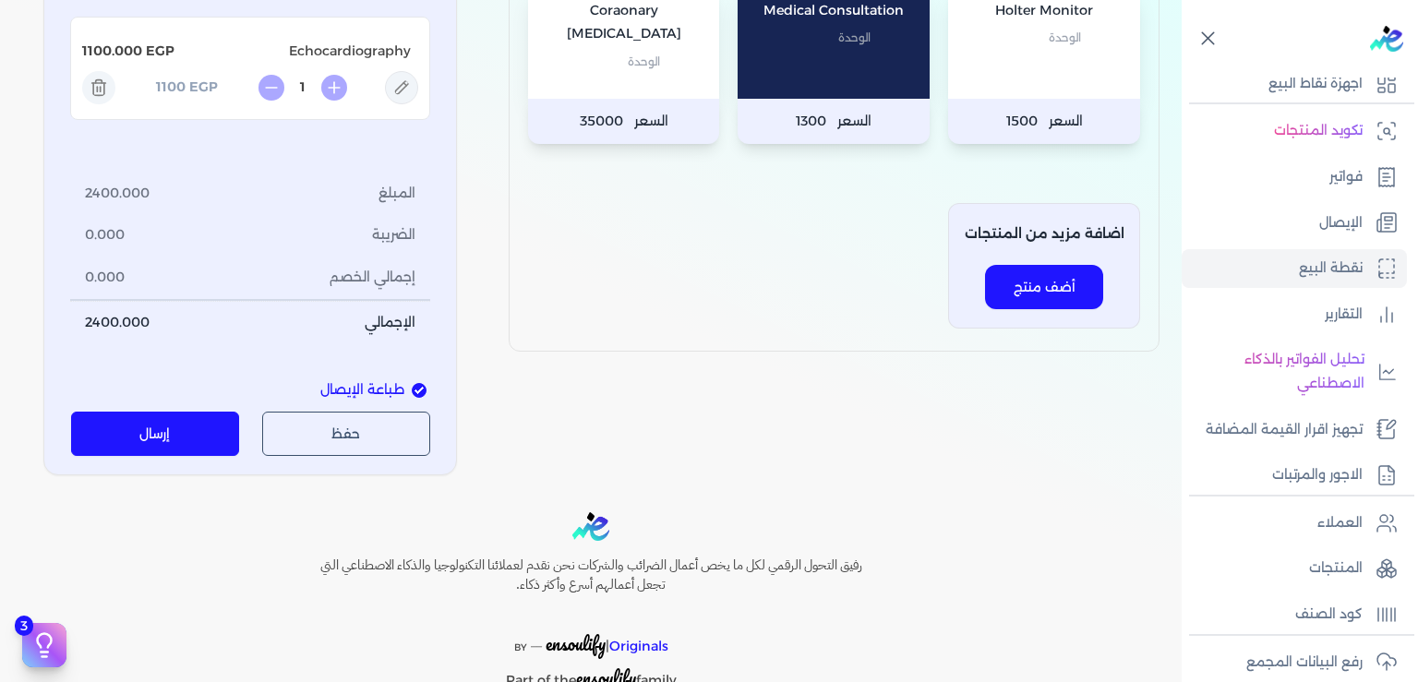
scroll to position [557, 0]
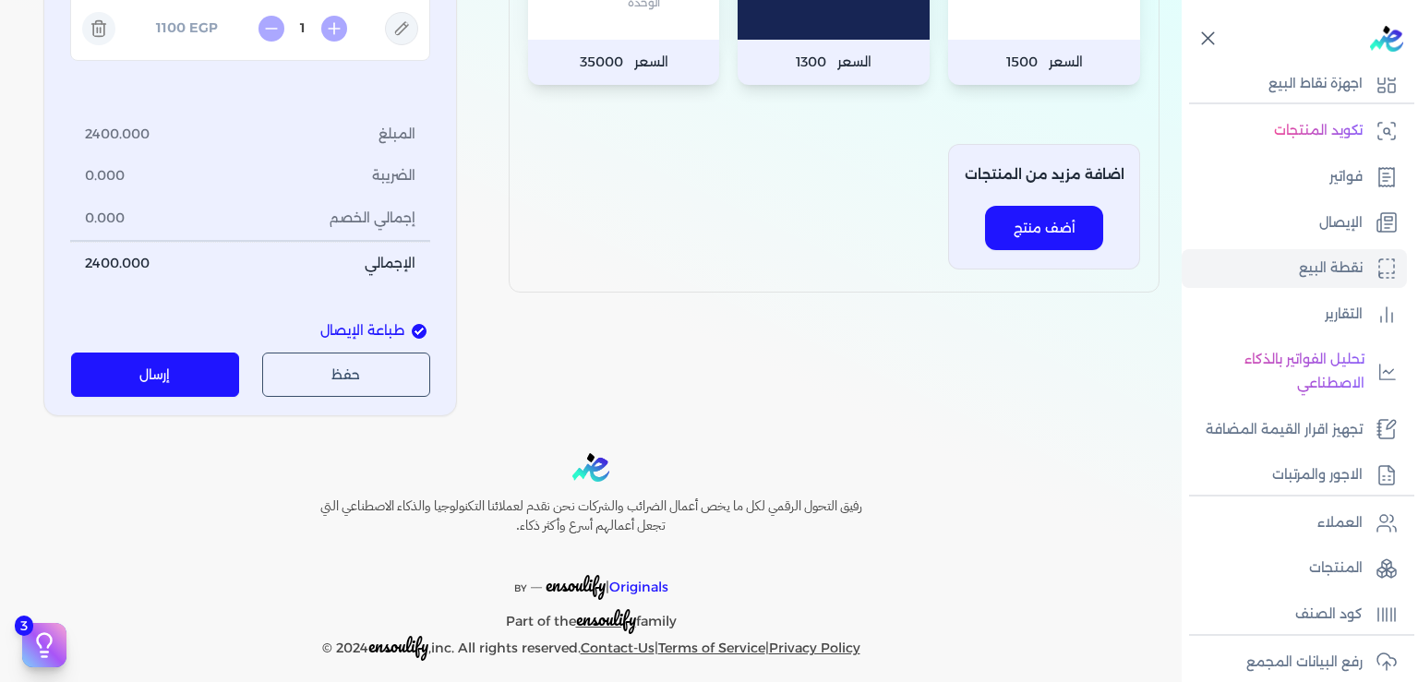
click at [212, 379] on button "إرسال" at bounding box center [155, 375] width 169 height 44
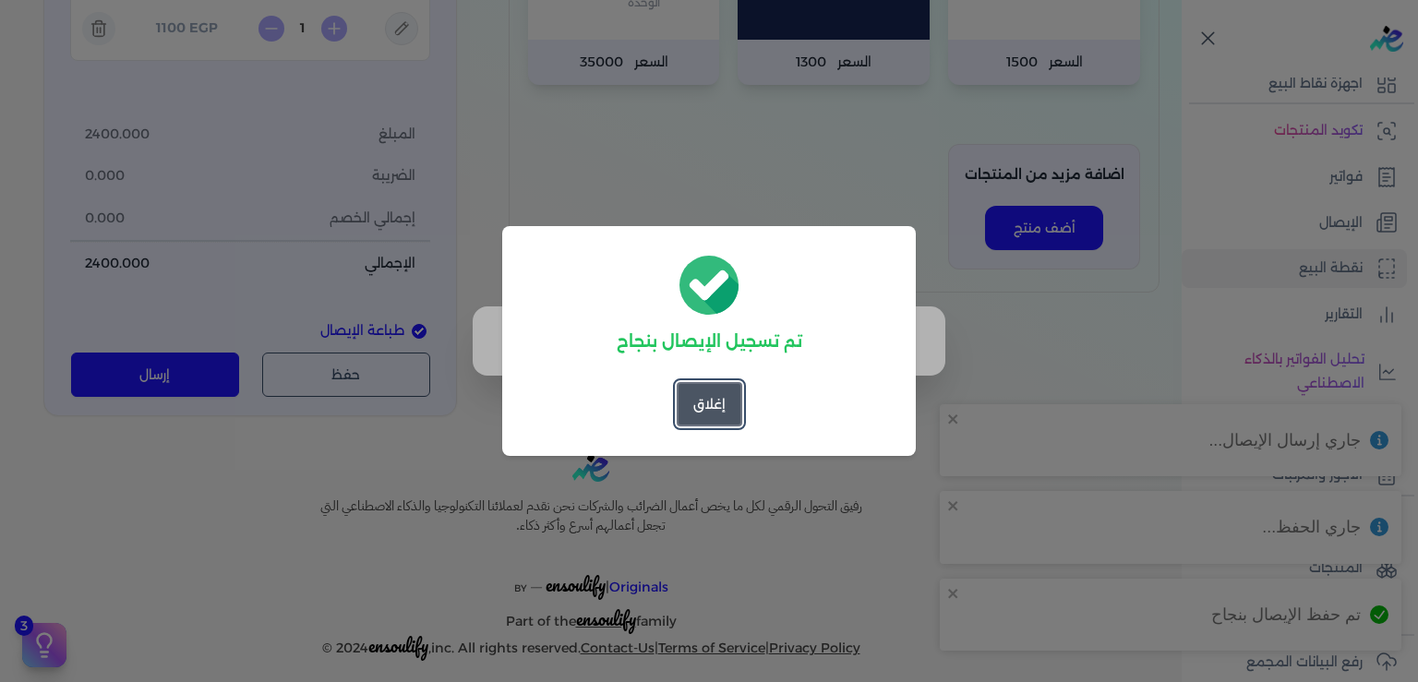
click at [707, 406] on button "إغلاق" at bounding box center [710, 404] width 66 height 44
click at [720, 406] on button "إغلاق" at bounding box center [710, 404] width 66 height 44
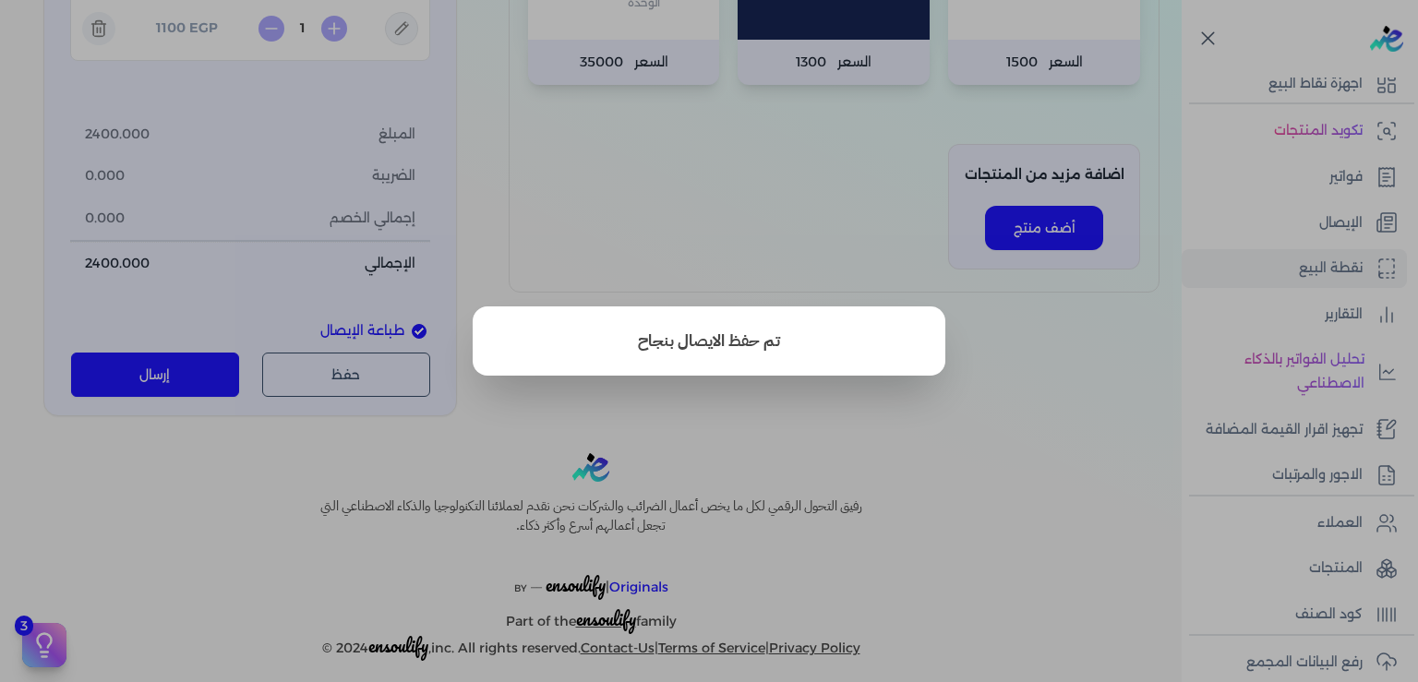
click at [1127, 482] on button "close" at bounding box center [709, 341] width 1418 height 682
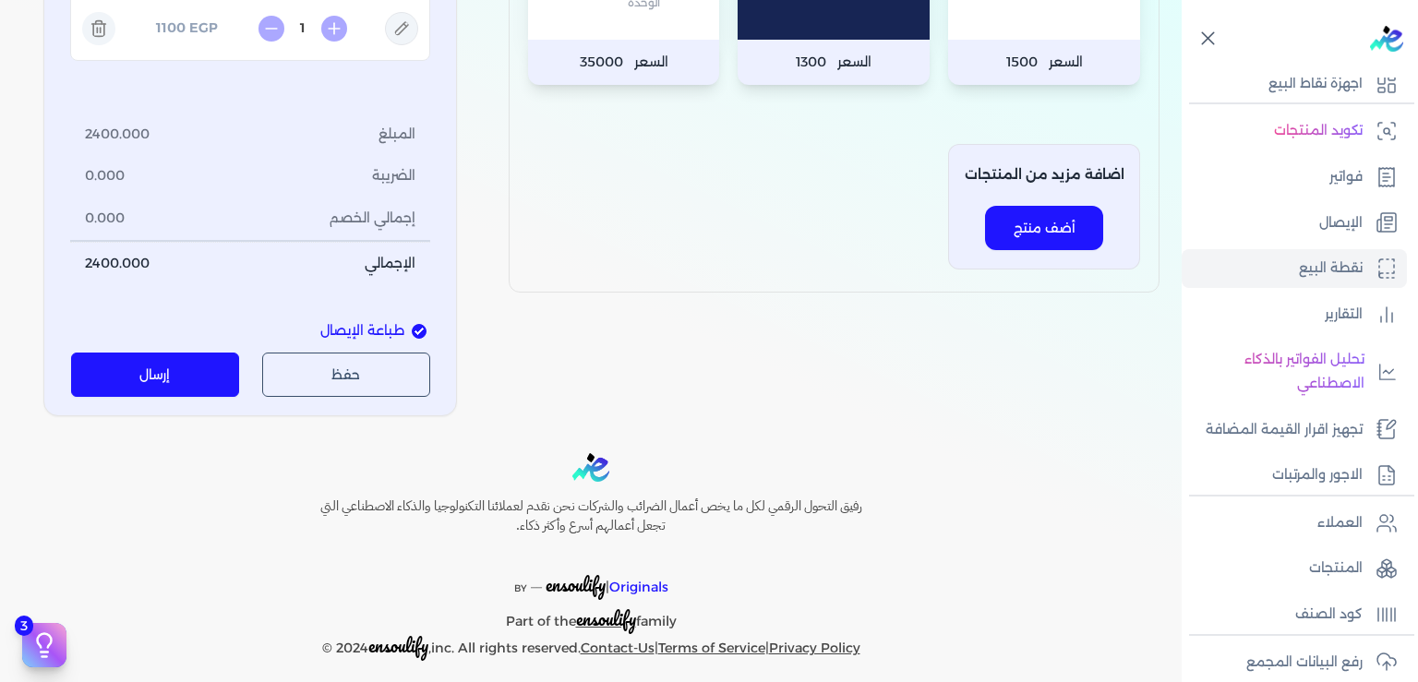
scroll to position [0, 0]
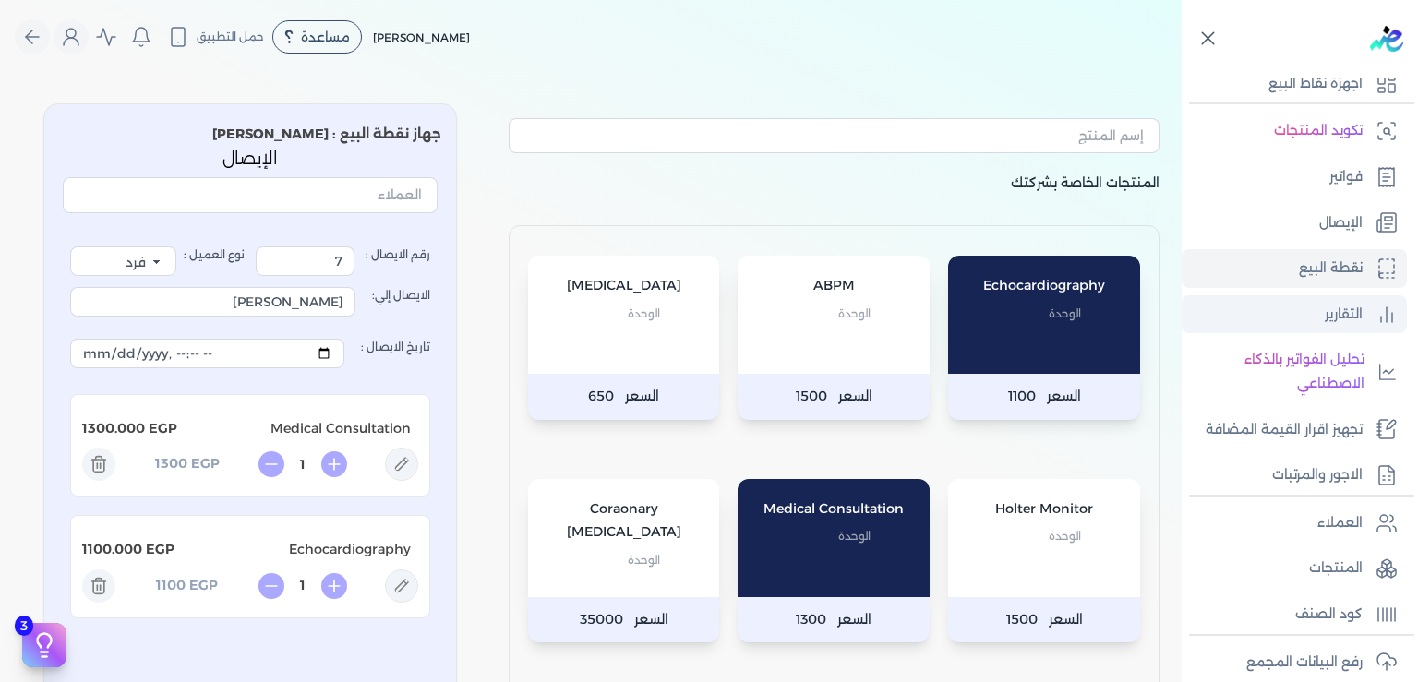
click at [1325, 319] on p "التقارير" at bounding box center [1344, 315] width 38 height 24
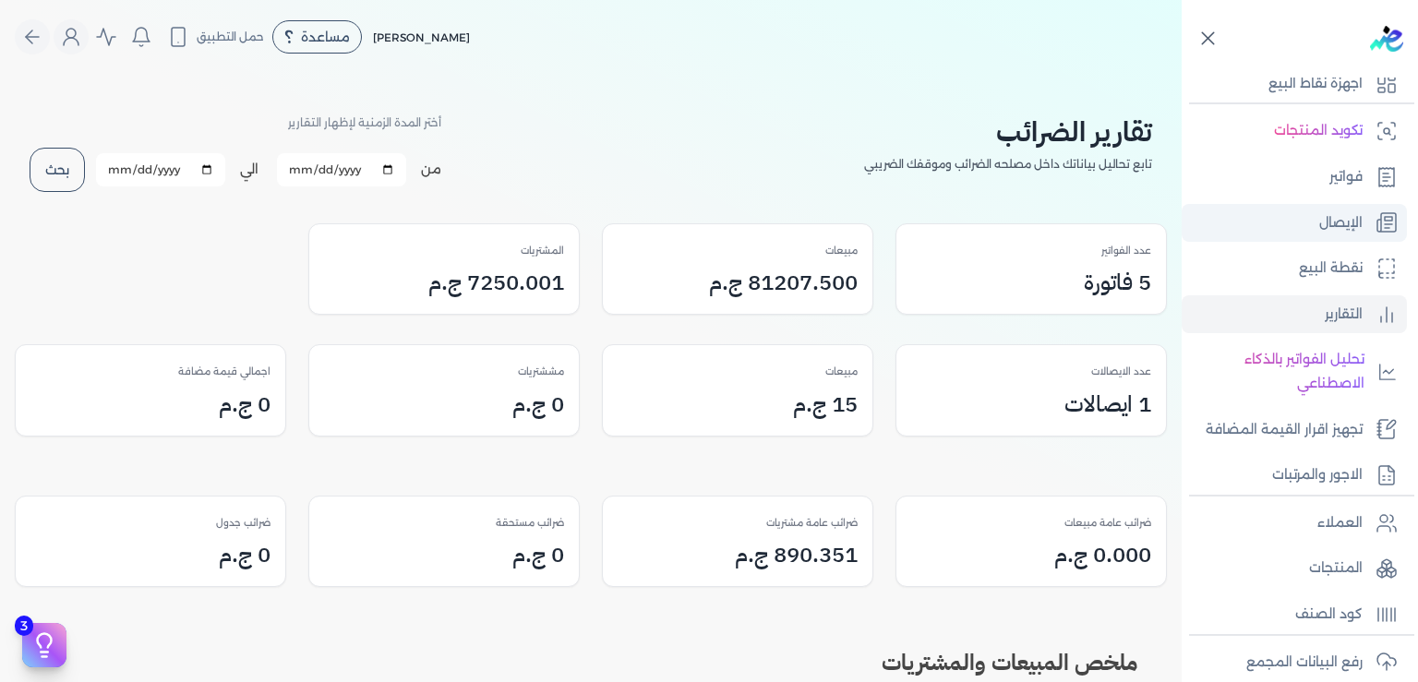
click at [1327, 235] on link "الإيصال" at bounding box center [1293, 223] width 225 height 39
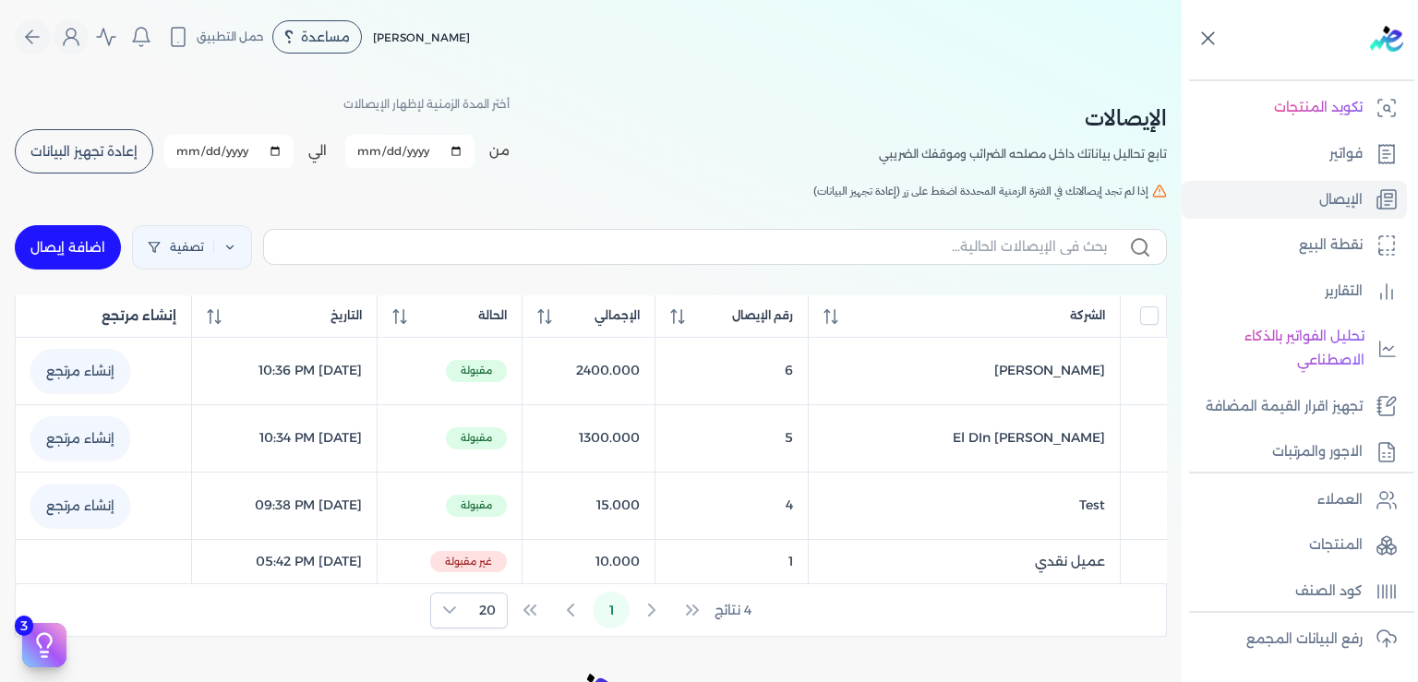
scroll to position [137, 0]
click at [100, 150] on span "إعادة تجهيز البيانات" at bounding box center [83, 151] width 107 height 13
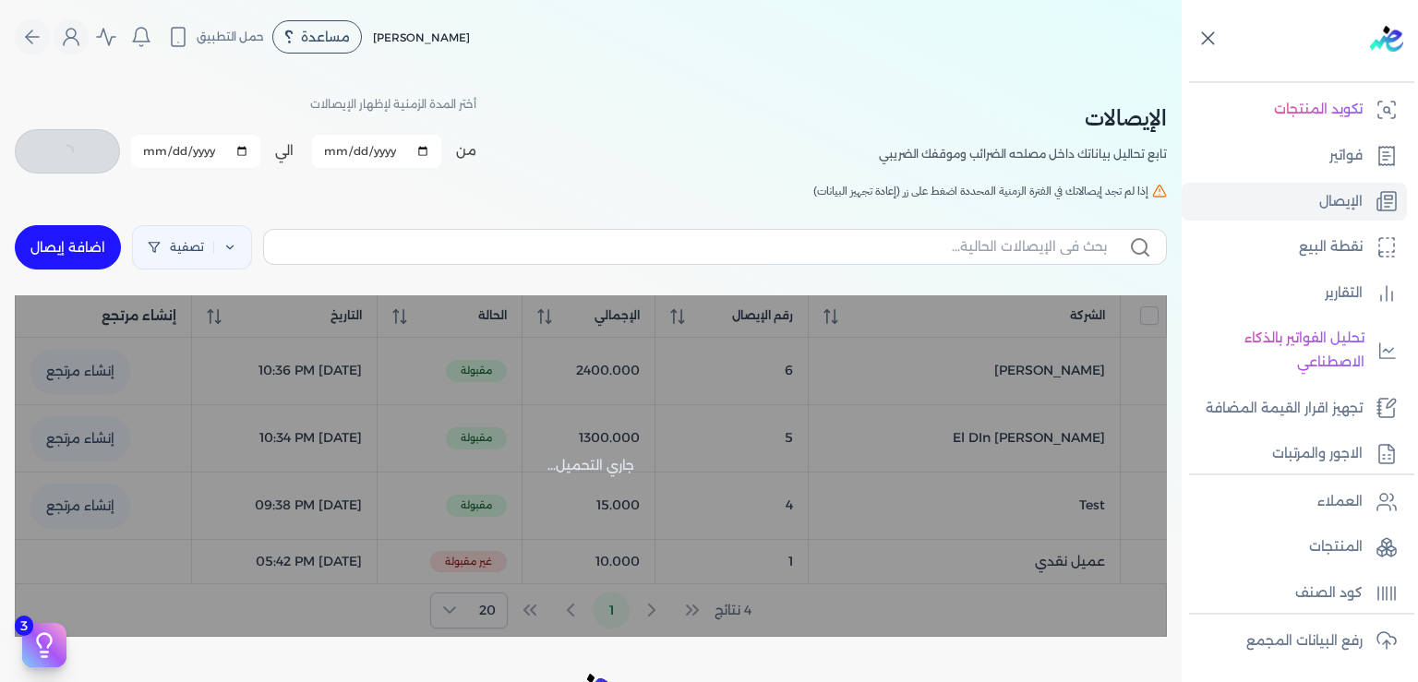
checkbox input "false"
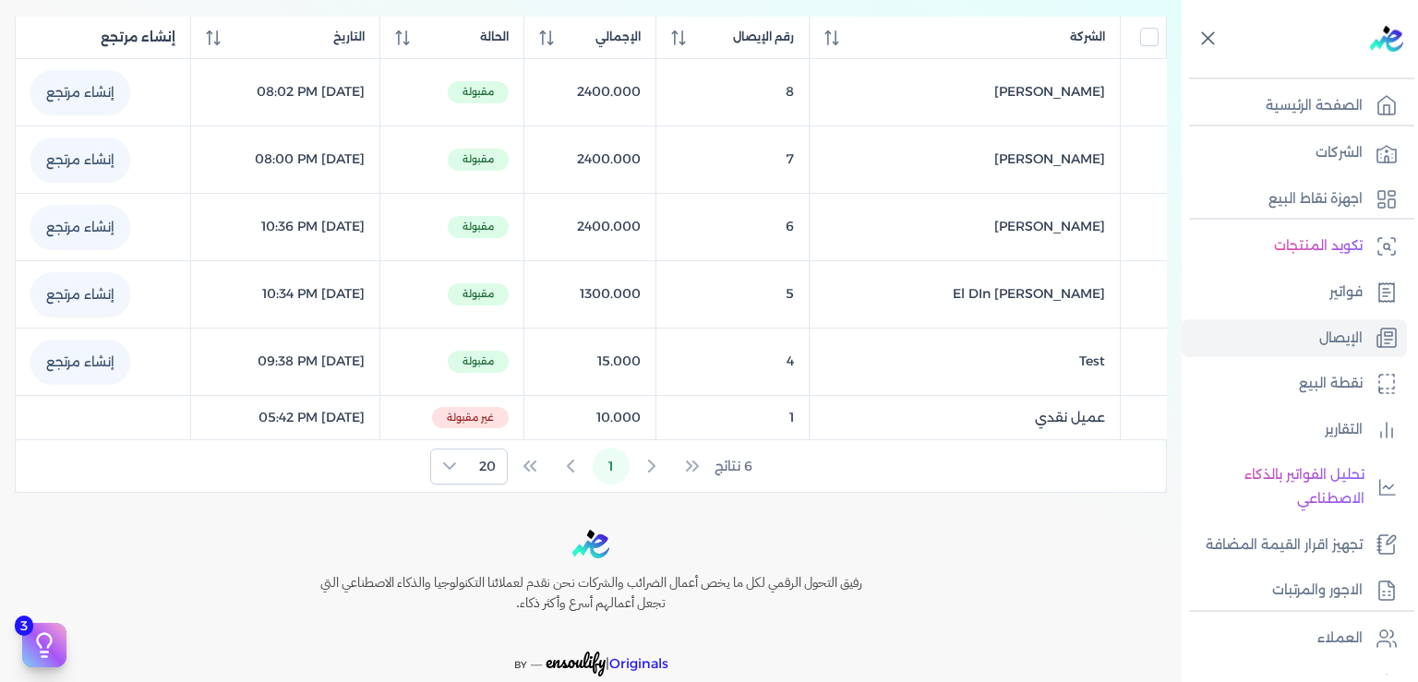
scroll to position [0, 0]
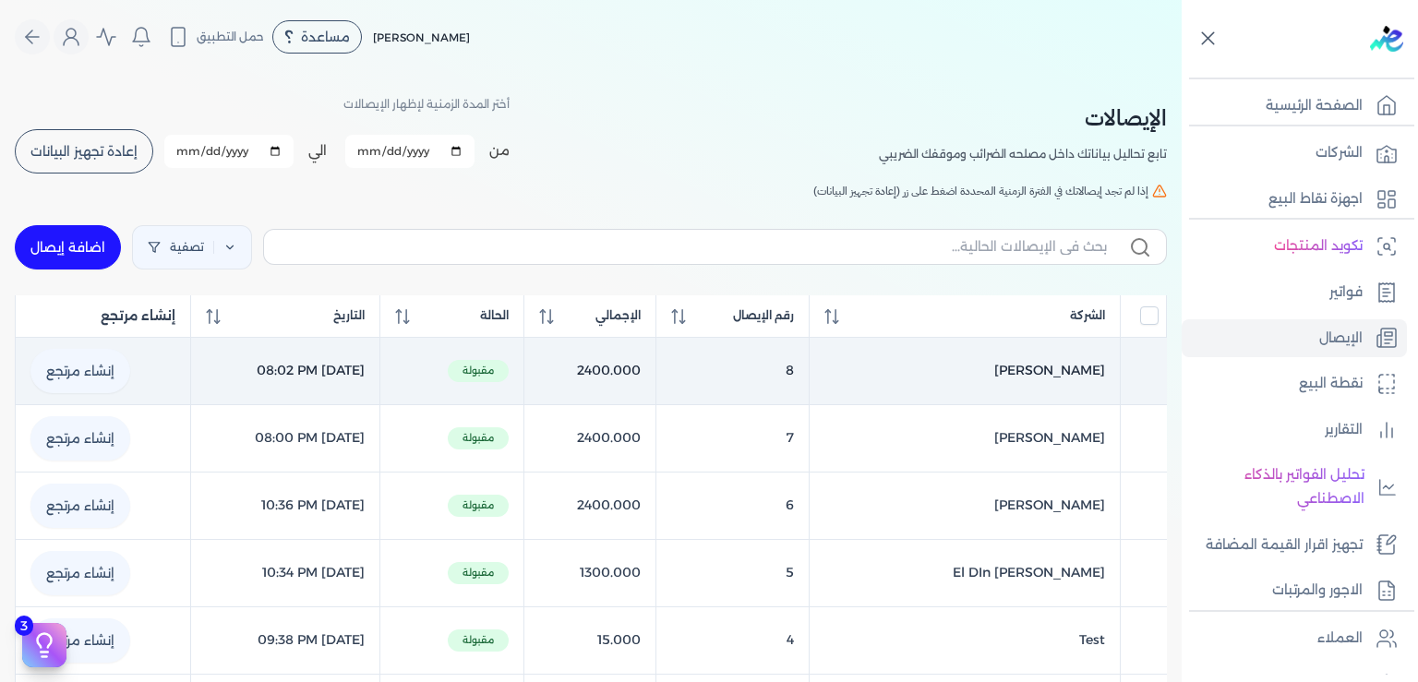
click at [90, 376] on link "إنشاء مرتجع" at bounding box center [80, 371] width 100 height 44
select select "EGP"
select select "EGS"
select select "B"
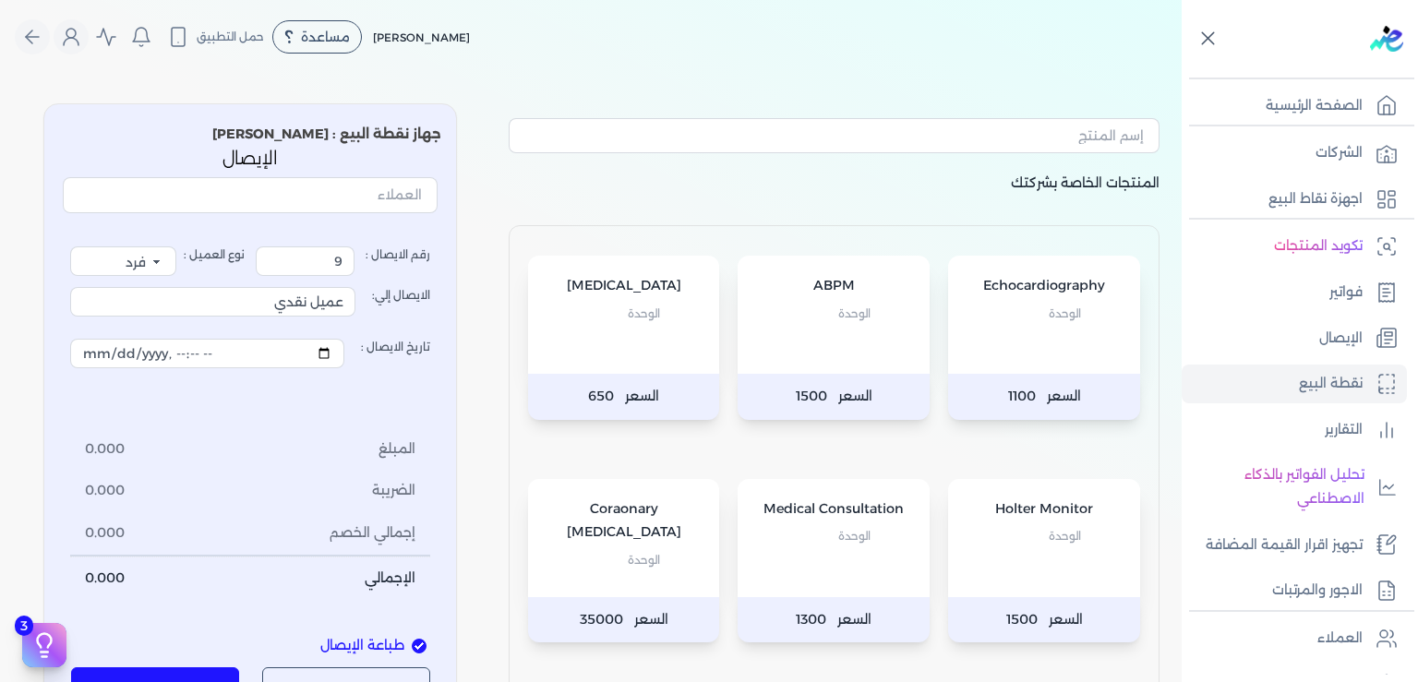
scroll to position [279, 0]
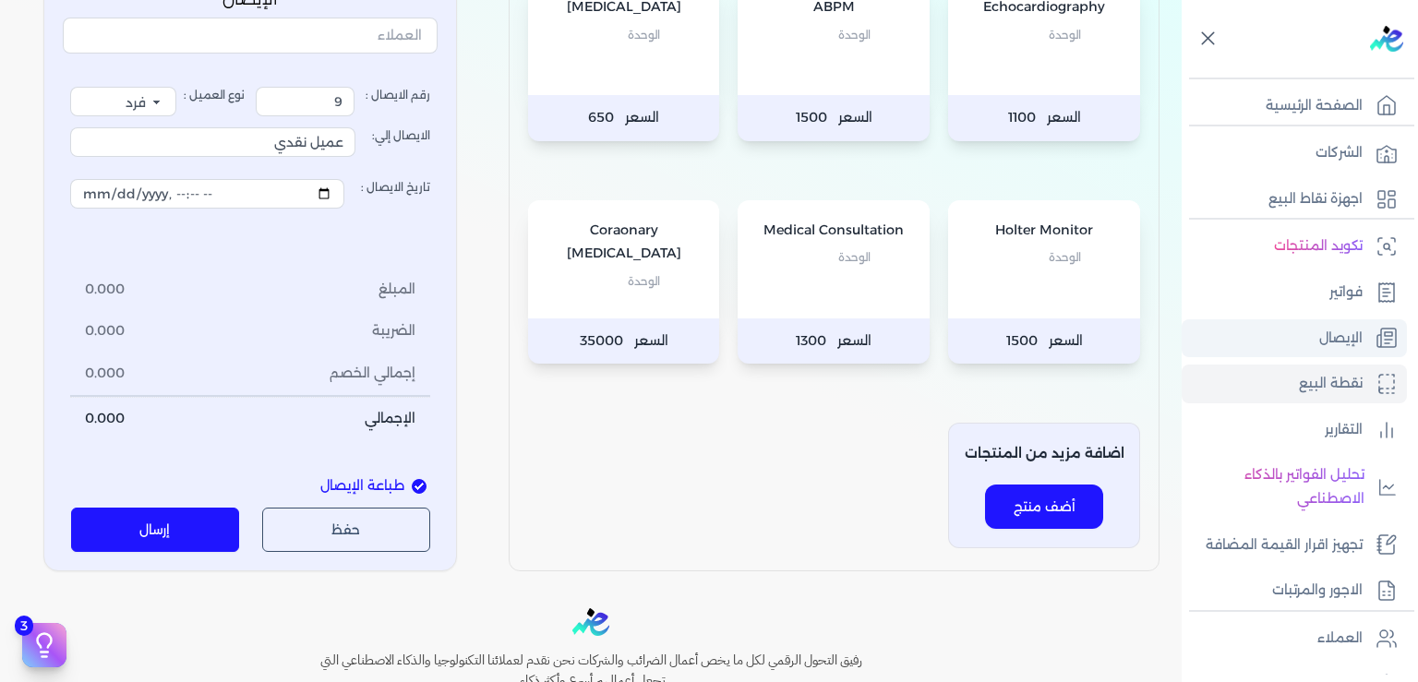
click at [1346, 342] on p "الإيصال" at bounding box center [1340, 339] width 43 height 24
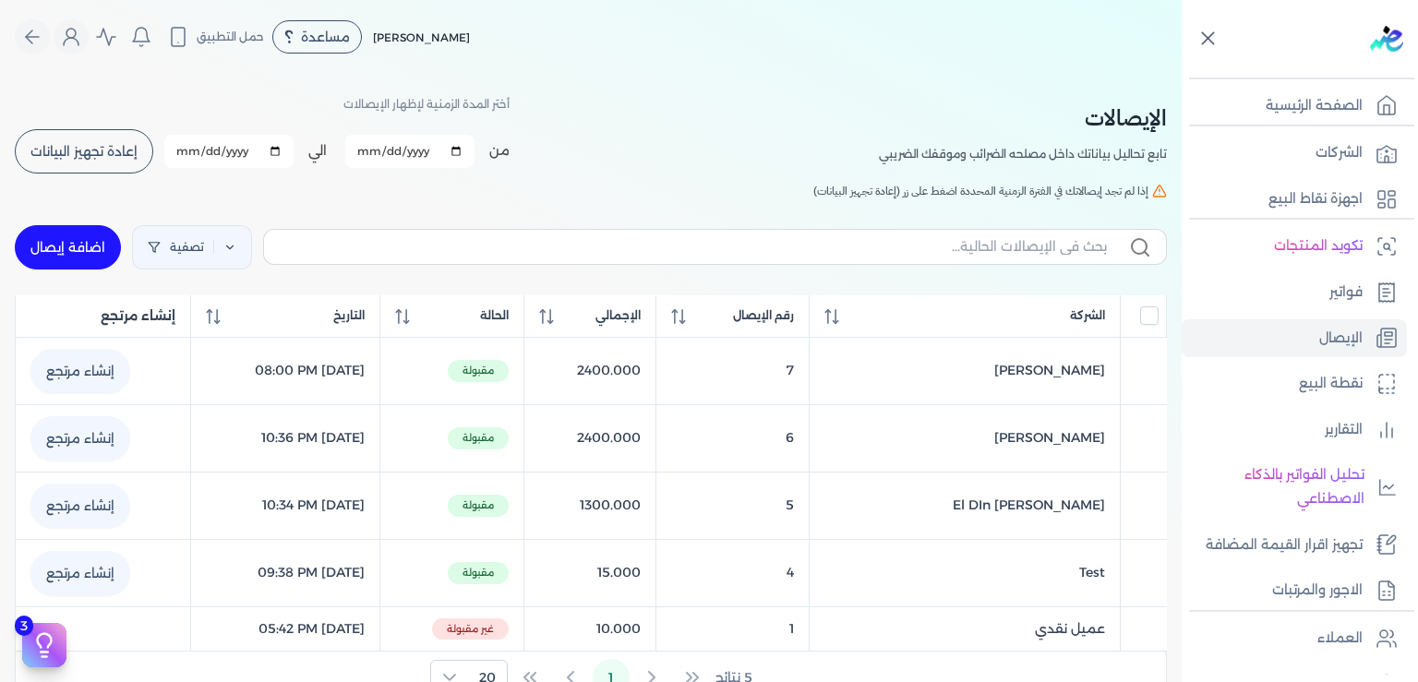
click at [131, 157] on button "إعادة تجهيز البيانات" at bounding box center [84, 151] width 138 height 44
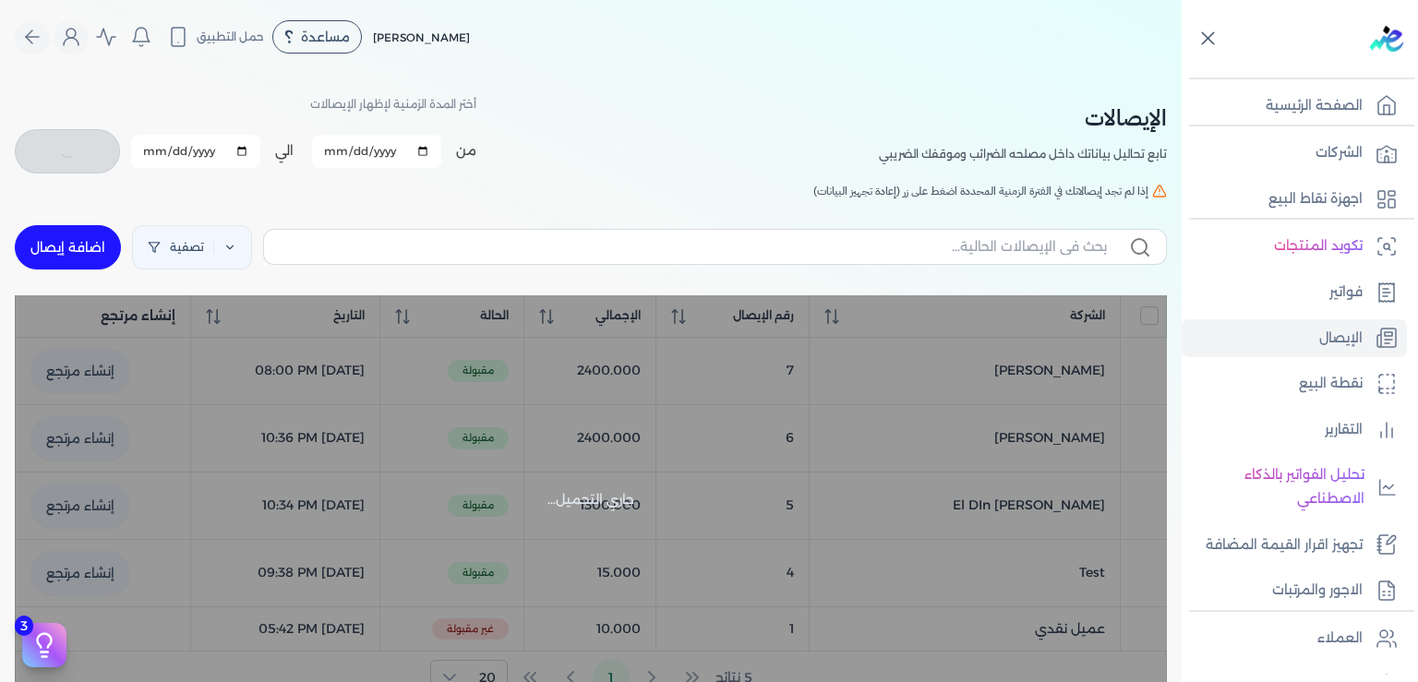
checkbox input "false"
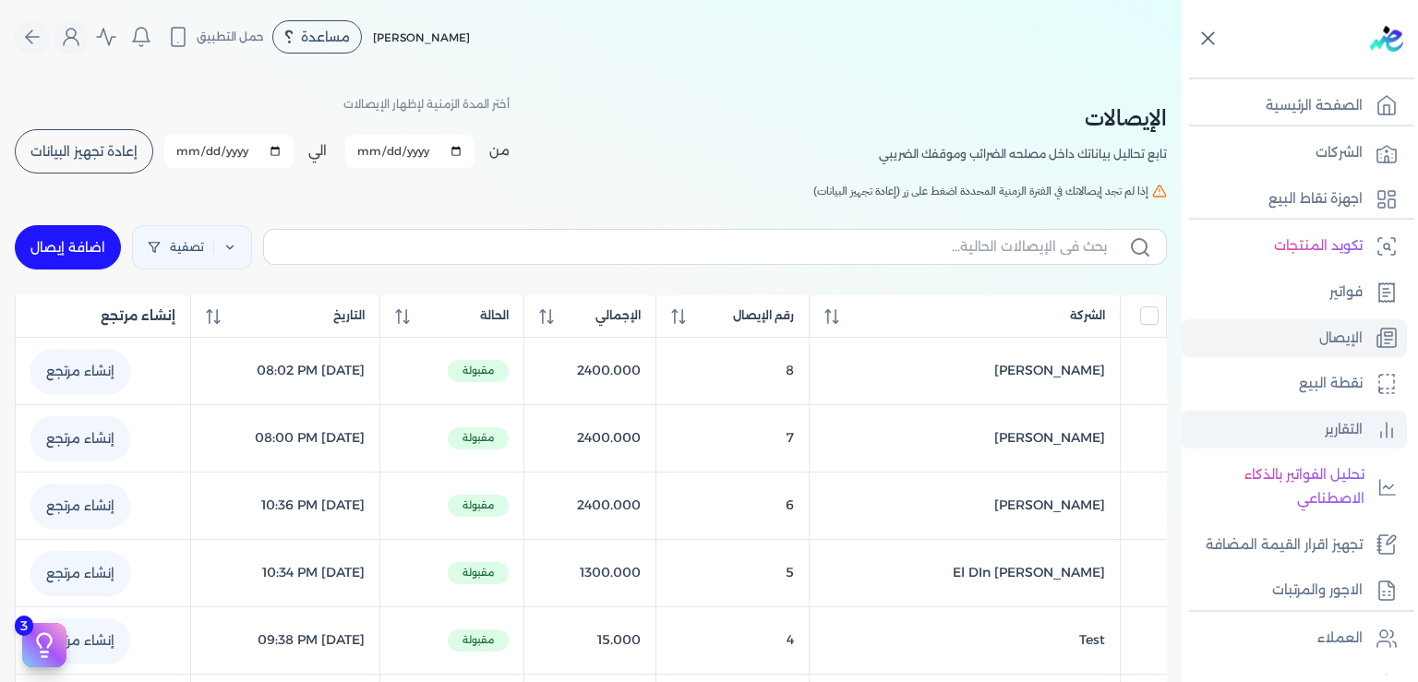
click at [1333, 426] on p "التقارير" at bounding box center [1344, 430] width 38 height 24
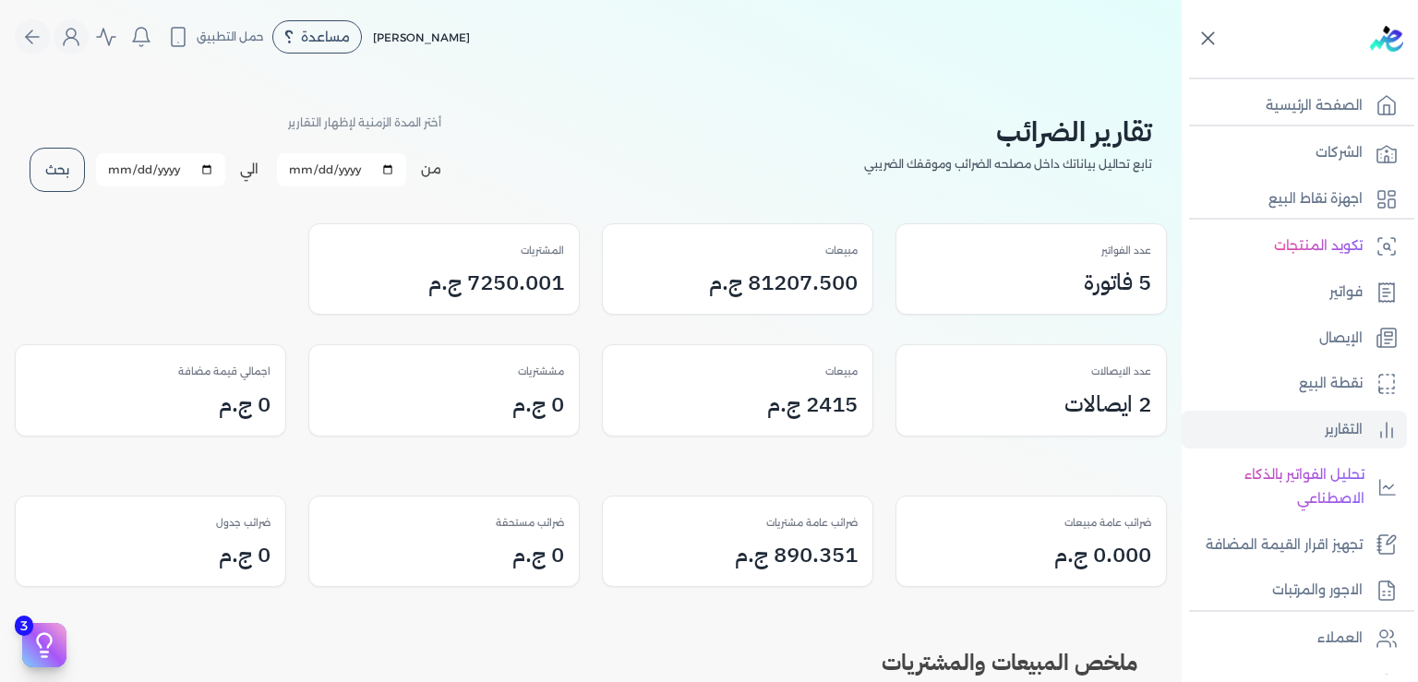
click at [1139, 408] on h3 "2 ايصالات" at bounding box center [1107, 404] width 87 height 33
click at [837, 398] on h3 "2415 ج.م" at bounding box center [812, 404] width 90 height 33
click at [77, 174] on button "بحث" at bounding box center [57, 170] width 55 height 44
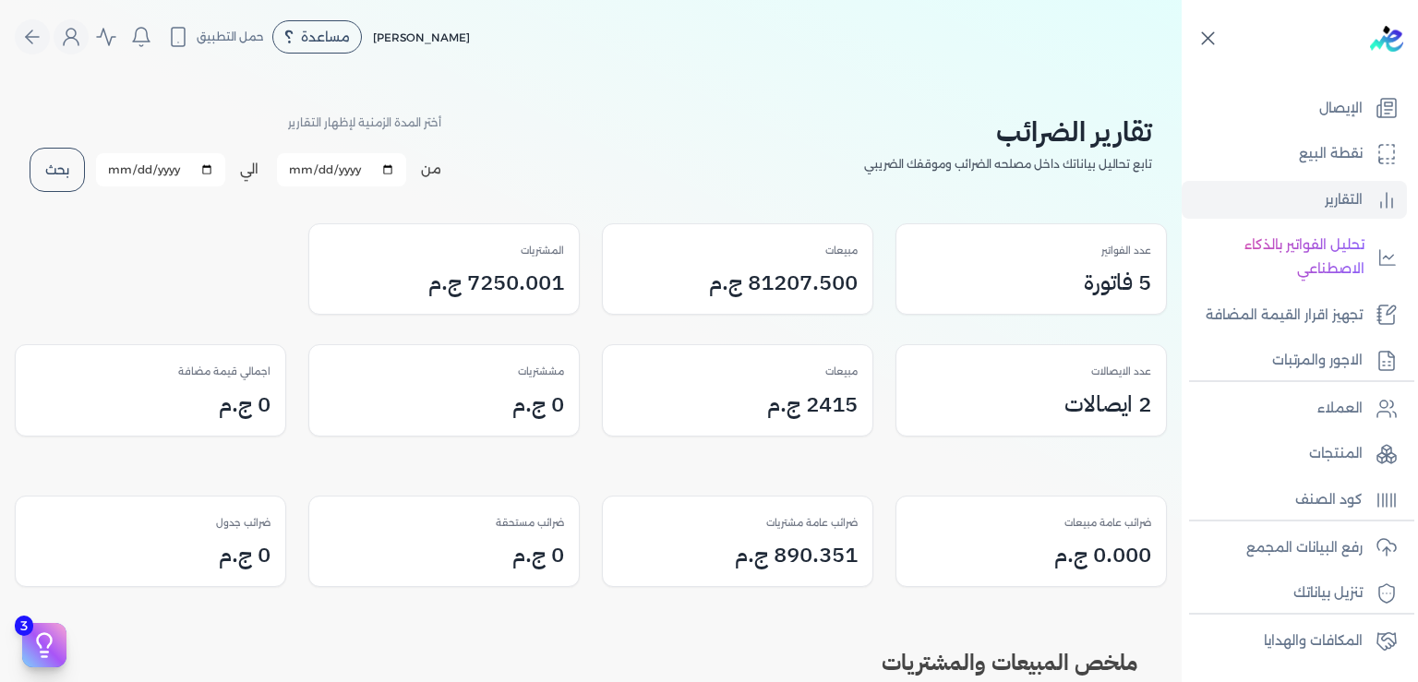
scroll to position [336, 0]
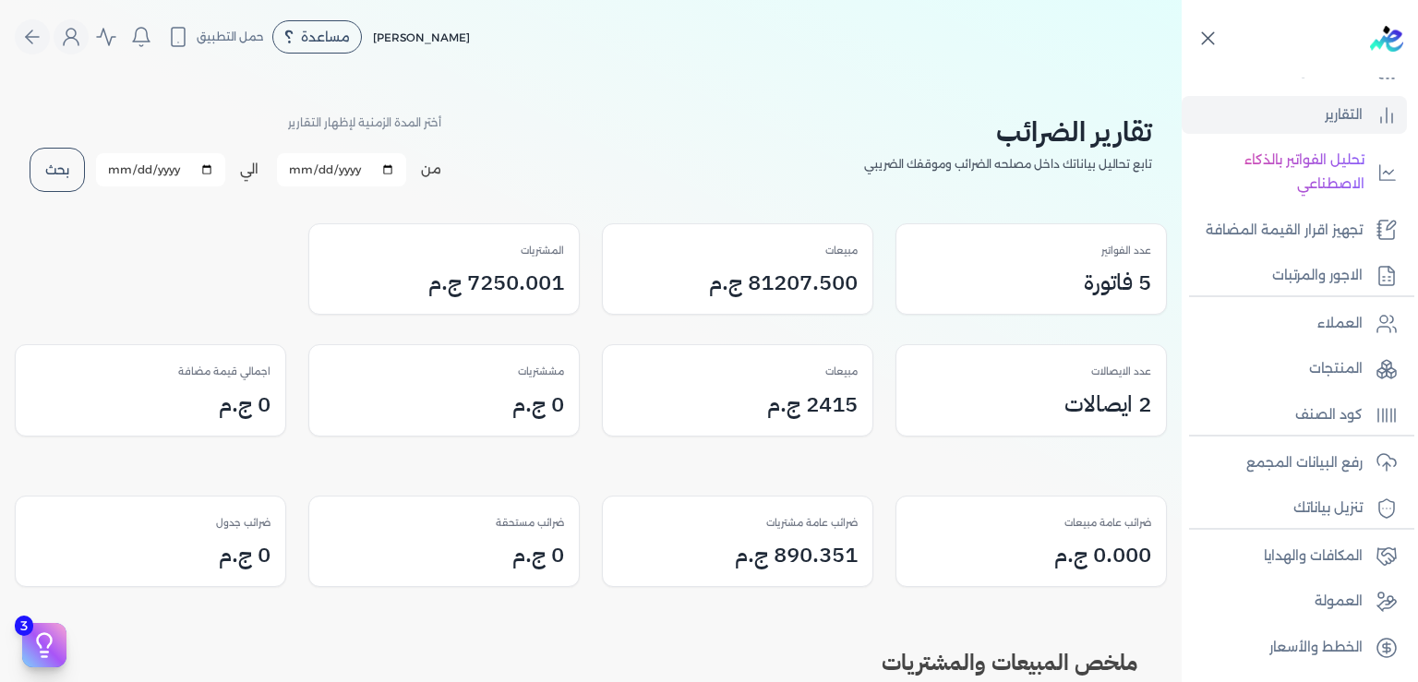
click at [778, 283] on h3 "81207.500 ج.م" at bounding box center [783, 282] width 149 height 33
click at [68, 172] on button "بحث" at bounding box center [57, 170] width 55 height 44
click at [1332, 219] on p "تجهيز اقرار القيمة المضافة" at bounding box center [1283, 231] width 157 height 24
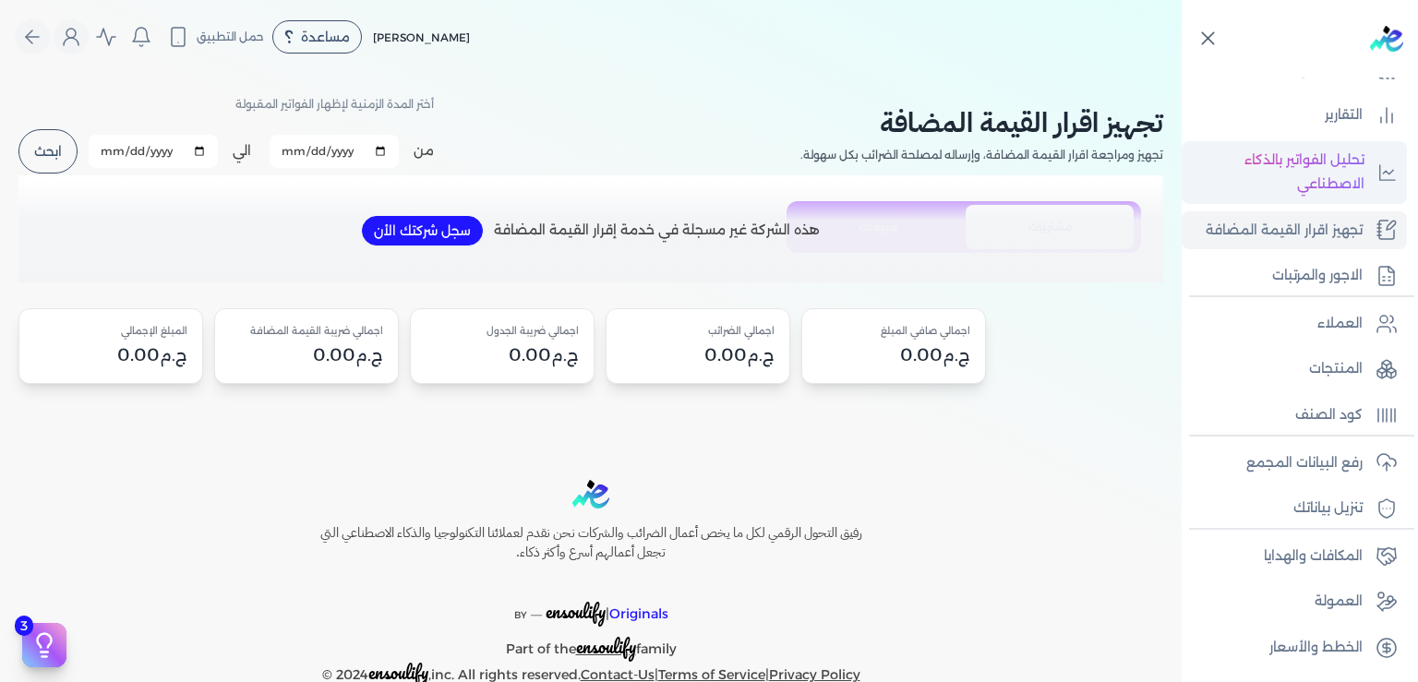
click at [1327, 149] on p "تحليل الفواتير بالذكاء الاصطناعي" at bounding box center [1278, 172] width 174 height 47
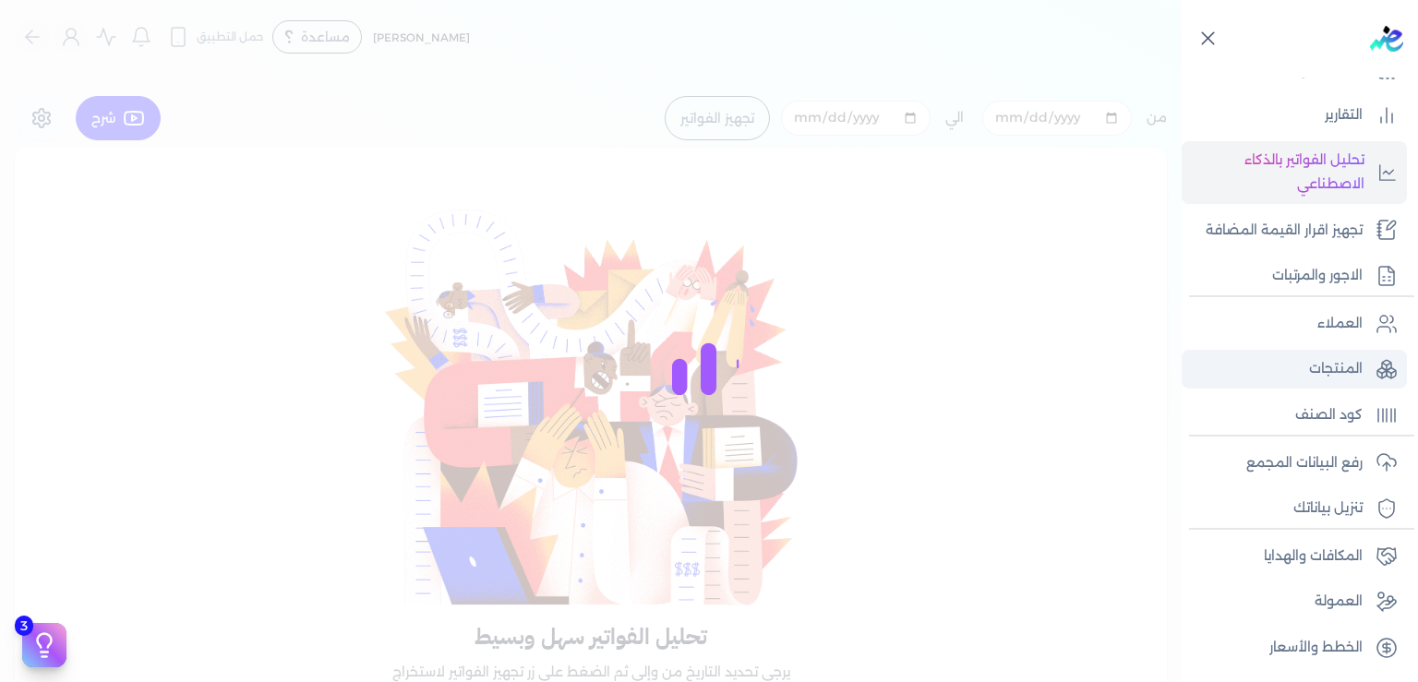
click at [1333, 364] on p "المنتجات" at bounding box center [1336, 369] width 54 height 24
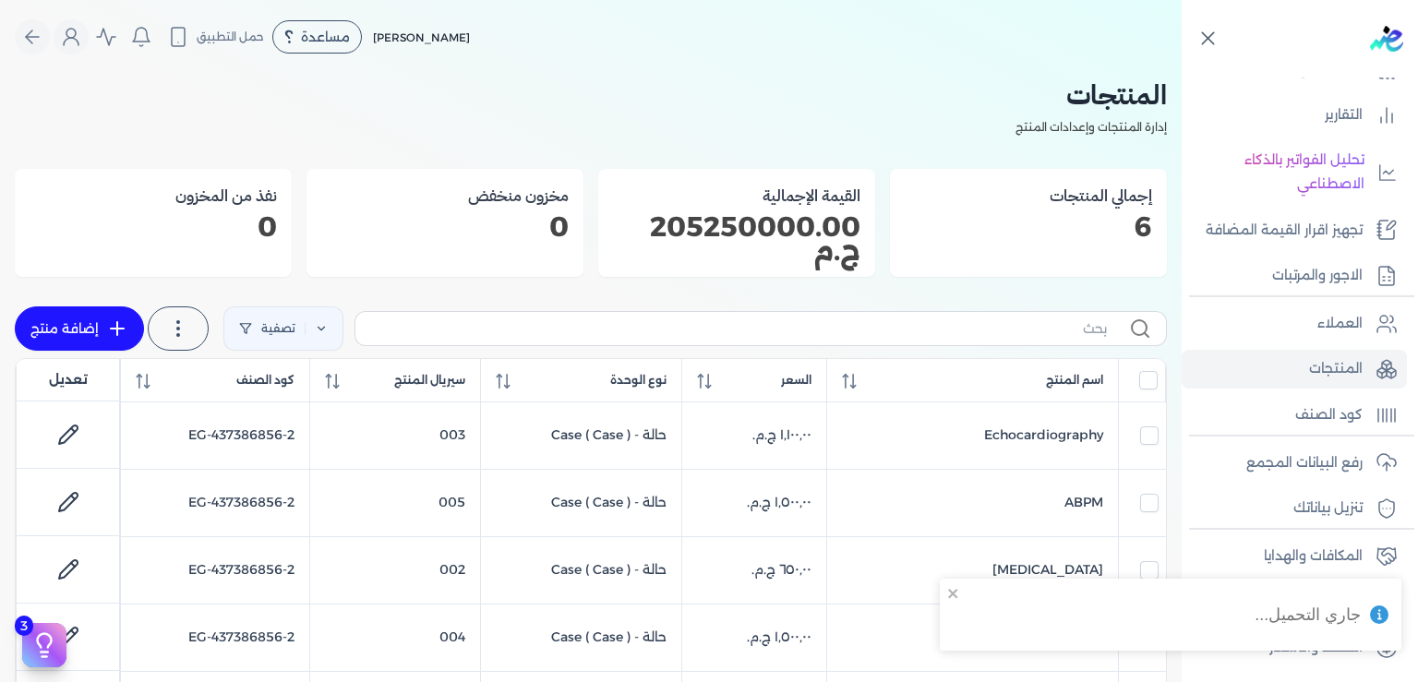
checkbox input "false"
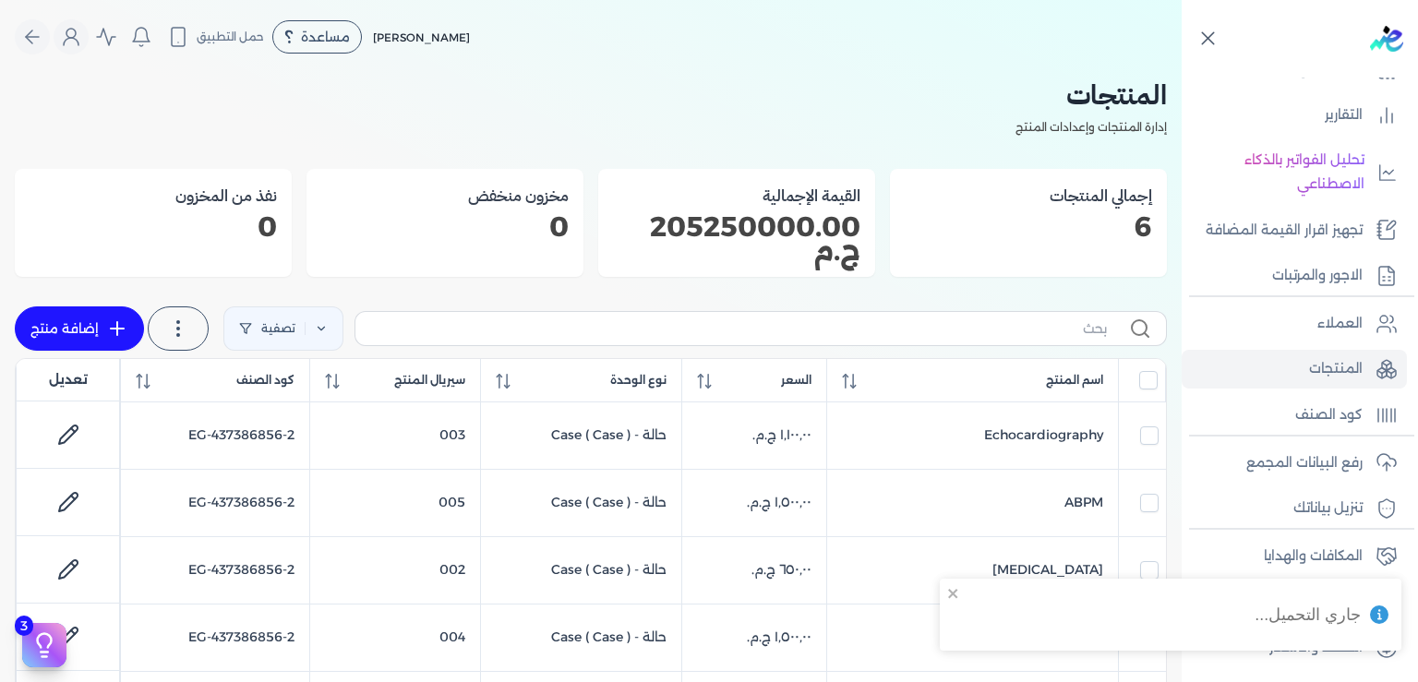
checkbox input "false"
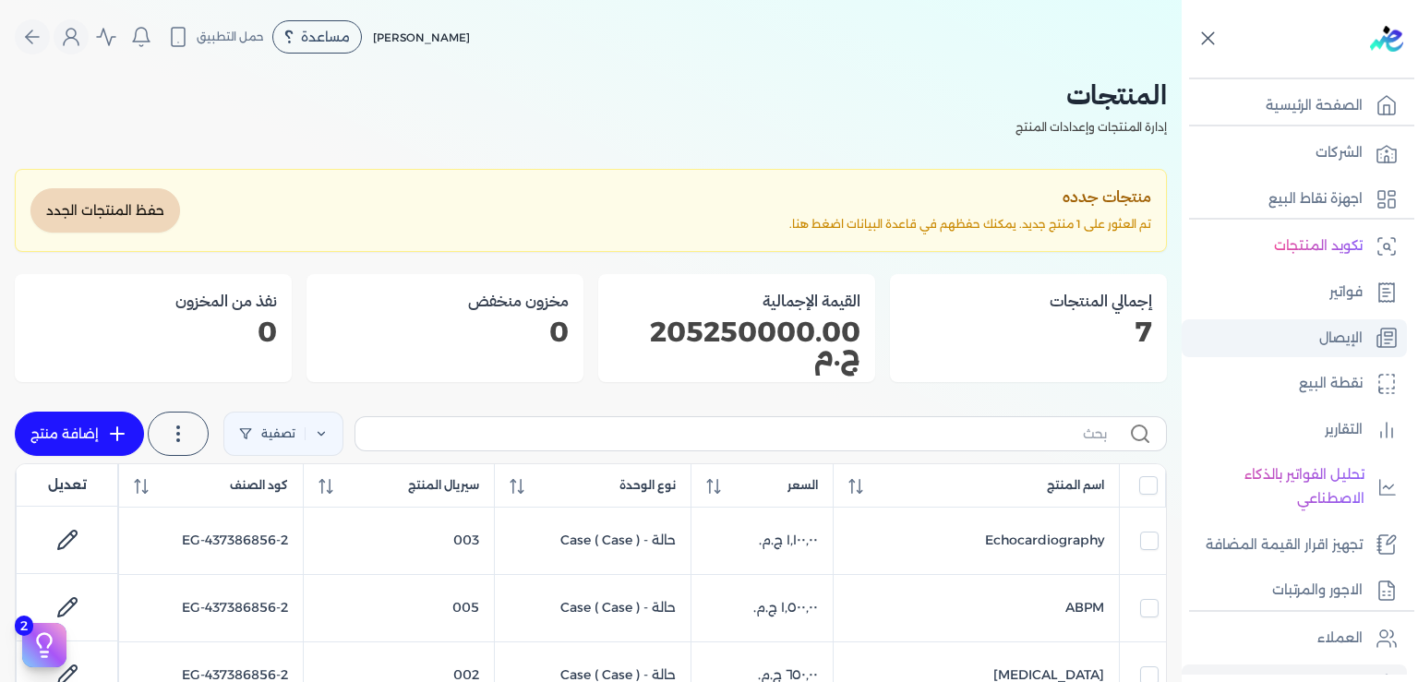
click at [1323, 339] on p "الإيصال" at bounding box center [1340, 339] width 43 height 24
